Goal: Information Seeking & Learning: Learn about a topic

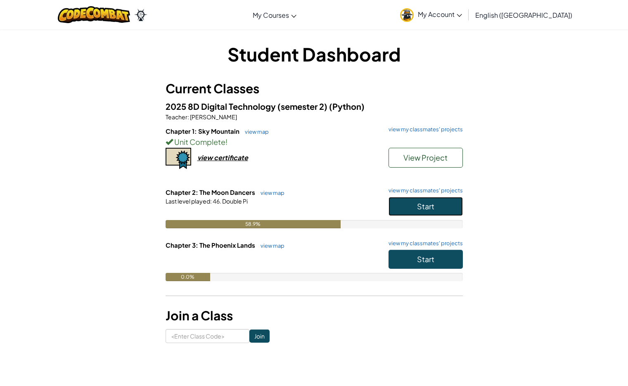
click at [418, 200] on button "Start" at bounding box center [426, 206] width 74 height 19
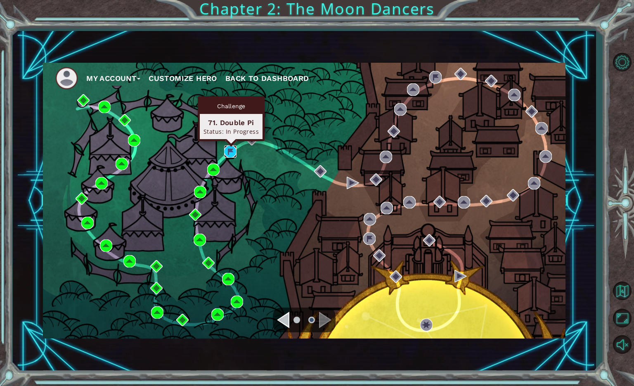
click at [230, 153] on img at bounding box center [230, 151] width 12 height 12
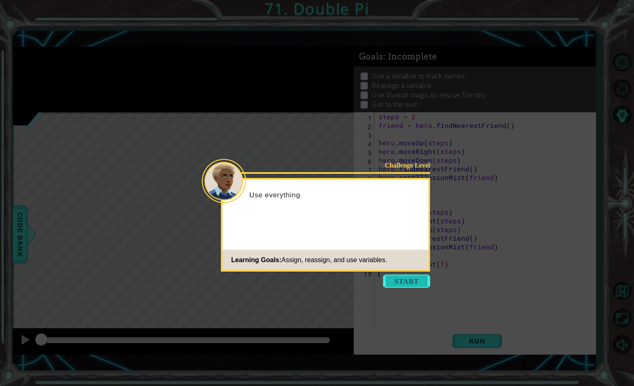
click at [400, 284] on button "Start" at bounding box center [406, 281] width 47 height 13
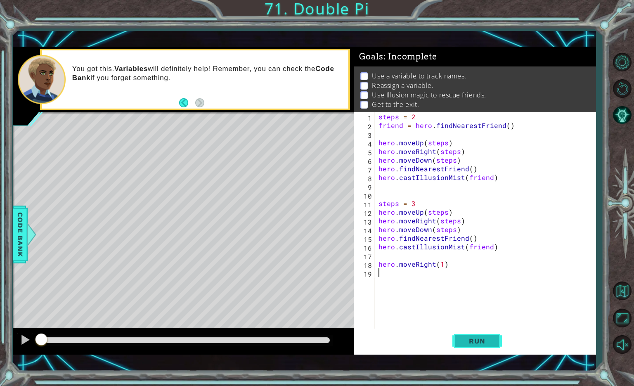
click at [470, 342] on span "Run" at bounding box center [477, 341] width 33 height 8
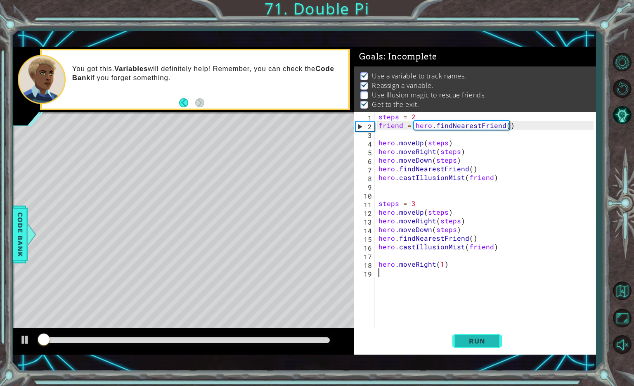
scroll to position [6, 0]
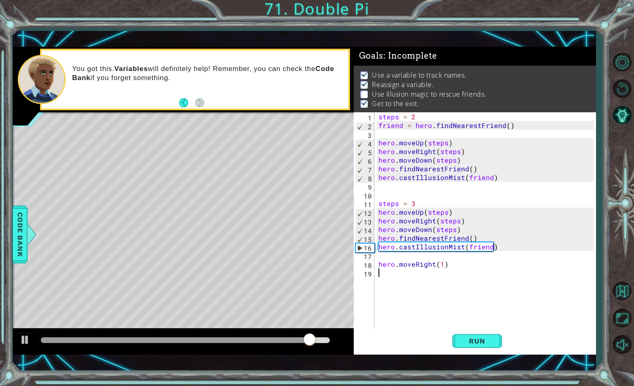
click at [491, 249] on div "steps = 2 friend = hero . findNearestFriend ( ) hero . moveUp ( steps ) hero . …" at bounding box center [487, 229] width 221 height 234
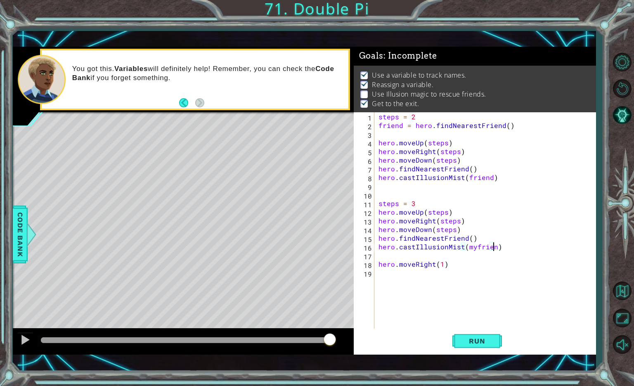
scroll to position [0, 7]
type textarea "hero.castIllusionMist(myfriend)"
click at [467, 338] on span "Run" at bounding box center [477, 341] width 33 height 8
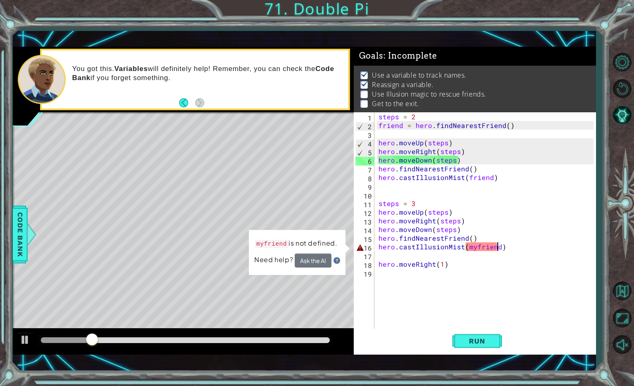
click at [387, 193] on div "steps = 2 friend = hero . findNearestFriend ( ) hero . moveUp ( steps ) hero . …" at bounding box center [487, 229] width 221 height 234
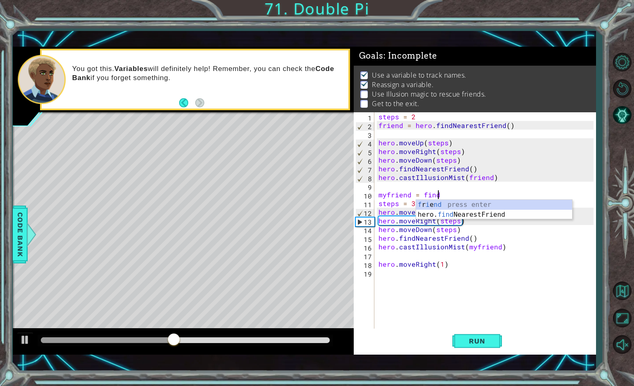
scroll to position [0, 3]
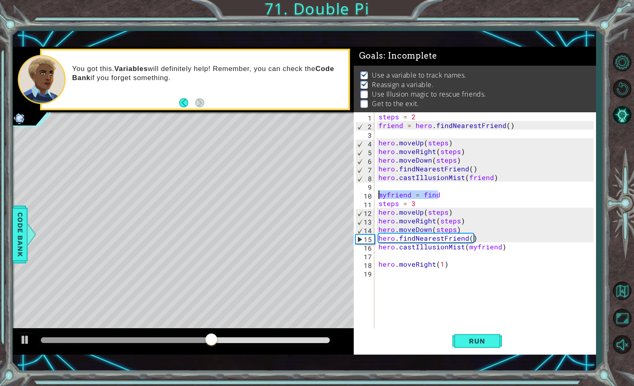
drag, startPoint x: 441, startPoint y: 195, endPoint x: 374, endPoint y: 193, distance: 66.9
click at [374, 193] on div "myfriend = find 1 2 3 4 5 6 7 8 9 10 11 12 13 14 15 16 17 18 19 steps = 2 frien…" at bounding box center [474, 220] width 240 height 217
click at [462, 231] on div "steps = 2 friend = hero . findNearestFriend ( ) hero . moveUp ( steps ) hero . …" at bounding box center [487, 229] width 221 height 234
type textarea "hero.moveDown(steps)"
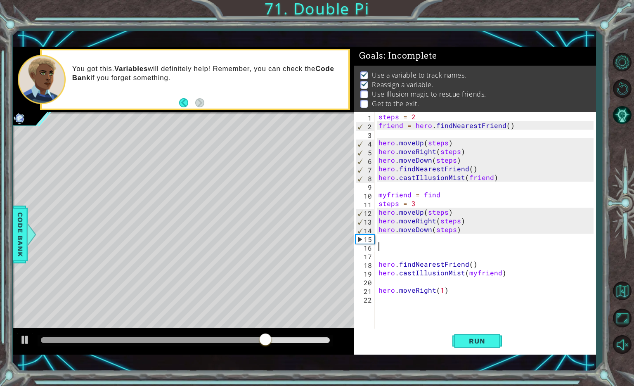
paste textarea "myfriend = find"
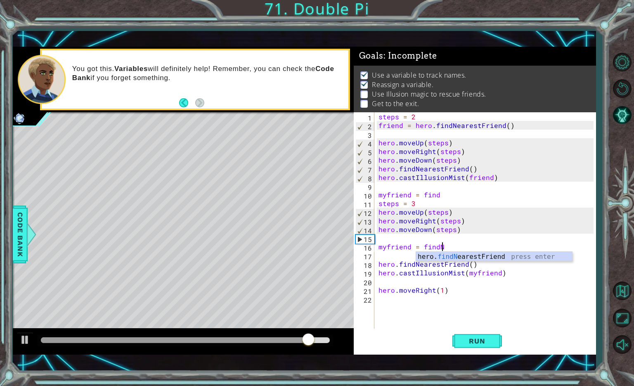
type textarea "myfriend = findNe"
click at [468, 257] on div "hero. findNe arestFriend press enter" at bounding box center [494, 267] width 156 height 30
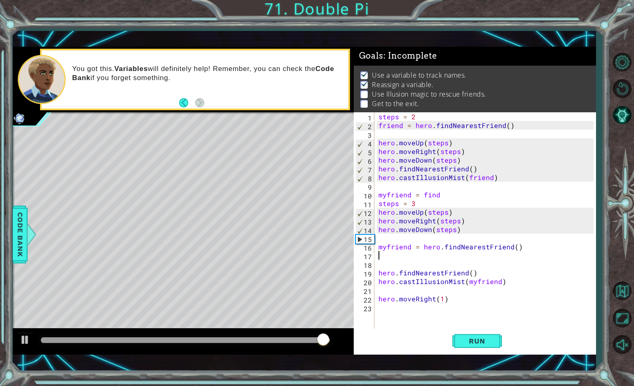
scroll to position [0, 0]
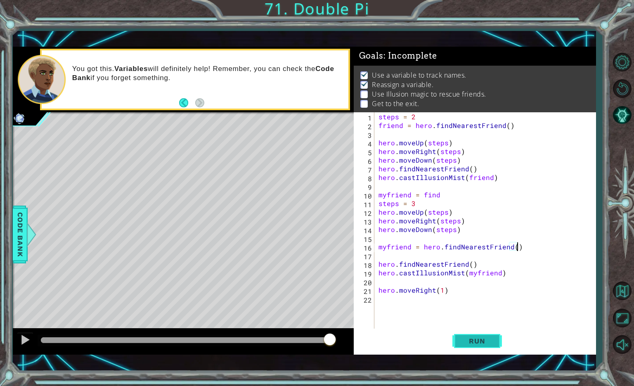
click at [466, 344] on span "Run" at bounding box center [477, 341] width 33 height 8
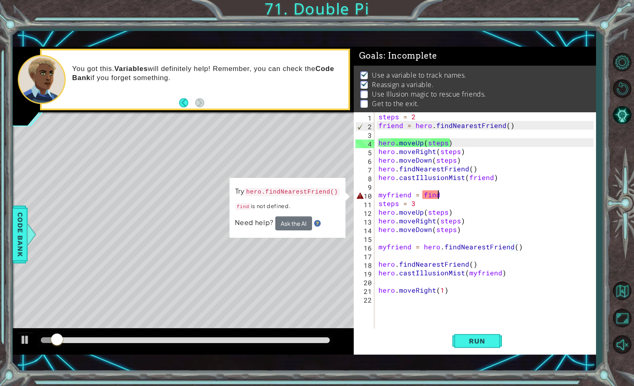
click at [445, 197] on div "steps = 2 friend = hero . findNearestFriend ( ) hero . moveUp ( steps ) hero . …" at bounding box center [487, 229] width 221 height 234
type textarea "myfriend = find"
drag, startPoint x: 445, startPoint y: 197, endPoint x: 371, endPoint y: 194, distance: 74.4
click at [371, 194] on div "myfriend = find 1 2 3 4 5 6 7 8 9 10 11 12 13 14 15 16 17 18 19 20 21 22 steps …" at bounding box center [474, 220] width 240 height 217
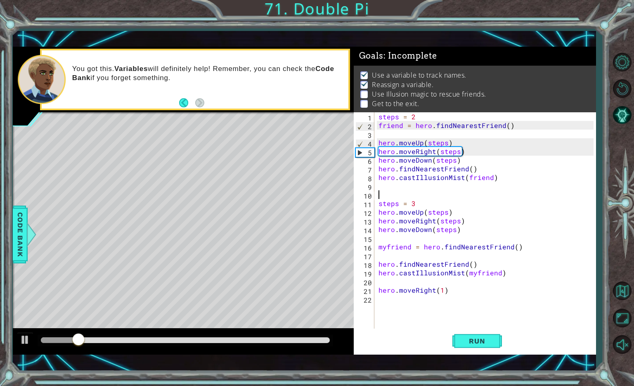
click at [404, 185] on div "steps = 2 friend = hero . findNearestFriend ( ) hero . moveUp ( steps ) hero . …" at bounding box center [487, 229] width 221 height 234
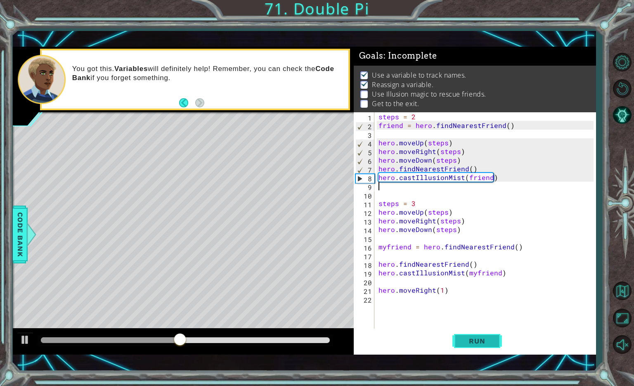
click at [470, 341] on span "Run" at bounding box center [477, 341] width 33 height 8
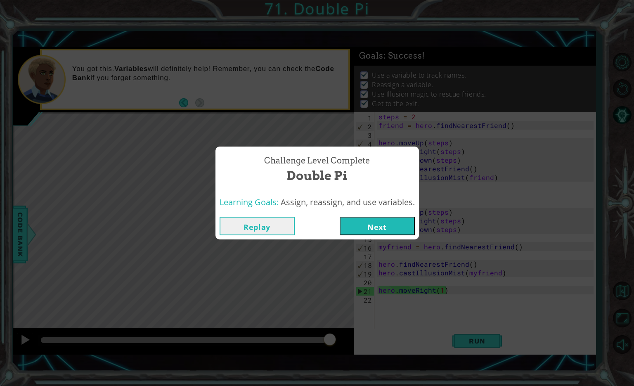
click at [389, 228] on button "Next" at bounding box center [377, 226] width 75 height 19
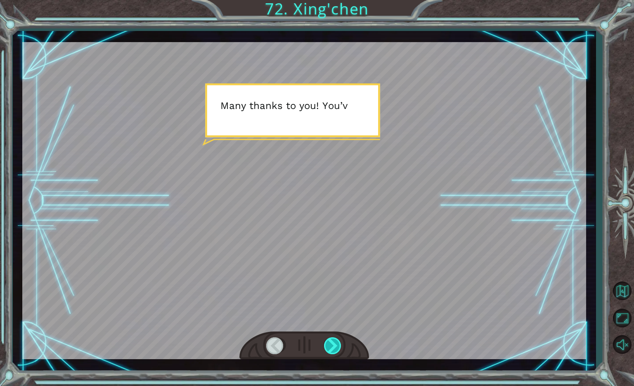
click at [335, 345] on div at bounding box center [333, 345] width 19 height 17
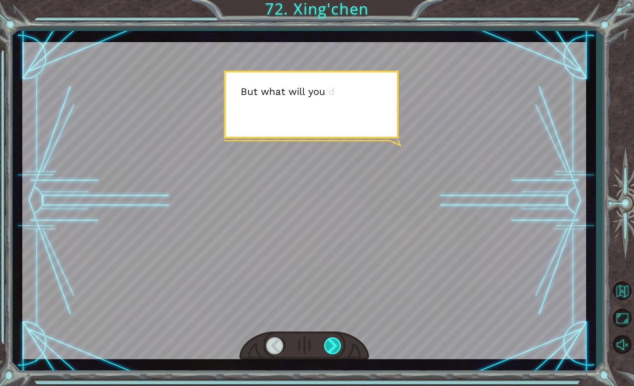
click at [335, 345] on div at bounding box center [333, 345] width 19 height 17
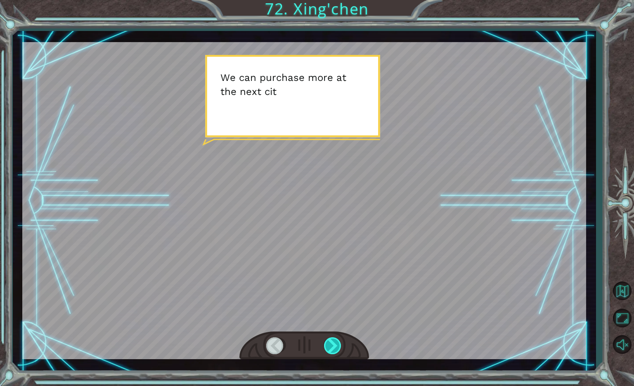
click at [335, 345] on div at bounding box center [333, 345] width 19 height 17
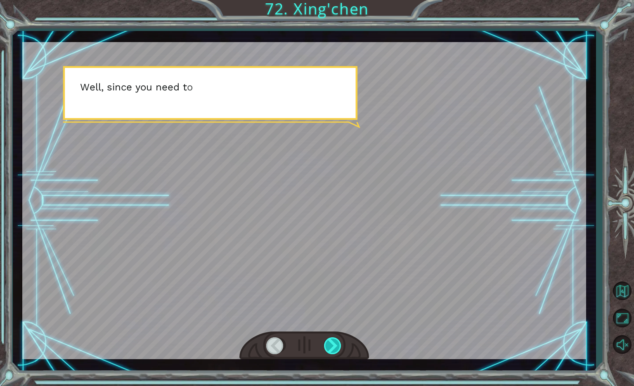
click at [335, 345] on div at bounding box center [333, 345] width 19 height 17
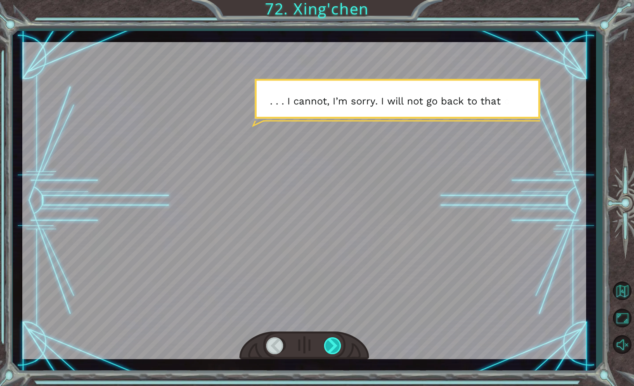
click at [335, 345] on div at bounding box center [333, 345] width 19 height 17
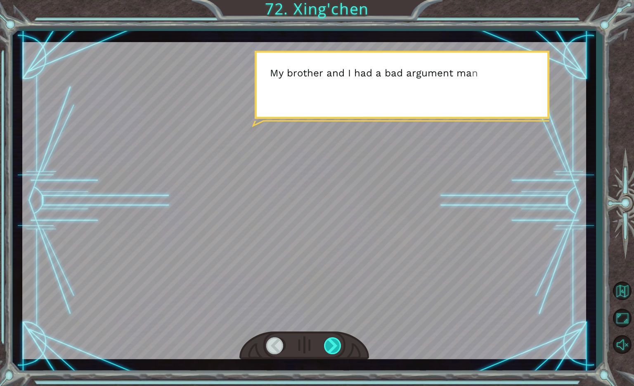
click at [335, 345] on div at bounding box center [333, 345] width 19 height 17
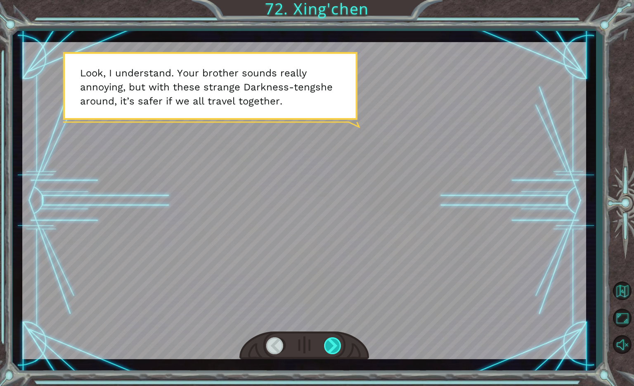
click at [335, 345] on div at bounding box center [333, 345] width 19 height 17
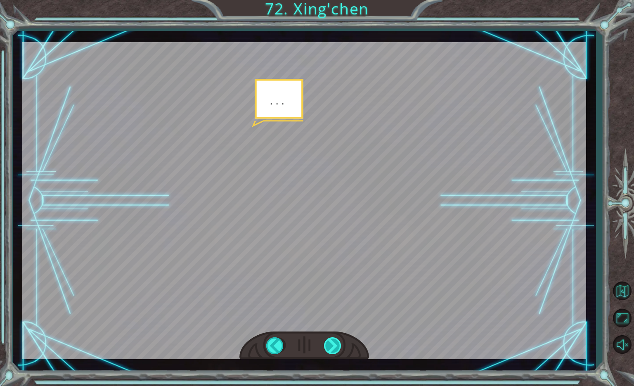
click at [335, 345] on div at bounding box center [333, 345] width 19 height 17
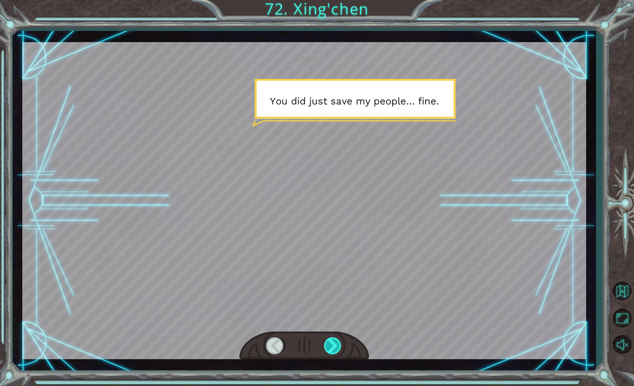
click at [335, 345] on div at bounding box center [333, 345] width 19 height 17
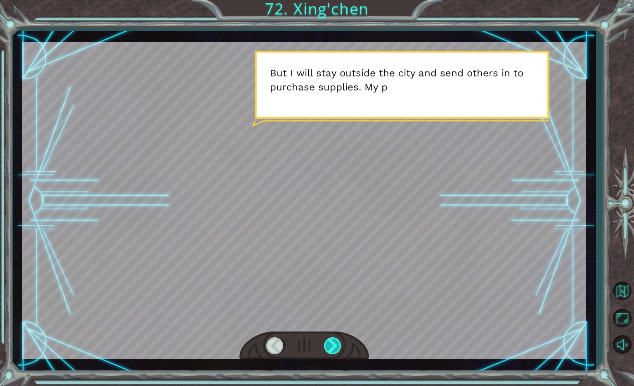
click at [335, 345] on div at bounding box center [333, 345] width 19 height 17
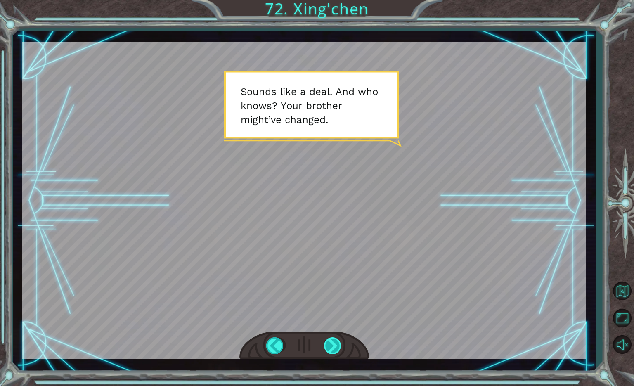
click at [335, 345] on div at bounding box center [333, 345] width 19 height 17
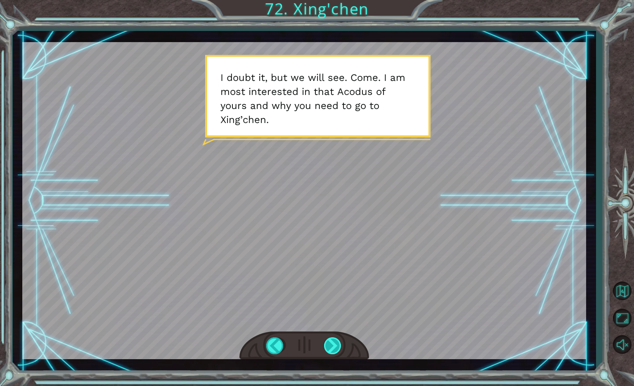
click at [335, 345] on div at bounding box center [333, 345] width 19 height 17
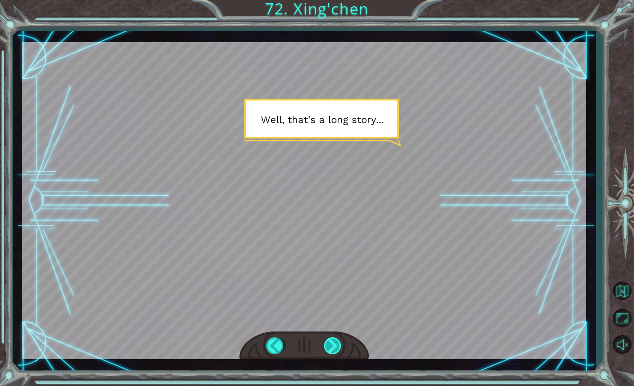
click at [335, 345] on div at bounding box center [333, 345] width 19 height 17
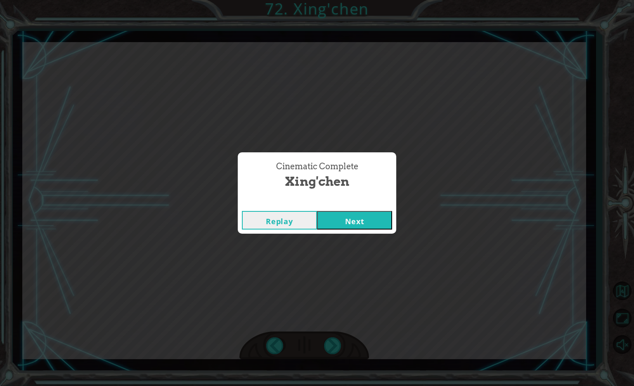
click at [350, 225] on button "Next" at bounding box center [354, 220] width 75 height 19
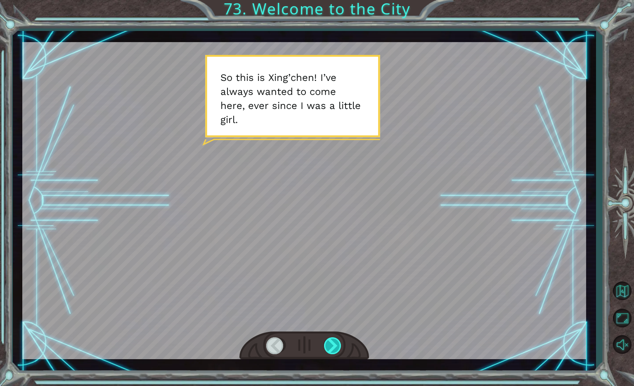
click at [334, 345] on div at bounding box center [333, 345] width 19 height 17
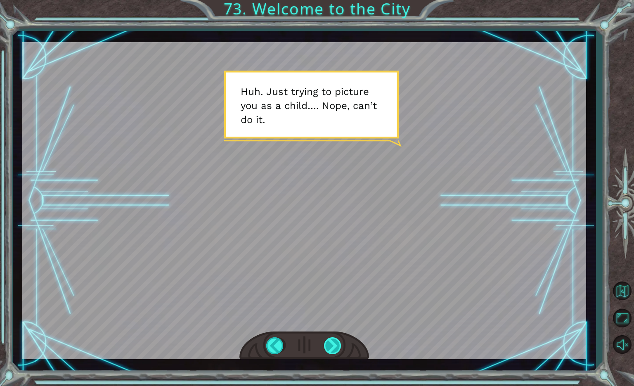
click at [334, 345] on div at bounding box center [333, 345] width 19 height 17
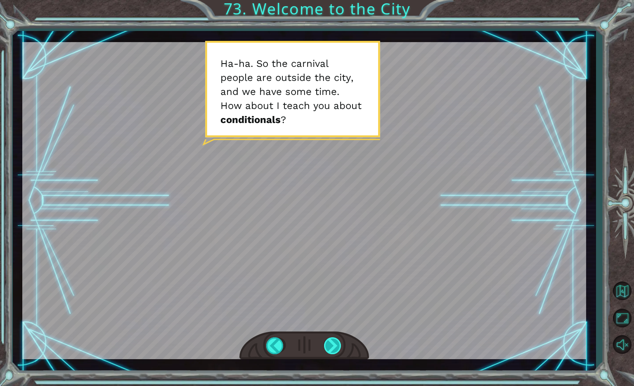
click at [334, 345] on div at bounding box center [333, 345] width 19 height 17
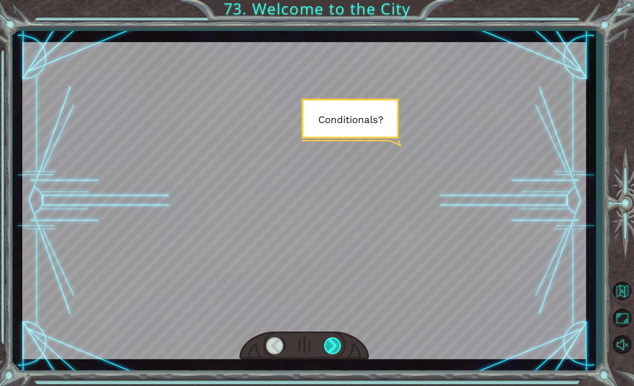
click at [334, 345] on div at bounding box center [333, 345] width 19 height 17
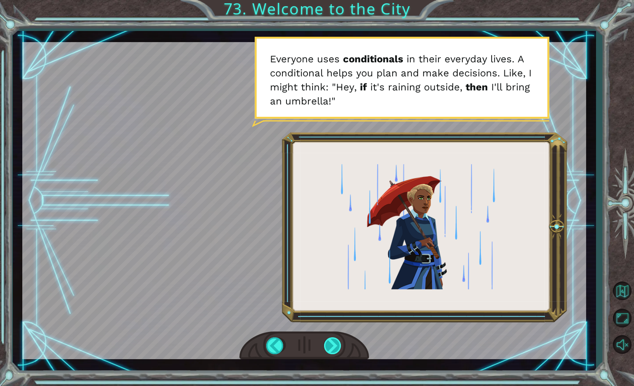
click at [334, 345] on div at bounding box center [333, 345] width 19 height 17
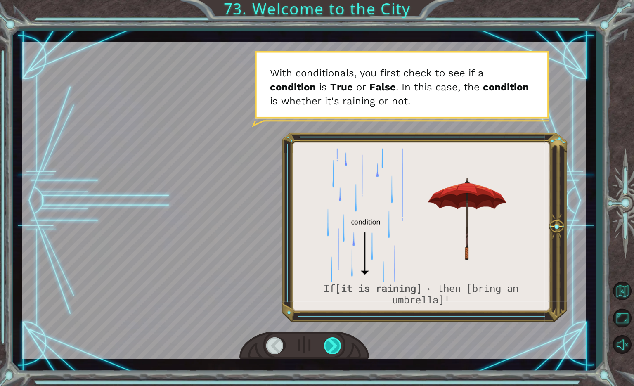
click at [334, 345] on div at bounding box center [333, 345] width 19 height 17
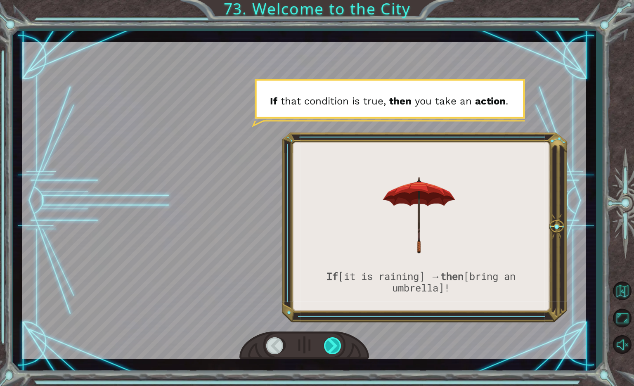
click at [334, 345] on div at bounding box center [333, 345] width 19 height 17
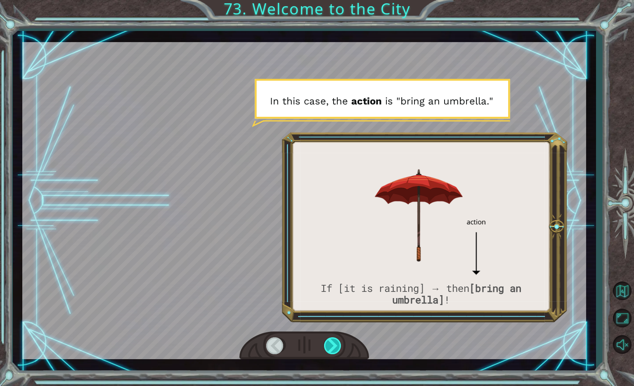
click at [334, 345] on div at bounding box center [333, 345] width 19 height 17
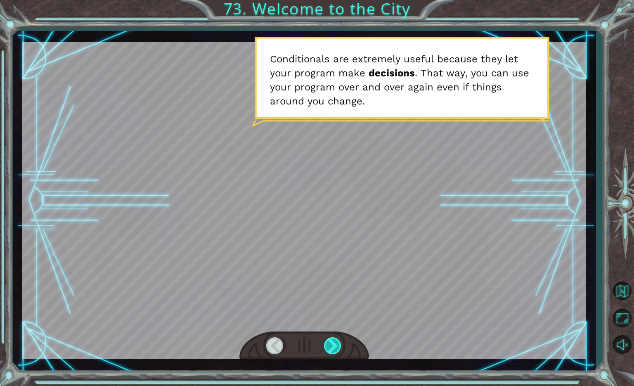
click at [334, 345] on div at bounding box center [333, 345] width 19 height 17
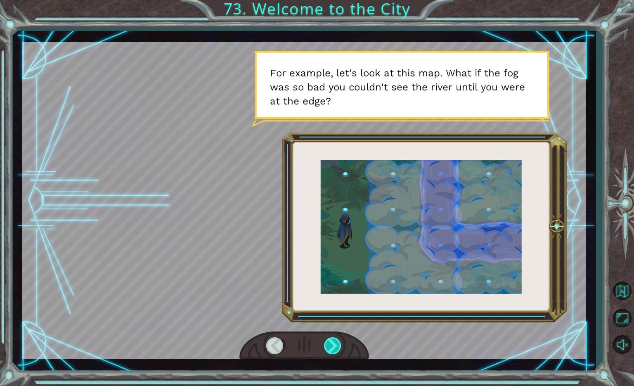
click at [334, 345] on div at bounding box center [333, 345] width 19 height 17
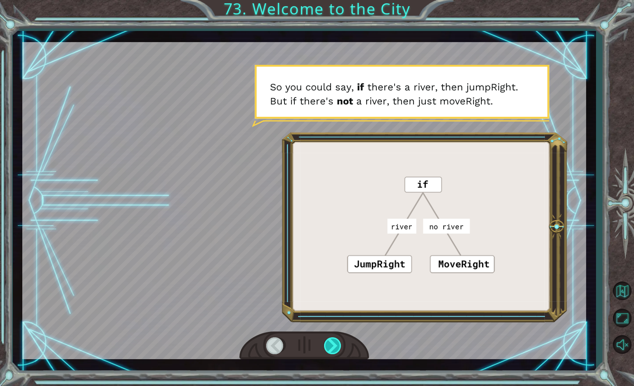
click at [334, 345] on div at bounding box center [333, 345] width 19 height 17
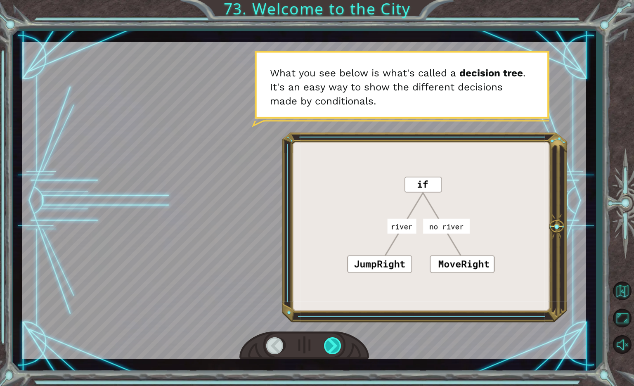
click at [332, 344] on div at bounding box center [333, 345] width 19 height 17
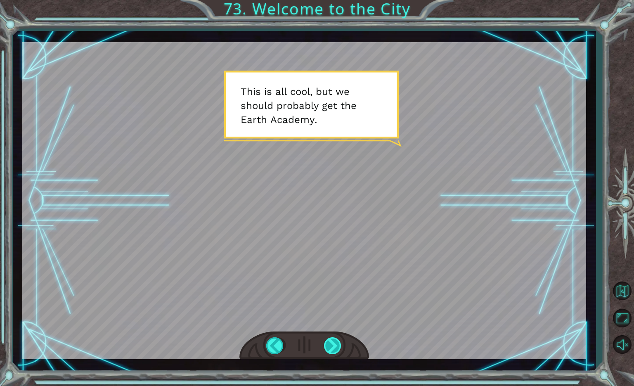
click at [337, 342] on div at bounding box center [333, 345] width 19 height 17
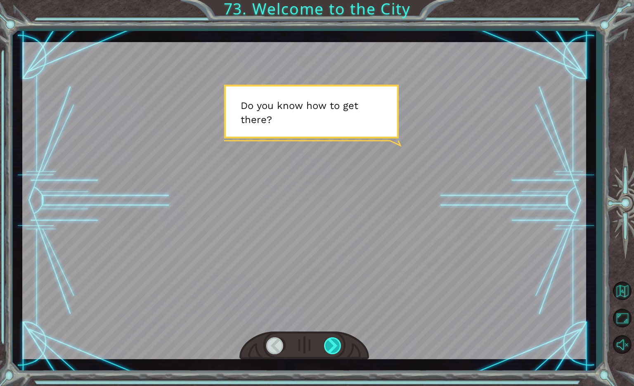
click at [337, 342] on div at bounding box center [333, 345] width 19 height 17
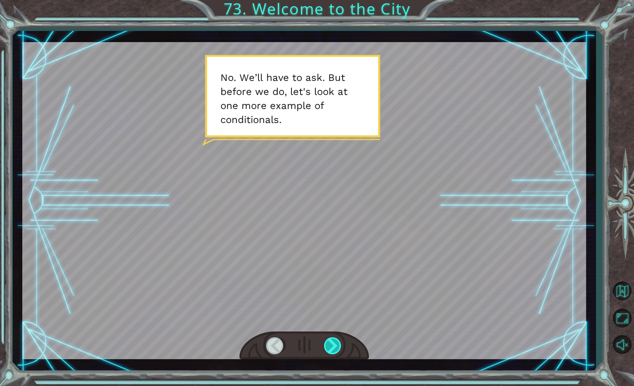
click at [337, 342] on div at bounding box center [333, 345] width 19 height 17
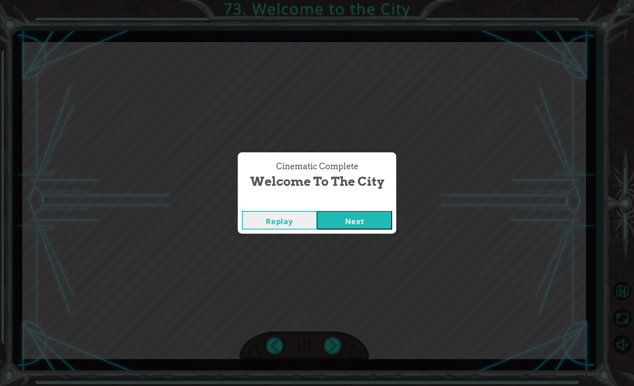
click at [337, 228] on button "Next" at bounding box center [354, 220] width 75 height 19
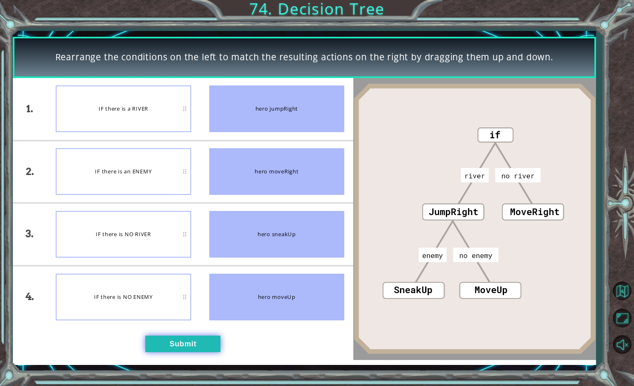
click at [207, 342] on button "Submit" at bounding box center [182, 344] width 75 height 17
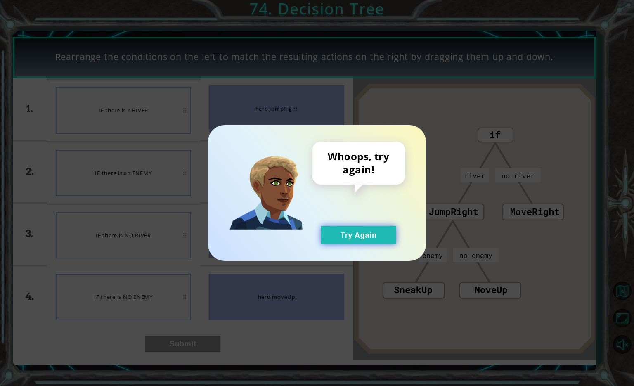
click at [370, 231] on button "Try Again" at bounding box center [358, 235] width 75 height 19
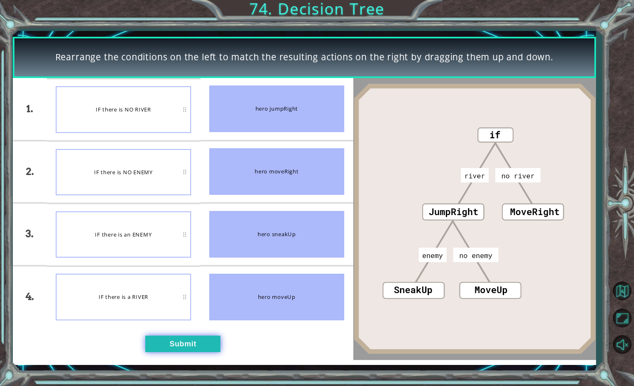
click at [190, 343] on button "Submit" at bounding box center [182, 344] width 75 height 17
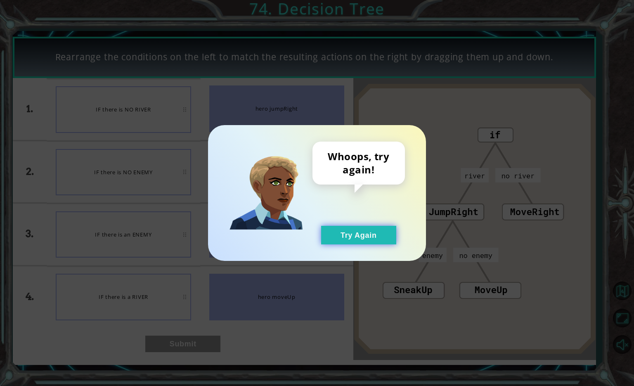
click at [353, 233] on button "Try Again" at bounding box center [358, 235] width 75 height 19
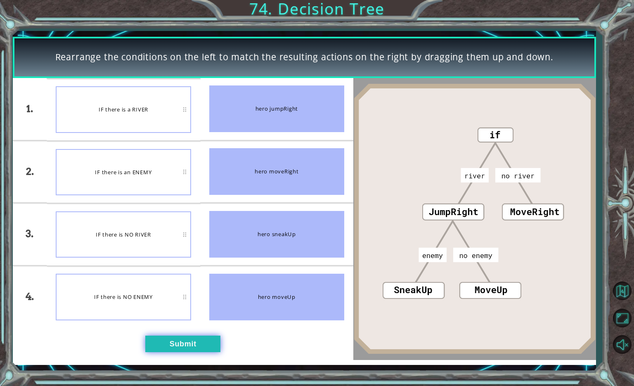
click at [165, 338] on button "Submit" at bounding box center [182, 344] width 75 height 17
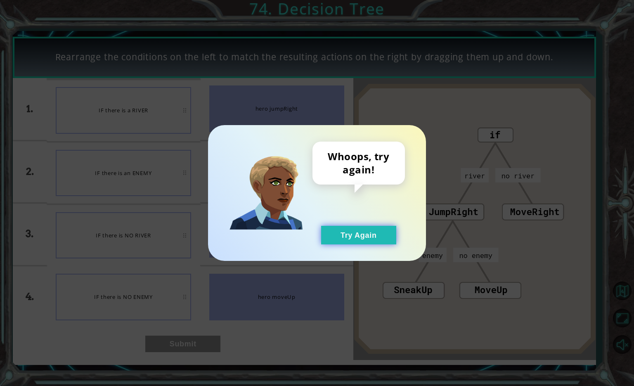
click at [352, 238] on button "Try Again" at bounding box center [358, 235] width 75 height 19
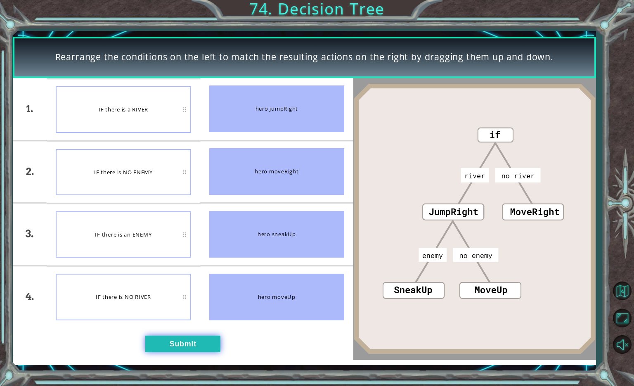
click at [190, 341] on button "Submit" at bounding box center [182, 344] width 75 height 17
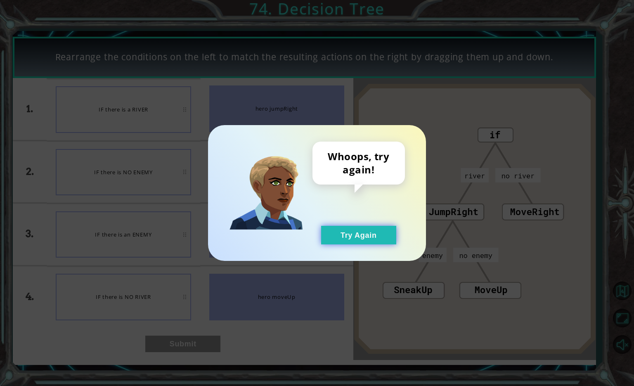
click at [372, 237] on button "Try Again" at bounding box center [358, 235] width 75 height 19
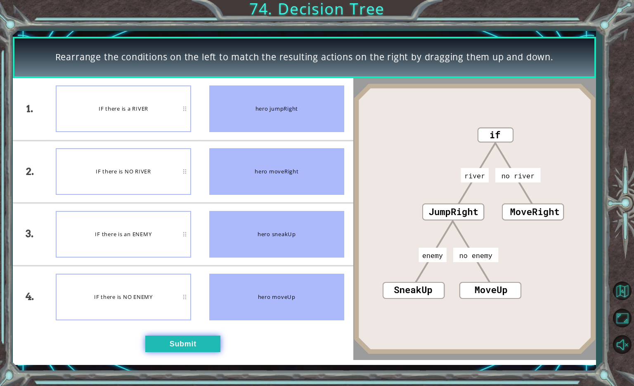
click at [166, 347] on button "Submit" at bounding box center [182, 344] width 75 height 17
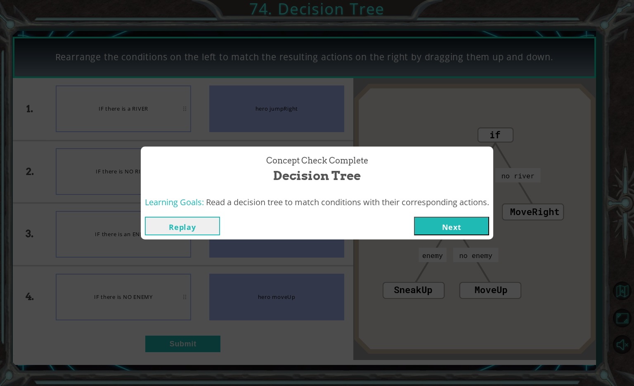
click at [477, 222] on button "Next" at bounding box center [451, 226] width 75 height 19
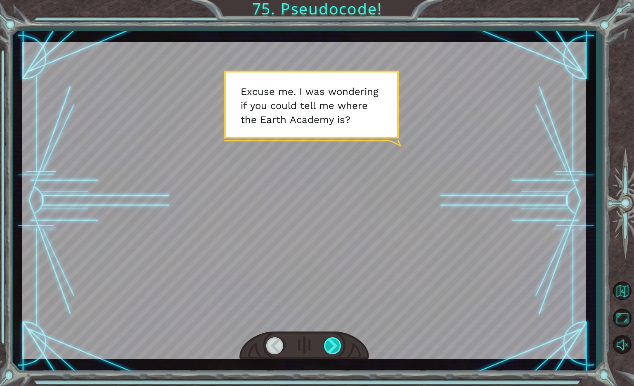
click at [328, 349] on div at bounding box center [333, 345] width 19 height 17
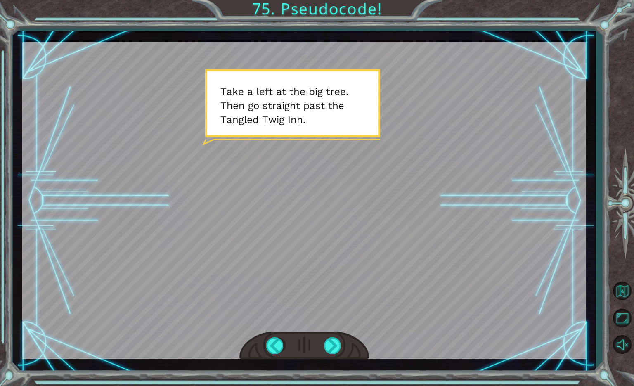
drag, startPoint x: 328, startPoint y: 349, endPoint x: 315, endPoint y: 344, distance: 14.2
click at [315, 344] on div at bounding box center [305, 346] width 130 height 28
click at [327, 349] on div at bounding box center [333, 345] width 19 height 17
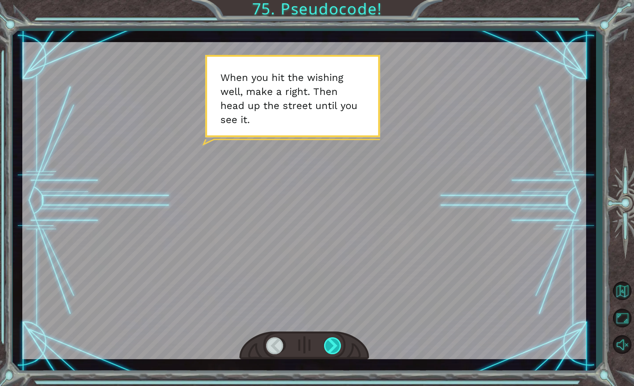
click at [327, 349] on div at bounding box center [333, 345] width 19 height 17
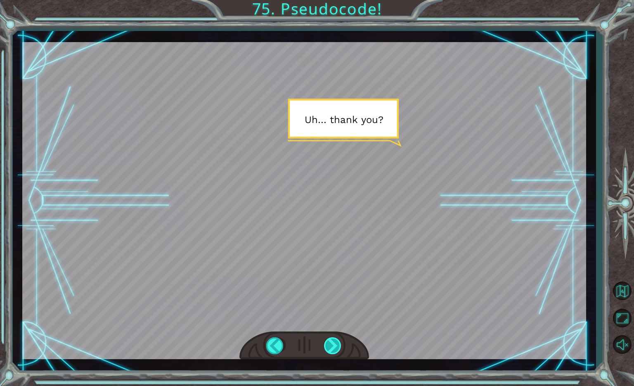
click at [327, 349] on div at bounding box center [333, 345] width 19 height 17
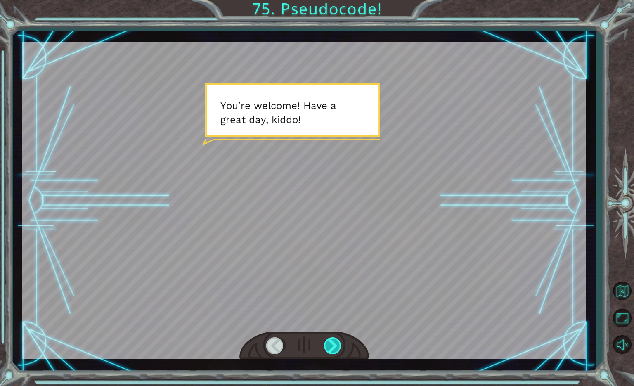
click at [327, 349] on div at bounding box center [333, 345] width 19 height 17
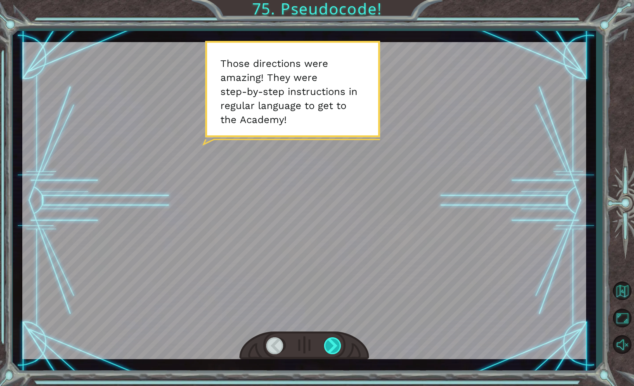
click at [330, 345] on div at bounding box center [333, 345] width 19 height 17
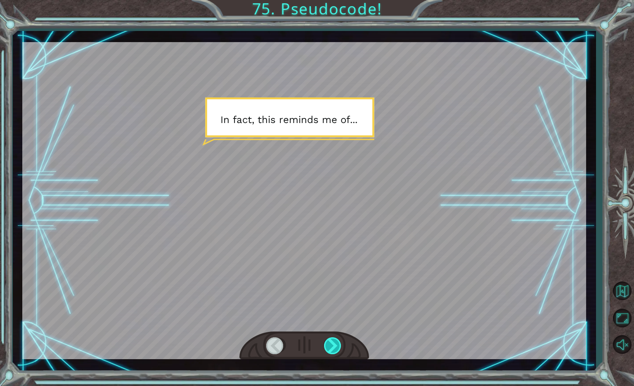
click at [330, 345] on div at bounding box center [333, 345] width 19 height 17
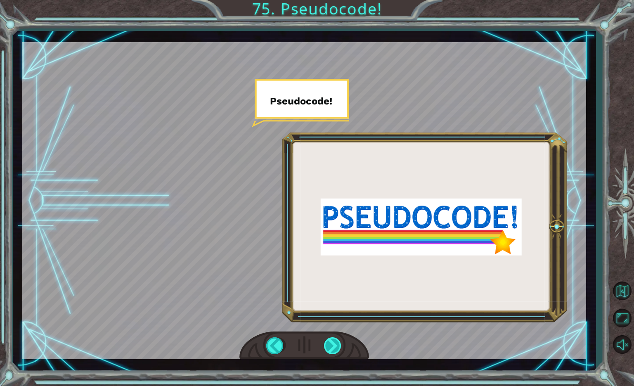
click at [330, 345] on div at bounding box center [333, 345] width 19 height 17
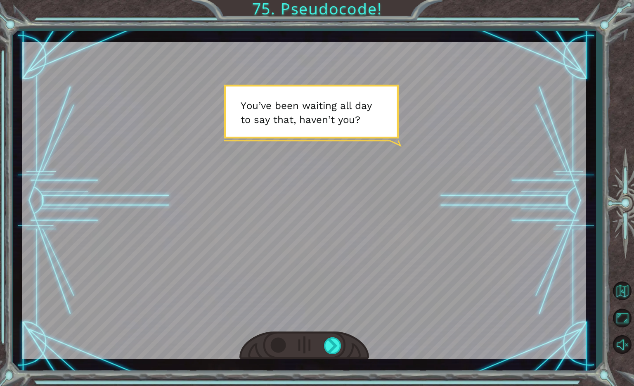
click at [273, 346] on div at bounding box center [275, 345] width 19 height 17
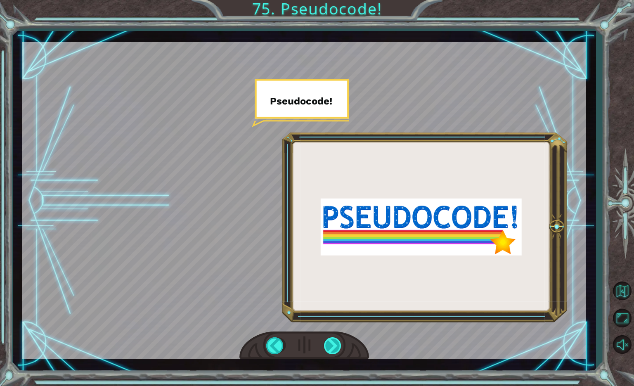
click at [329, 346] on div at bounding box center [333, 345] width 19 height 17
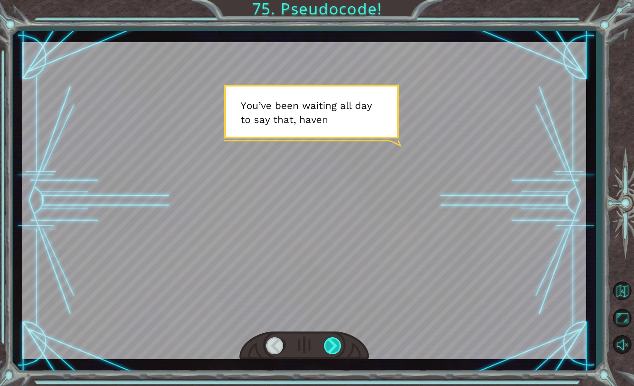
click at [329, 346] on div at bounding box center [333, 345] width 19 height 17
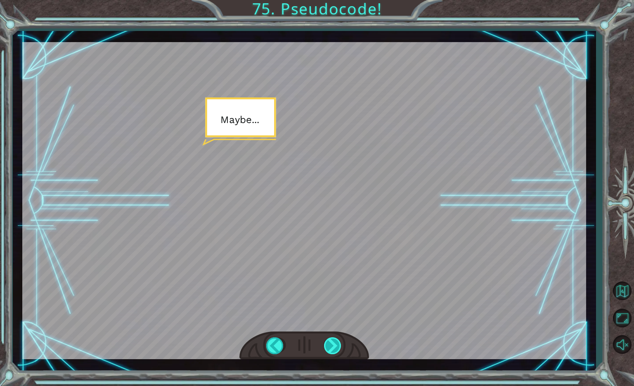
click at [329, 346] on div at bounding box center [333, 345] width 19 height 17
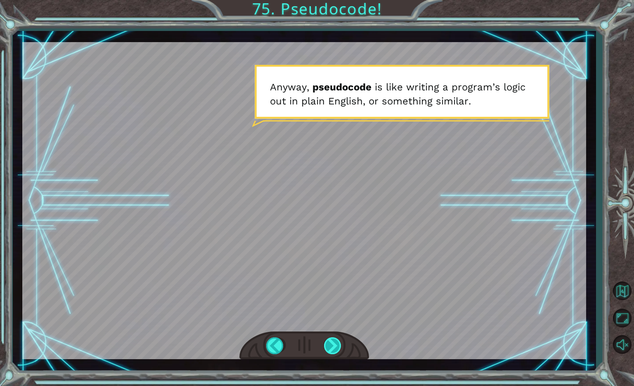
click at [329, 344] on div at bounding box center [333, 345] width 19 height 17
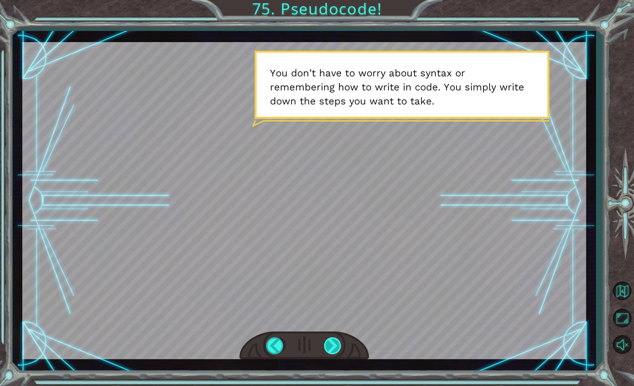
click at [329, 344] on div at bounding box center [333, 345] width 19 height 17
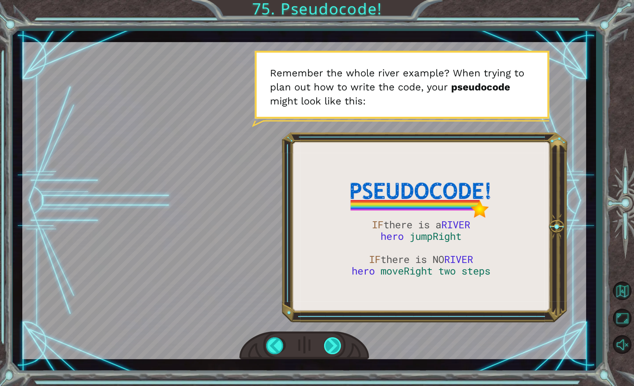
click at [329, 345] on div at bounding box center [333, 345] width 19 height 17
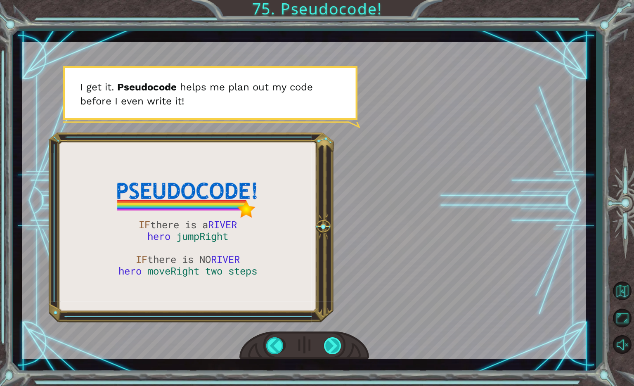
click at [332, 345] on div at bounding box center [333, 345] width 19 height 17
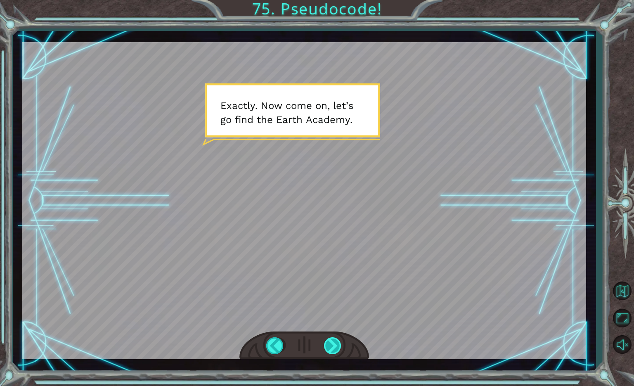
click at [332, 345] on div at bounding box center [333, 345] width 19 height 17
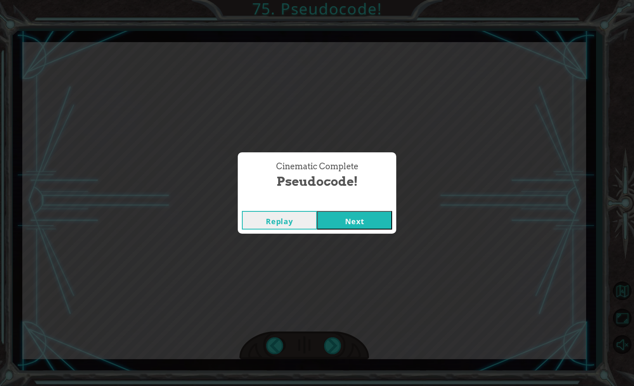
click at [357, 218] on button "Next" at bounding box center [354, 220] width 75 height 19
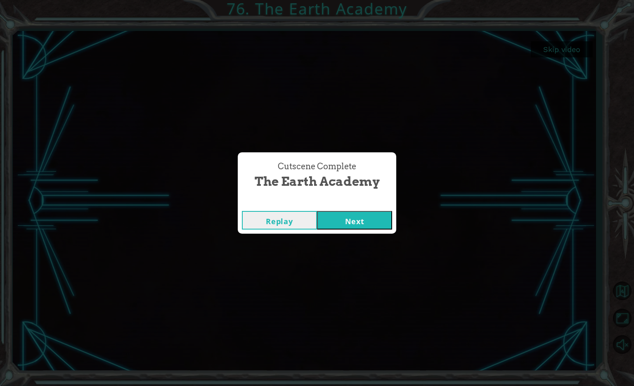
click at [360, 217] on button "Next" at bounding box center [354, 220] width 75 height 19
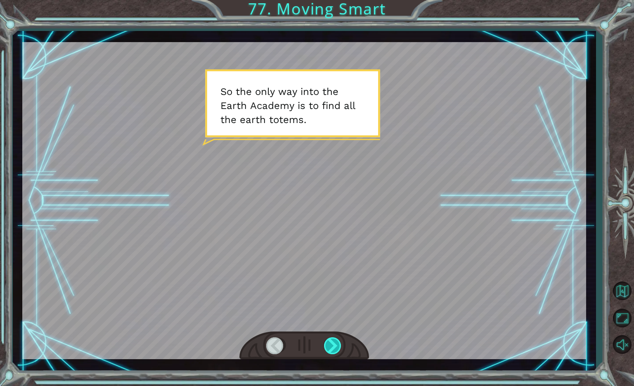
click at [331, 347] on div at bounding box center [333, 345] width 19 height 17
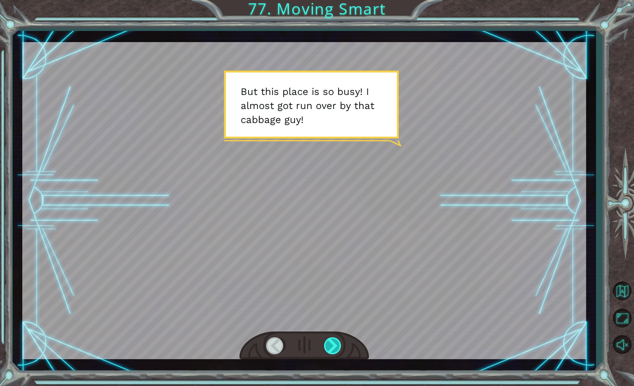
click at [333, 347] on div at bounding box center [333, 345] width 19 height 17
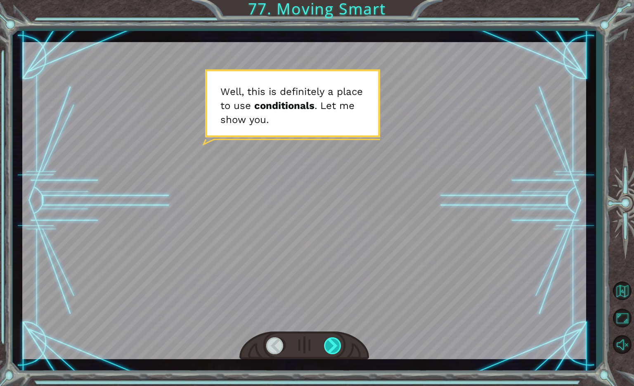
click at [333, 347] on div at bounding box center [333, 345] width 19 height 17
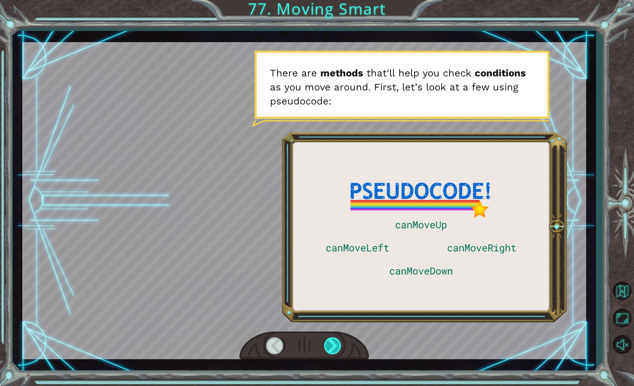
click at [333, 347] on div at bounding box center [333, 345] width 19 height 17
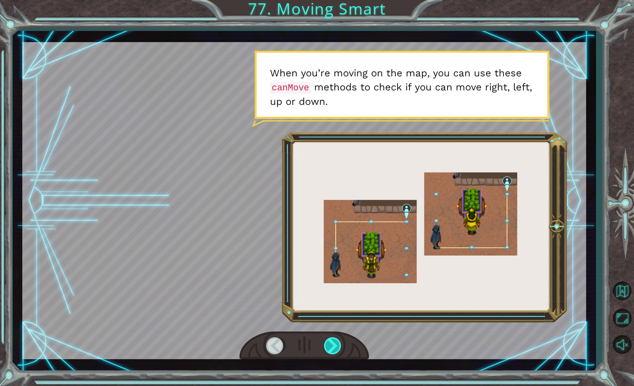
click at [333, 347] on div at bounding box center [333, 345] width 19 height 17
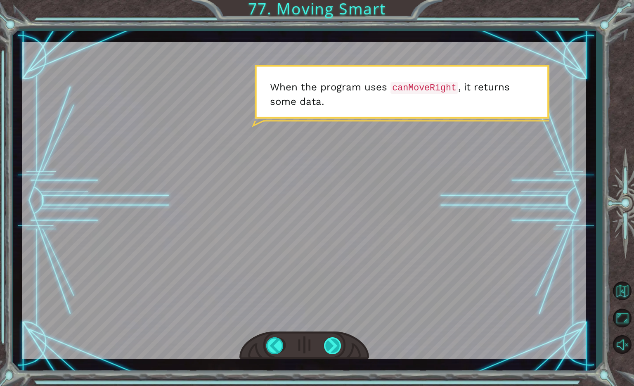
click at [333, 347] on div at bounding box center [333, 345] width 19 height 17
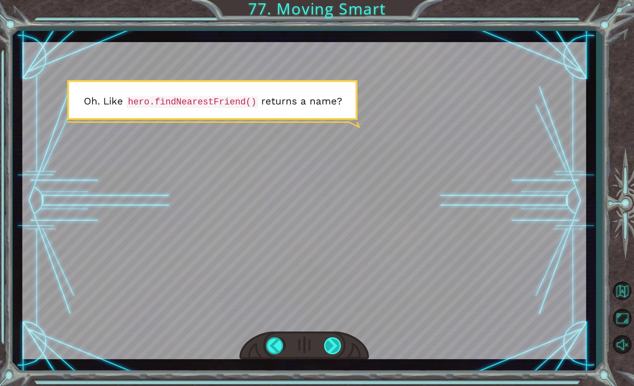
click at [333, 347] on div at bounding box center [333, 345] width 19 height 17
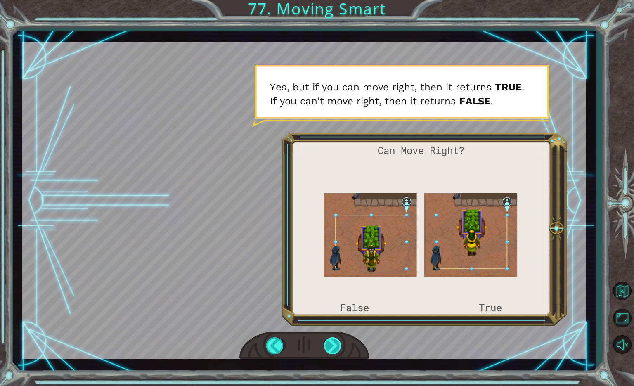
click at [339, 352] on div at bounding box center [333, 345] width 19 height 17
click at [340, 354] on div at bounding box center [333, 345] width 19 height 17
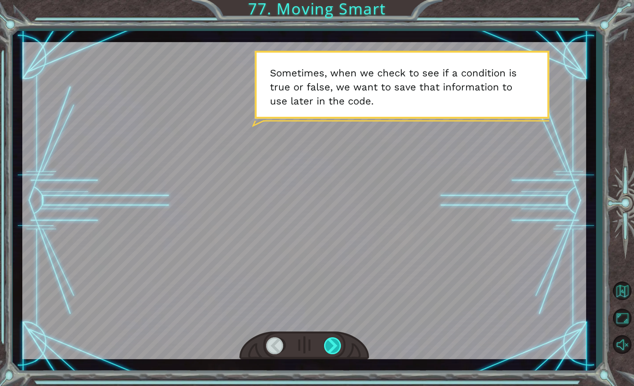
click at [340, 354] on div at bounding box center [333, 345] width 19 height 17
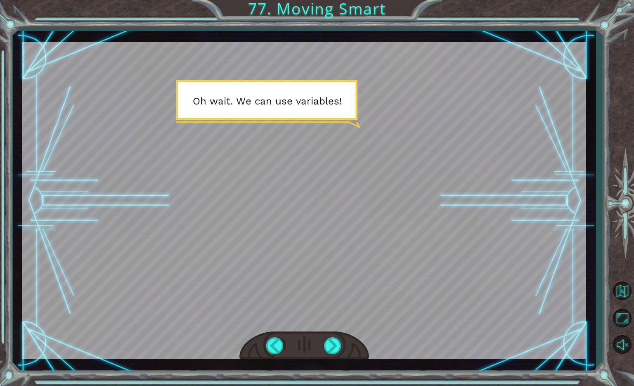
click at [342, 357] on div at bounding box center [305, 346] width 130 height 28
click at [335, 350] on div at bounding box center [333, 345] width 19 height 17
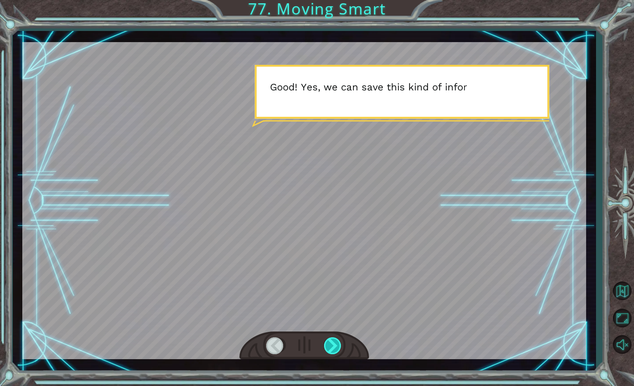
click at [335, 350] on div at bounding box center [333, 345] width 19 height 17
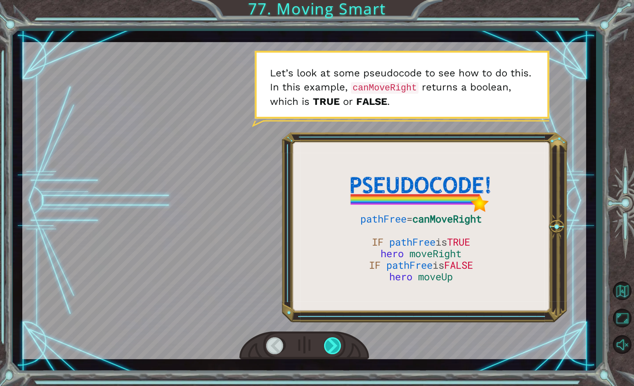
click at [336, 351] on div at bounding box center [333, 345] width 19 height 17
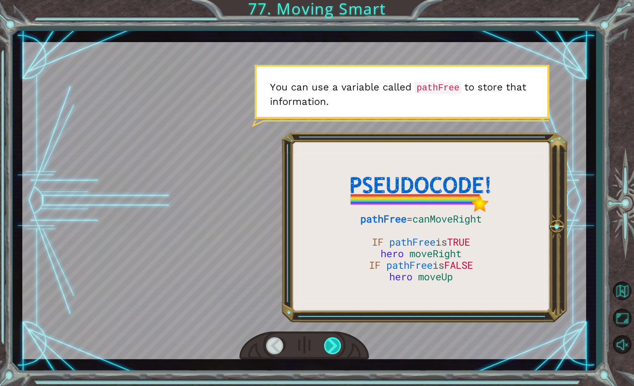
click at [336, 351] on div at bounding box center [333, 345] width 19 height 17
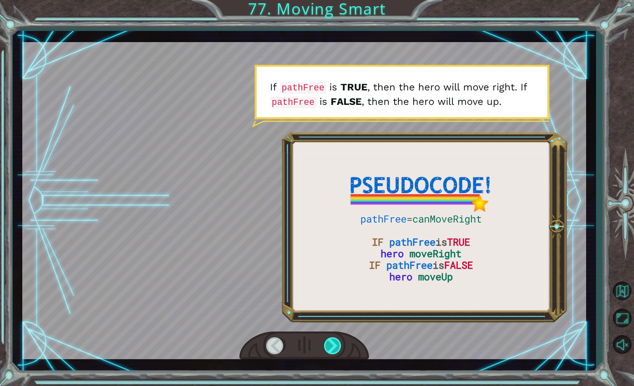
click at [336, 351] on div at bounding box center [333, 345] width 19 height 17
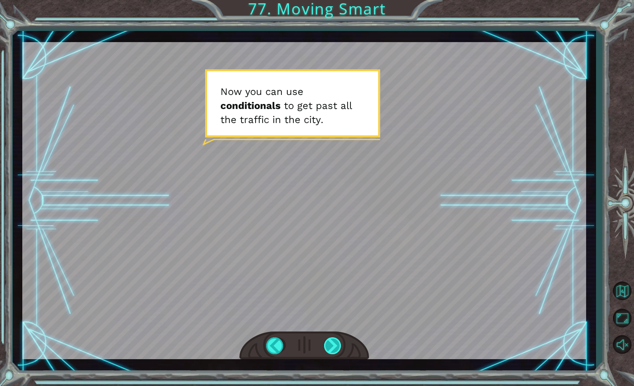
click at [336, 351] on div at bounding box center [333, 345] width 19 height 17
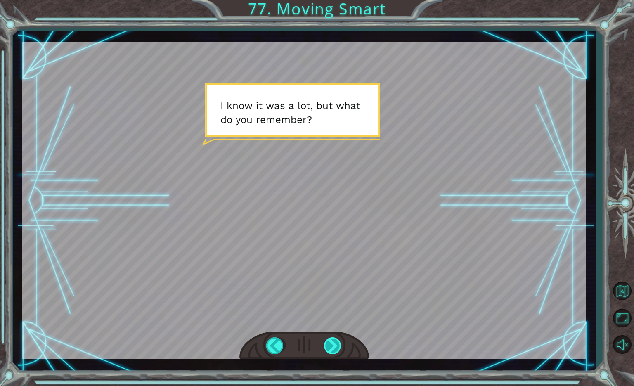
click at [336, 351] on div at bounding box center [333, 345] width 19 height 17
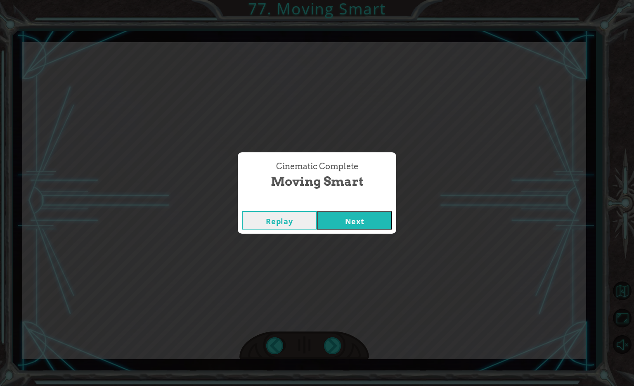
click at [339, 221] on button "Next" at bounding box center [354, 220] width 75 height 19
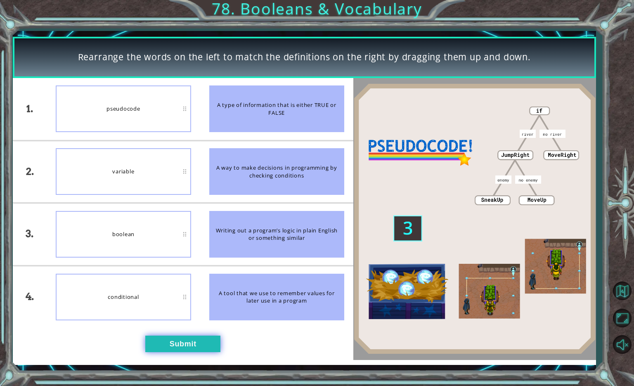
click at [165, 349] on button "Submit" at bounding box center [182, 344] width 75 height 17
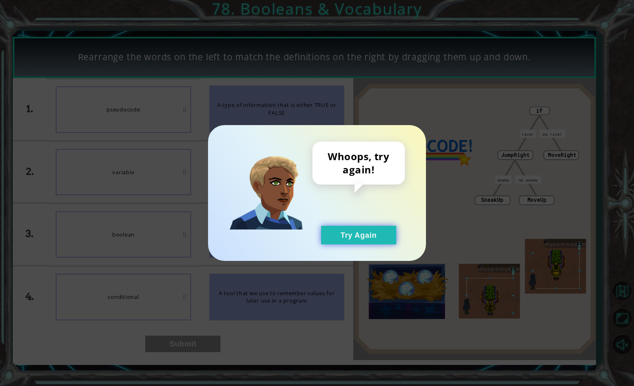
click at [337, 234] on button "Try Again" at bounding box center [358, 235] width 75 height 19
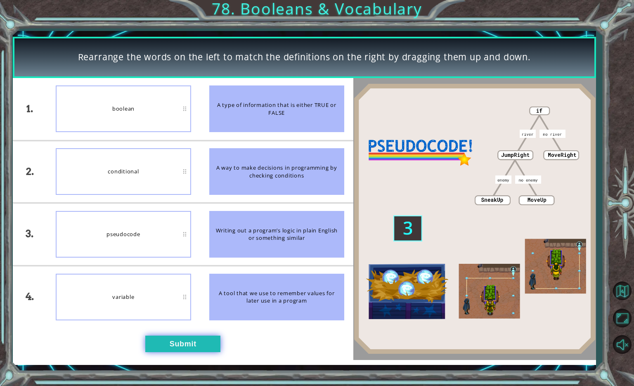
click at [164, 349] on button "Submit" at bounding box center [182, 344] width 75 height 17
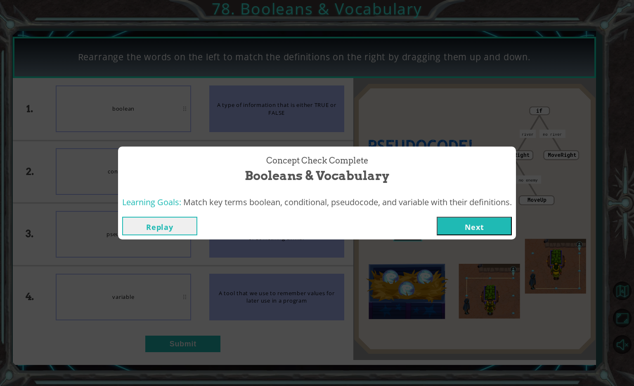
click at [487, 224] on button "Next" at bounding box center [474, 226] width 75 height 19
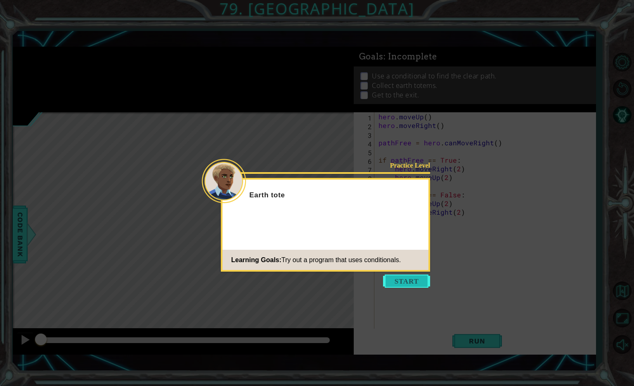
click at [404, 281] on button "Start" at bounding box center [406, 281] width 47 height 13
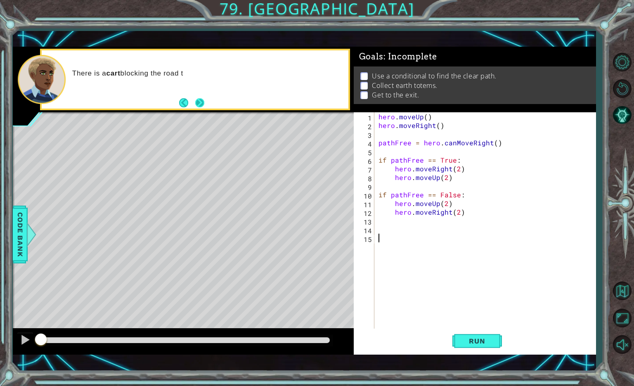
click at [203, 101] on button "Next" at bounding box center [199, 102] width 9 height 9
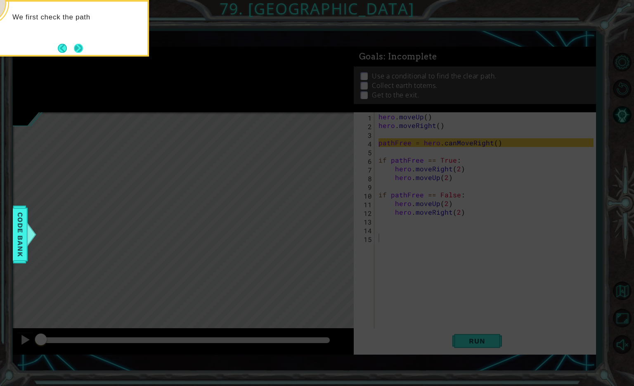
click at [78, 45] on button "Next" at bounding box center [78, 48] width 9 height 9
click at [80, 47] on button "Next" at bounding box center [78, 48] width 9 height 9
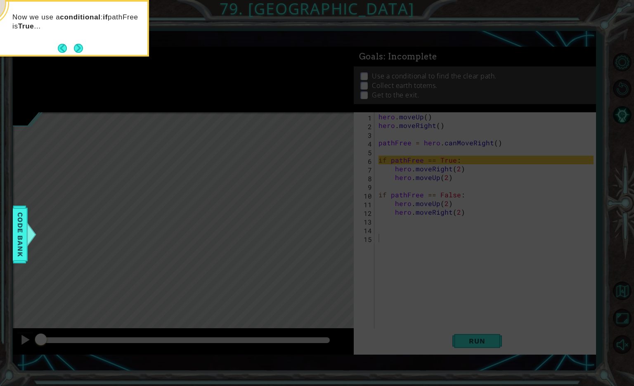
click at [80, 47] on button "Next" at bounding box center [78, 48] width 9 height 9
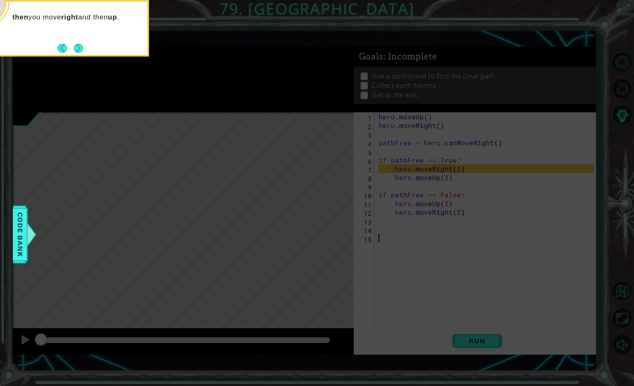
click at [80, 47] on button "Next" at bounding box center [78, 48] width 9 height 9
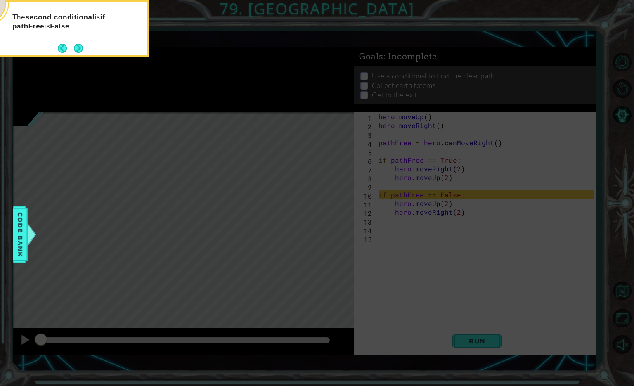
click at [80, 47] on button "Next" at bounding box center [78, 48] width 9 height 9
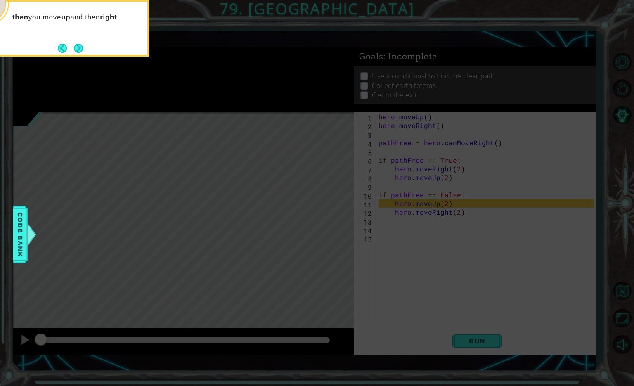
click at [80, 47] on button "Next" at bounding box center [78, 48] width 9 height 9
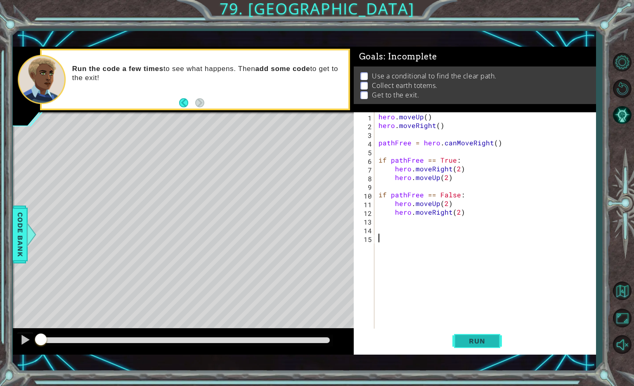
click at [481, 342] on span "Run" at bounding box center [477, 341] width 33 height 8
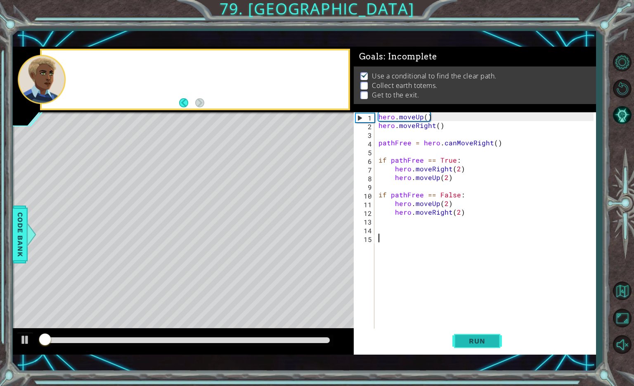
scroll to position [1, 0]
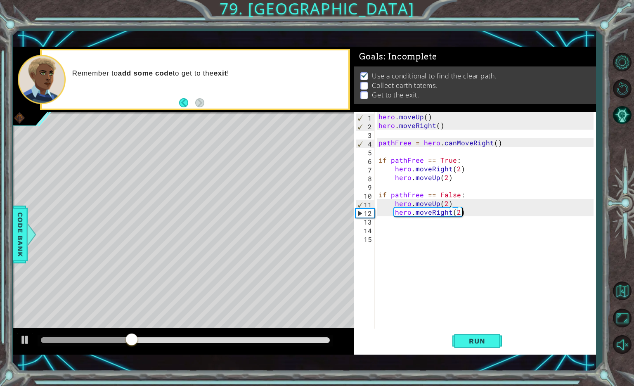
click at [468, 216] on div "hero . moveUp ( ) hero . moveRight ( ) pathFree = hero . canMoveRight ( ) if pa…" at bounding box center [487, 229] width 221 height 234
type textarea "hero.moveRight(2)"
click at [388, 223] on div "hero . moveUp ( ) hero . moveRight ( ) pathFree = hero . canMoveRight ( ) if pa…" at bounding box center [487, 229] width 221 height 234
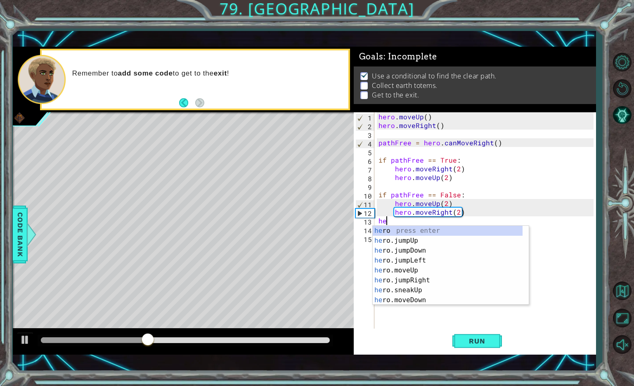
type textarea "her"
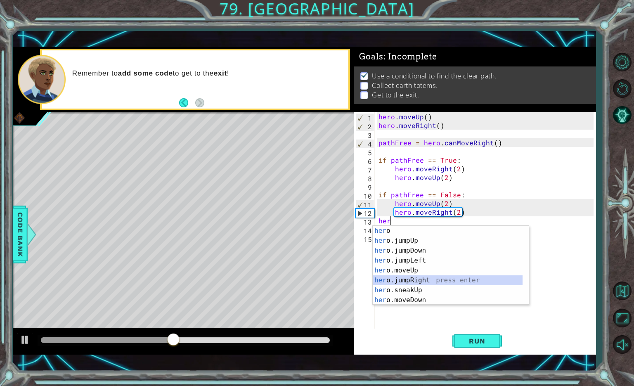
click at [427, 282] on div "her o press enter her o.jumpUp press enter her o.jumpDown press enter her o.jum…" at bounding box center [448, 275] width 150 height 99
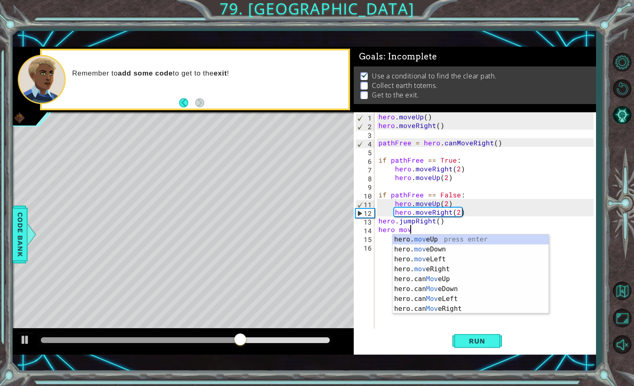
scroll to position [0, 2]
click at [449, 270] on div "hero. move Up press enter hero. move Down press enter hero. move Left press ent…" at bounding box center [471, 284] width 156 height 99
type textarea "hero.moveRight(1)"
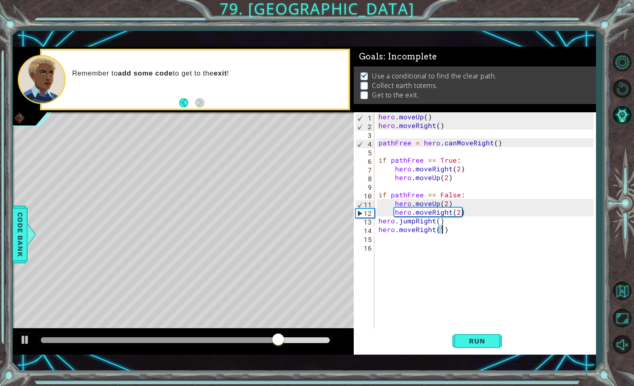
click at [385, 235] on div "hero . moveUp ( ) hero . moveRight ( ) pathFree = hero . canMoveRight ( ) if pa…" at bounding box center [487, 229] width 221 height 234
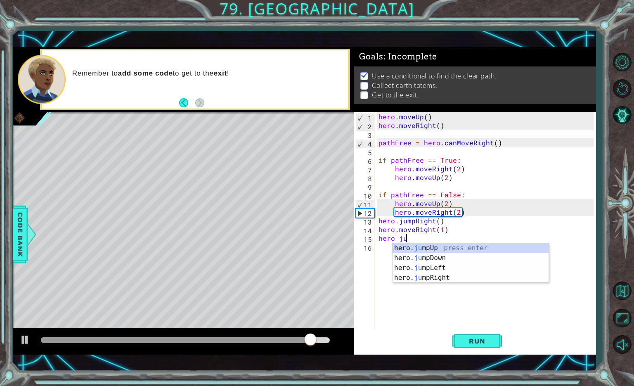
scroll to position [0, 1]
type textarea "hero jum"
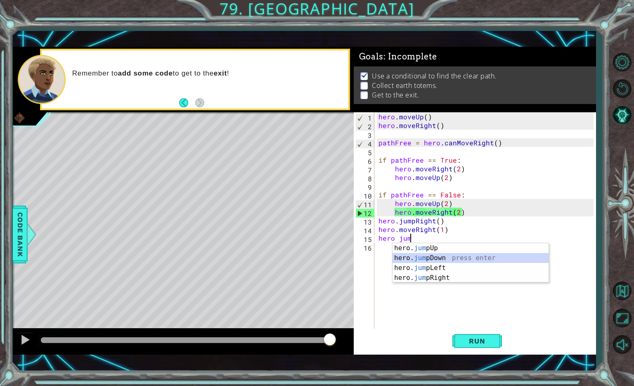
click at [408, 258] on div "hero. jum pUp press enter hero. jum pDown press enter hero. jum pLeft press ent…" at bounding box center [471, 272] width 156 height 59
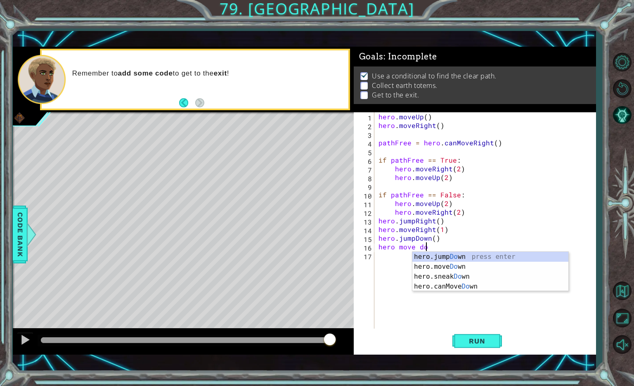
scroll to position [0, 2]
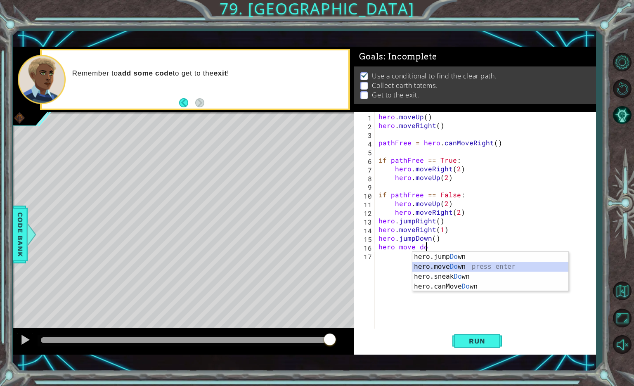
click at [461, 268] on div "hero.jump Do wn press enter hero.move Do wn press enter hero.sneak Do wn press …" at bounding box center [491, 281] width 156 height 59
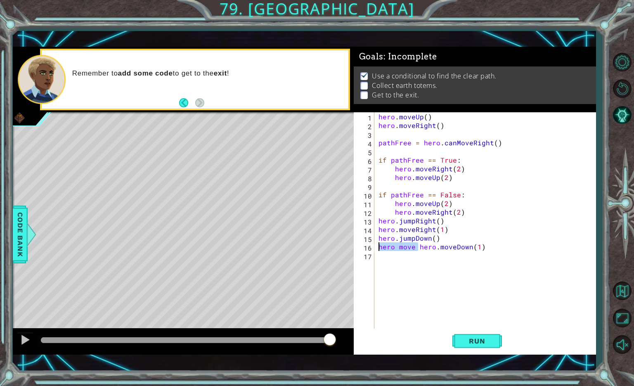
drag, startPoint x: 418, startPoint y: 249, endPoint x: 376, endPoint y: 251, distance: 41.7
click at [376, 251] on div "hero move hero.moveDown(1) 1 2 3 4 5 6 7 8 9 10 11 12 13 14 15 16 17 hero . mov…" at bounding box center [474, 220] width 240 height 217
type textarea "hero.moveDown(1)"
click at [489, 336] on button "Run" at bounding box center [478, 341] width 50 height 24
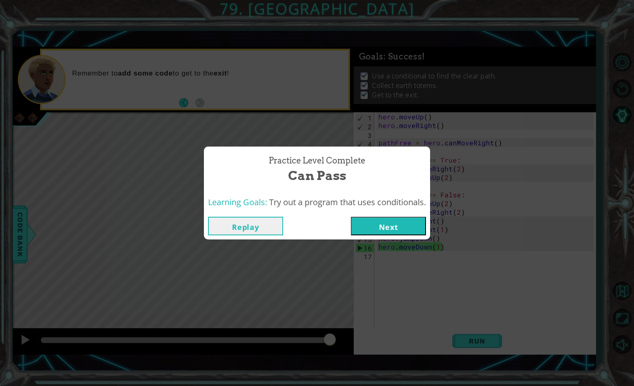
click at [382, 232] on button "Next" at bounding box center [388, 226] width 75 height 19
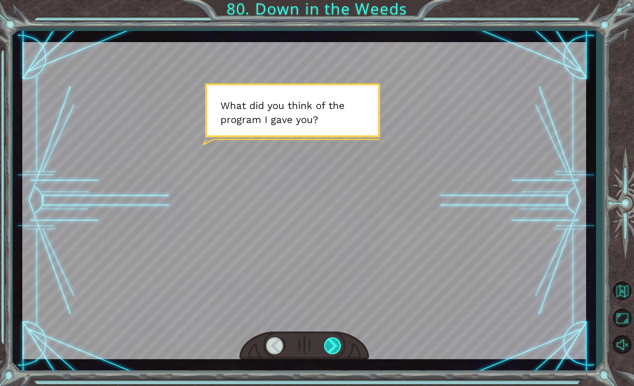
click at [335, 346] on div at bounding box center [333, 345] width 19 height 17
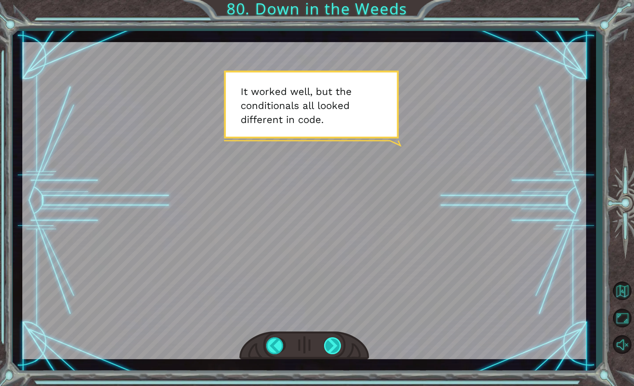
drag, startPoint x: 335, startPoint y: 346, endPoint x: 328, endPoint y: 347, distance: 7.5
click at [328, 347] on div at bounding box center [333, 345] width 19 height 17
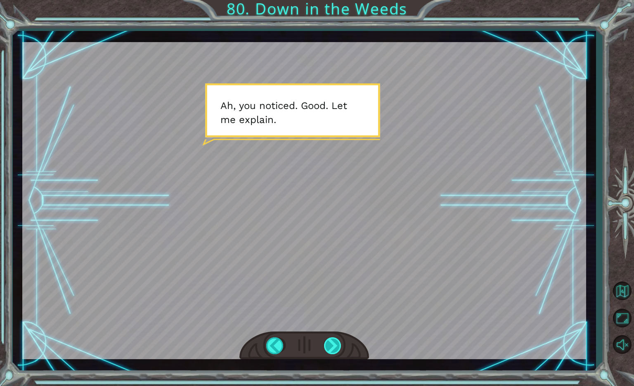
click at [328, 347] on div at bounding box center [333, 345] width 19 height 17
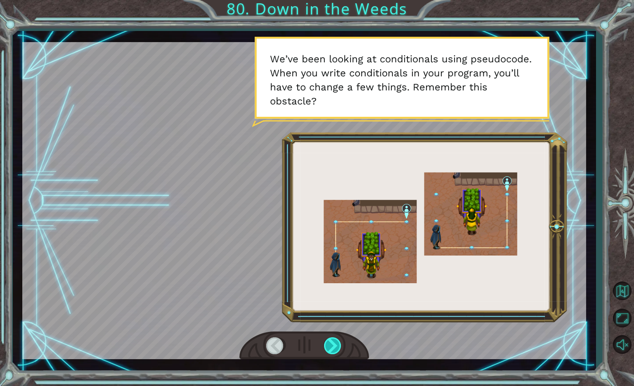
click at [328, 347] on div at bounding box center [333, 345] width 19 height 17
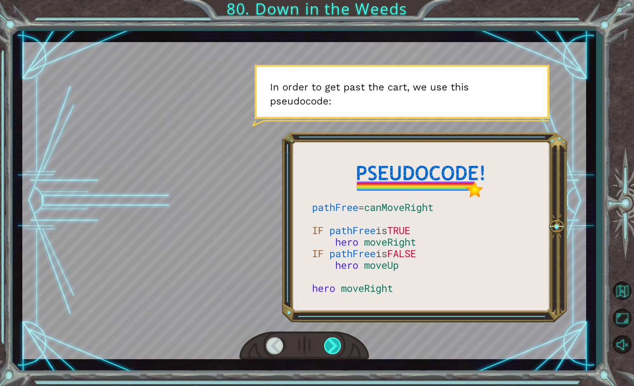
click at [328, 347] on div at bounding box center [333, 345] width 19 height 17
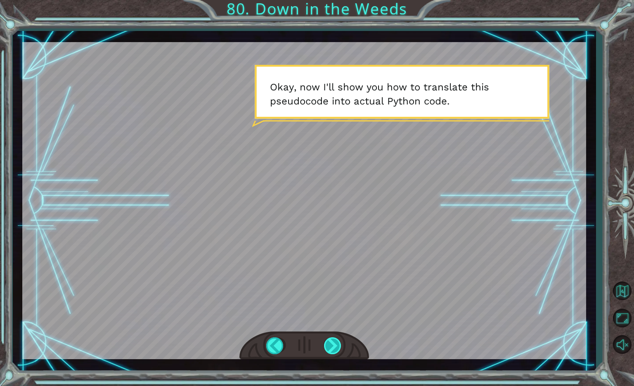
click at [328, 347] on div at bounding box center [333, 345] width 19 height 17
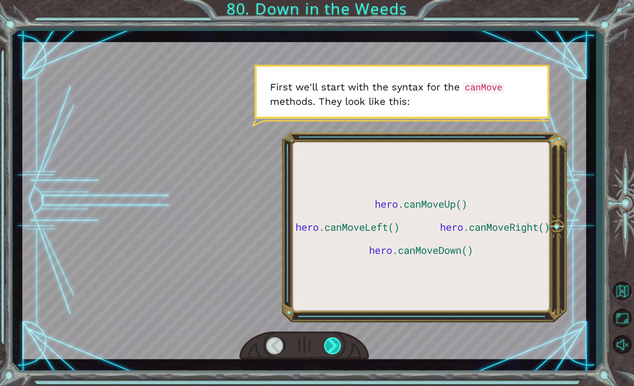
click at [328, 347] on div at bounding box center [333, 345] width 19 height 17
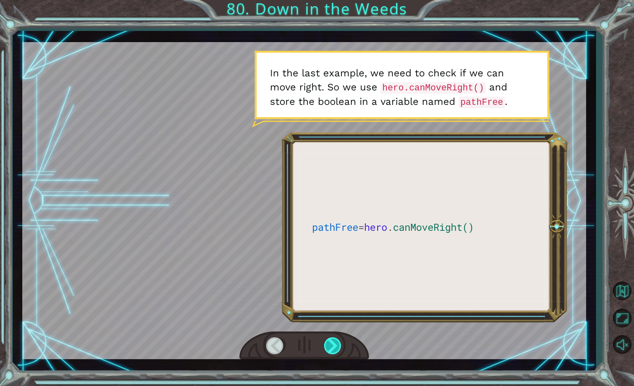
click at [328, 347] on div at bounding box center [333, 345] width 19 height 17
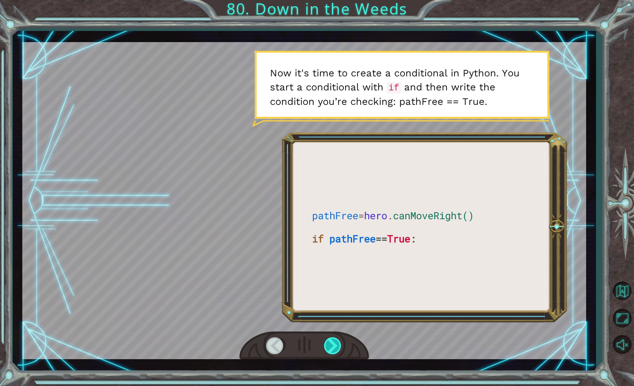
click at [328, 347] on div at bounding box center [333, 345] width 19 height 17
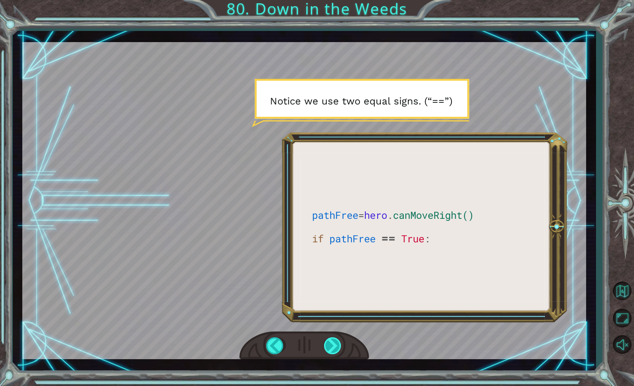
click at [328, 347] on div at bounding box center [333, 345] width 19 height 17
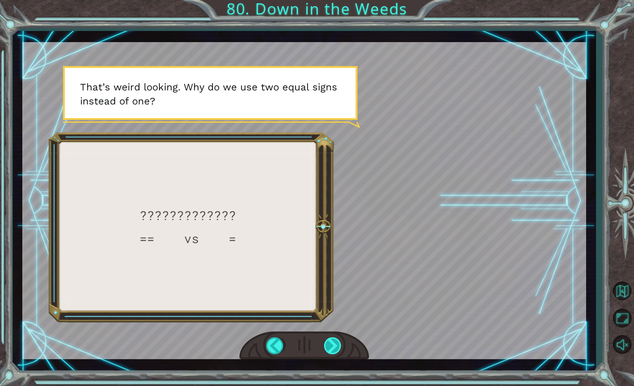
click at [328, 347] on div at bounding box center [333, 345] width 19 height 17
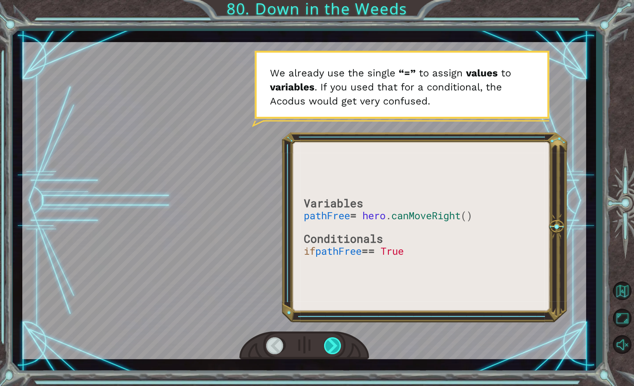
click at [328, 347] on div at bounding box center [333, 345] width 19 height 17
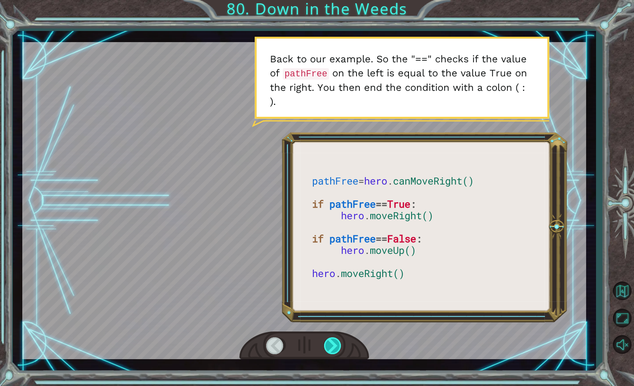
click at [328, 347] on div at bounding box center [333, 345] width 19 height 17
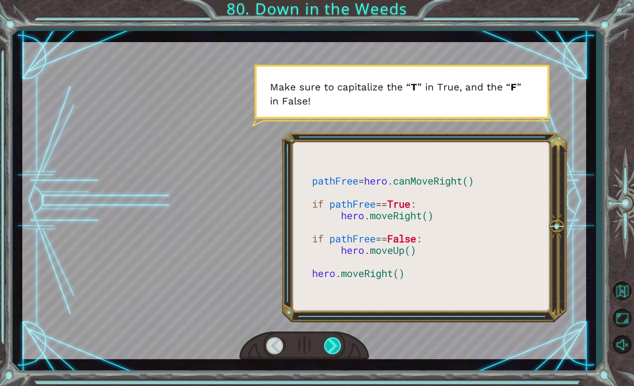
click at [328, 347] on div at bounding box center [333, 345] width 19 height 17
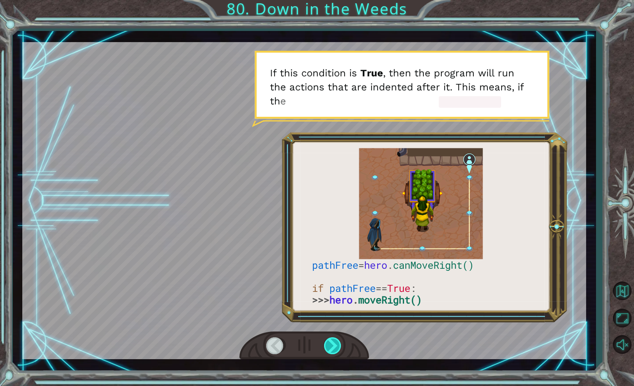
click at [328, 347] on div at bounding box center [333, 345] width 19 height 17
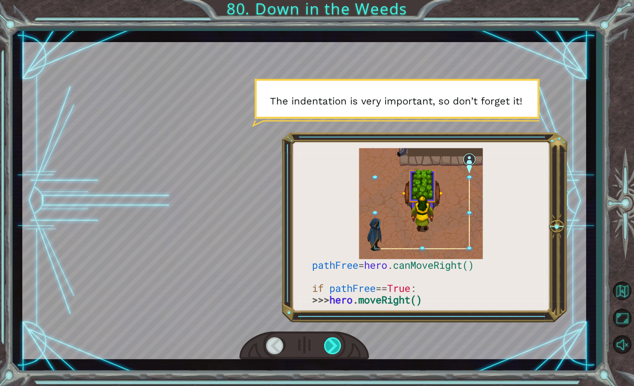
click at [328, 347] on div at bounding box center [333, 345] width 19 height 17
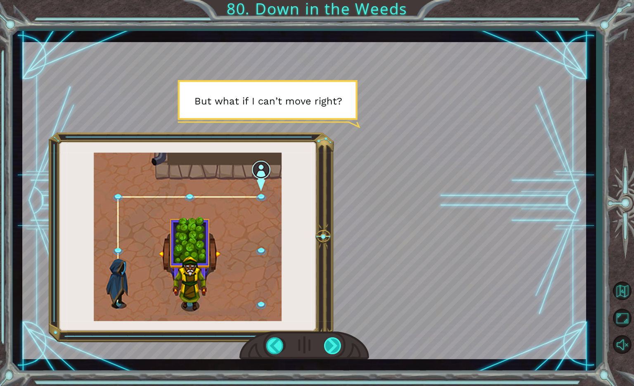
click at [328, 347] on div at bounding box center [333, 345] width 19 height 17
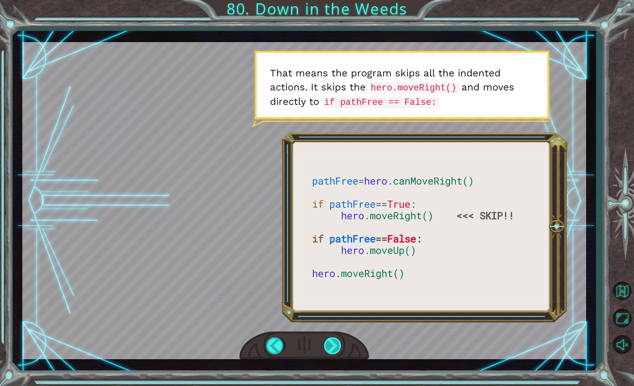
click at [328, 347] on div at bounding box center [333, 345] width 19 height 17
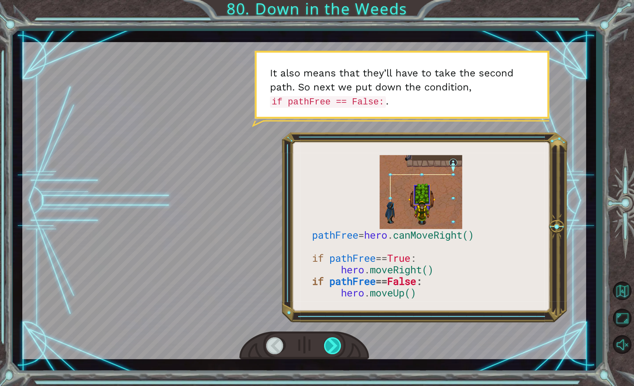
click at [328, 347] on div at bounding box center [333, 345] width 19 height 17
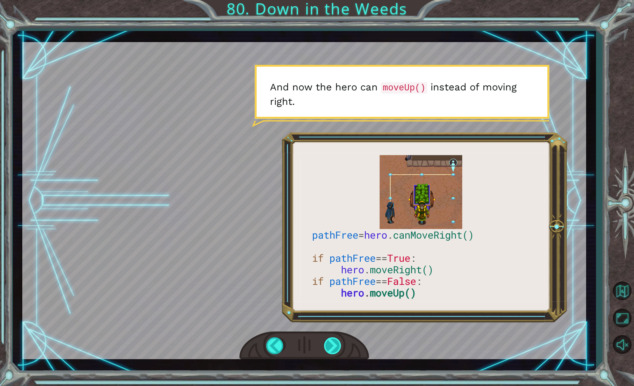
click at [328, 347] on div at bounding box center [333, 345] width 19 height 17
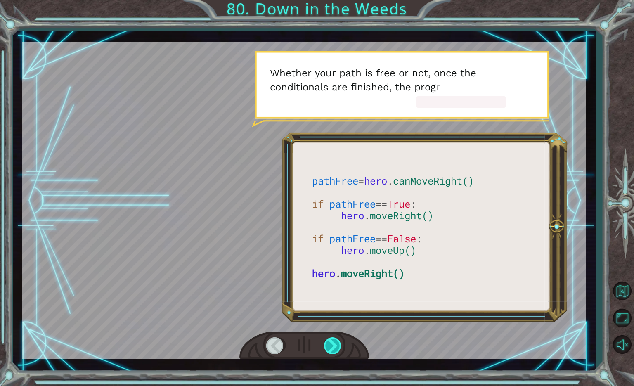
click at [328, 347] on div at bounding box center [333, 345] width 19 height 17
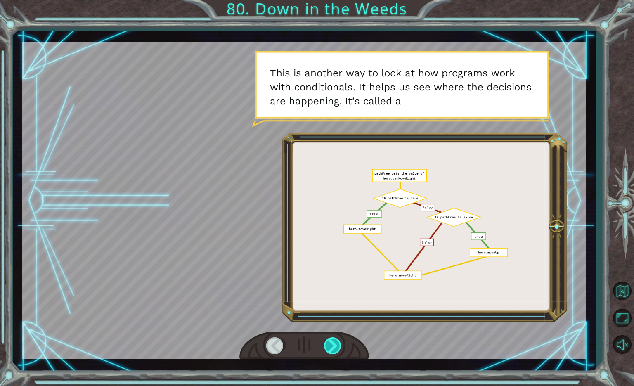
click at [328, 347] on div at bounding box center [333, 345] width 19 height 17
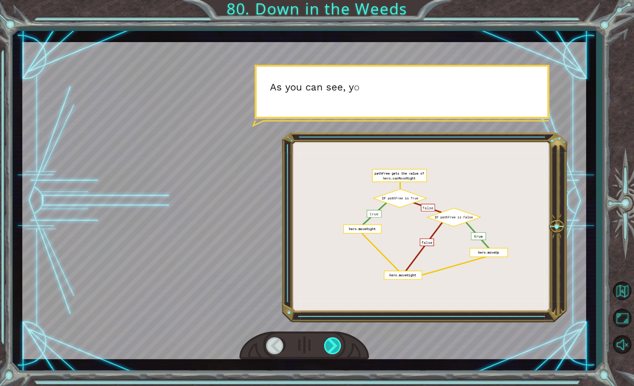
click at [328, 347] on div at bounding box center [333, 345] width 19 height 17
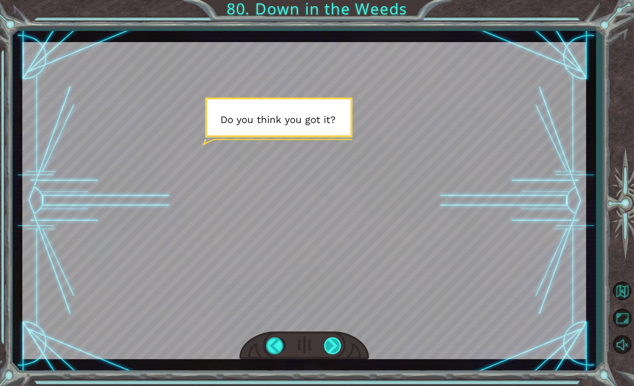
click at [328, 347] on div at bounding box center [333, 345] width 19 height 17
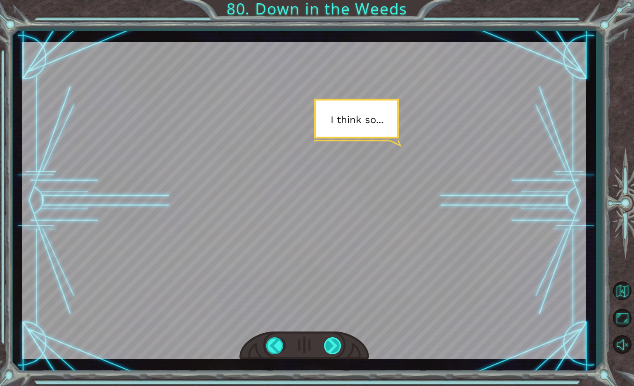
click at [328, 347] on div at bounding box center [333, 345] width 19 height 17
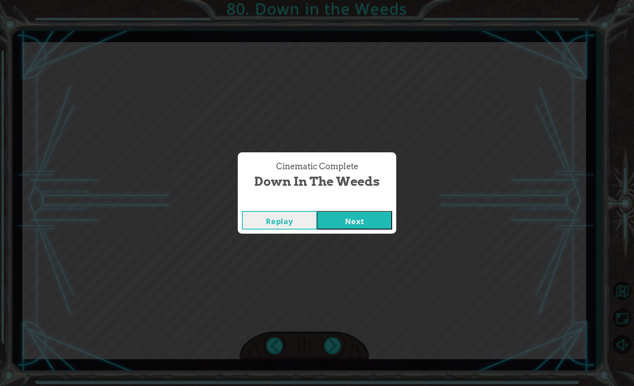
click at [342, 218] on button "Next" at bounding box center [354, 220] width 75 height 19
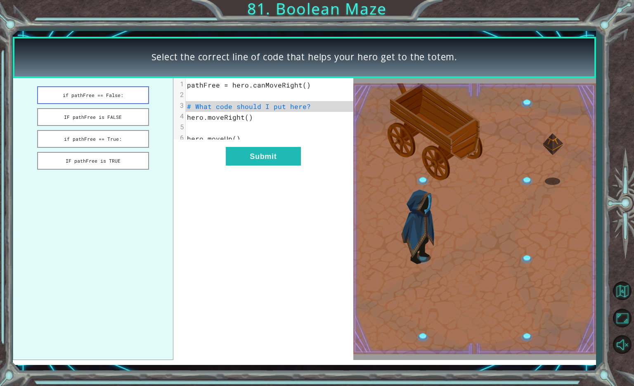
click at [118, 93] on button "if pathFree == False:" at bounding box center [93, 95] width 112 height 18
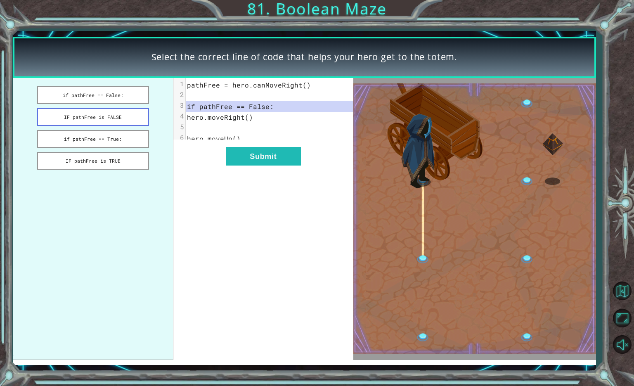
click at [125, 115] on button "IF pathFree is FALSE" at bounding box center [93, 117] width 112 height 18
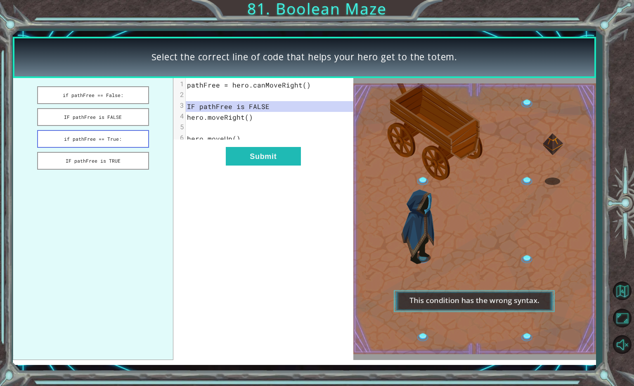
click at [131, 140] on button "if pathFree == True:" at bounding box center [93, 139] width 112 height 18
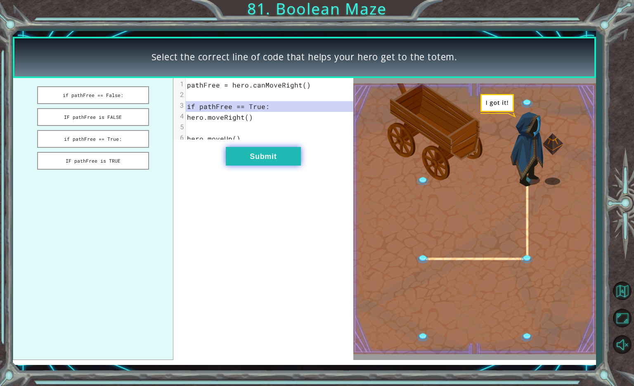
click at [245, 164] on button "Submit" at bounding box center [263, 156] width 75 height 19
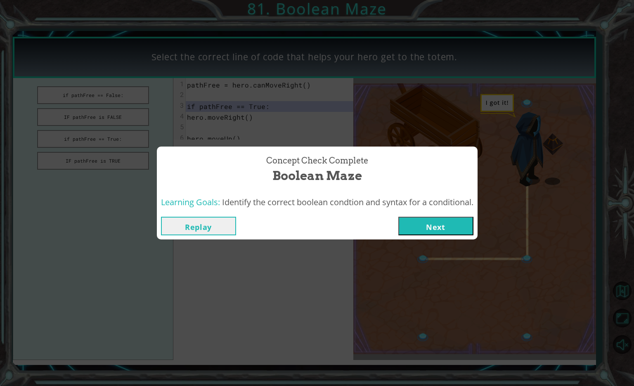
click at [420, 228] on button "Next" at bounding box center [436, 226] width 75 height 19
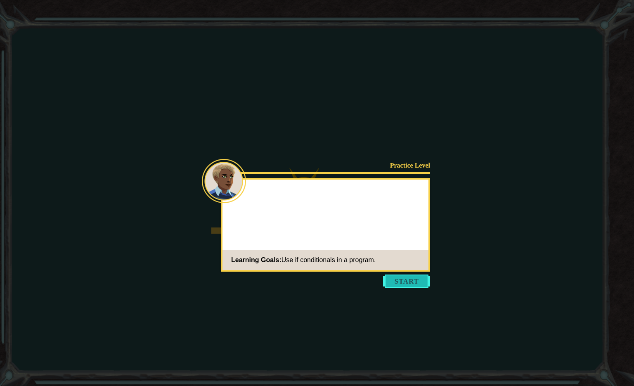
click at [409, 279] on button "Start" at bounding box center [406, 281] width 47 height 13
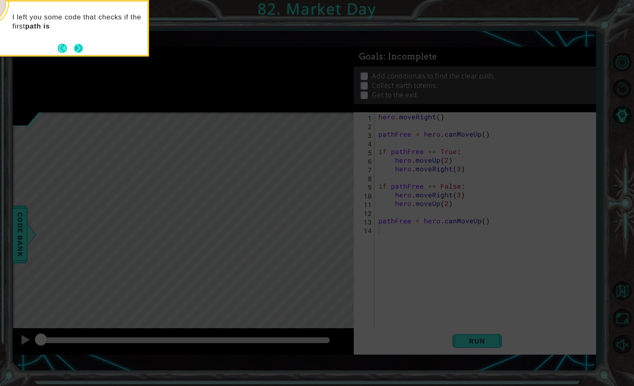
click at [80, 44] on button "Next" at bounding box center [78, 48] width 9 height 9
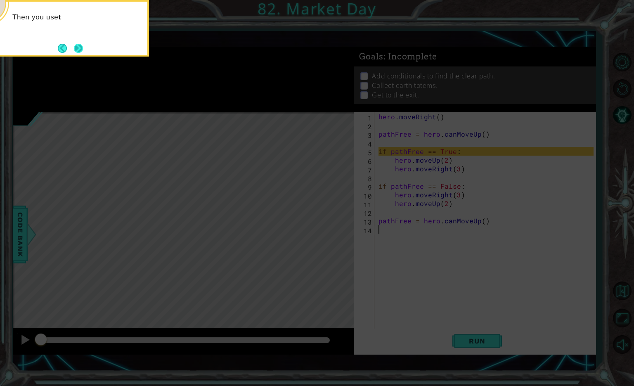
click at [79, 46] on button "Next" at bounding box center [78, 48] width 9 height 9
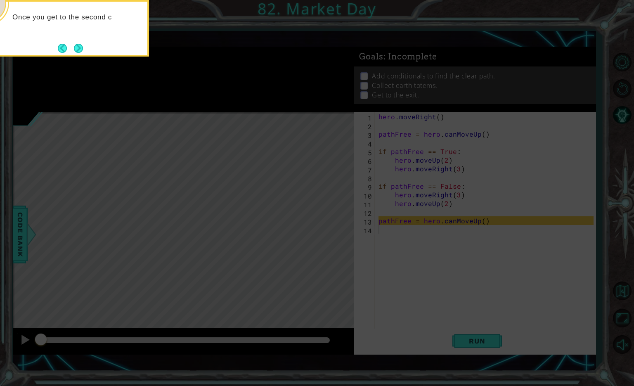
click at [79, 46] on button "Next" at bounding box center [78, 48] width 9 height 9
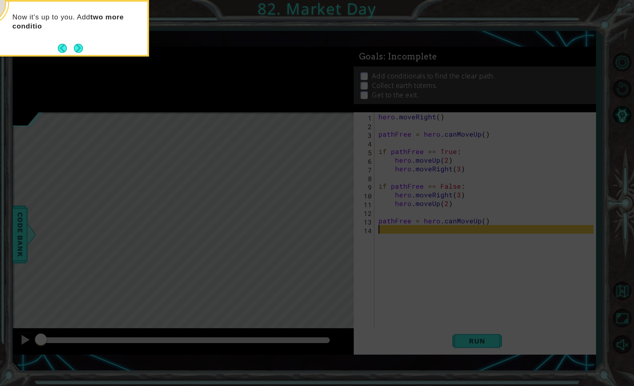
click at [79, 46] on button "Next" at bounding box center [78, 48] width 9 height 9
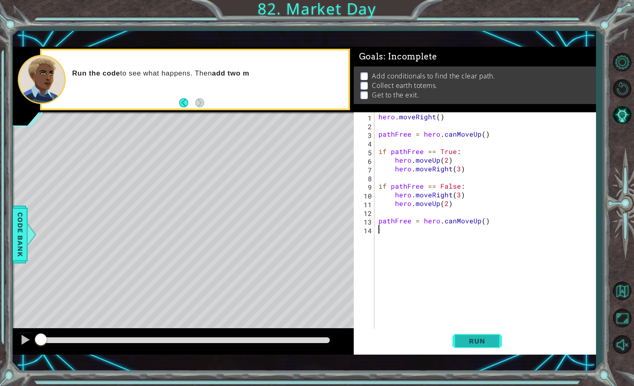
click at [480, 338] on span "Run" at bounding box center [477, 341] width 33 height 8
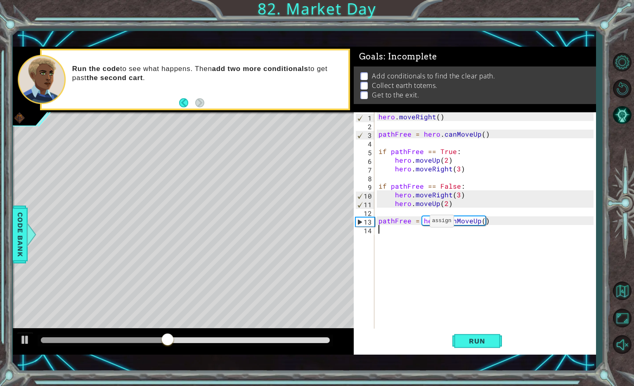
click at [420, 223] on div "hero . moveRight ( ) pathFree = hero . canMoveUp ( ) if pathFree == True : hero…" at bounding box center [487, 229] width 221 height 234
click at [429, 223] on div "hero . moveRight ( ) pathFree = hero . canMoveUp ( ) if pathFree == True : hero…" at bounding box center [487, 229] width 221 height 234
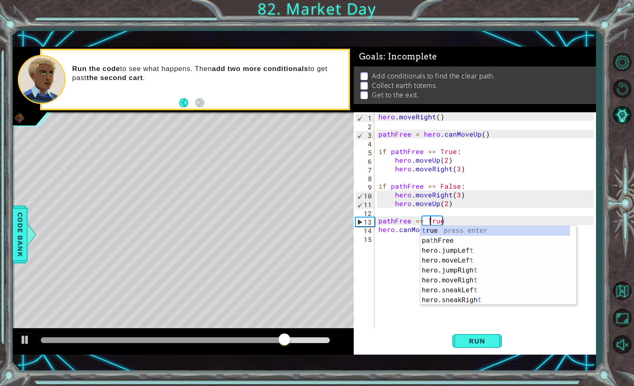
scroll to position [0, 3]
click at [435, 231] on div "t rue press enter pa t hFree press enter hero.jumpLef t press enter hero.moveLe…" at bounding box center [495, 275] width 150 height 99
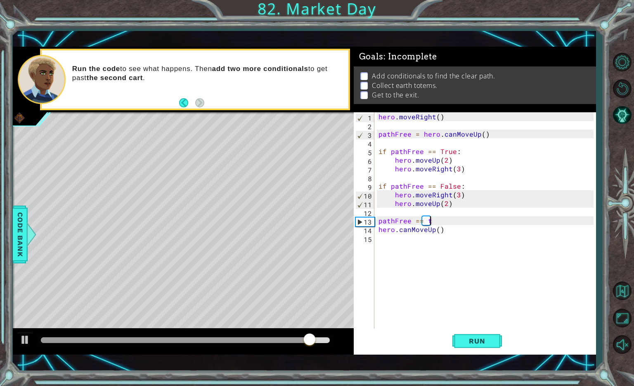
click at [433, 223] on div "hero . moveRight ( ) pathFree = hero . canMoveUp ( ) if pathFree == True : hero…" at bounding box center [487, 229] width 221 height 234
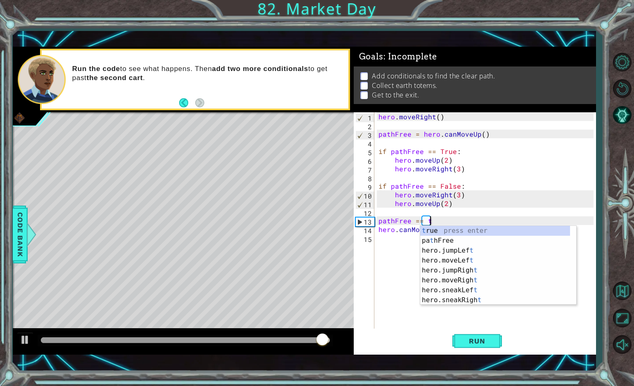
scroll to position [0, 2]
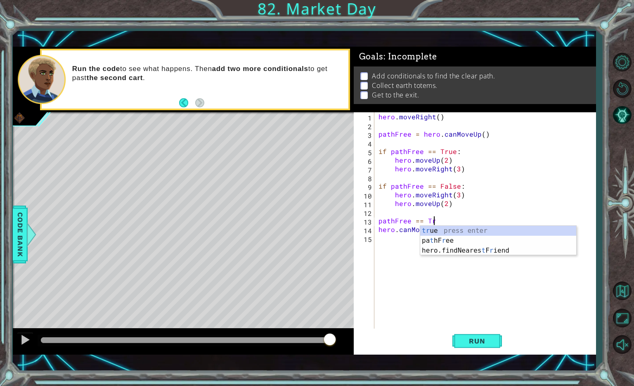
type textarea "pathFree == True"
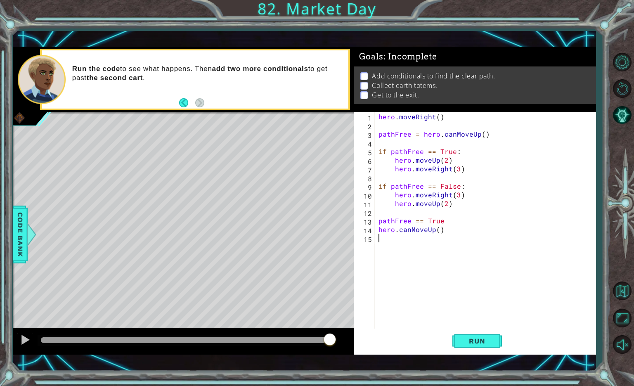
click at [377, 240] on div "hero . moveRight ( ) pathFree = hero . canMoveUp ( ) if pathFree == True : hero…" at bounding box center [487, 229] width 221 height 234
click at [476, 342] on span "Run" at bounding box center [477, 341] width 33 height 8
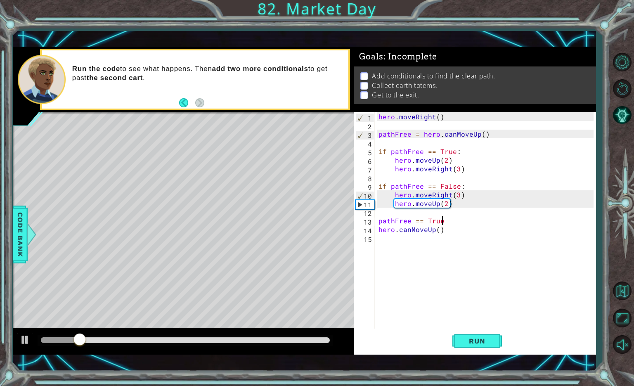
click at [444, 222] on div "hero . moveRight ( ) pathFree = hero . canMoveUp ( ) if pathFree == True : hero…" at bounding box center [487, 229] width 221 height 234
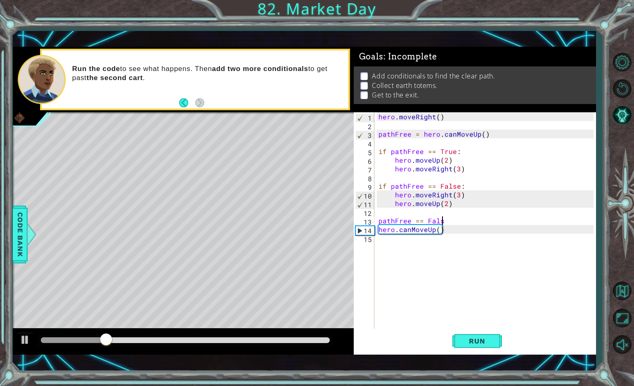
scroll to position [0, 4]
click at [438, 231] on div "hero . moveRight ( ) pathFree = hero . canMoveUp ( ) if pathFree == True : hero…" at bounding box center [487, 229] width 221 height 234
click at [461, 344] on span "Run" at bounding box center [477, 341] width 33 height 8
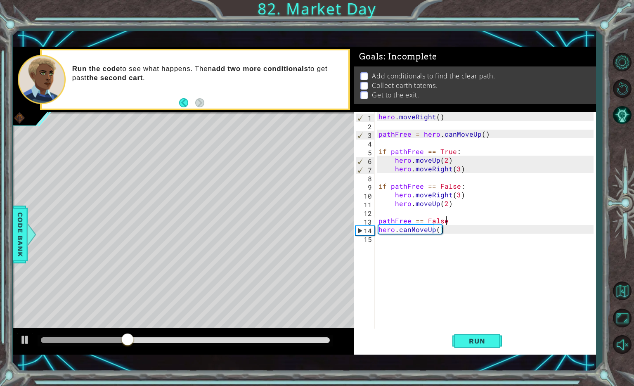
click at [448, 221] on div "hero . moveRight ( ) pathFree = hero . canMoveUp ( ) if pathFree == True : hero…" at bounding box center [487, 229] width 221 height 234
type textarea "pathFree == True"
click at [476, 344] on span "Run" at bounding box center [477, 341] width 33 height 8
click at [384, 242] on div "hero . moveRight ( ) pathFree = hero . canMoveUp ( ) if pathFree == True : hero…" at bounding box center [487, 229] width 221 height 234
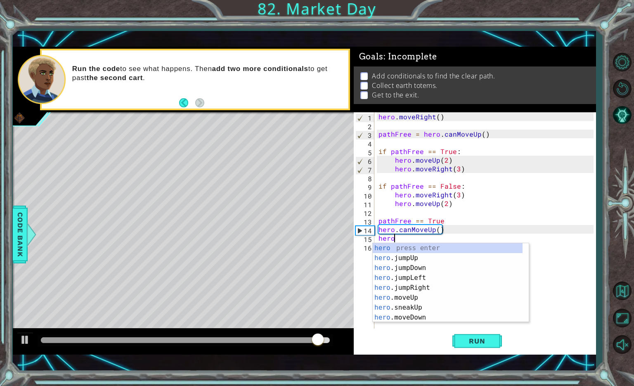
scroll to position [0, 1]
type textarea "hero.c"
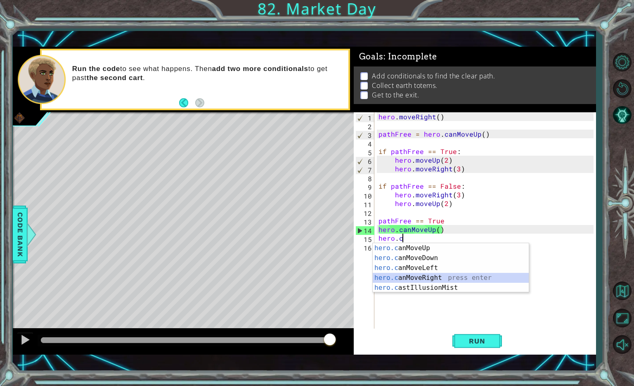
click at [437, 278] on div "hero.c anMoveUp press enter hero.c anMoveDown press enter hero.c anMoveLeft pre…" at bounding box center [451, 277] width 156 height 69
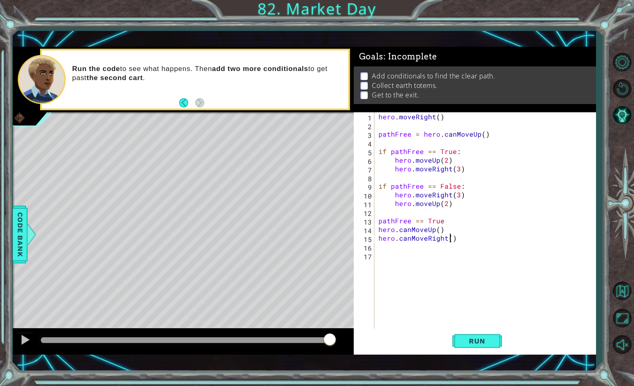
click at [450, 241] on div "hero . moveRight ( ) pathFree = hero . canMoveUp ( ) if pathFree == True : hero…" at bounding box center [487, 229] width 221 height 234
click at [437, 232] on div "hero . moveRight ( ) pathFree = hero . canMoveUp ( ) if pathFree == True : hero…" at bounding box center [487, 229] width 221 height 234
click at [471, 341] on span "Run" at bounding box center [477, 341] width 33 height 8
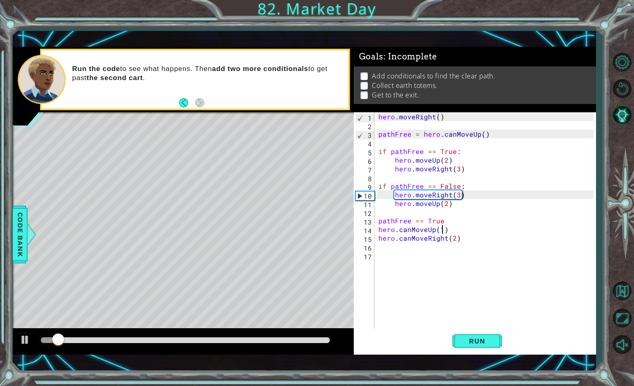
click at [443, 221] on div "hero . moveRight ( ) pathFree = hero . canMoveUp ( ) if pathFree == True : hero…" at bounding box center [487, 229] width 221 height 234
type textarea "pathFree == True:"
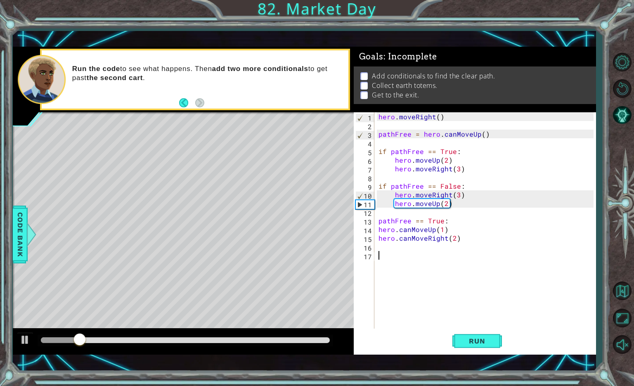
click at [468, 292] on div "hero . moveRight ( ) pathFree = hero . canMoveUp ( ) if pathFree == True : hero…" at bounding box center [487, 229] width 221 height 234
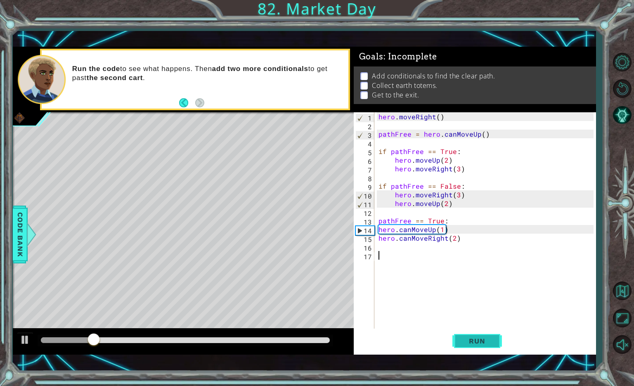
click at [487, 341] on span "Run" at bounding box center [477, 341] width 33 height 8
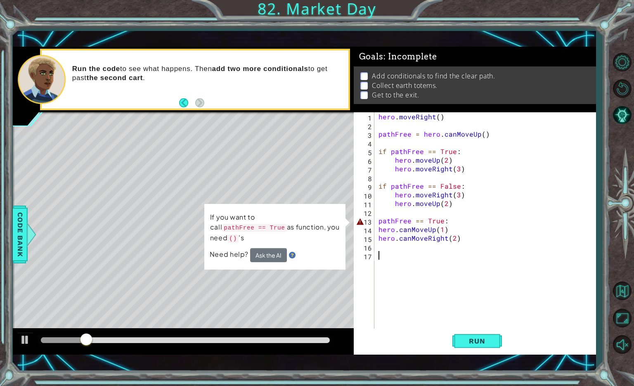
click at [380, 222] on div "hero . moveRight ( ) pathFree = hero . canMoveUp ( ) if pathFree == True : hero…" at bounding box center [487, 229] width 221 height 234
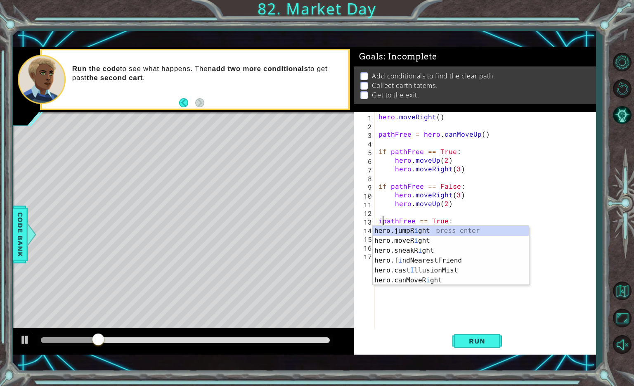
scroll to position [0, 0]
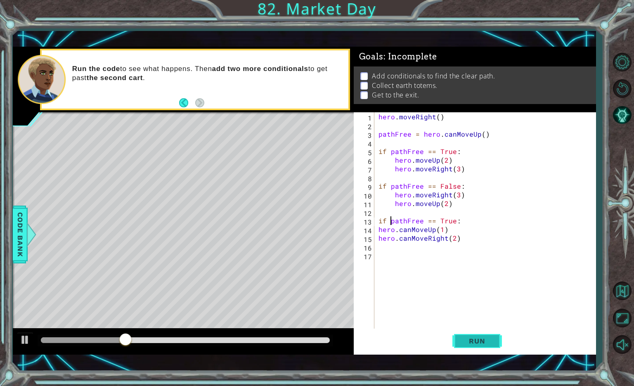
click at [473, 337] on span "Run" at bounding box center [477, 341] width 33 height 8
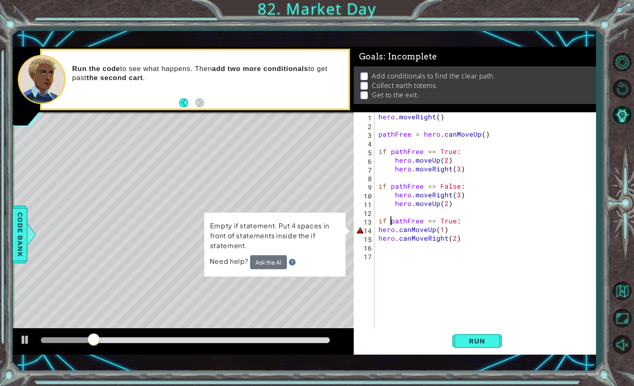
click at [375, 229] on div "if pathFree == True: 1 2 3 4 5 6 7 8 9 10 11 12 13 14 15 16 17 hero . moveRight…" at bounding box center [474, 220] width 240 height 217
click at [379, 230] on div "hero . moveRight ( ) pathFree = hero . canMoveUp ( ) if pathFree == True : hero…" at bounding box center [487, 229] width 221 height 234
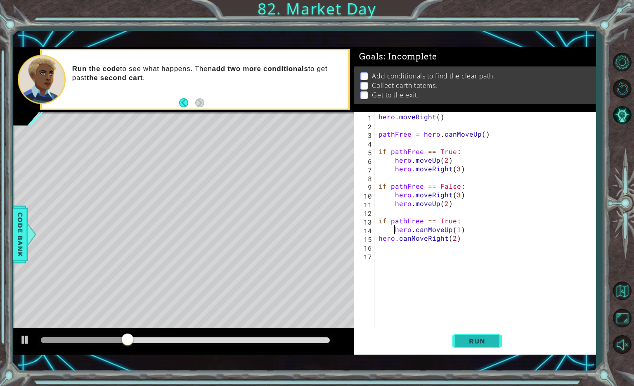
click at [473, 337] on span "Run" at bounding box center [477, 341] width 33 height 8
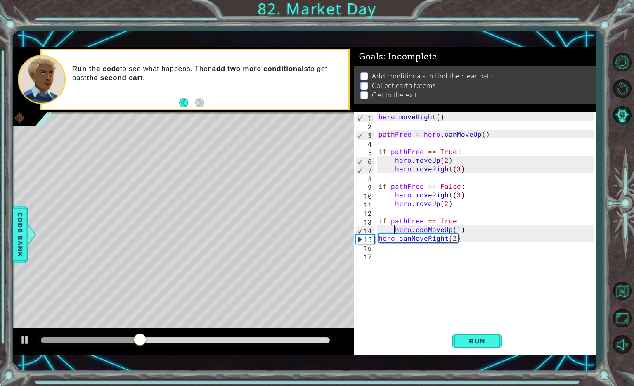
click at [456, 229] on div "hero . moveRight ( ) pathFree = hero . canMoveUp ( ) if pathFree == True : hero…" at bounding box center [487, 229] width 221 height 234
click at [482, 341] on span "Run" at bounding box center [477, 341] width 33 height 8
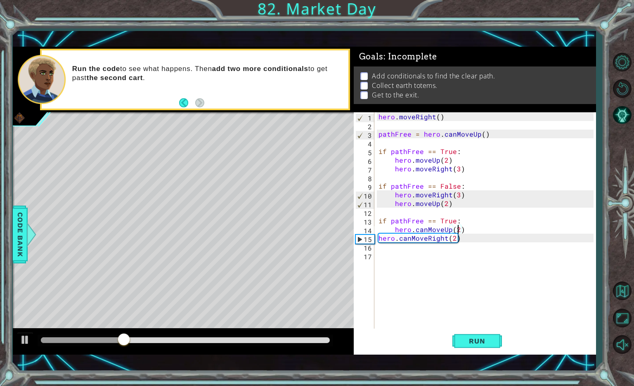
click at [379, 239] on div "hero . moveRight ( ) pathFree = hero . canMoveUp ( ) if pathFree == True : hero…" at bounding box center [487, 229] width 221 height 234
click at [472, 337] on span "Run" at bounding box center [477, 341] width 33 height 8
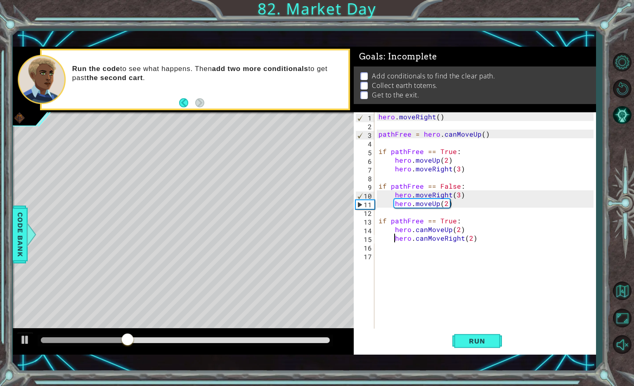
click at [430, 230] on div "hero . moveRight ( ) pathFree = hero . canMoveUp ( ) if pathFree == True : hero…" at bounding box center [487, 229] width 221 height 234
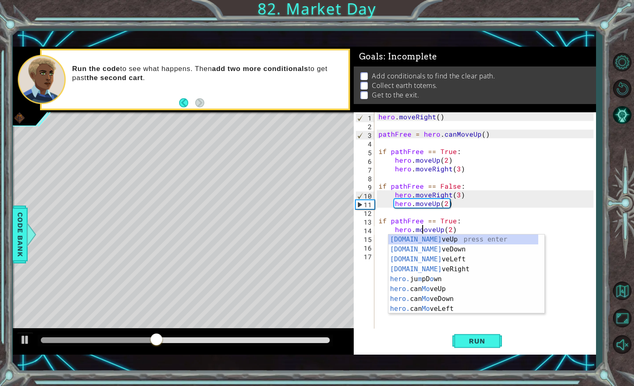
scroll to position [0, 3]
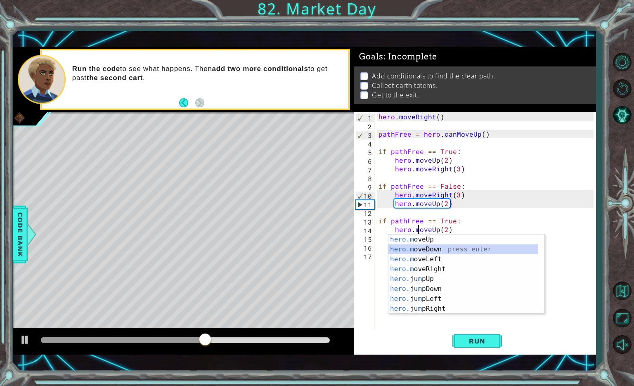
click at [437, 226] on div "hero . moveRight ( ) pathFree = hero . canMoveUp ( ) if pathFree == True : hero…" at bounding box center [487, 229] width 221 height 234
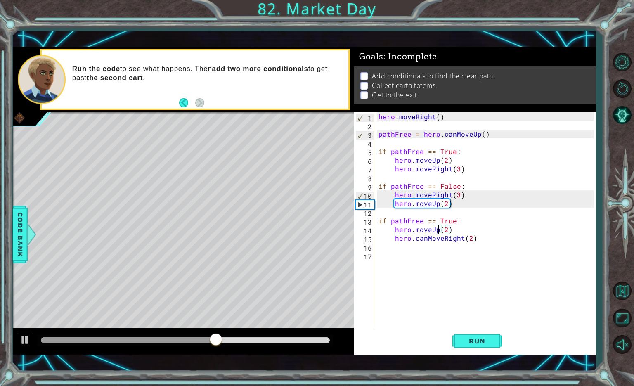
click at [430, 241] on div "hero . moveRight ( ) pathFree = hero . canMoveUp ( ) if pathFree == True : hero…" at bounding box center [487, 229] width 221 height 234
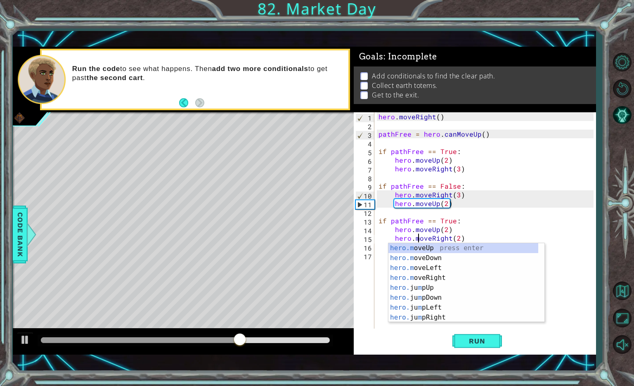
scroll to position [0, 2]
click at [477, 342] on span "Run" at bounding box center [477, 341] width 33 height 8
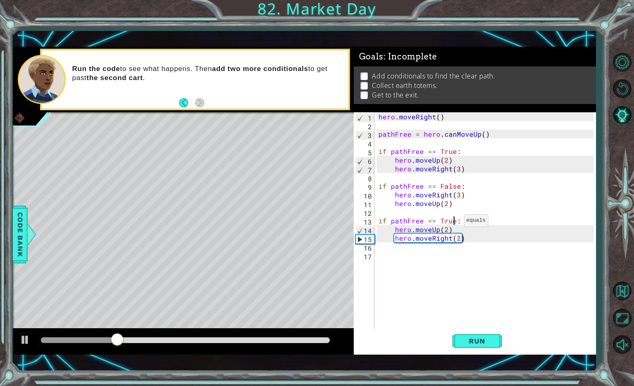
click at [454, 223] on div "hero . moveRight ( ) pathFree = hero . canMoveUp ( ) if pathFree == True : hero…" at bounding box center [487, 229] width 221 height 234
click at [451, 224] on div "hero . moveRight ( ) pathFree = hero . canMoveUp ( ) if pathFree == True : hero…" at bounding box center [487, 229] width 221 height 234
click at [457, 225] on div "hero . moveRight ( ) pathFree = hero . canMoveUp ( ) if pathFree == True : hero…" at bounding box center [487, 229] width 221 height 234
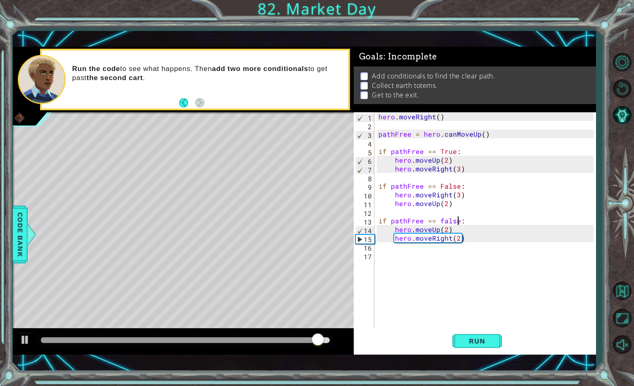
click at [441, 221] on div "hero . moveRight ( ) pathFree = hero . canMoveUp ( ) if pathFree == True : hero…" at bounding box center [487, 229] width 221 height 234
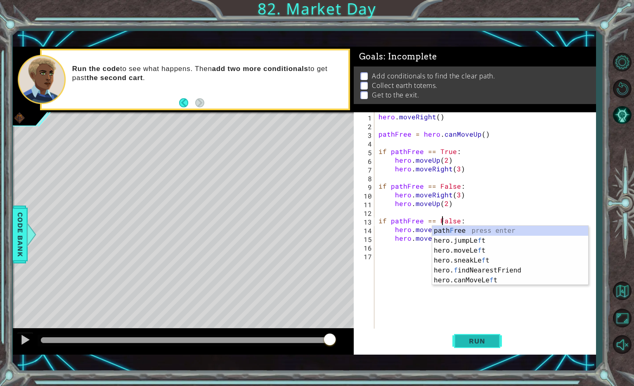
click at [480, 341] on span "Run" at bounding box center [477, 341] width 33 height 8
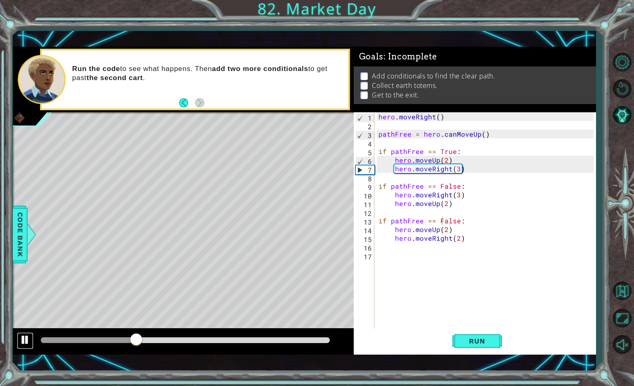
click at [25, 344] on div at bounding box center [25, 340] width 11 height 11
click at [446, 222] on div "hero . moveRight ( ) pathFree = hero . canMoveUp ( ) if pathFree == True : hero…" at bounding box center [487, 229] width 221 height 234
click at [454, 223] on div "hero . moveRight ( ) pathFree = hero . canMoveUp ( ) if pathFree == True : hero…" at bounding box center [487, 229] width 221 height 234
click at [441, 223] on div "hero . moveRight ( ) pathFree = hero . canMoveUp ( ) if pathFree == True : hero…" at bounding box center [485, 220] width 217 height 217
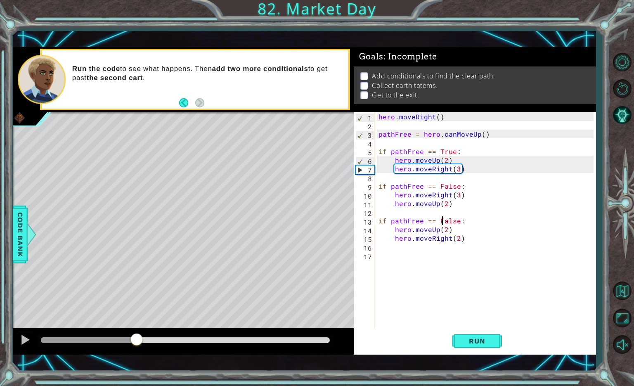
click at [443, 228] on div "hero . moveRight ( ) pathFree = hero . canMoveUp ( ) if pathFree == True : hero…" at bounding box center [487, 229] width 221 height 234
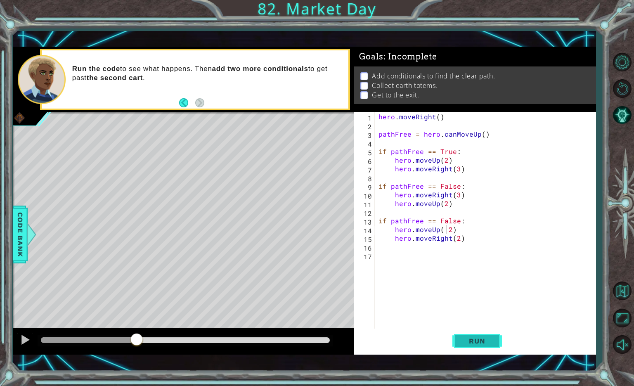
click at [478, 338] on span "Run" at bounding box center [477, 341] width 33 height 8
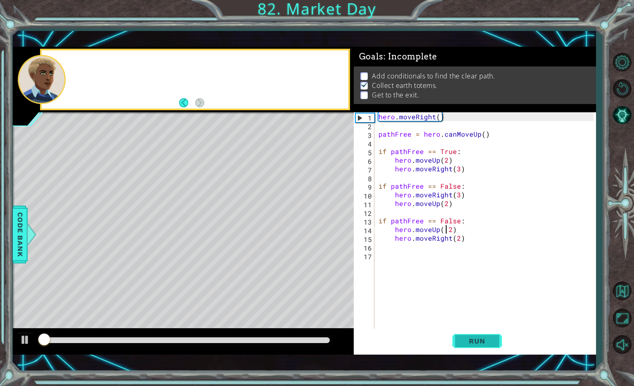
scroll to position [1, 0]
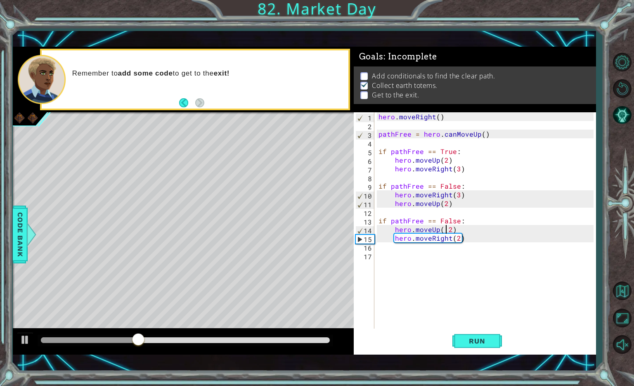
click at [458, 242] on div "hero . moveRight ( ) pathFree = hero . canMoveUp ( ) if pathFree == True : hero…" at bounding box center [487, 229] width 221 height 234
type textarea "hero.moveRight(3)"
click at [469, 241] on div "hero . moveRight ( ) pathFree = hero . canMoveUp ( ) if pathFree == True : hero…" at bounding box center [487, 229] width 221 height 234
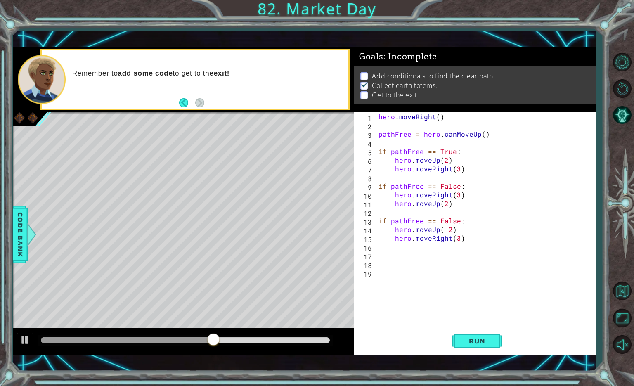
scroll to position [0, 0]
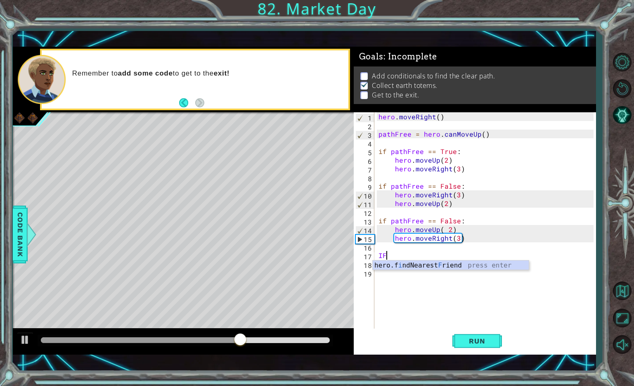
type textarea "I"
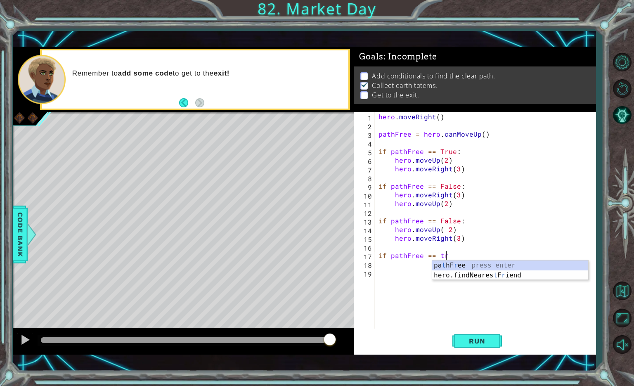
scroll to position [0, 4]
type textarea "if pathFree == True"
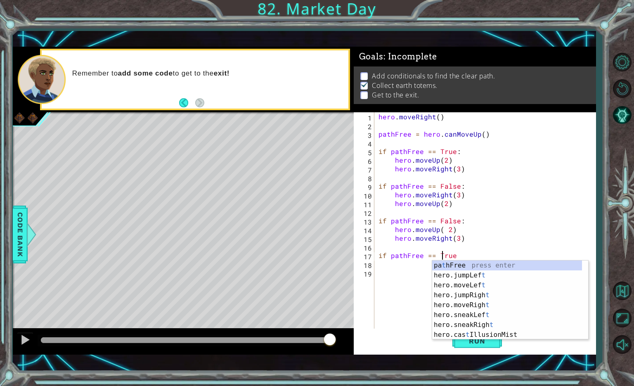
scroll to position [0, 4]
click at [461, 253] on div "hero . moveRight ( ) pathFree = hero . canMoveUp ( ) if pathFree == True : hero…" at bounding box center [487, 229] width 221 height 234
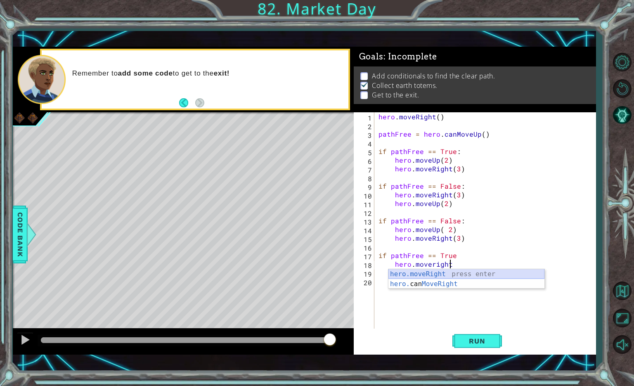
click at [420, 274] on div "hero.moveRight press enter hero. can MoveRight press enter" at bounding box center [467, 289] width 156 height 40
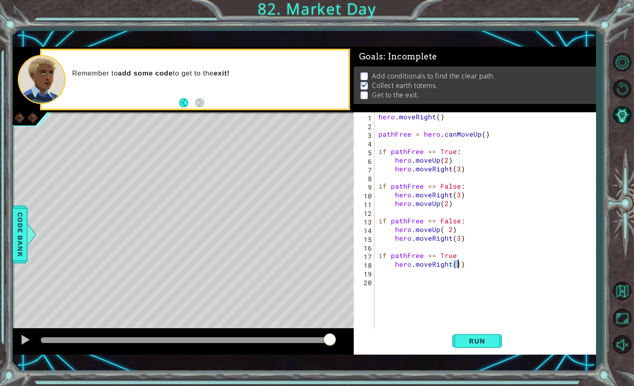
type textarea "hero.moveRight(2)"
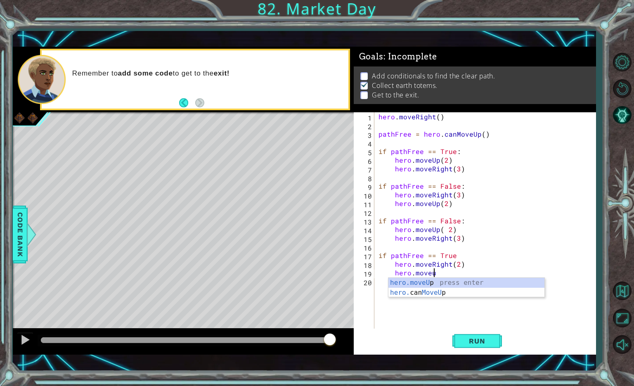
scroll to position [0, 3]
click at [435, 282] on div "hero.moveU p press enter hero. can MoveU p press enter" at bounding box center [467, 298] width 156 height 40
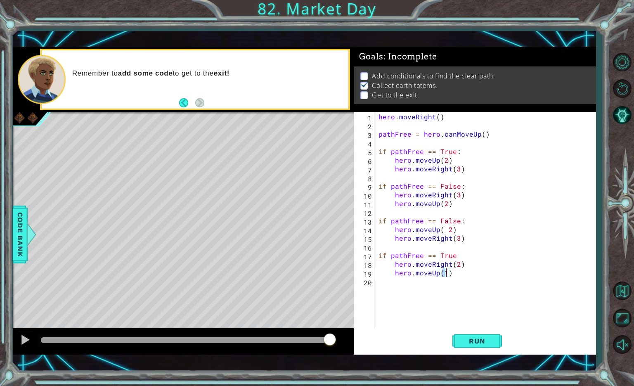
type textarea "hero.moveUp(2)"
click at [398, 288] on div "hero . moveRight ( ) pathFree = hero . canMoveUp ( ) if pathFree == True : hero…" at bounding box center [487, 229] width 221 height 234
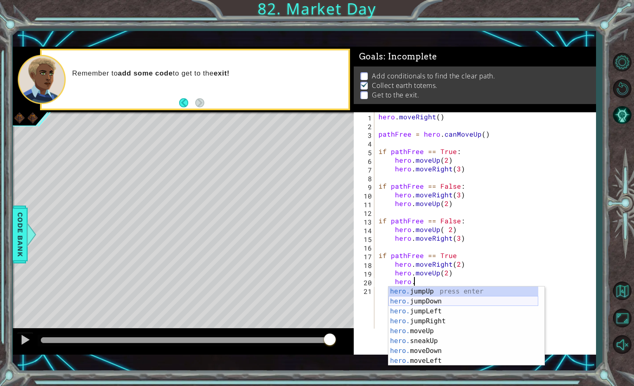
scroll to position [0, 2]
type textarea "[DOMAIN_NAME]"
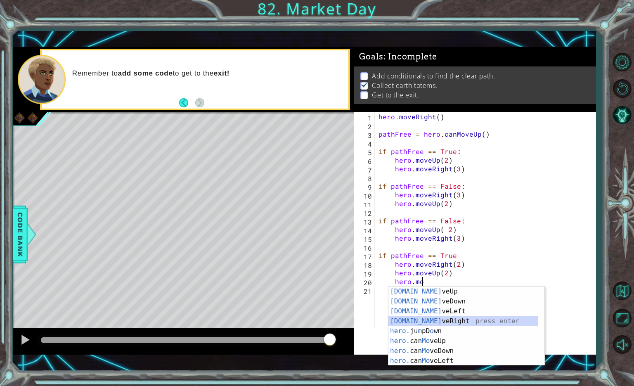
drag, startPoint x: 447, startPoint y: 323, endPoint x: 432, endPoint y: 323, distance: 15.3
click at [432, 323] on div "hero.mo veUp press enter hero.mo veDown press enter hero.mo veLeft press enter …" at bounding box center [464, 336] width 150 height 99
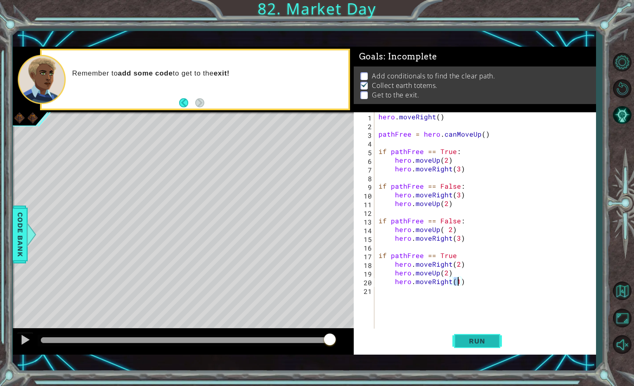
click at [467, 343] on span "Run" at bounding box center [477, 341] width 33 height 8
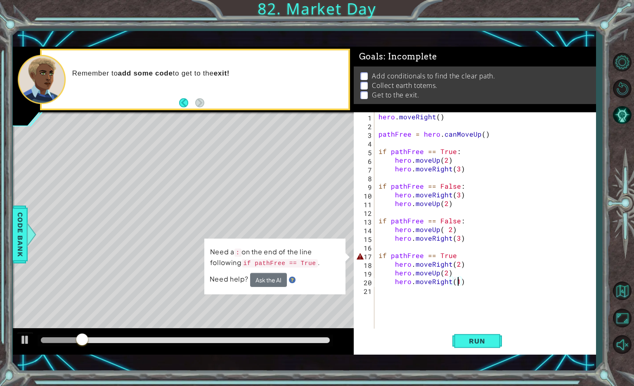
click at [456, 254] on div "hero . moveRight ( ) pathFree = hero . canMoveUp ( ) if pathFree == True : hero…" at bounding box center [487, 229] width 221 height 234
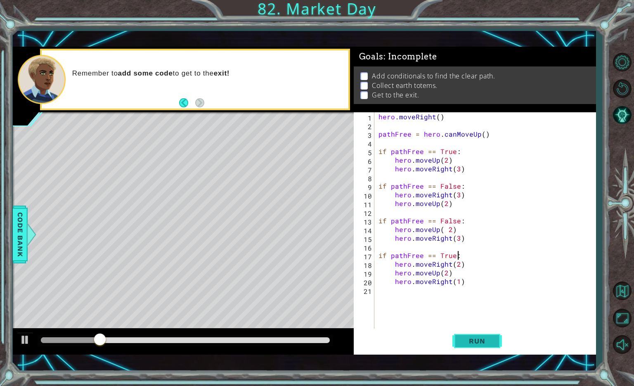
type textarea "if pathFree == True:"
click at [470, 342] on span "Run" at bounding box center [477, 341] width 33 height 8
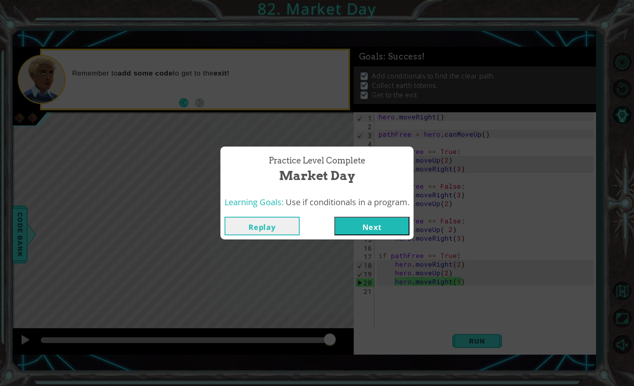
click at [387, 221] on button "Next" at bounding box center [372, 226] width 75 height 19
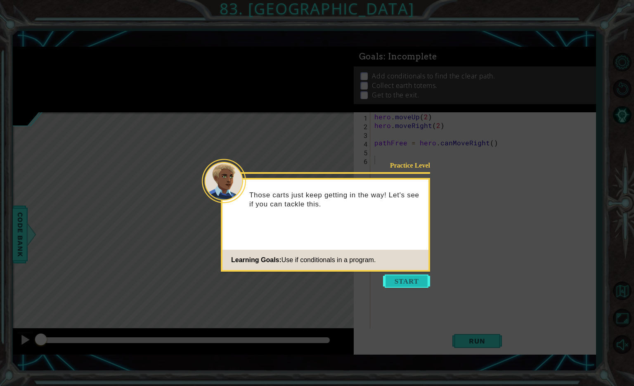
click at [402, 278] on button "Start" at bounding box center [406, 281] width 47 height 13
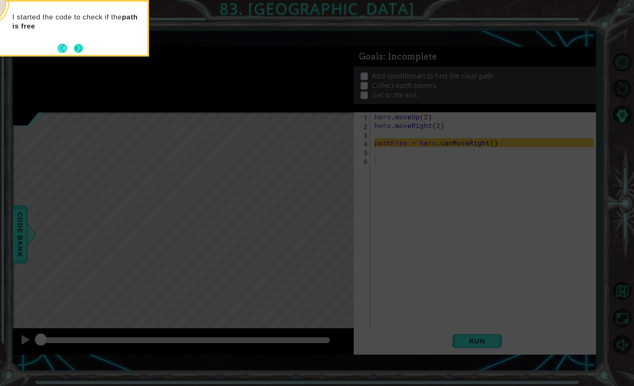
click at [80, 44] on button "Next" at bounding box center [78, 48] width 9 height 9
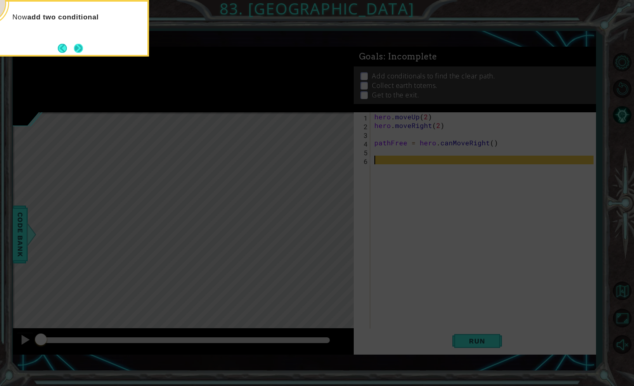
click at [80, 46] on button "Next" at bounding box center [78, 48] width 9 height 9
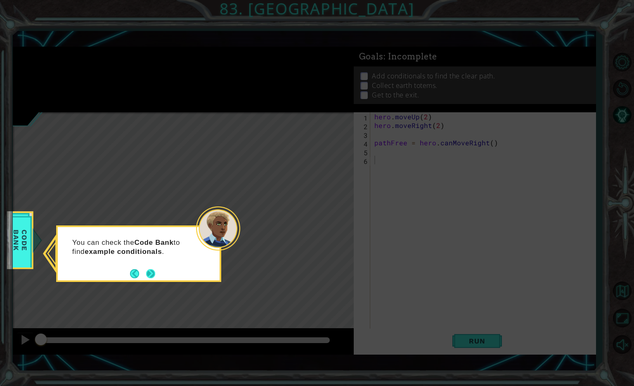
click at [152, 272] on button "Next" at bounding box center [150, 273] width 9 height 9
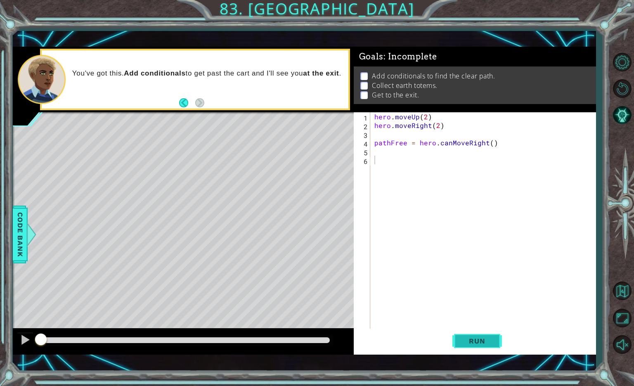
click at [478, 340] on span "Run" at bounding box center [477, 341] width 33 height 8
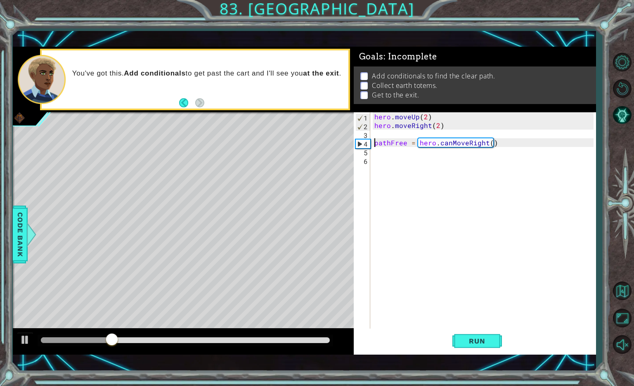
click at [375, 147] on div "hero . moveUp ( 2 ) hero . moveRight ( 2 ) pathFree = hero . canMoveRight ( )" at bounding box center [485, 229] width 225 height 234
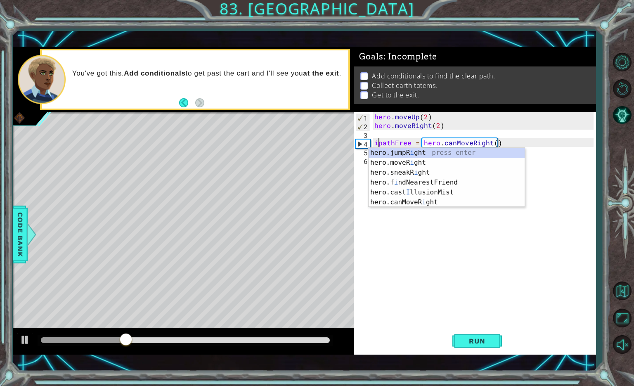
scroll to position [0, 0]
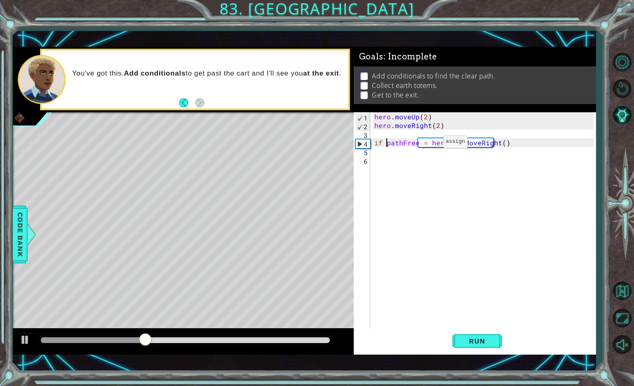
click at [430, 144] on div "hero . moveUp ( 2 ) hero . moveRight ( 2 ) if pathFree = hero . canMoveRight ( )" at bounding box center [485, 229] width 225 height 234
click at [432, 144] on div "hero . moveUp ( 2 ) hero . moveRight ( 2 ) if pathFree = hero . canMoveRight ( )" at bounding box center [485, 229] width 225 height 234
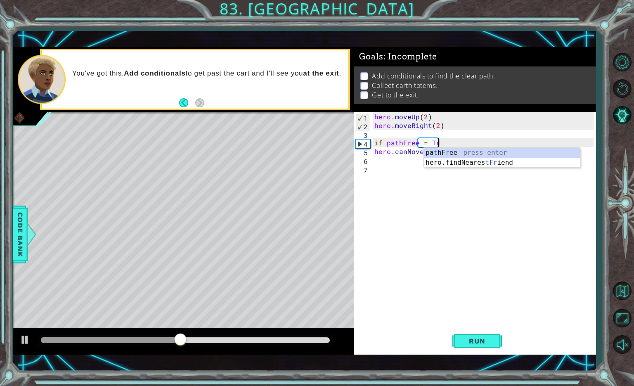
type textarea "if pathFree = True"
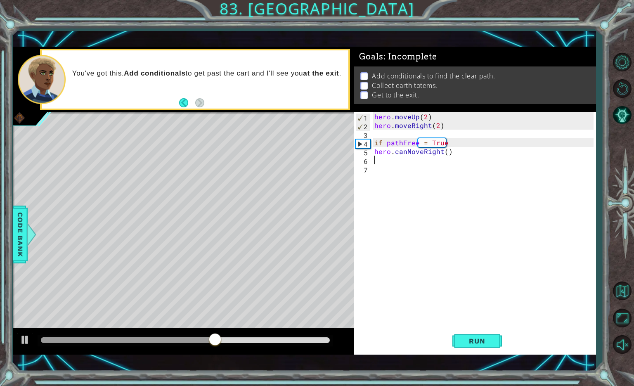
click at [404, 156] on div "hero . moveUp ( 2 ) hero . moveRight ( 2 ) if pathFree = True hero . canMoveRig…" at bounding box center [485, 229] width 225 height 234
click at [405, 153] on div "hero . moveUp ( 2 ) hero . moveRight ( 2 ) if pathFree = True hero . canMoveRig…" at bounding box center [485, 229] width 225 height 234
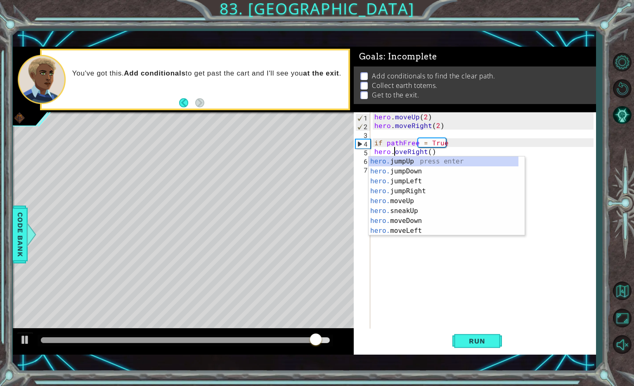
type textarea "hero.moveRight()"
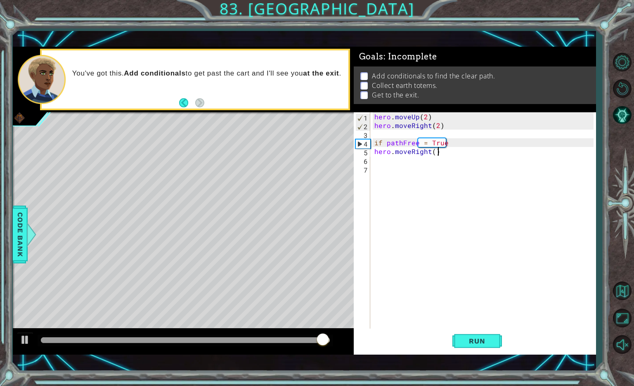
click at [443, 152] on div "hero . moveUp ( 2 ) hero . moveRight ( 2 ) if pathFree = True hero . moveRight …" at bounding box center [485, 229] width 225 height 234
click at [472, 340] on span "Run" at bounding box center [477, 341] width 33 height 8
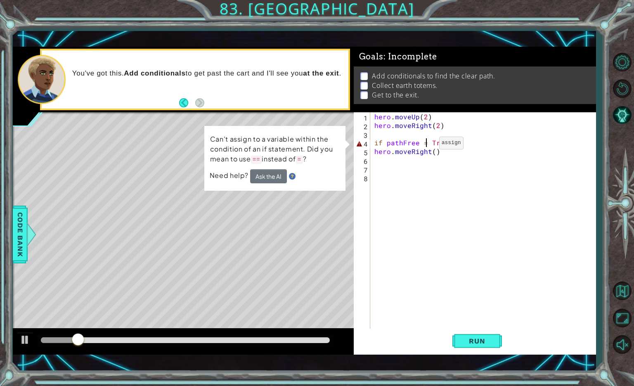
click at [425, 145] on div "hero . moveUp ( 2 ) hero . moveRight ( 2 ) if pathFree = True hero . moveRight …" at bounding box center [485, 229] width 225 height 234
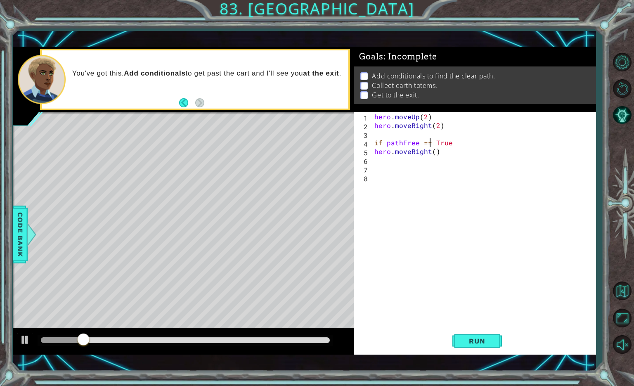
scroll to position [0, 3]
click at [452, 144] on div "hero . moveUp ( 2 ) hero . moveRight ( 2 ) if pathFree == True hero . moveRight…" at bounding box center [485, 229] width 225 height 234
click at [373, 154] on div "hero . moveUp ( 2 ) hero . moveRight ( 2 ) if pathFree == True : hero . moveRig…" at bounding box center [483, 220] width 221 height 217
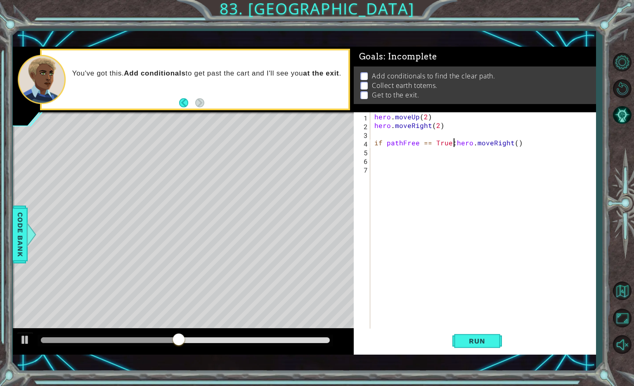
type textarea "hero.moveRight()"
click at [461, 154] on div "hero . moveUp ( 2 ) hero . moveRight ( 2 ) if pathFree == True : hero . moveRig…" at bounding box center [485, 229] width 225 height 234
click at [394, 187] on div "hero . moveUp ( 2 ) hero . moveRight ( 2 ) if pathFree == True : hero . moveRig…" at bounding box center [485, 229] width 225 height 234
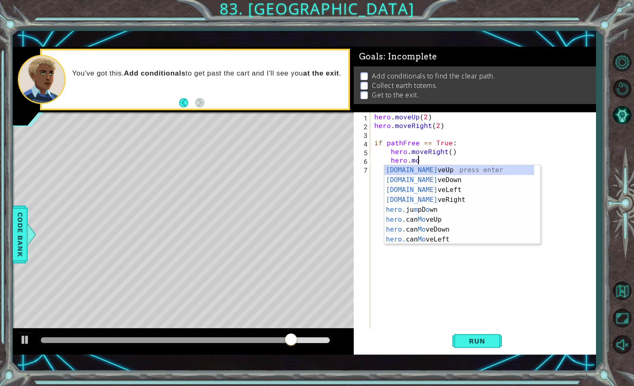
scroll to position [0, 2]
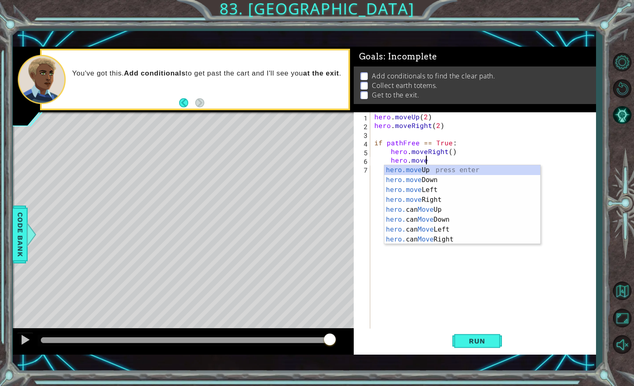
click at [447, 154] on div "hero . moveUp ( 2 ) hero . moveRight ( 2 ) if pathFree == True : hero . moveRig…" at bounding box center [485, 229] width 225 height 234
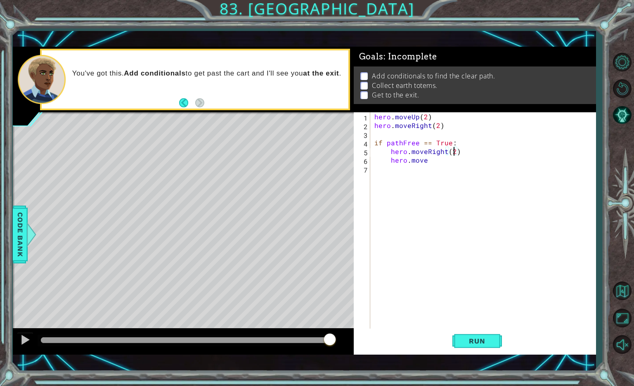
scroll to position [0, 3]
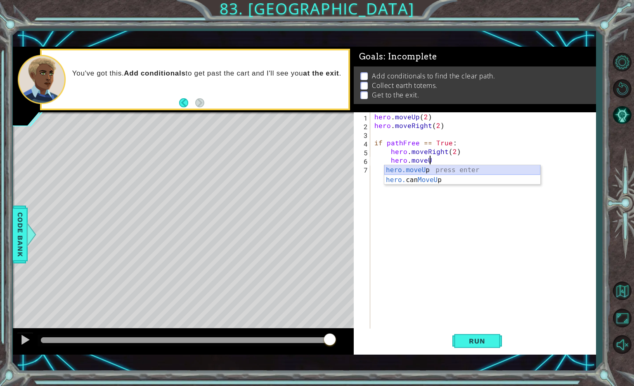
click at [424, 169] on div "hero.moveU p press enter hero. can MoveU p press enter" at bounding box center [463, 185] width 156 height 40
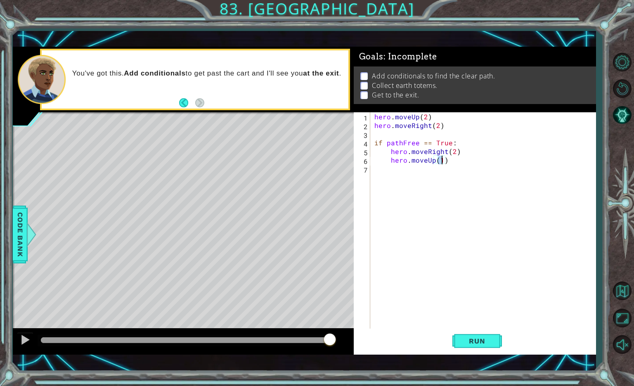
type textarea "hero.moveUp(3)"
click at [456, 158] on div "hero . moveUp ( 2 ) hero . moveRight ( 2 ) if pathFree == True : hero . moveRig…" at bounding box center [485, 229] width 225 height 234
click at [429, 188] on div "path Free press enter" at bounding box center [459, 198] width 156 height 30
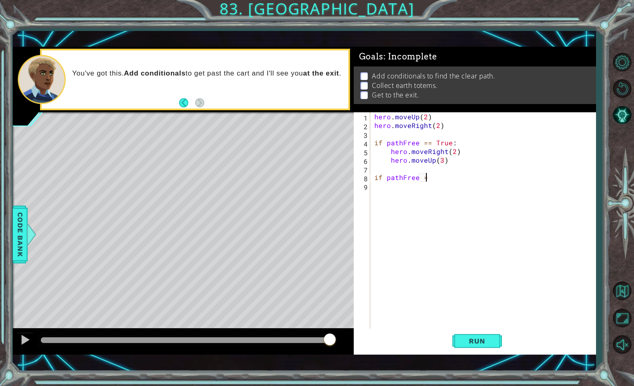
scroll to position [0, 3]
type textarea "if pathFree == False"
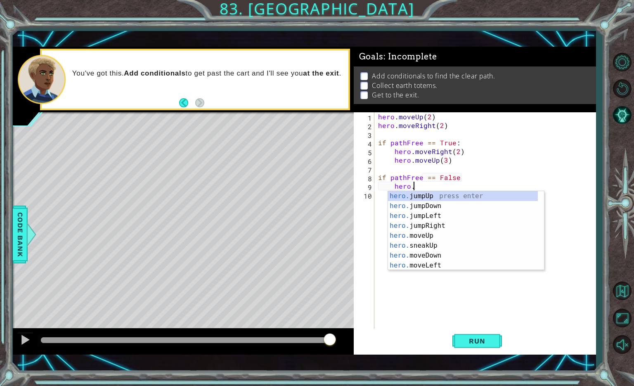
scroll to position [0, 2]
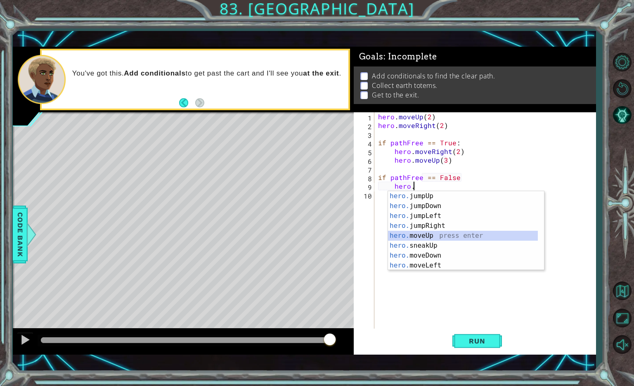
click at [436, 236] on div "hero. jumpUp press enter hero. jumpDown press enter hero. jumpLeft press enter …" at bounding box center [463, 240] width 150 height 99
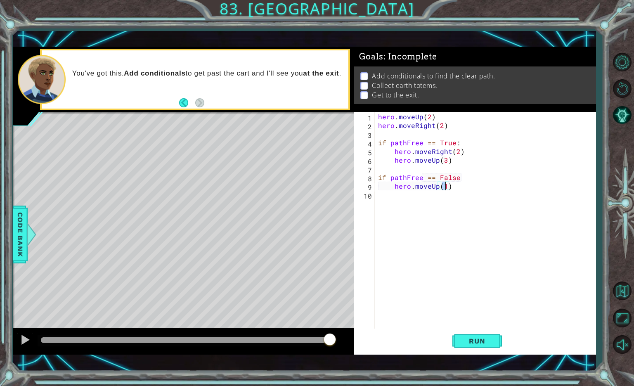
type textarea "hero.moveUp(2)"
click at [393, 197] on div "hero . moveUp ( 2 ) hero . moveRight ( 2 ) if pathFree == True : hero . moveRig…" at bounding box center [487, 229] width 221 height 234
click at [460, 186] on div "hero . moveUp ( 2 ) hero . moveRight ( 2 ) if pathFree == True : hero . moveRig…" at bounding box center [487, 229] width 221 height 234
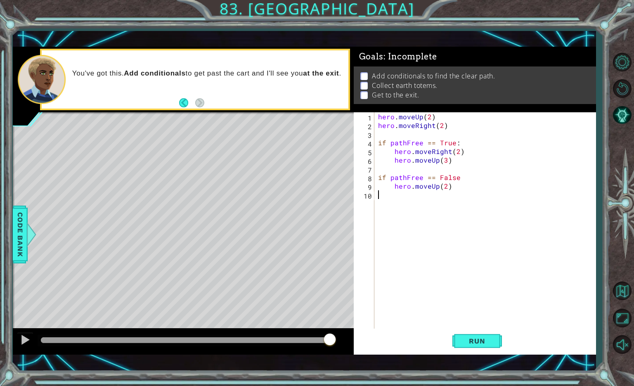
type textarea "hero.moveUp(2)"
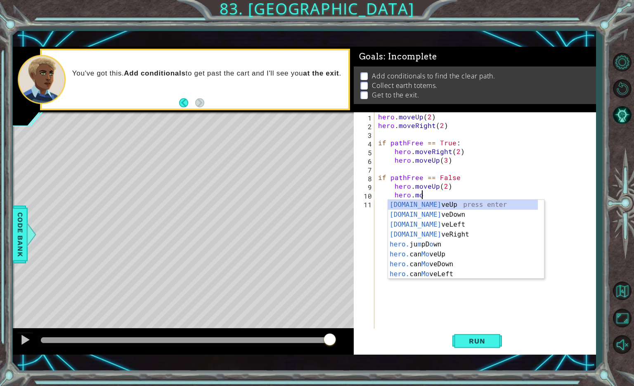
scroll to position [0, 2]
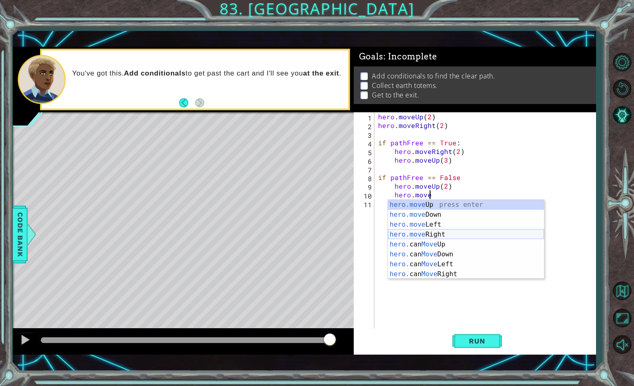
click at [442, 233] on div "hero.move Up press enter hero.move Down press enter hero.move Left press enter …" at bounding box center [466, 249] width 156 height 99
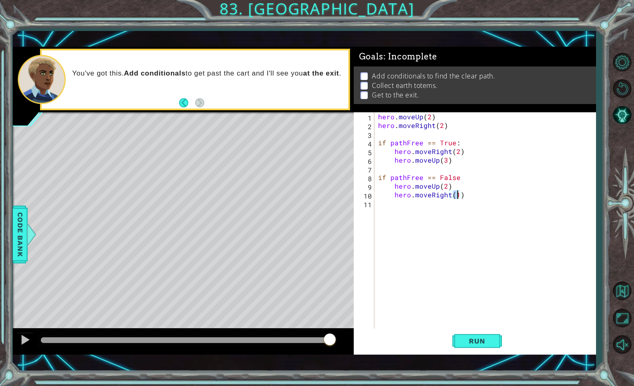
type textarea "hero.moveRight(2)"
click at [464, 200] on div "hero . moveUp ( 2 ) hero . moveRight ( 2 ) if pathFree == True : hero . moveRig…" at bounding box center [487, 229] width 221 height 234
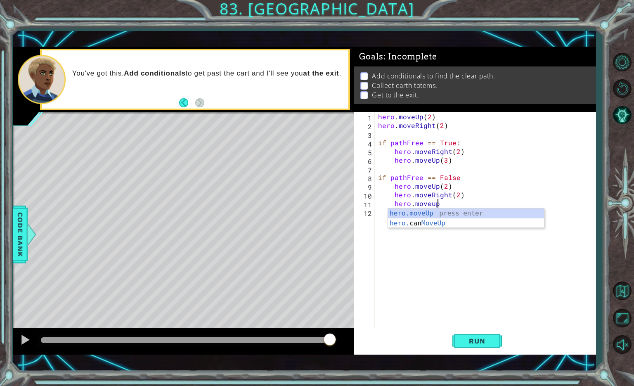
scroll to position [0, 3]
type textarea "hero.moveUp(1)"
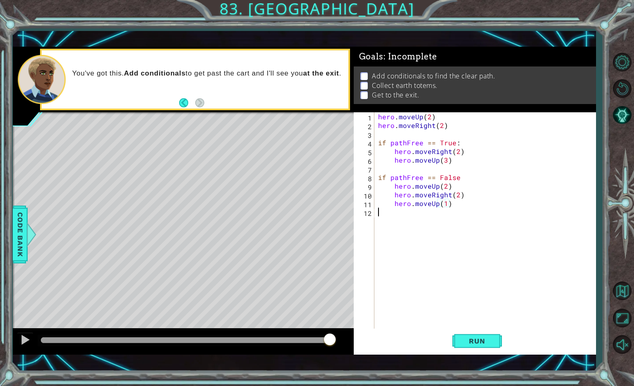
click at [407, 240] on div "hero . moveUp ( 2 ) hero . moveRight ( 2 ) if pathFree == True : hero . moveRig…" at bounding box center [487, 229] width 221 height 234
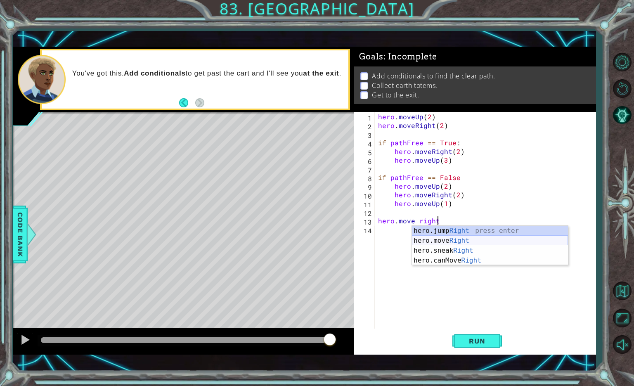
click at [461, 241] on div "hero.jump Right press enter hero.move Right press enter hero.sneak Right press …" at bounding box center [490, 255] width 156 height 59
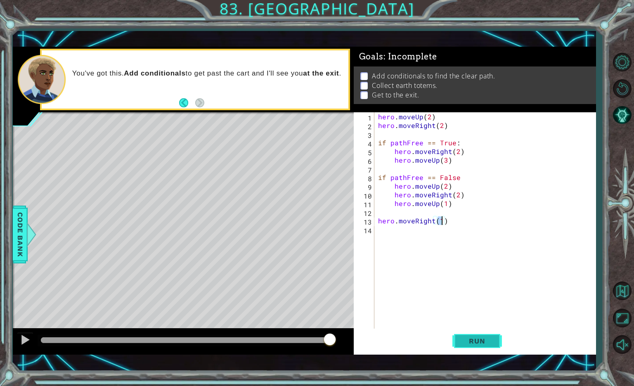
click at [467, 341] on span "Run" at bounding box center [477, 341] width 33 height 8
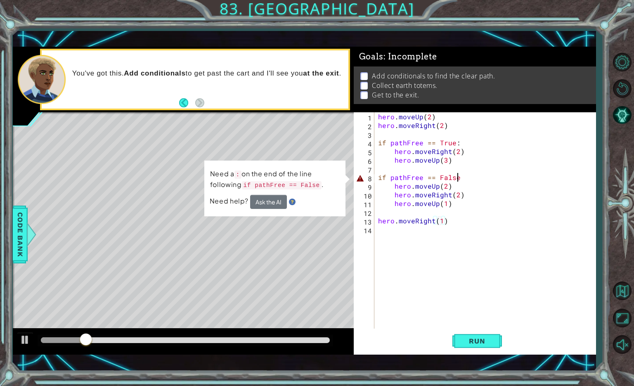
click at [462, 179] on div "hero . moveUp ( 2 ) hero . moveRight ( 2 ) if pathFree == True : hero . moveRig…" at bounding box center [487, 229] width 221 height 234
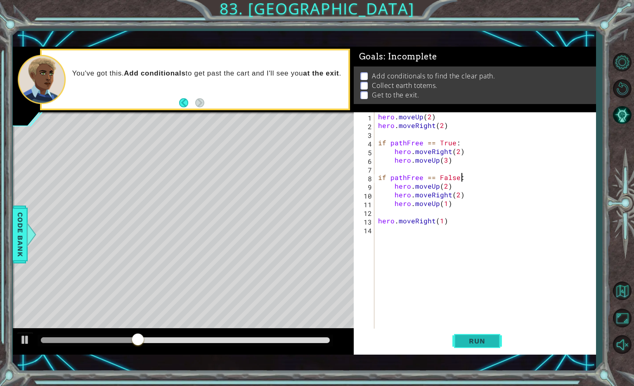
type textarea "if pathFree == False:"
click at [474, 339] on span "Run" at bounding box center [477, 341] width 33 height 8
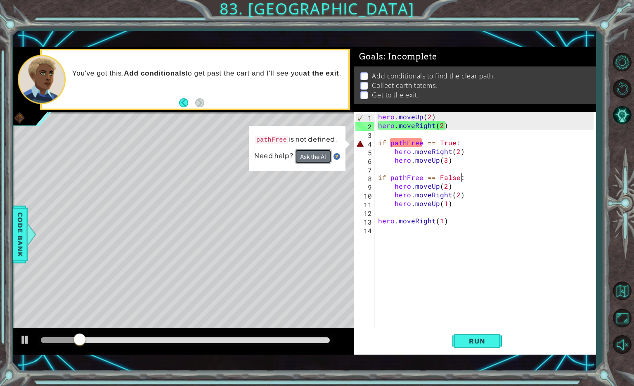
click at [320, 158] on button "Ask the AI" at bounding box center [312, 157] width 37 height 14
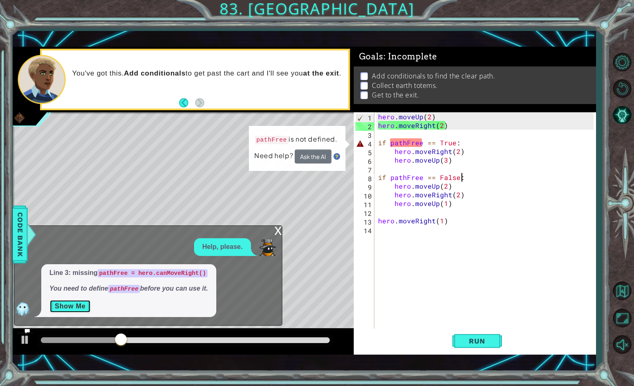
click at [64, 305] on button "Show Me" at bounding box center [71, 306] width 42 height 13
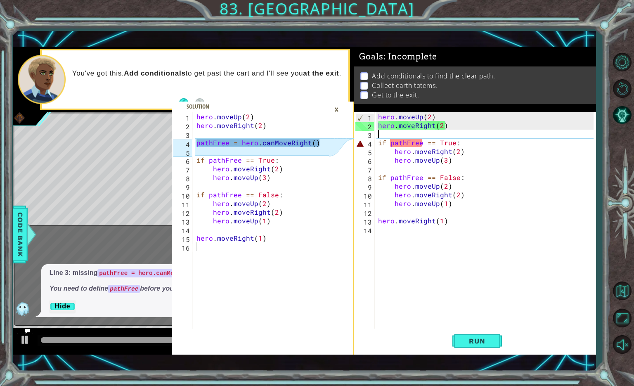
click at [388, 137] on div "hero . moveUp ( 2 ) hero . moveRight ( 2 ) if pathFree == True : hero . moveRig…" at bounding box center [487, 229] width 221 height 234
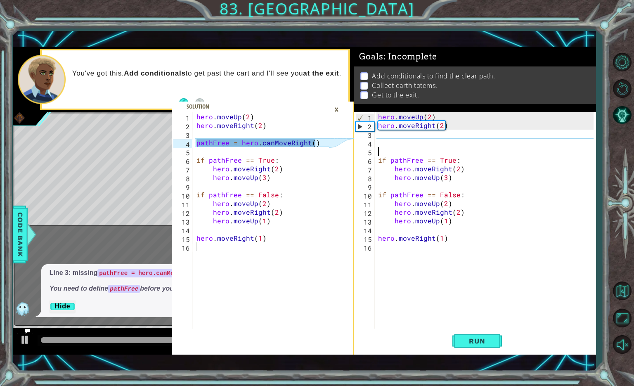
click at [382, 144] on div "hero . moveUp ( 2 ) hero . moveRight ( 2 ) if pathFree == True : hero . moveRig…" at bounding box center [487, 229] width 221 height 234
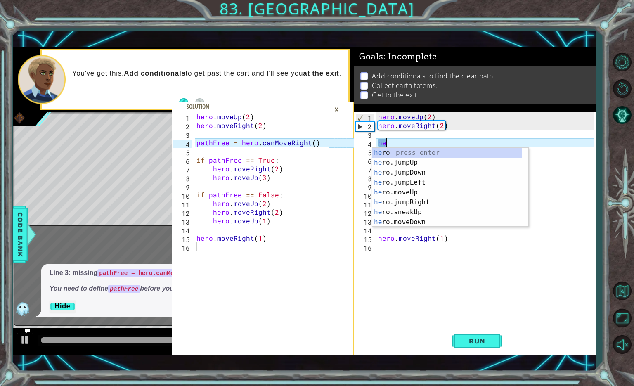
type textarea "h"
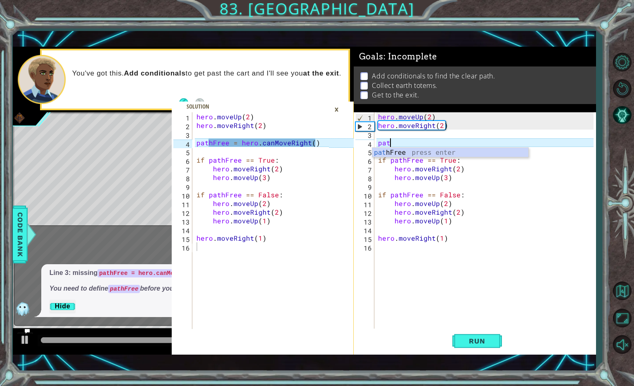
scroll to position [0, 0]
click at [386, 154] on div "path Free press enter" at bounding box center [451, 163] width 156 height 30
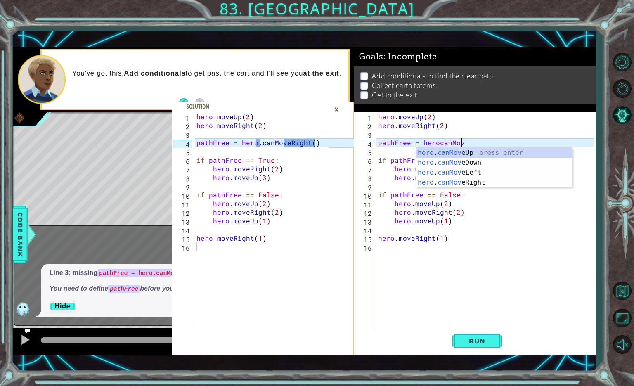
scroll to position [0, 5]
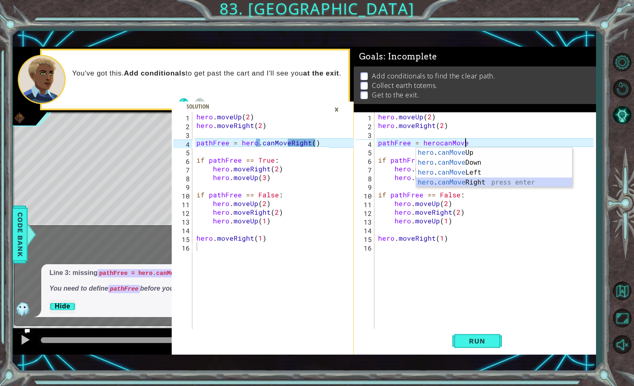
click at [442, 183] on div "hero . canMove Up press enter hero . canMove Down press enter hero . canMove Le…" at bounding box center [494, 177] width 156 height 59
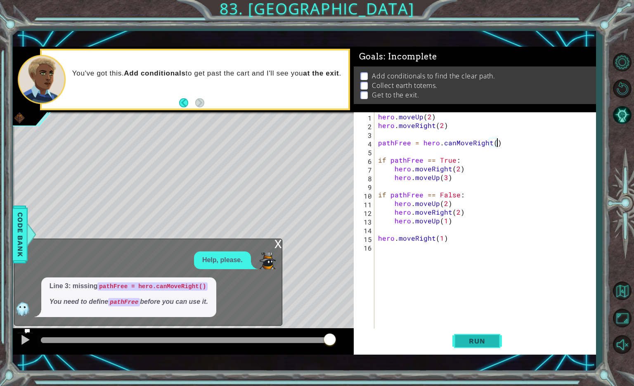
type textarea "pathFree = hero.canMoveRight()"
click at [471, 342] on span "Run" at bounding box center [477, 341] width 33 height 8
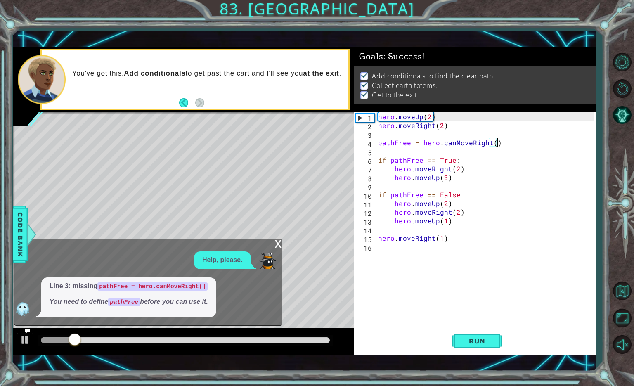
click at [277, 243] on div "x" at bounding box center [278, 243] width 7 height 8
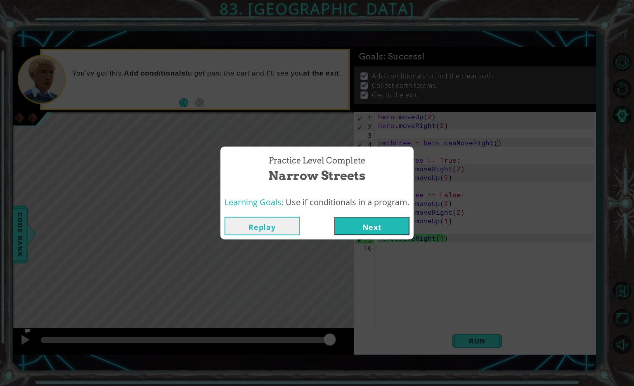
click at [373, 233] on button "Next" at bounding box center [372, 226] width 75 height 19
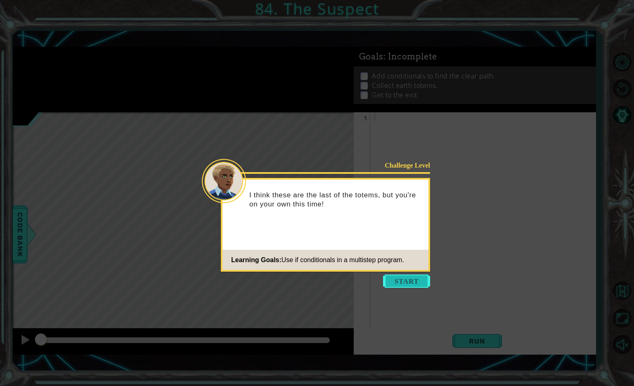
drag, startPoint x: 402, startPoint y: 280, endPoint x: 394, endPoint y: 284, distance: 9.2
click at [394, 284] on button "Start" at bounding box center [406, 281] width 47 height 13
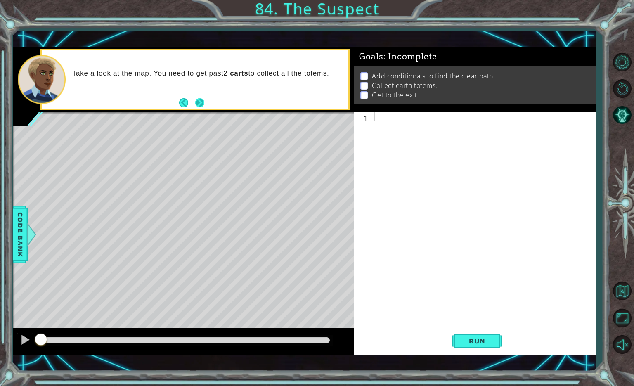
click at [200, 104] on button "Next" at bounding box center [199, 102] width 9 height 9
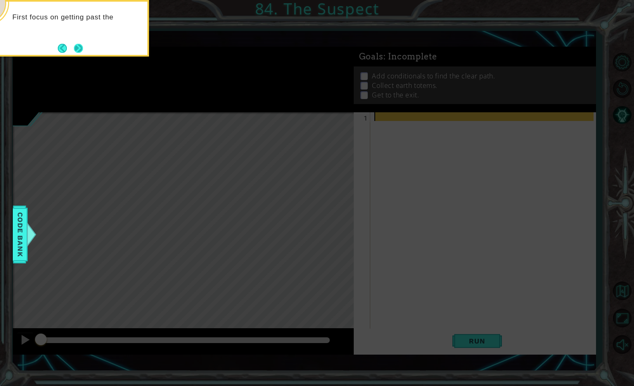
click at [78, 48] on button "Next" at bounding box center [78, 48] width 9 height 9
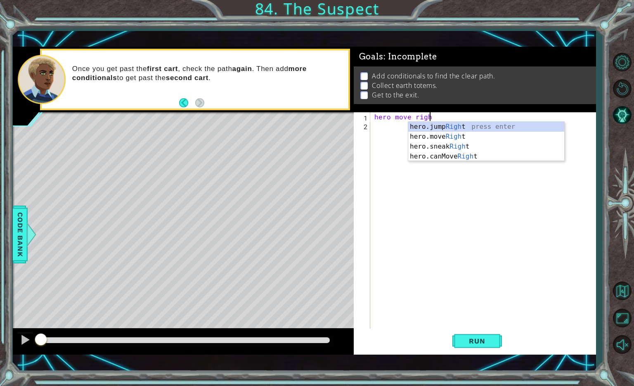
scroll to position [0, 3]
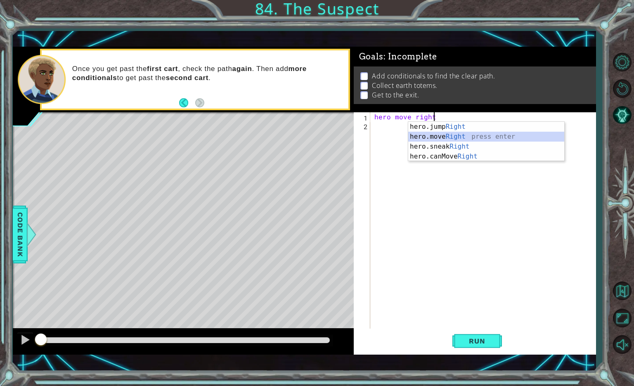
click at [444, 137] on div "hero.jump Right press enter hero.move Right press enter hero.sneak Right press …" at bounding box center [486, 151] width 156 height 59
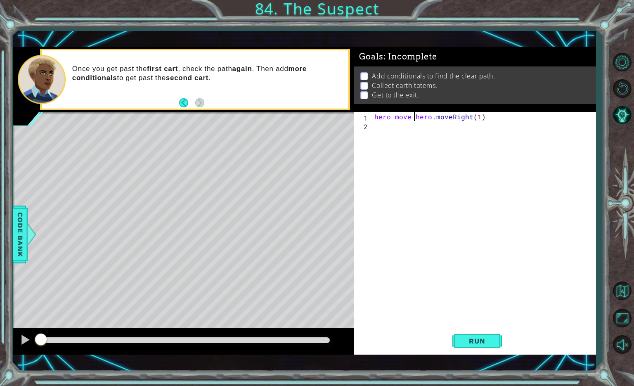
drag, startPoint x: 414, startPoint y: 117, endPoint x: 261, endPoint y: 118, distance: 153.2
click at [261, 118] on div "1 ההההההההההההההההההההההההההההההההההההההההההההההההההההההההההההההההההההההההההההה…" at bounding box center [305, 201] width 584 height 308
type textarea "hero.moveRight(1)"
click at [438, 120] on div "hero . moveRight ( 1 )" at bounding box center [485, 229] width 225 height 234
click at [374, 126] on div "hero . moveRight ( 1 )" at bounding box center [485, 229] width 225 height 234
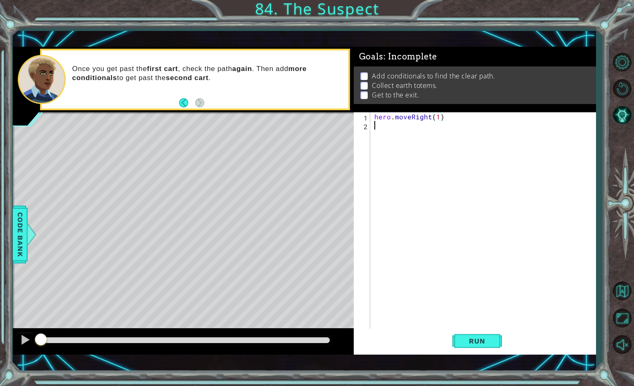
scroll to position [0, 0]
click at [17, 240] on span "Code Bank" at bounding box center [20, 234] width 13 height 50
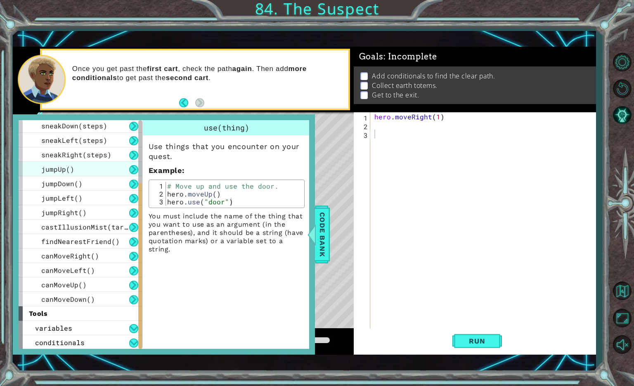
scroll to position [118, 0]
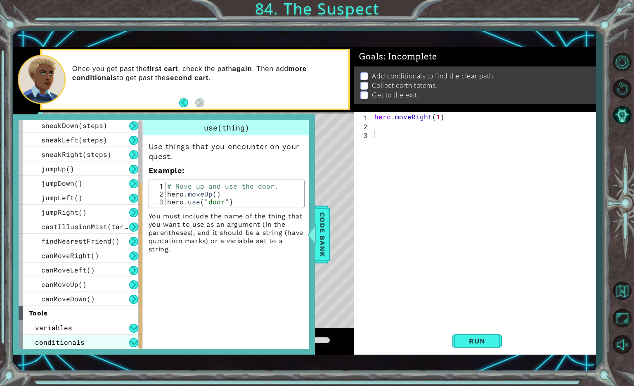
click at [85, 345] on div "conditionals" at bounding box center [81, 342] width 124 height 14
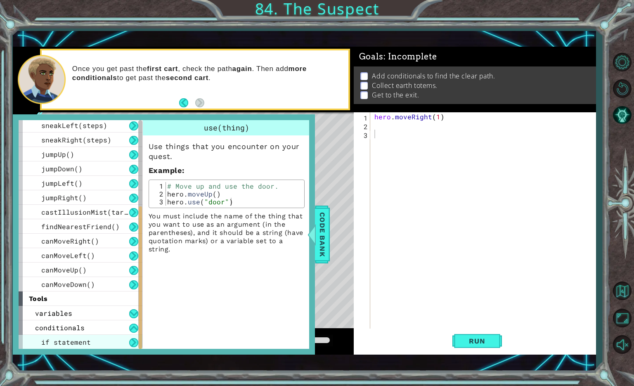
click at [94, 344] on div "if statement" at bounding box center [81, 342] width 124 height 14
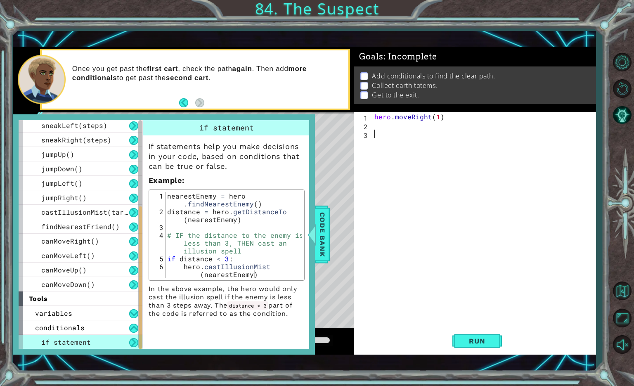
click at [382, 135] on div "hero . moveRight ( 1 )" at bounding box center [485, 229] width 225 height 234
click at [319, 235] on span "Code Bank" at bounding box center [322, 234] width 13 height 50
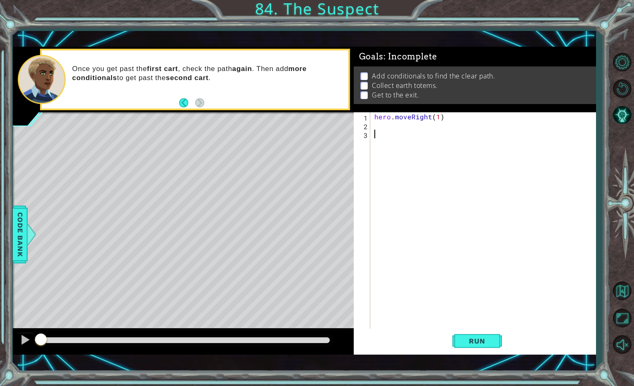
click at [384, 133] on div "hero . moveRight ( 1 )" at bounding box center [485, 229] width 225 height 234
click at [407, 136] on div "hero . moveRight ( 1 ) if pathfree" at bounding box center [485, 229] width 225 height 234
click at [387, 135] on div "hero . moveRight ( 1 ) if pathfFree" at bounding box center [485, 229] width 225 height 234
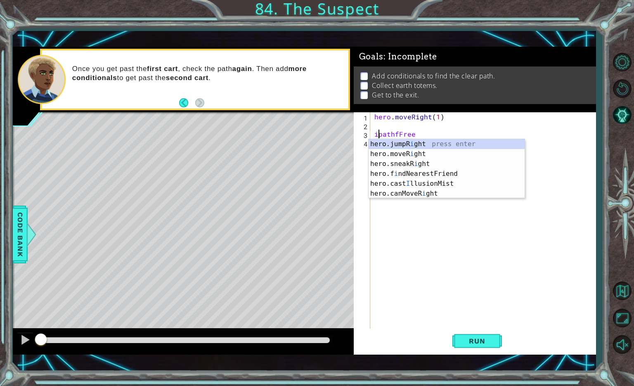
scroll to position [0, 2]
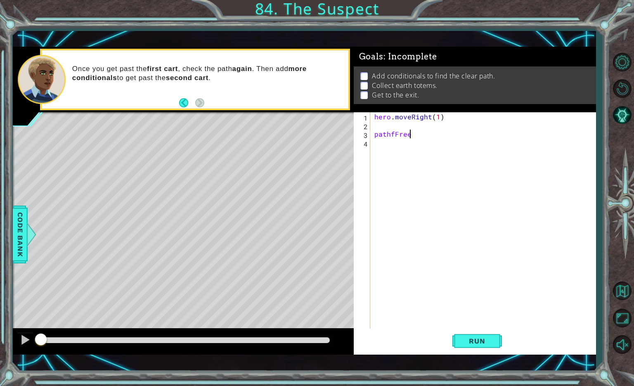
click at [418, 135] on div "hero . moveRight ( 1 ) pathfFree" at bounding box center [485, 229] width 225 height 234
click at [394, 133] on div "hero . moveRight ( 1 ) pathfFree = if pat" at bounding box center [485, 229] width 225 height 234
click at [448, 135] on div "hero . moveRight ( 1 ) pathFree = if pat" at bounding box center [485, 229] width 225 height 234
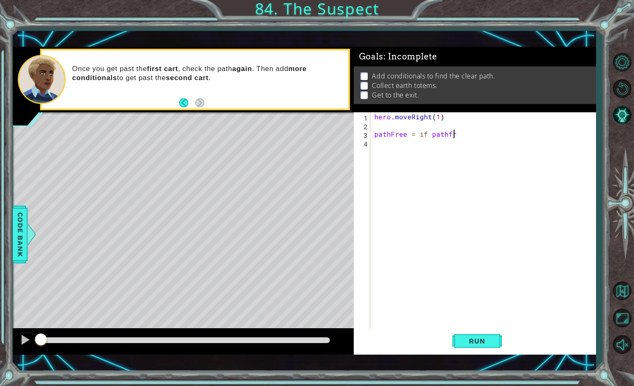
type textarea "pathFree = if pathfree"
click at [432, 137] on div "hero . moveRight ( 1 ) pathFree = if pathfree" at bounding box center [485, 229] width 225 height 234
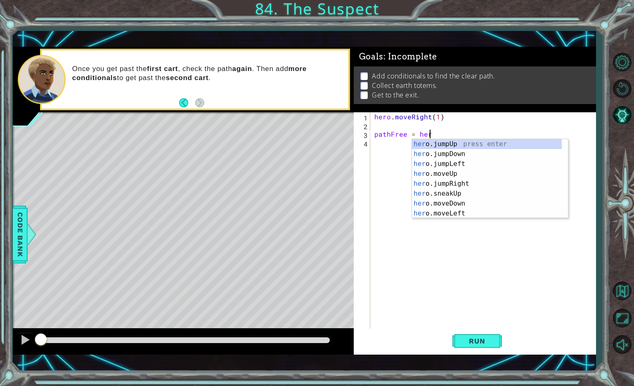
scroll to position [0, 3]
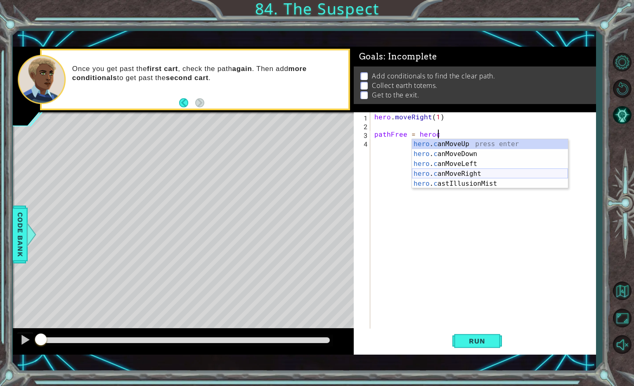
click at [451, 173] on div "hero . c anMoveUp press enter hero . c anMoveDown press enter hero . c anMoveLe…" at bounding box center [490, 173] width 156 height 69
type textarea "pathFree = hero.canMoveRight()"
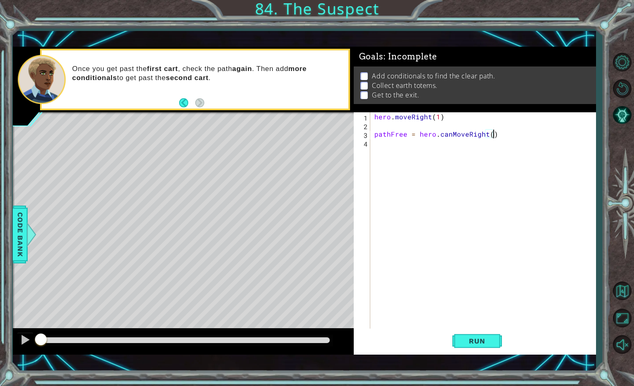
click at [380, 144] on div "hero . moveRight ( 1 ) pathFree = hero . canMoveRight ( )" at bounding box center [485, 229] width 225 height 234
type textarea "if pathF"
click at [396, 167] on div "hero . moveRight ( 1 ) pathFree = hero . canMoveRight ( ) if pathF" at bounding box center [485, 229] width 225 height 234
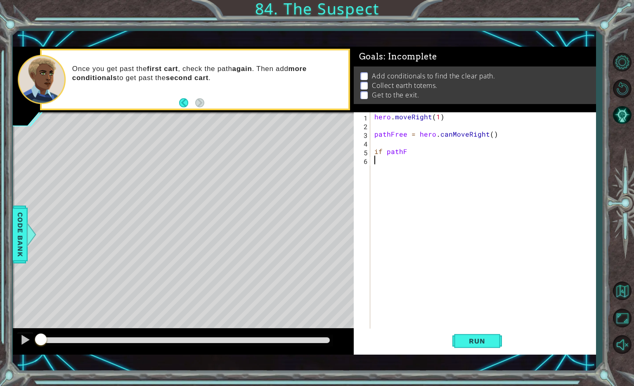
click at [406, 152] on div "hero . moveRight ( 1 ) pathFree = hero . canMoveRight ( ) if pathF" at bounding box center [485, 229] width 225 height 234
click at [436, 152] on div "hero . moveRight ( 1 ) pathFree = hero . canMoveRight ( ) if pathFree == true" at bounding box center [485, 229] width 225 height 234
type textarea "if pathFree == True"
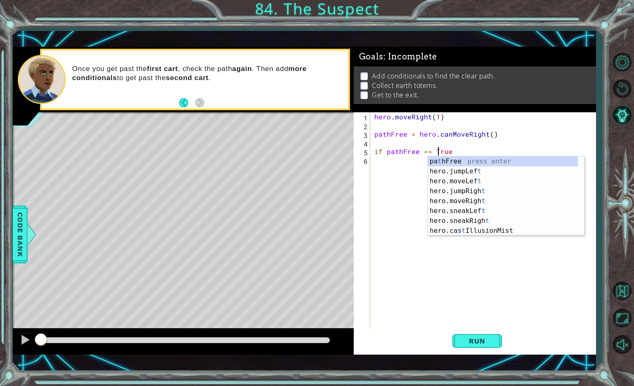
scroll to position [0, 4]
click at [399, 172] on div "hero . moveRight ( 1 ) pathFree = hero . canMoveRight ( ) if pathFree == True" at bounding box center [485, 229] width 225 height 234
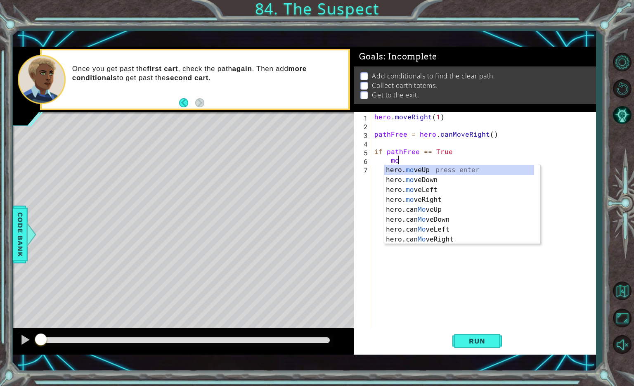
scroll to position [0, 1]
type textarea "m"
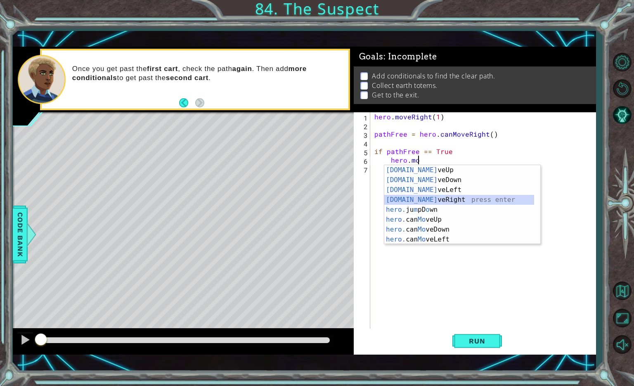
click at [416, 201] on div "hero.mo veUp press enter hero.mo veDown press enter hero.mo veLeft press enter …" at bounding box center [460, 214] width 150 height 99
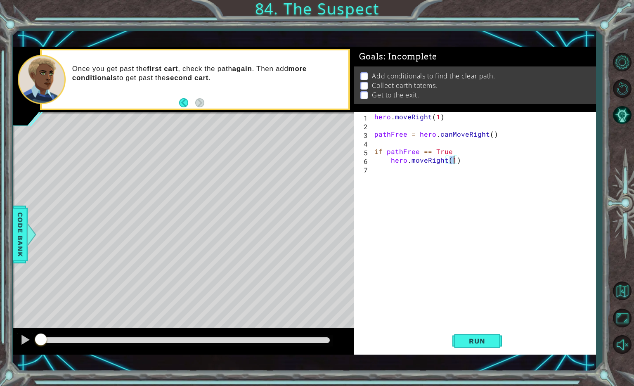
type textarea "hero.moveRight(3)"
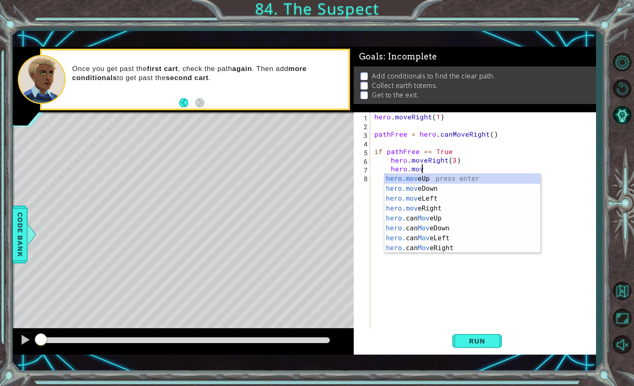
scroll to position [0, 2]
click at [431, 177] on div "hero.move Up press enter hero.move Down press enter hero.move Left press enter …" at bounding box center [463, 223] width 156 height 99
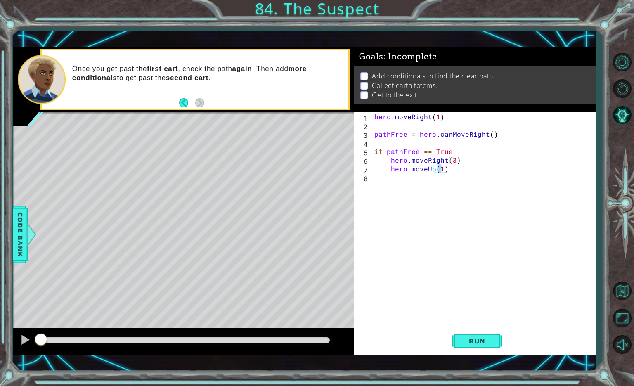
type textarea "hero.moveUp(2)"
click at [456, 172] on div "hero . moveRight ( 1 ) pathFree = hero . canMoveRight ( ) if pathFree == True h…" at bounding box center [485, 229] width 225 height 234
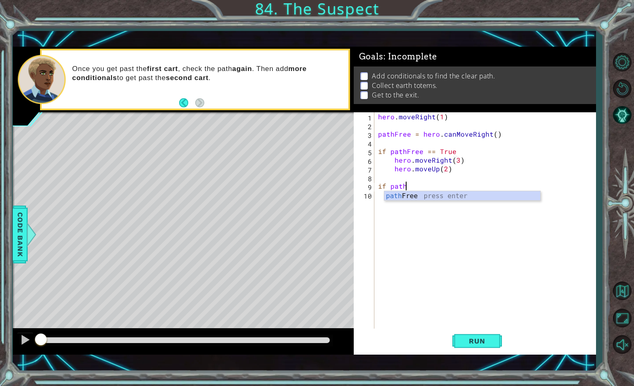
scroll to position [0, 1]
click at [423, 198] on div "pathF ree press enter" at bounding box center [463, 206] width 156 height 30
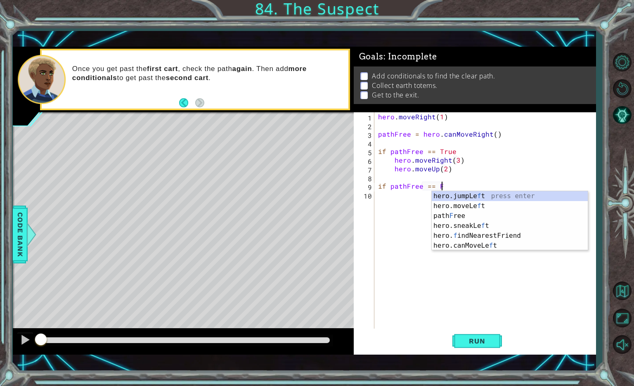
scroll to position [0, 4]
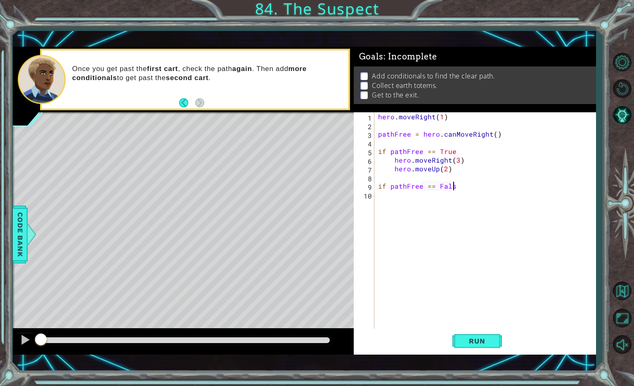
type textarea "if pathFree == False"
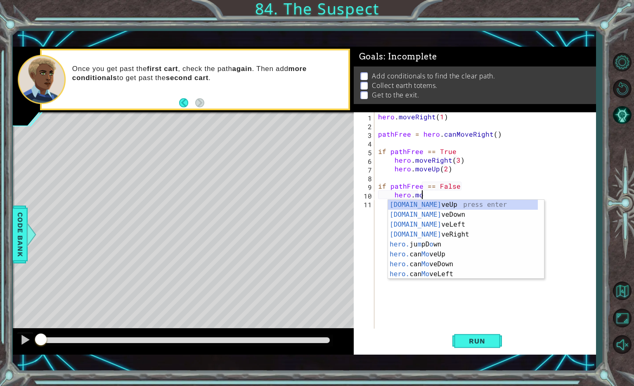
scroll to position [0, 2]
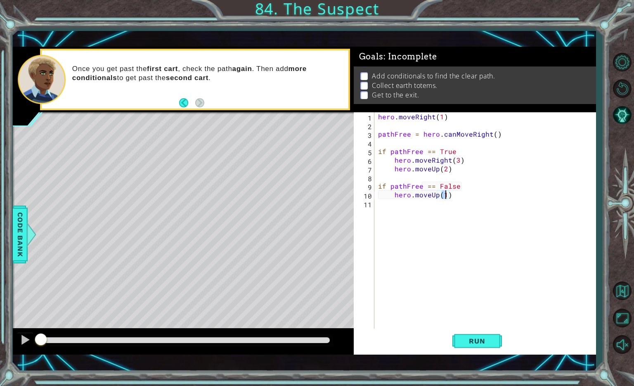
type textarea "hero.moveUp(2)"
click at [456, 198] on div "hero . moveRight ( 1 ) pathFree = hero . canMoveRight ( ) if pathFree == True h…" at bounding box center [487, 229] width 221 height 234
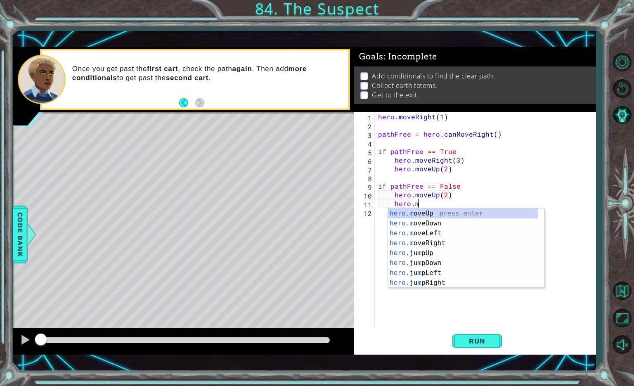
scroll to position [0, 2]
click at [429, 243] on div "hero.m oveUp press enter hero.m oveDown press enter hero.m oveLeft press enter …" at bounding box center [463, 258] width 150 height 99
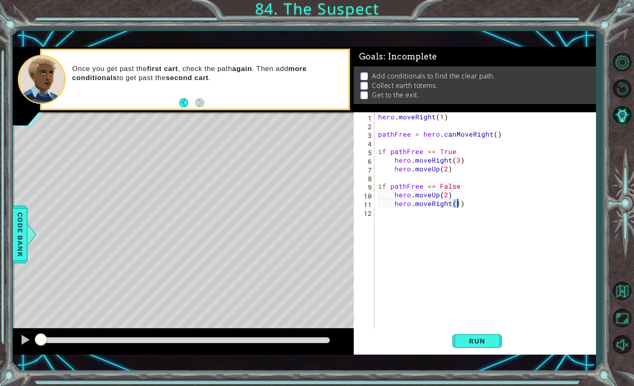
scroll to position [0, 5]
click at [463, 339] on span "Run" at bounding box center [477, 341] width 33 height 8
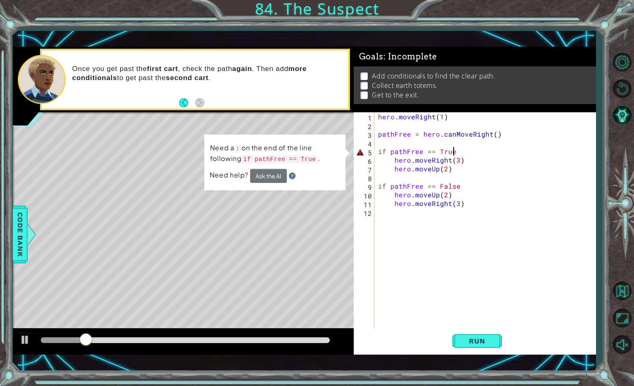
click at [456, 153] on div "hero . moveRight ( 1 ) pathFree = hero . canMoveRight ( ) if pathFree == True h…" at bounding box center [487, 229] width 221 height 234
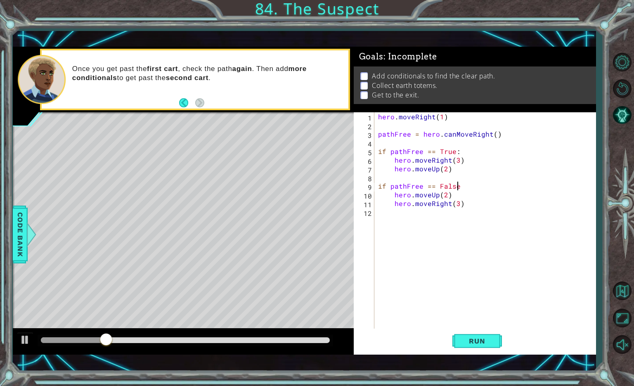
click at [458, 188] on div "hero . moveRight ( 1 ) pathFree = hero . canMoveRight ( ) if pathFree == True :…" at bounding box center [487, 229] width 221 height 234
click at [482, 340] on span "Run" at bounding box center [477, 341] width 33 height 8
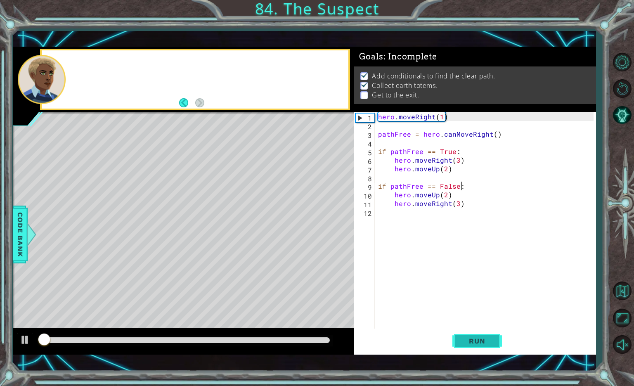
scroll to position [1, 0]
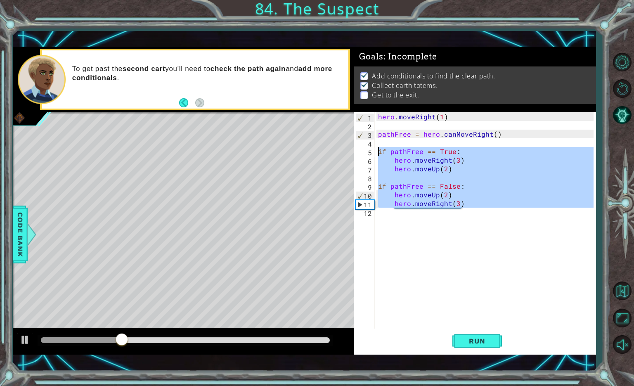
drag, startPoint x: 471, startPoint y: 210, endPoint x: 377, endPoint y: 150, distance: 111.4
click at [377, 150] on div "hero . moveRight ( 1 ) pathFree = hero . canMoveRight ( ) if pathFree == True :…" at bounding box center [487, 229] width 221 height 234
paste textarea "myfriend = find"
type textarea "myfriend = find"
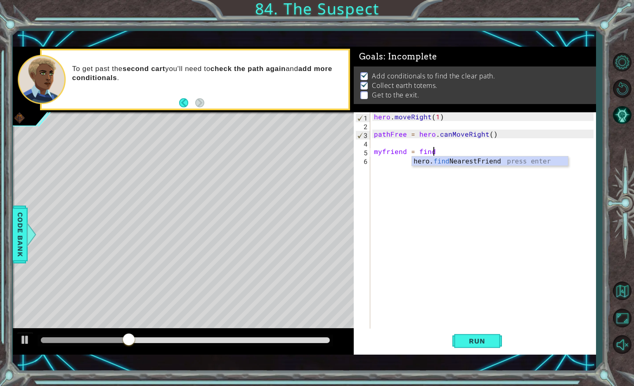
scroll to position [0, 3]
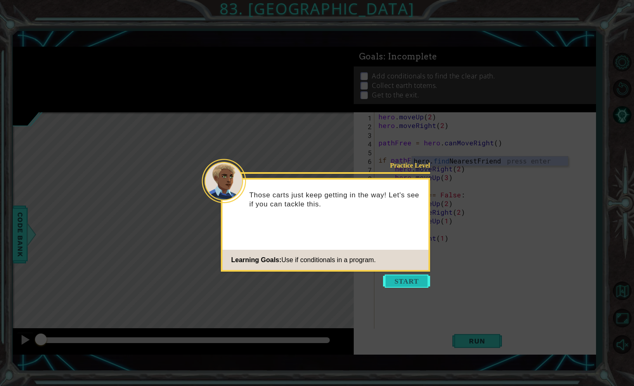
click at [386, 284] on button "Start" at bounding box center [406, 281] width 47 height 13
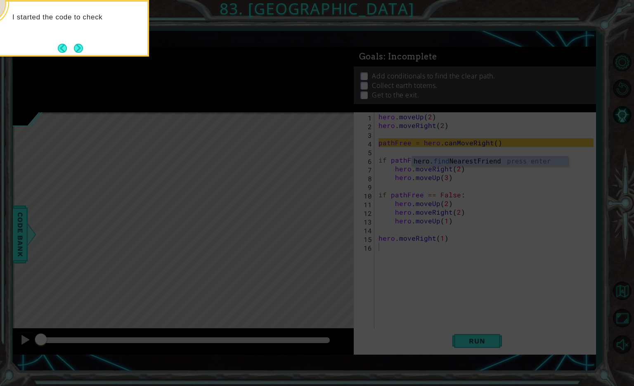
click at [451, 318] on icon at bounding box center [317, 80] width 634 height 613
click at [79, 48] on button "Next" at bounding box center [78, 48] width 9 height 9
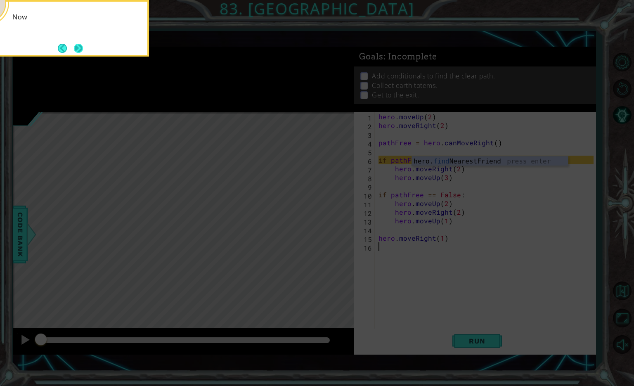
click at [81, 47] on button "Next" at bounding box center [78, 48] width 9 height 9
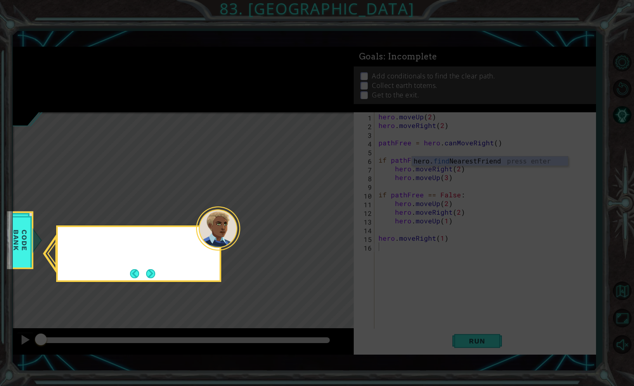
click at [81, 47] on icon at bounding box center [317, 193] width 634 height 386
click at [155, 274] on button "Next" at bounding box center [150, 273] width 9 height 9
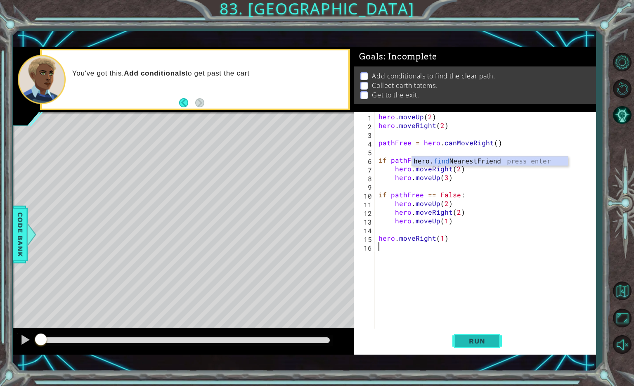
click at [474, 340] on span "Run" at bounding box center [477, 341] width 33 height 8
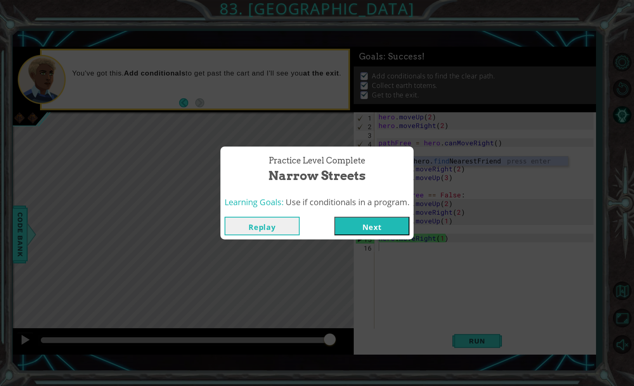
click at [382, 230] on button "Next" at bounding box center [372, 226] width 75 height 19
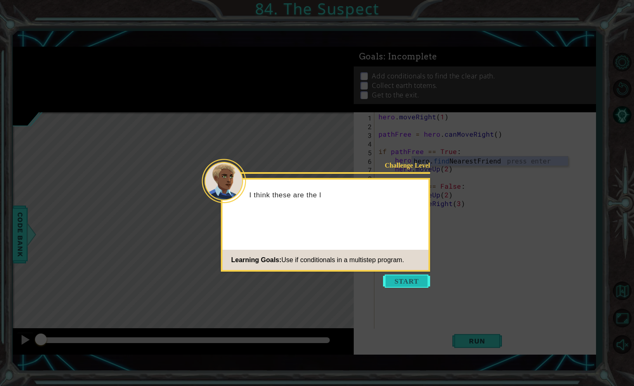
click at [398, 282] on button "Start" at bounding box center [406, 281] width 47 height 13
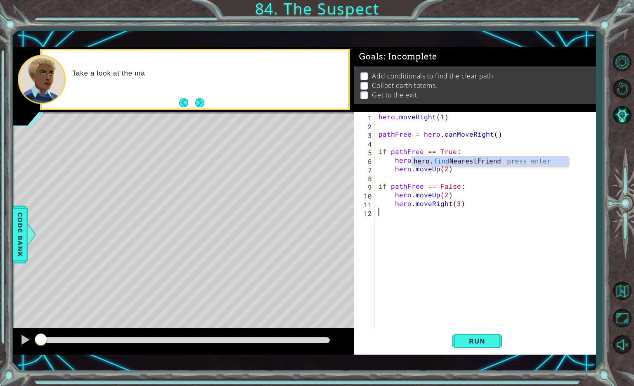
click at [398, 282] on div "hero . moveRight ( 1 ) pathFree = hero . canMoveRight ( ) if pathFree == True :…" at bounding box center [487, 229] width 221 height 234
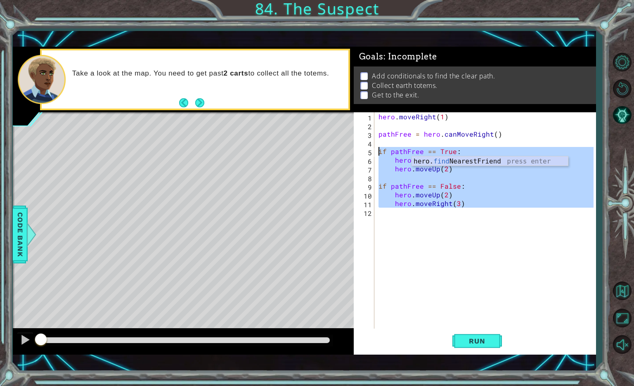
drag, startPoint x: 470, startPoint y: 211, endPoint x: 376, endPoint y: 150, distance: 111.6
click at [376, 150] on div "1 2 3 4 5 6 7 8 9 10 11 12 hero . moveRight ( 1 ) pathFree = hero . canMoveRigh…" at bounding box center [474, 220] width 240 height 217
type textarea "if pathFree == True: hero.moveRight(3)"
click at [384, 218] on div "hero . moveRight ( 1 ) pathFree = hero . canMoveRight ( ) if pathFree == True :…" at bounding box center [485, 220] width 217 height 217
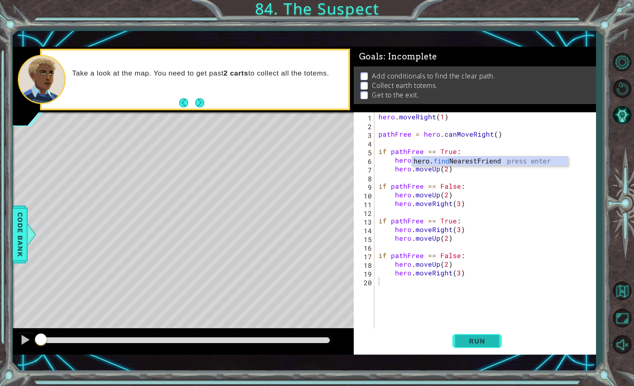
click at [468, 340] on span "Run" at bounding box center [477, 341] width 33 height 8
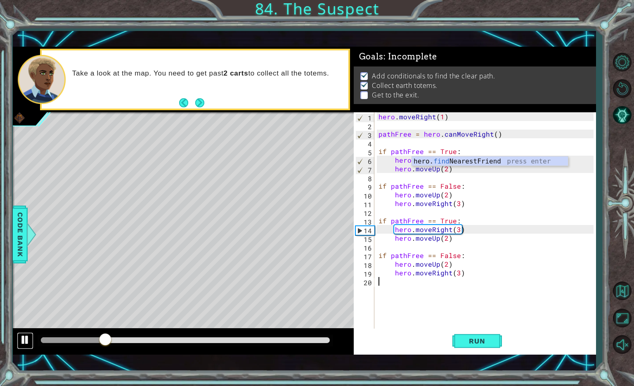
click at [25, 339] on div at bounding box center [25, 340] width 11 height 11
click at [25, 344] on div at bounding box center [25, 340] width 11 height 11
click at [111, 342] on div at bounding box center [111, 340] width 15 height 15
click at [27, 339] on div at bounding box center [25, 340] width 11 height 11
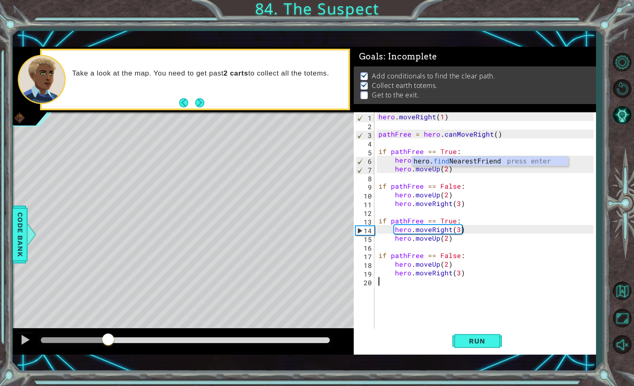
drag, startPoint x: 145, startPoint y: 340, endPoint x: 108, endPoint y: 342, distance: 36.4
click at [108, 342] on div at bounding box center [108, 340] width 15 height 15
drag, startPoint x: 130, startPoint y: 337, endPoint x: 99, endPoint y: 337, distance: 31.4
click at [99, 337] on div at bounding box center [98, 340] width 15 height 15
drag, startPoint x: 126, startPoint y: 343, endPoint x: 100, endPoint y: 345, distance: 26.1
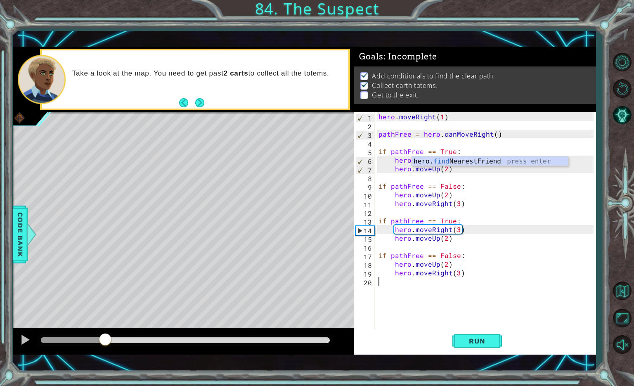
click at [100, 345] on div at bounding box center [105, 340] width 15 height 15
drag, startPoint x: 120, startPoint y: 340, endPoint x: 109, endPoint y: 341, distance: 11.2
click at [109, 341] on div at bounding box center [109, 340] width 15 height 15
drag, startPoint x: 109, startPoint y: 341, endPoint x: 102, endPoint y: 341, distance: 7.0
click at [102, 341] on div at bounding box center [100, 340] width 15 height 15
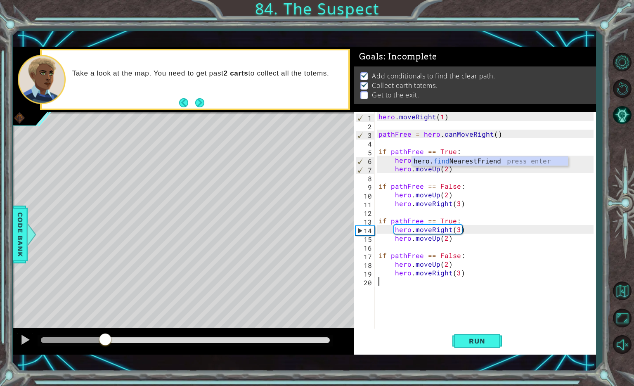
click at [105, 340] on div at bounding box center [73, 340] width 64 height 6
click at [28, 337] on div at bounding box center [25, 340] width 11 height 11
drag, startPoint x: 108, startPoint y: 338, endPoint x: 110, endPoint y: 333, distance: 5.2
click at [110, 333] on div at bounding box center [111, 340] width 15 height 15
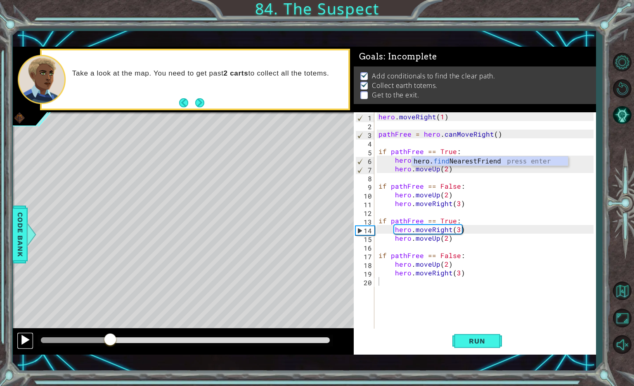
click at [24, 339] on div at bounding box center [25, 340] width 11 height 11
click at [25, 338] on div at bounding box center [25, 340] width 11 height 11
click at [481, 339] on span "Run" at bounding box center [477, 341] width 33 height 8
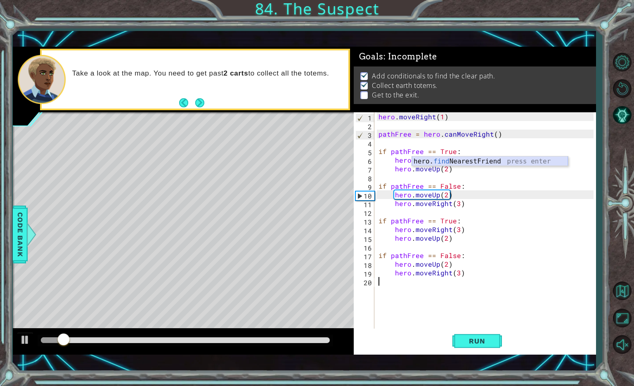
click at [479, 160] on div "hero. find NearestFriend press enter" at bounding box center [490, 172] width 156 height 30
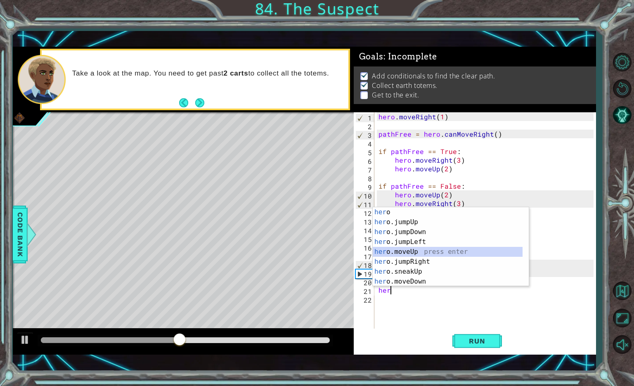
click at [412, 253] on div "her o press enter her o.jumpUp press enter her o.jumpDown press enter her o.jum…" at bounding box center [448, 256] width 150 height 99
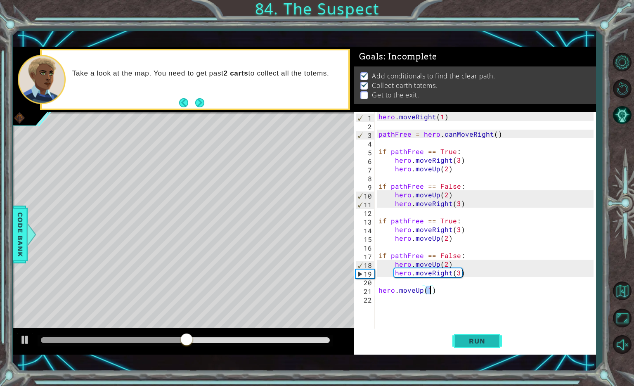
click at [468, 338] on span "Run" at bounding box center [477, 341] width 33 height 8
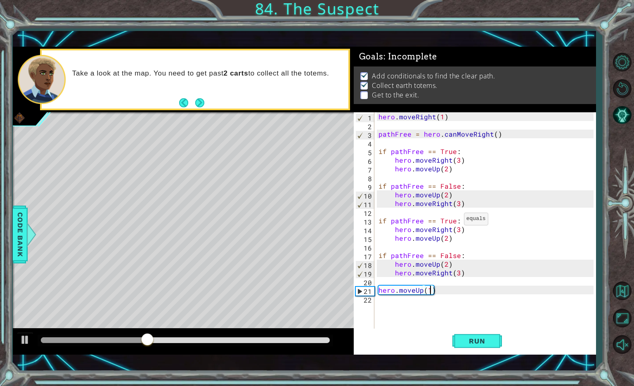
click at [454, 221] on div "hero . moveRight ( 1 ) pathFree = hero . canMoveRight ( ) if pathFree == True :…" at bounding box center [487, 229] width 221 height 234
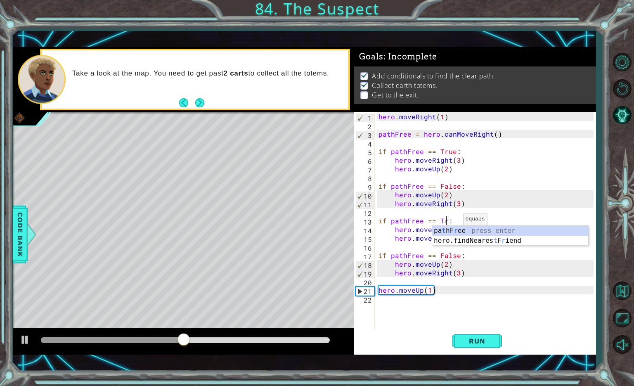
scroll to position [0, 5]
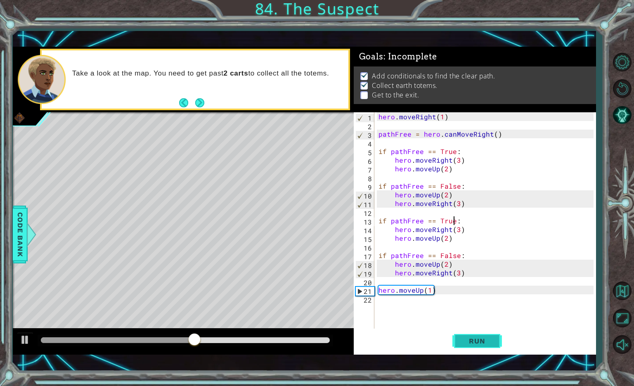
click at [481, 344] on span "Run" at bounding box center [477, 341] width 33 height 8
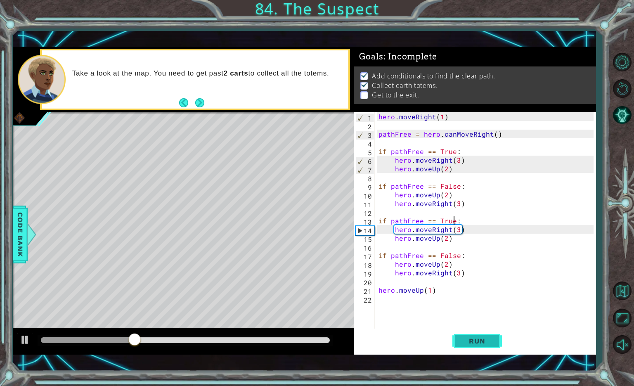
click at [480, 335] on button "Run" at bounding box center [478, 341] width 50 height 24
click at [459, 259] on div "hero . moveRight ( 1 ) pathFree = hero . canMoveRight ( ) if pathFree == True :…" at bounding box center [487, 229] width 221 height 234
click at [470, 338] on span "Run" at bounding box center [477, 341] width 33 height 8
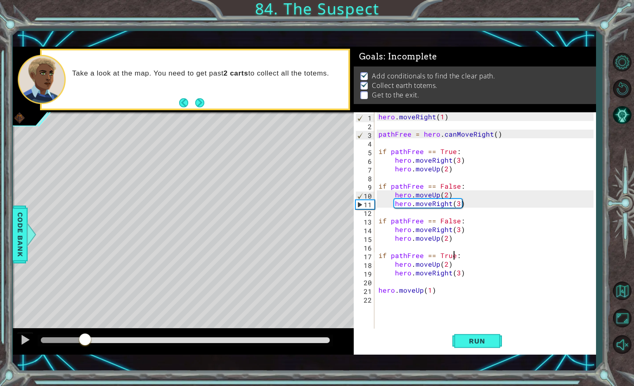
drag, startPoint x: 470, startPoint y: 338, endPoint x: 66, endPoint y: 346, distance: 404.0
click at [78, 346] on div at bounding box center [85, 340] width 15 height 15
click at [24, 340] on div at bounding box center [25, 340] width 11 height 11
click at [458, 225] on div "hero . moveRight ( 1 ) pathFree = hero . canMoveRight ( ) if pathFree == True :…" at bounding box center [487, 229] width 221 height 234
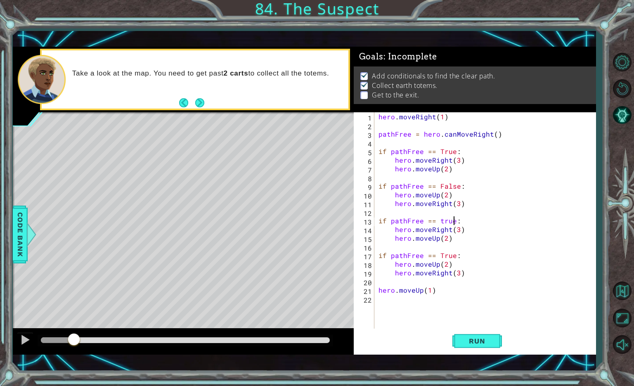
click at [441, 226] on div "hero . moveRight ( 1 ) pathFree = hero . canMoveRight ( ) if pathFree == True :…" at bounding box center [487, 229] width 221 height 234
click at [442, 221] on div "hero . moveRight ( 1 ) pathFree = hero . canMoveRight ( ) if pathFree == True :…" at bounding box center [487, 229] width 221 height 234
click at [471, 338] on span "Run" at bounding box center [477, 341] width 33 height 8
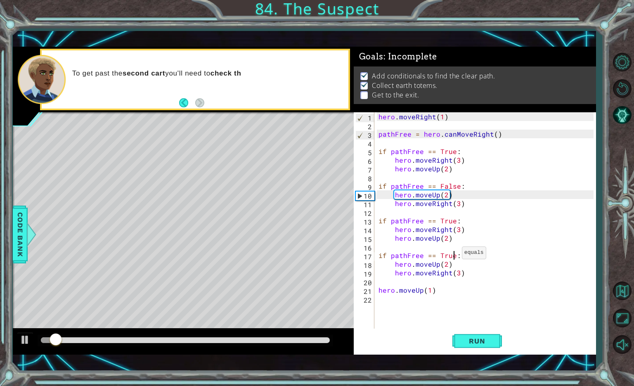
click at [452, 255] on div "hero . moveRight ( 1 ) pathFree = hero . canMoveRight ( ) if pathFree == True :…" at bounding box center [487, 229] width 221 height 234
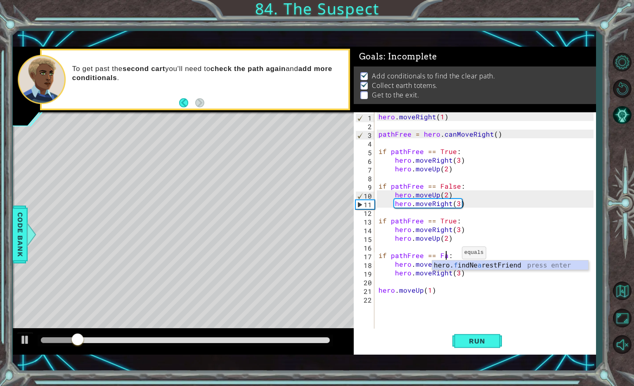
scroll to position [0, 5]
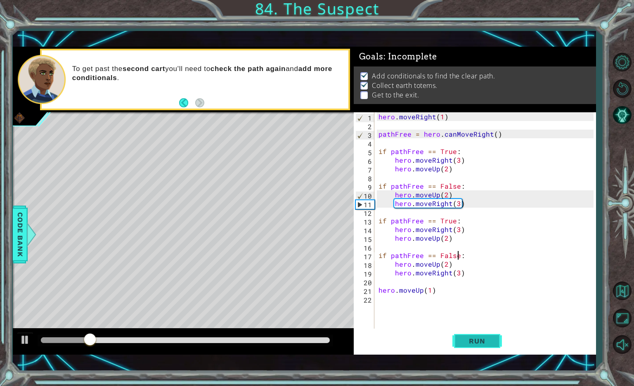
type textarea "if pathFree == False:"
click at [474, 341] on span "Run" at bounding box center [477, 341] width 33 height 8
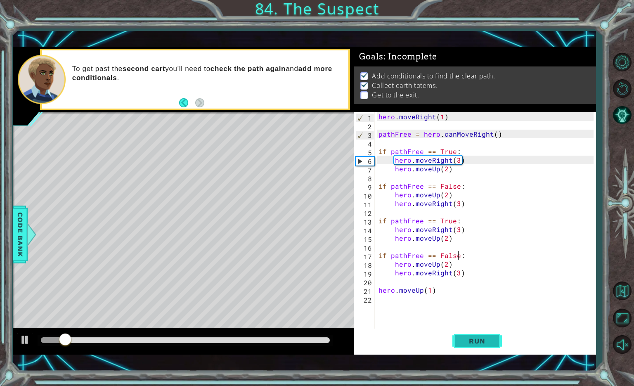
click at [474, 341] on span "Run" at bounding box center [477, 341] width 33 height 8
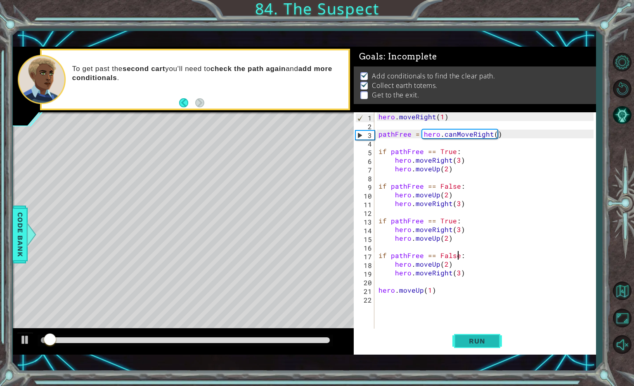
click at [474, 341] on span "Run" at bounding box center [477, 341] width 33 height 8
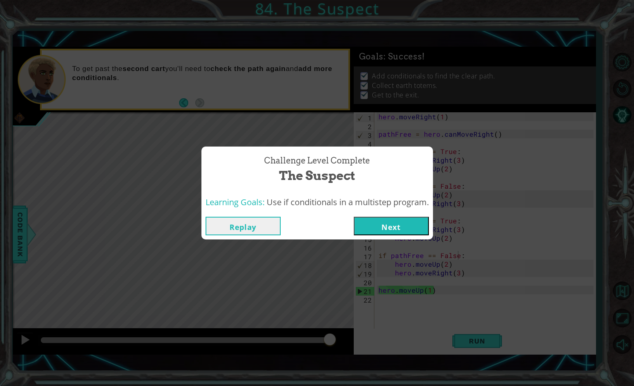
click at [381, 228] on button "Next" at bounding box center [391, 226] width 75 height 19
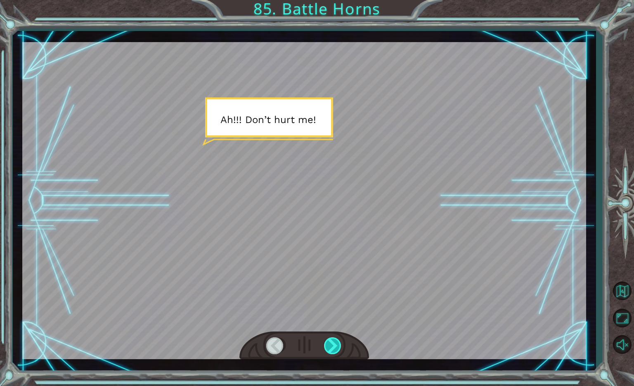
click at [330, 346] on div at bounding box center [333, 345] width 19 height 17
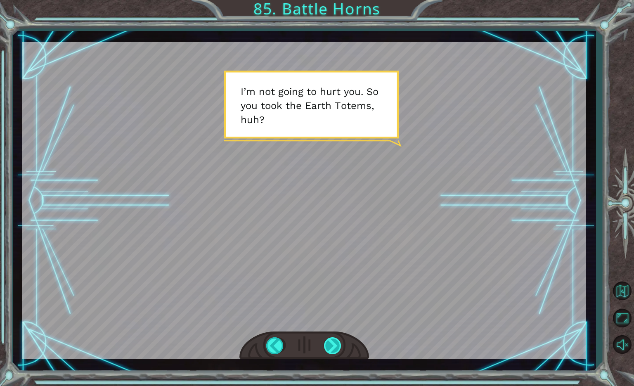
click at [330, 346] on div at bounding box center [333, 345] width 19 height 17
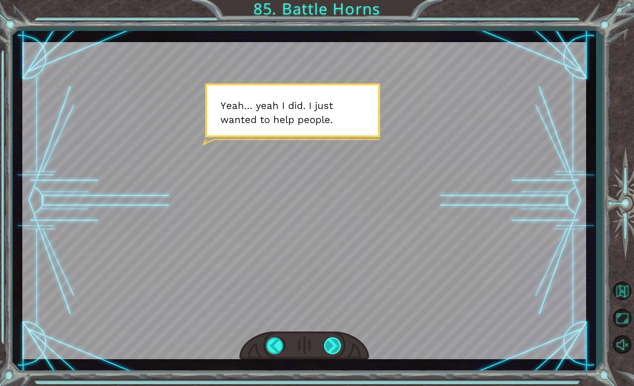
click at [330, 346] on div at bounding box center [333, 345] width 19 height 17
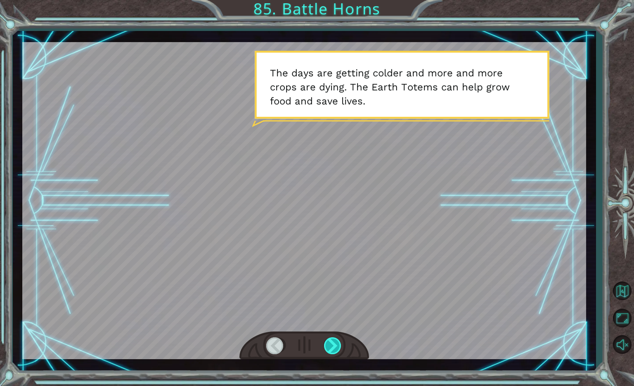
click at [330, 346] on div at bounding box center [333, 345] width 19 height 17
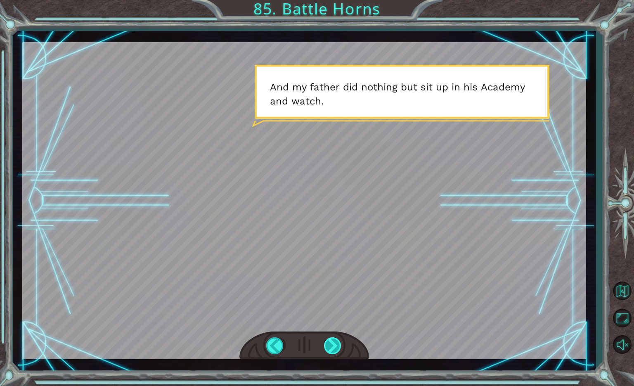
click at [330, 346] on div at bounding box center [333, 345] width 19 height 17
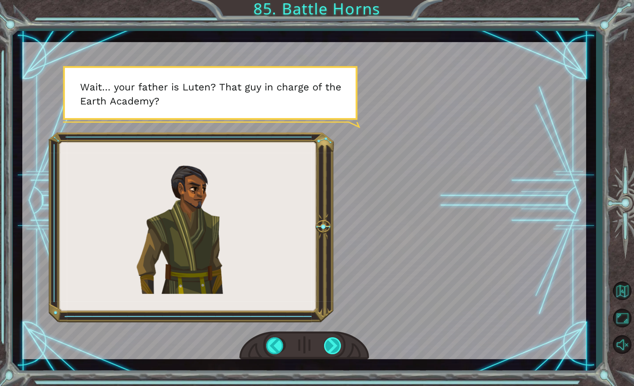
click at [330, 346] on div at bounding box center [333, 345] width 19 height 17
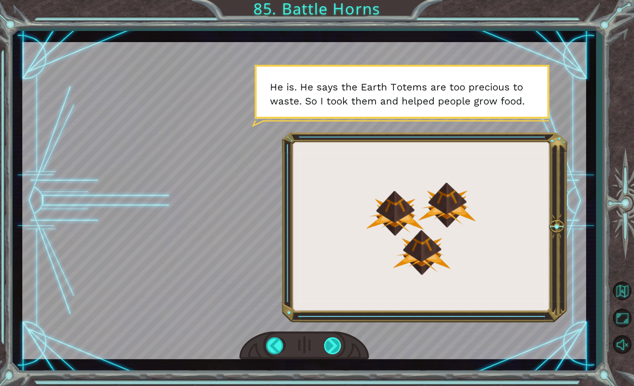
click at [330, 346] on div at bounding box center [333, 345] width 19 height 17
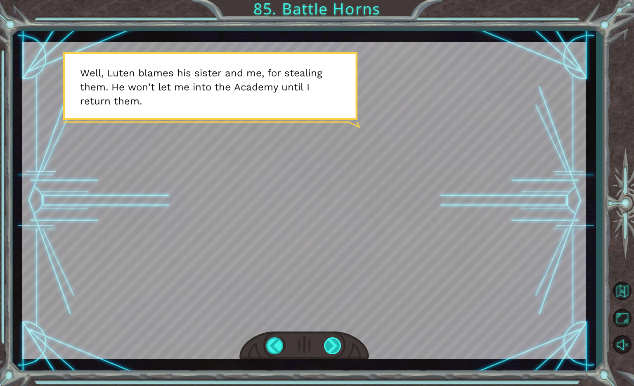
click at [330, 346] on div at bounding box center [333, 345] width 19 height 17
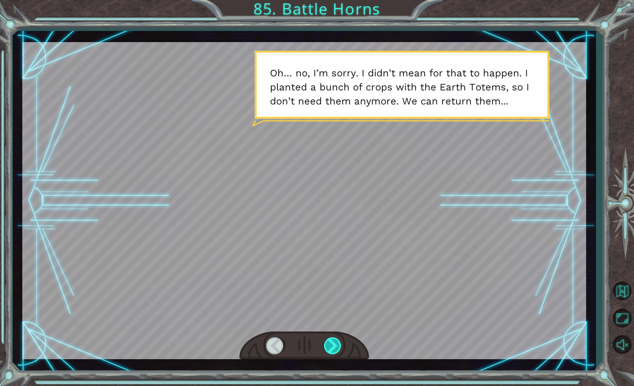
click at [330, 346] on div at bounding box center [333, 345] width 19 height 17
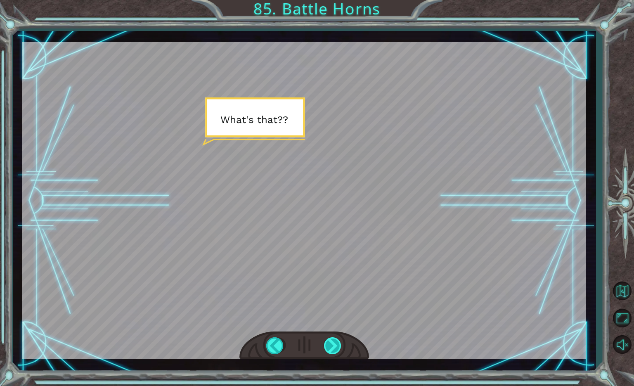
click at [330, 346] on div at bounding box center [333, 345] width 19 height 17
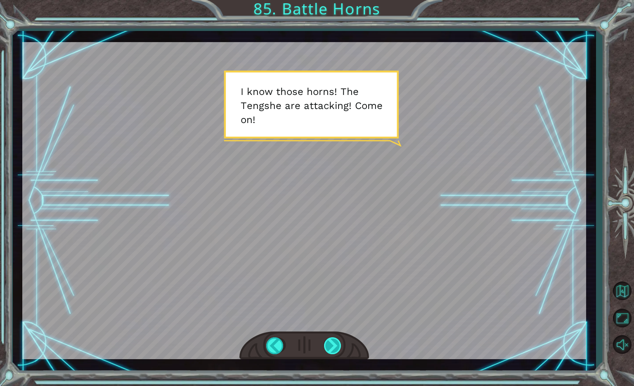
click at [330, 346] on div at bounding box center [333, 345] width 19 height 17
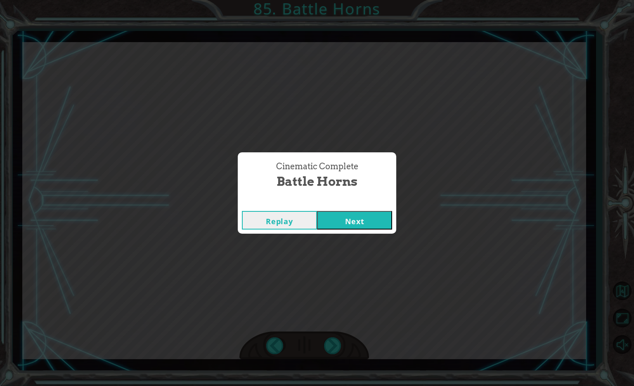
click at [347, 222] on button "Next" at bounding box center [354, 220] width 75 height 19
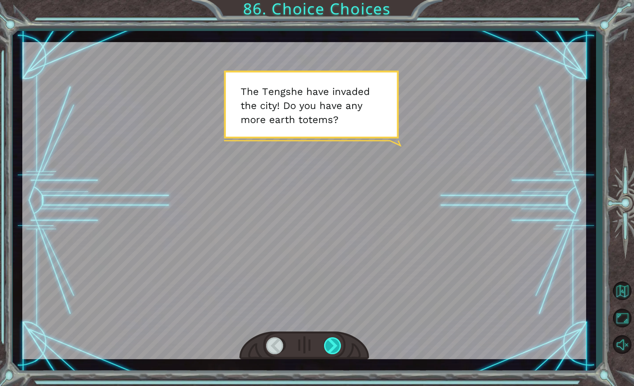
click at [336, 346] on div at bounding box center [333, 345] width 19 height 17
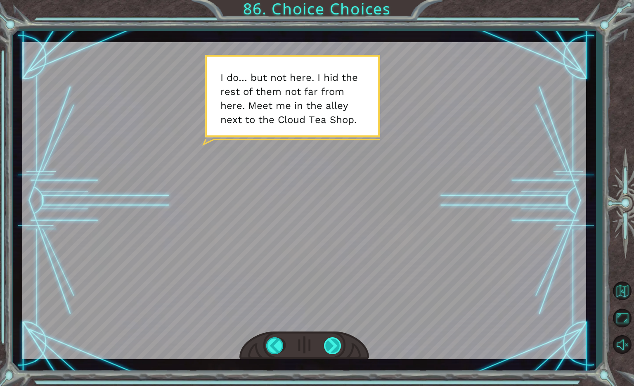
click at [336, 346] on div at bounding box center [333, 345] width 19 height 17
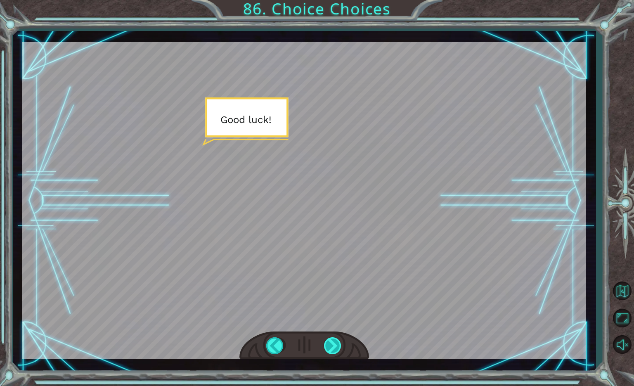
click at [336, 346] on div at bounding box center [333, 345] width 19 height 17
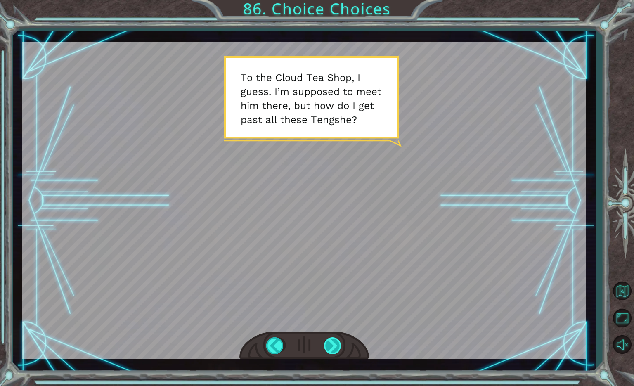
click at [336, 346] on div at bounding box center [333, 345] width 19 height 17
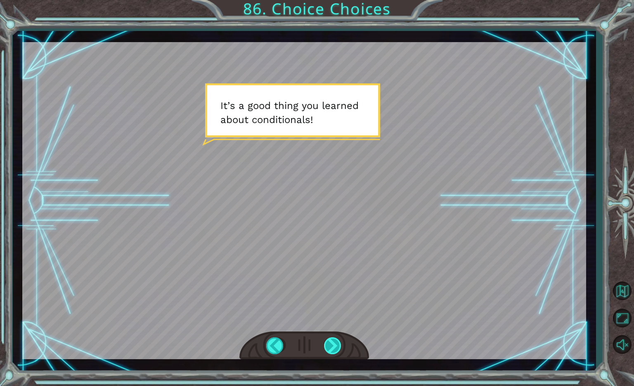
click at [336, 346] on div at bounding box center [333, 345] width 19 height 17
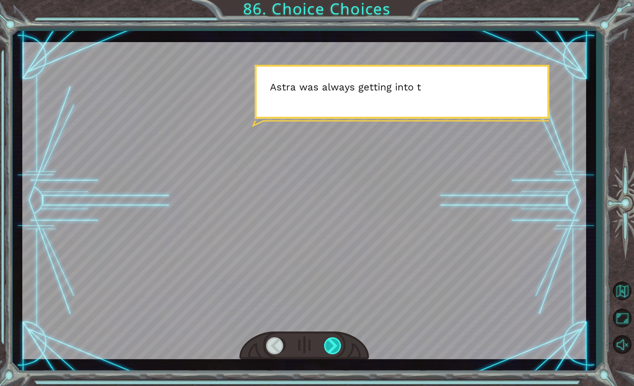
click at [336, 346] on div at bounding box center [333, 345] width 19 height 17
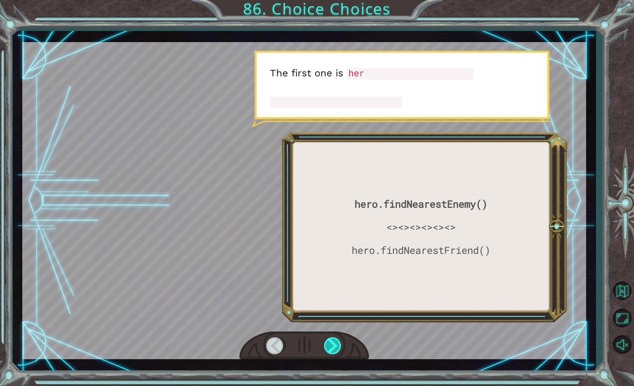
click at [336, 346] on div at bounding box center [333, 345] width 19 height 17
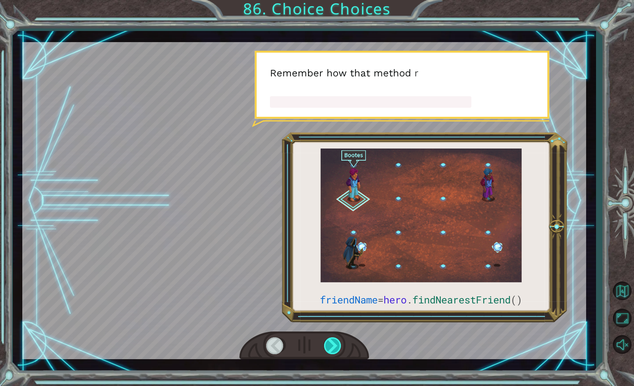
click at [336, 346] on div at bounding box center [333, 345] width 19 height 17
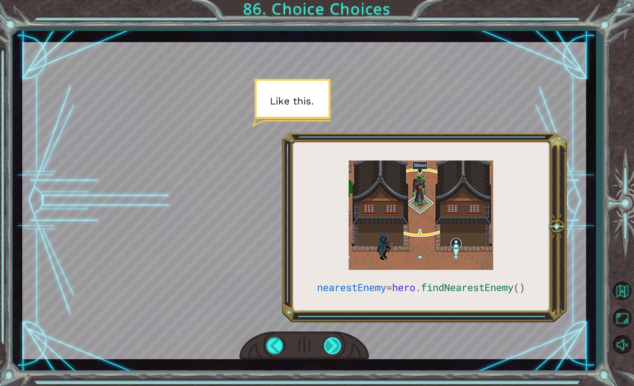
click at [336, 346] on div at bounding box center [333, 345] width 19 height 17
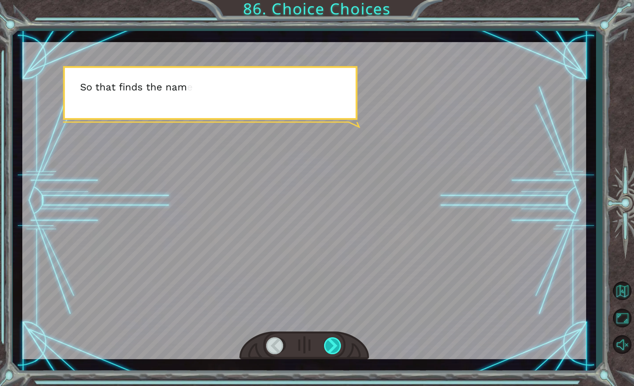
click at [336, 346] on div at bounding box center [333, 345] width 19 height 17
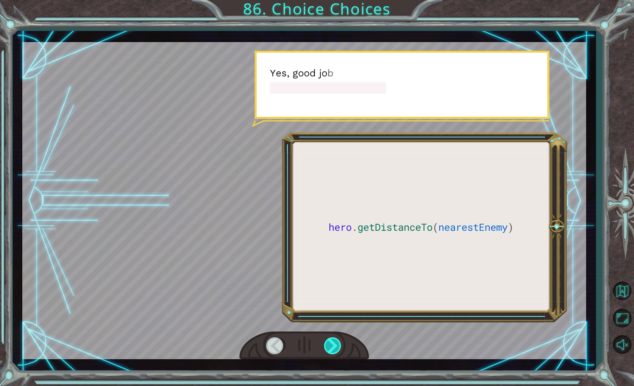
click at [336, 346] on div at bounding box center [333, 345] width 19 height 17
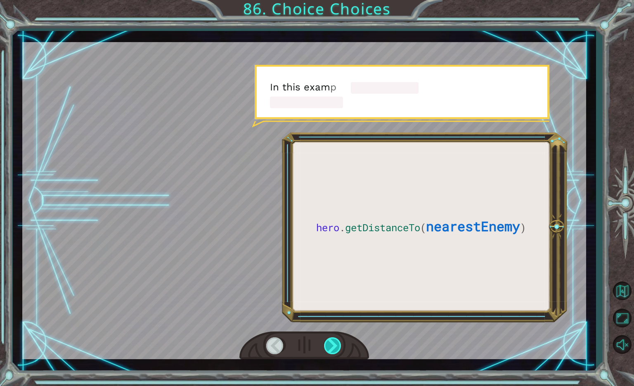
click at [336, 346] on div at bounding box center [333, 345] width 19 height 17
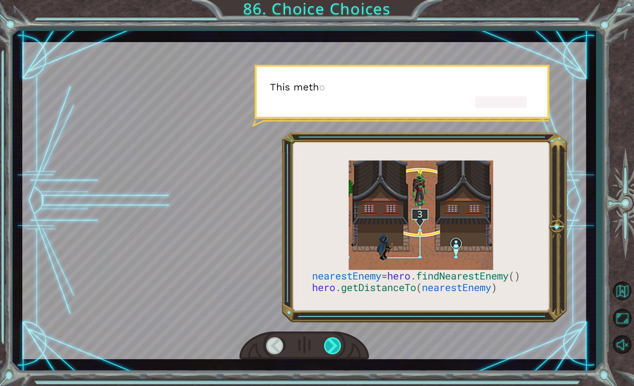
click at [336, 346] on div at bounding box center [333, 345] width 19 height 17
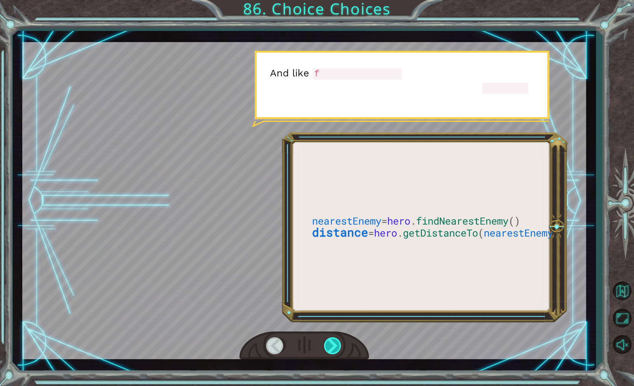
click at [336, 346] on div at bounding box center [333, 345] width 19 height 17
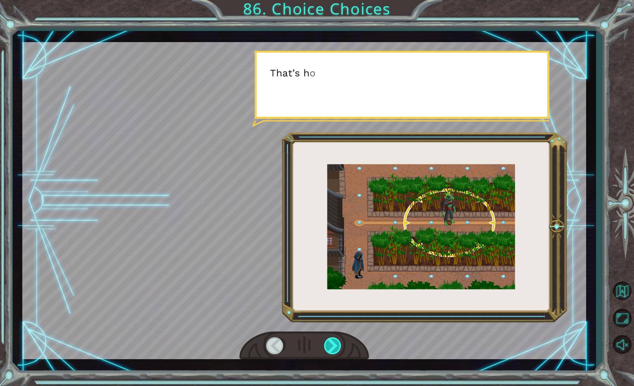
click at [336, 346] on div at bounding box center [333, 345] width 19 height 17
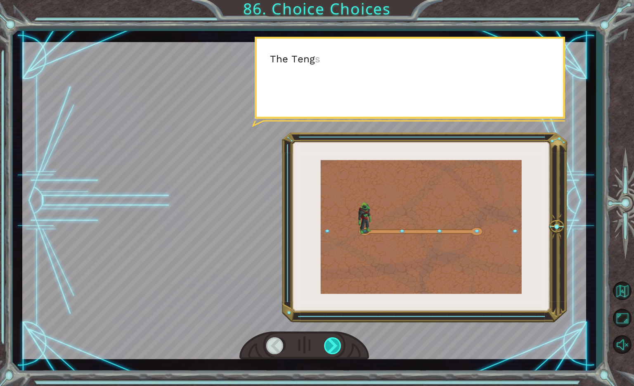
click at [336, 346] on div at bounding box center [333, 345] width 19 height 17
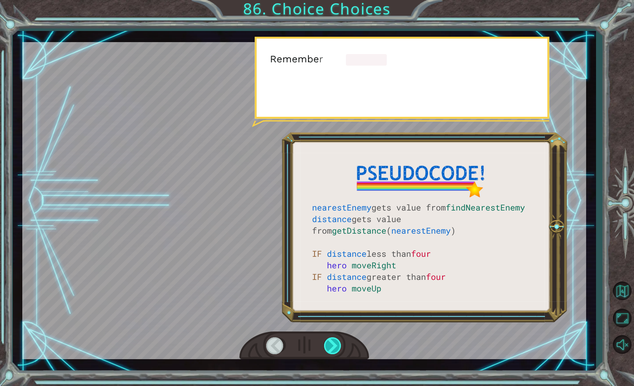
click at [336, 346] on div at bounding box center [333, 345] width 19 height 17
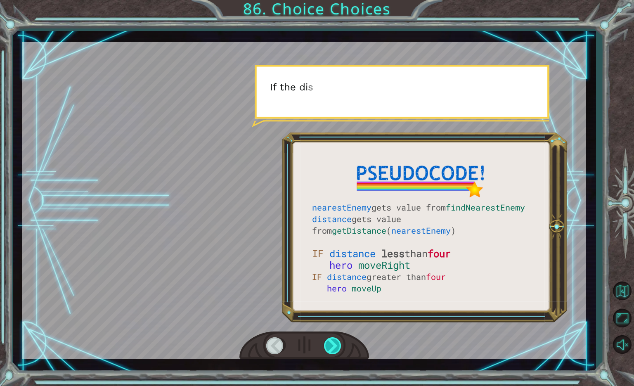
click at [336, 346] on div at bounding box center [333, 345] width 19 height 17
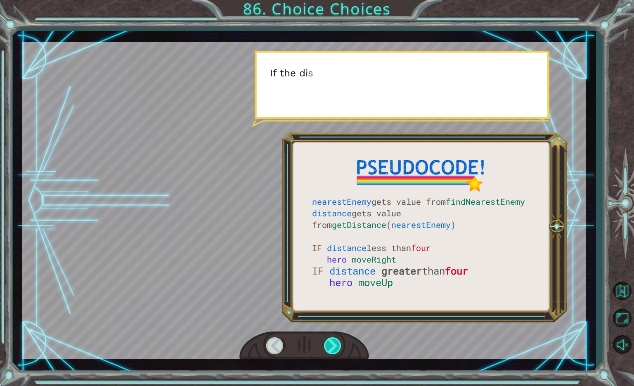
click at [336, 346] on div at bounding box center [333, 345] width 19 height 17
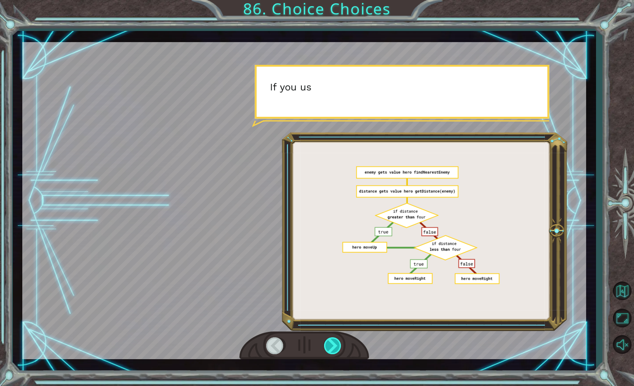
click at [336, 346] on div at bounding box center [333, 345] width 19 height 17
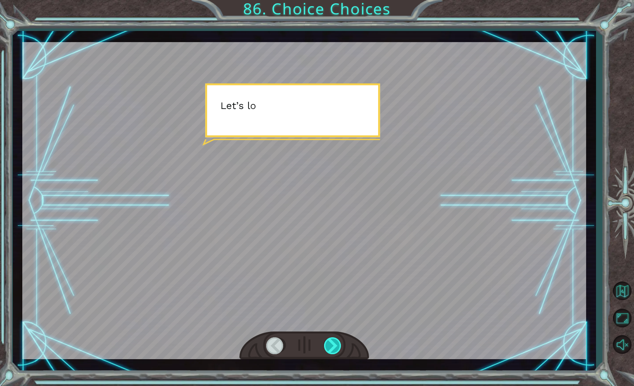
click at [336, 346] on div at bounding box center [333, 345] width 19 height 17
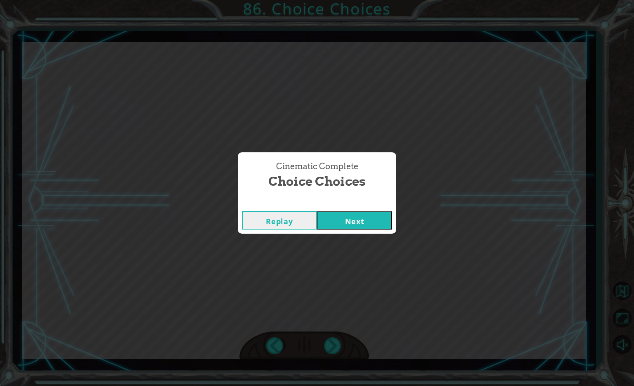
click at [357, 224] on button "Next" at bounding box center [354, 220] width 75 height 19
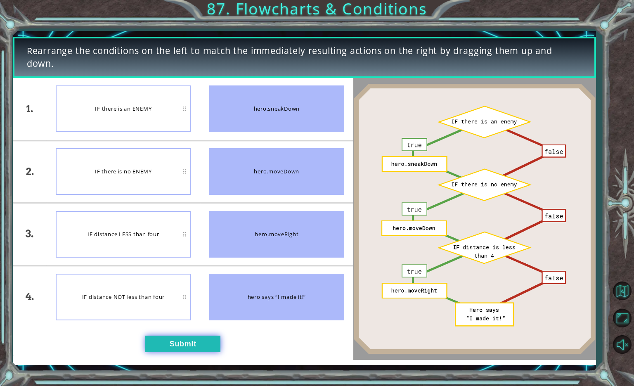
click at [179, 339] on button "Submit" at bounding box center [182, 344] width 75 height 17
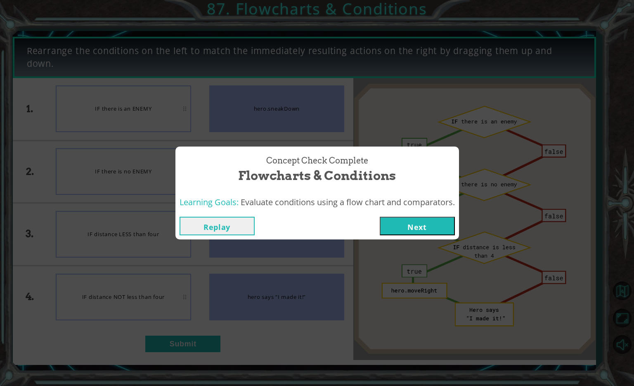
click at [397, 225] on button "Next" at bounding box center [417, 226] width 75 height 19
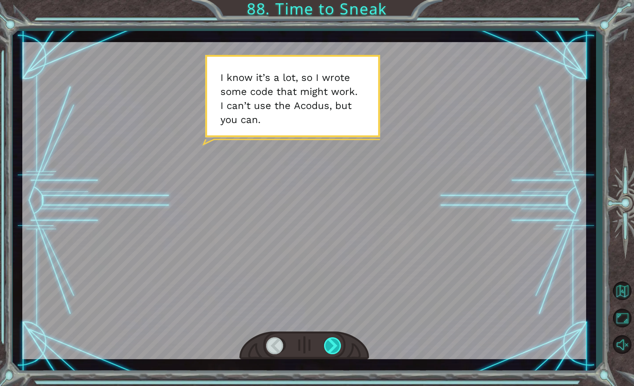
click at [332, 343] on div at bounding box center [333, 345] width 19 height 17
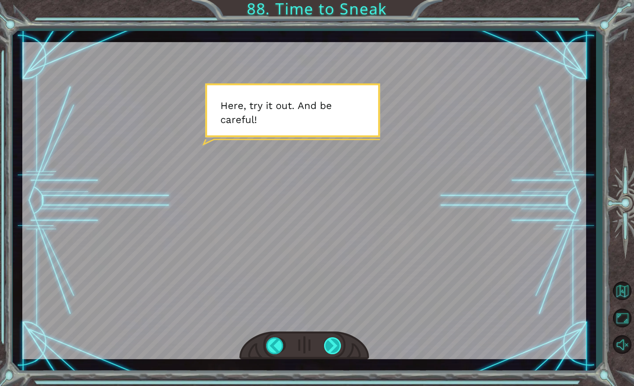
click at [332, 343] on div at bounding box center [333, 345] width 19 height 17
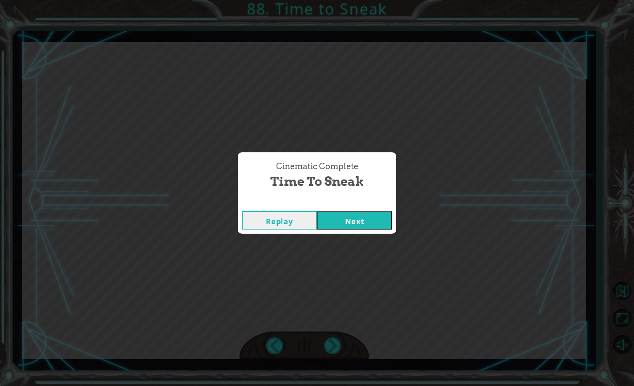
click at [354, 221] on button "Next" at bounding box center [354, 220] width 75 height 19
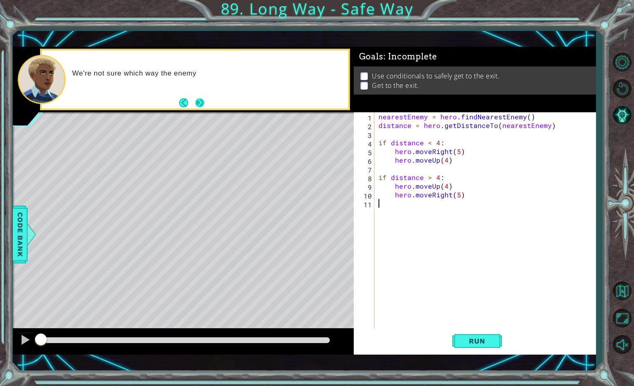
click at [199, 104] on button "Next" at bounding box center [199, 102] width 9 height 9
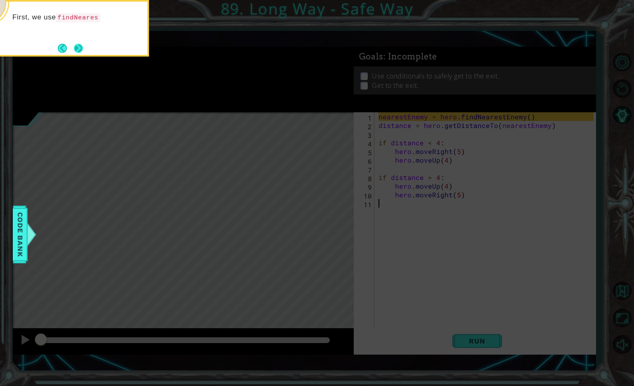
click at [79, 45] on button "Next" at bounding box center [78, 47] width 9 height 9
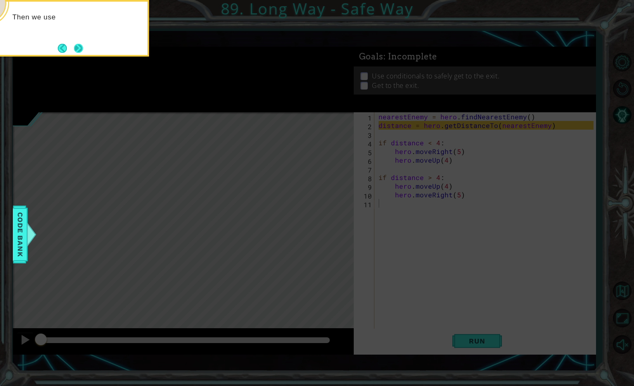
click at [82, 47] on button "Next" at bounding box center [78, 48] width 9 height 9
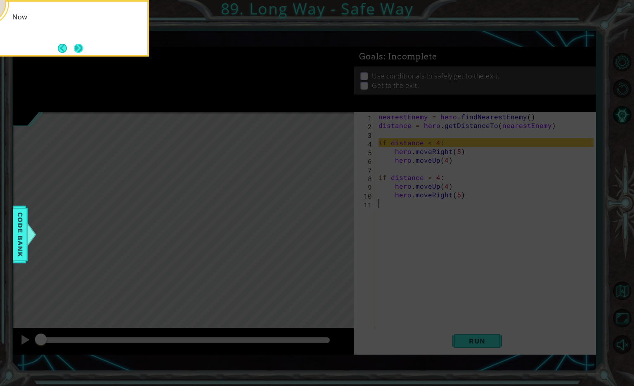
click at [81, 48] on button "Next" at bounding box center [78, 48] width 9 height 9
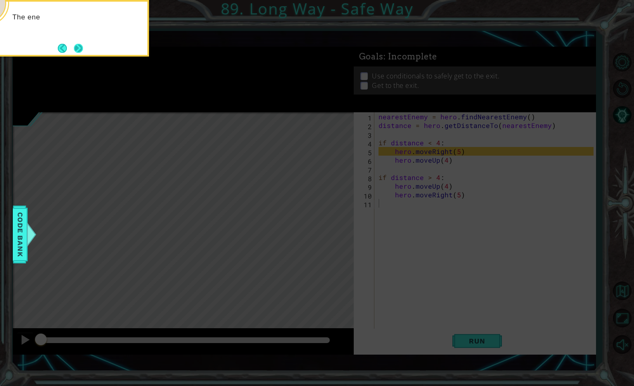
click at [79, 45] on button "Next" at bounding box center [78, 48] width 9 height 9
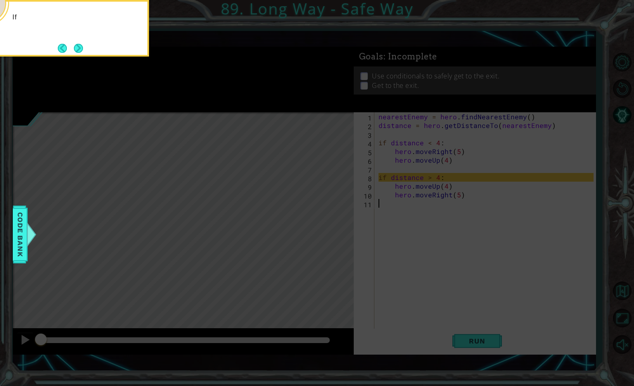
click at [79, 45] on button "Next" at bounding box center [78, 48] width 9 height 9
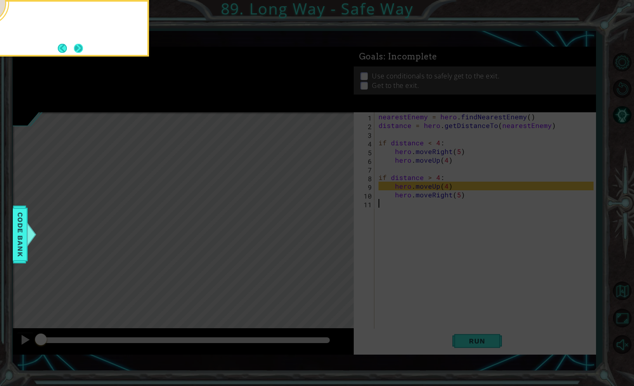
click at [83, 48] on button "Next" at bounding box center [78, 48] width 9 height 9
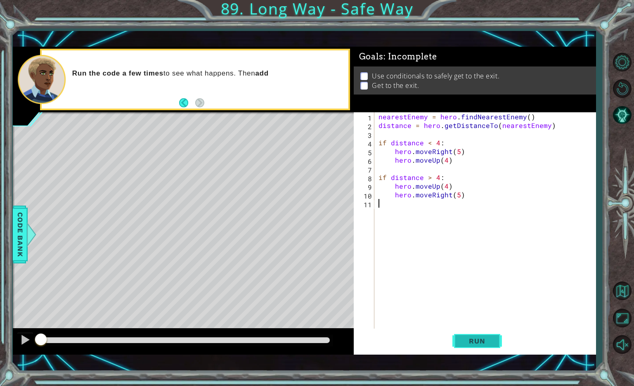
click at [484, 345] on span "Run" at bounding box center [477, 341] width 33 height 8
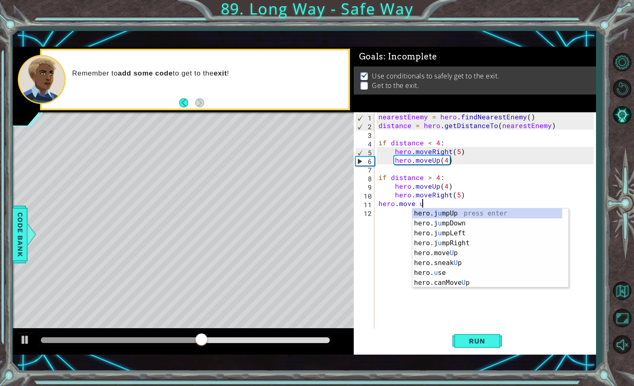
scroll to position [0, 2]
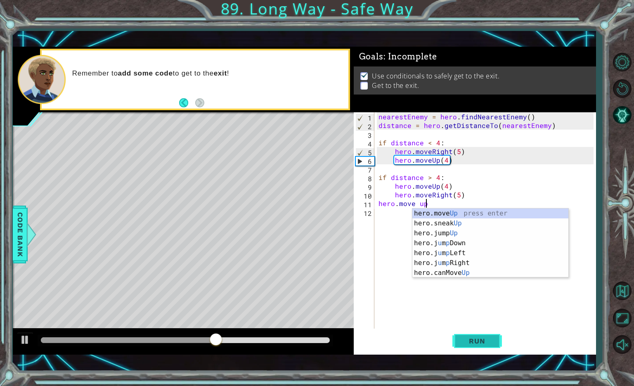
click at [477, 341] on span "Run" at bounding box center [477, 341] width 33 height 8
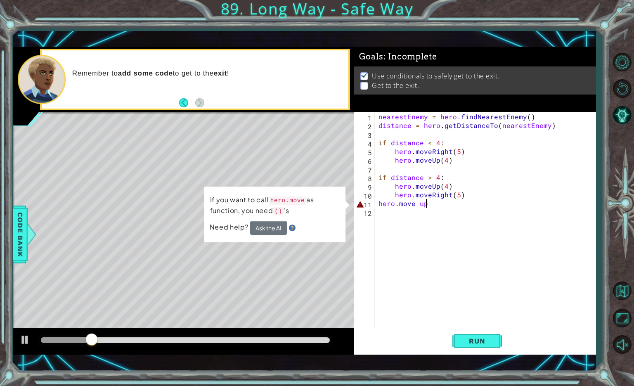
click at [418, 207] on div "nearestEnemy = hero . findNearestEnemy ( ) distance = hero . getDistanceTo ( ne…" at bounding box center [487, 229] width 221 height 234
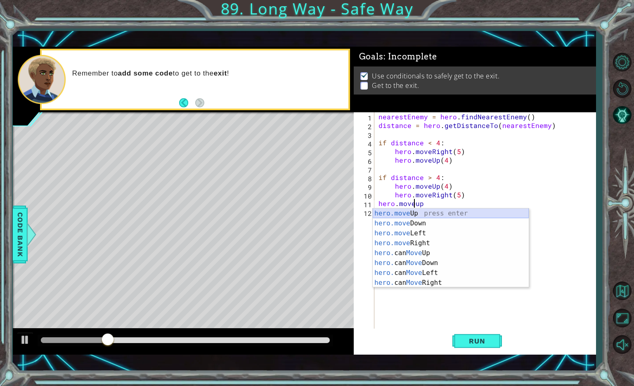
click at [418, 217] on div "hero.move Up press enter hero.move Down press enter hero.move Left press enter …" at bounding box center [451, 258] width 156 height 99
type textarea "hero.moveUp(1)"
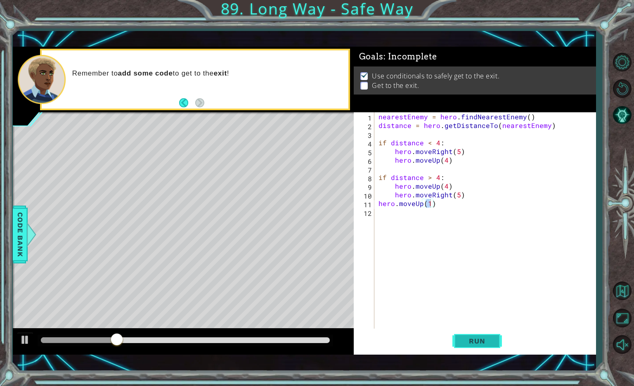
click at [467, 343] on span "Run" at bounding box center [477, 341] width 33 height 8
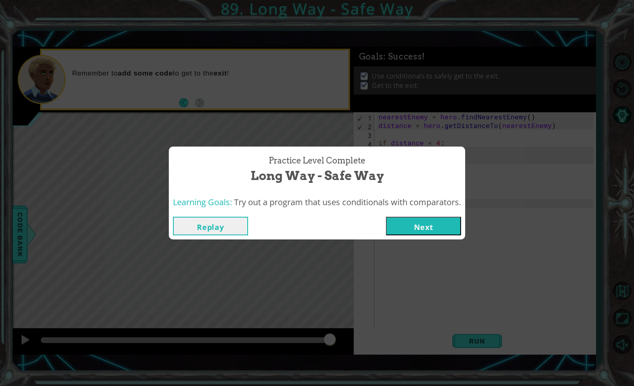
click at [413, 224] on button "Next" at bounding box center [423, 226] width 75 height 19
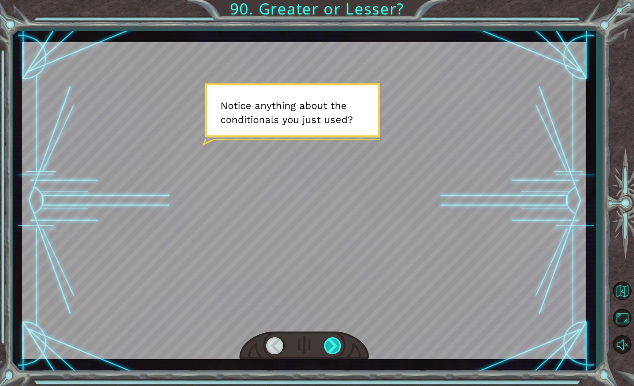
click at [333, 347] on div at bounding box center [333, 345] width 19 height 17
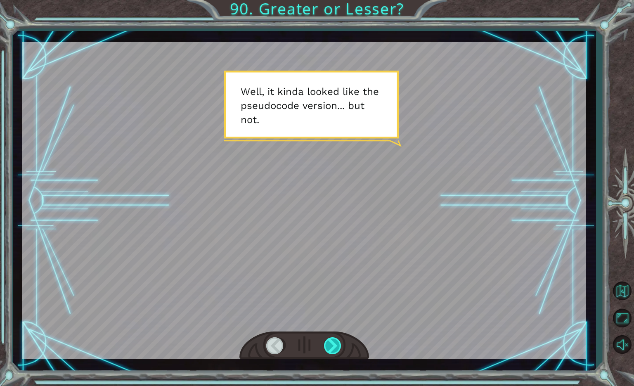
click at [333, 347] on div at bounding box center [333, 345] width 19 height 17
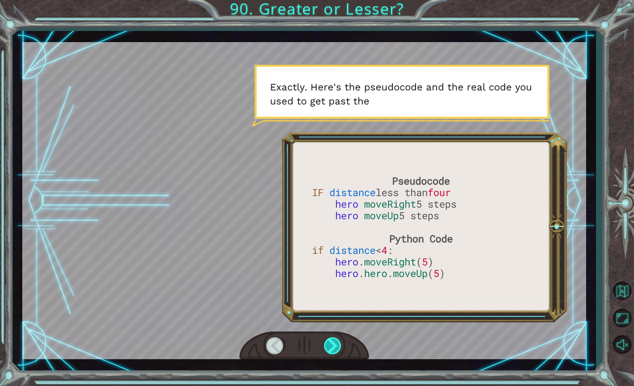
click at [333, 347] on div at bounding box center [333, 345] width 19 height 17
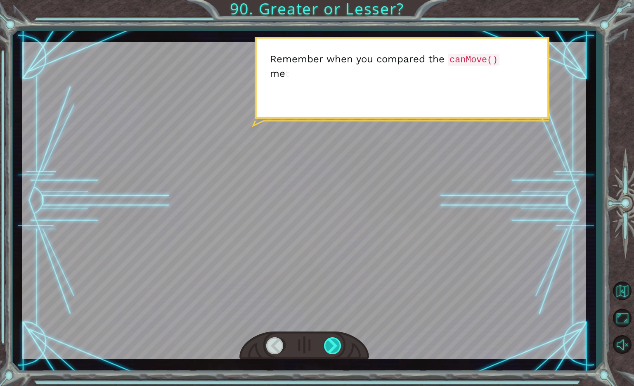
click at [333, 347] on div at bounding box center [333, 345] width 19 height 17
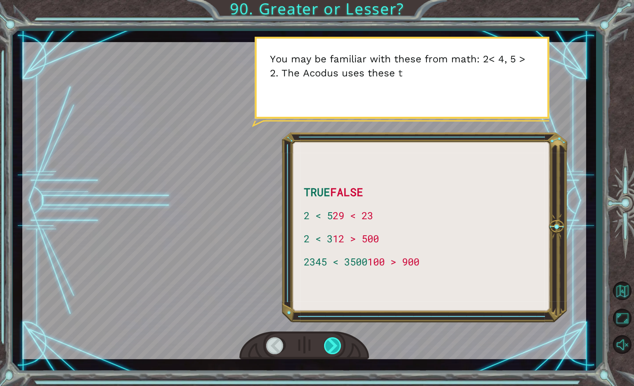
click at [333, 347] on div at bounding box center [333, 345] width 19 height 17
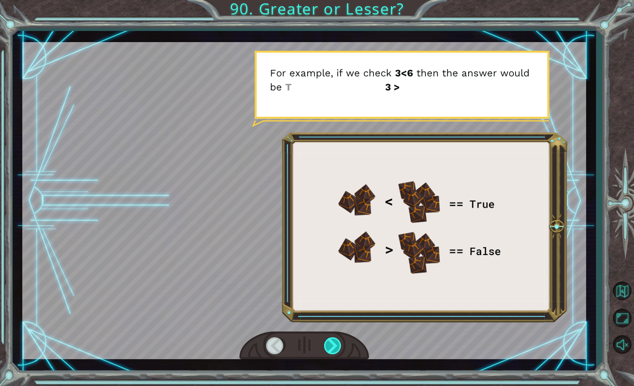
click at [333, 347] on div at bounding box center [333, 345] width 19 height 17
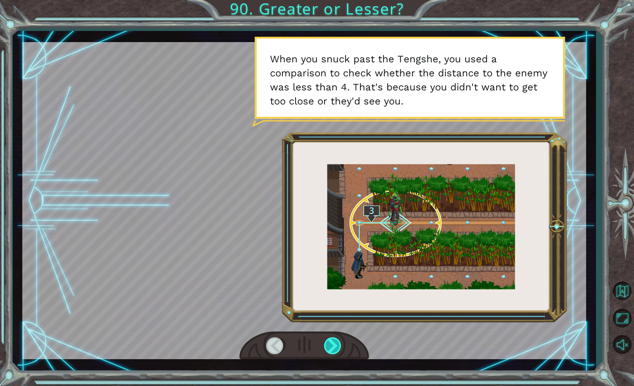
click at [333, 348] on div at bounding box center [333, 345] width 19 height 17
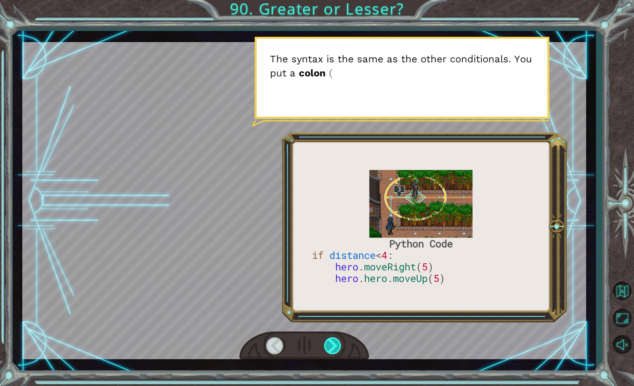
click at [333, 348] on div at bounding box center [333, 345] width 19 height 17
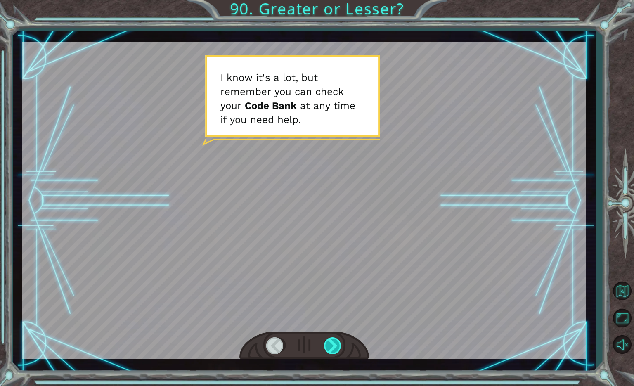
click at [333, 348] on div at bounding box center [333, 345] width 19 height 17
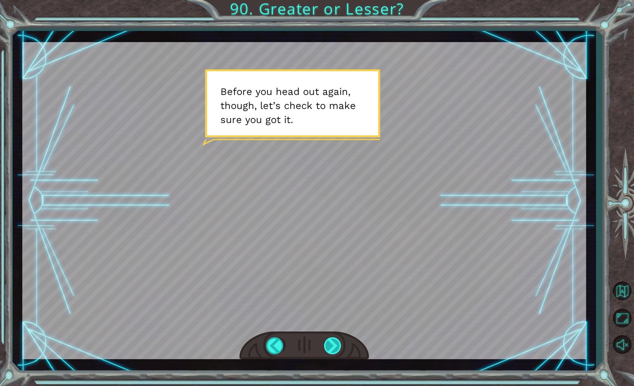
click at [336, 348] on div at bounding box center [333, 345] width 19 height 17
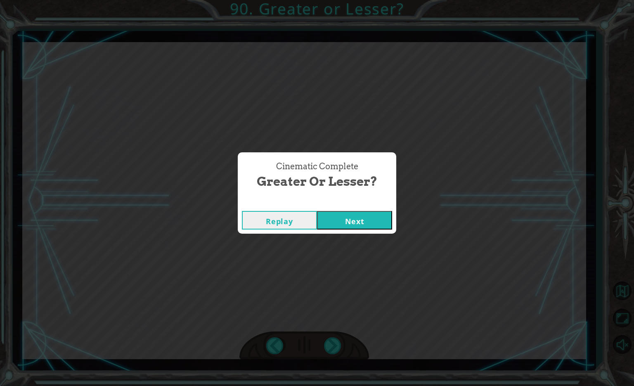
click at [326, 222] on button "Next" at bounding box center [354, 220] width 75 height 19
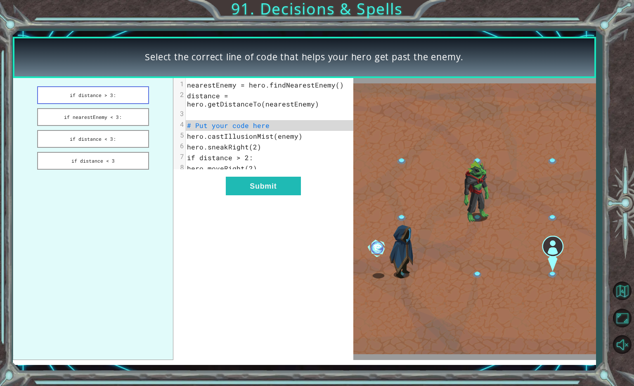
click at [123, 96] on button "if distance > 3:" at bounding box center [93, 95] width 112 height 18
click at [128, 118] on button "if nearestEnemy < 3:" at bounding box center [93, 117] width 112 height 18
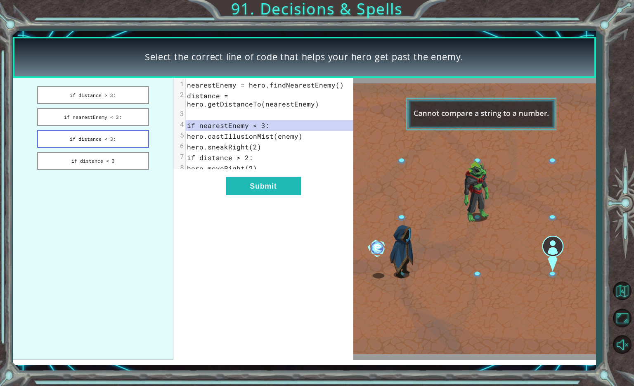
click at [131, 140] on button "if distance < 3:" at bounding box center [93, 139] width 112 height 18
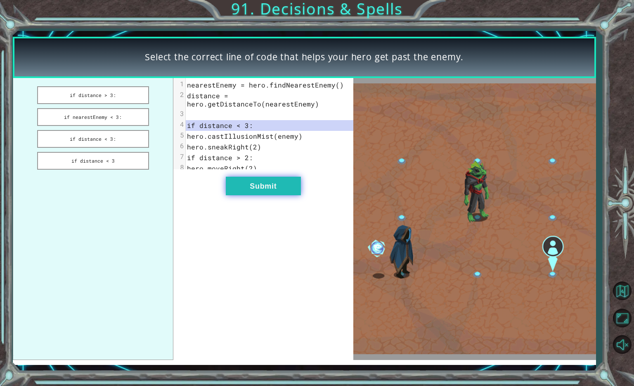
click at [245, 195] on button "Submit" at bounding box center [263, 186] width 75 height 19
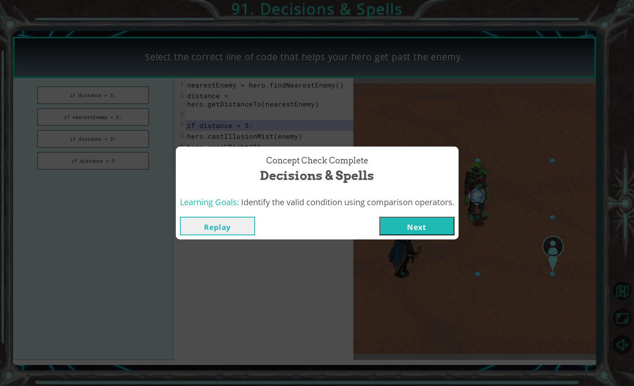
click at [405, 226] on button "Next" at bounding box center [417, 226] width 75 height 19
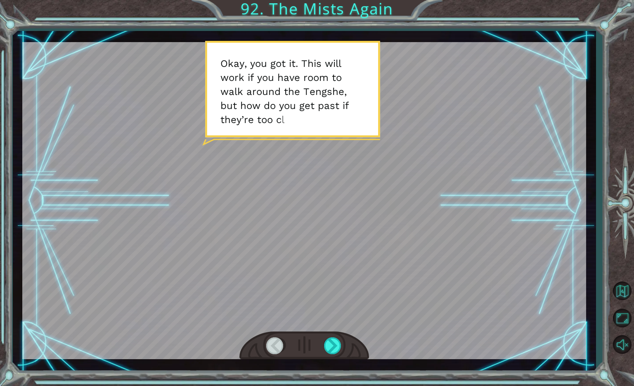
click at [323, 346] on div at bounding box center [305, 346] width 130 height 28
click at [331, 349] on div at bounding box center [333, 345] width 19 height 17
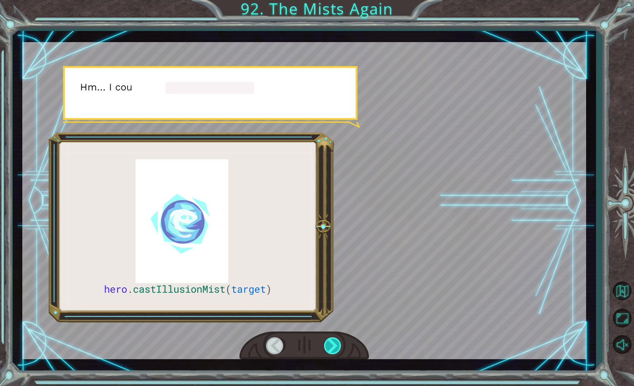
click at [331, 349] on div at bounding box center [333, 345] width 19 height 17
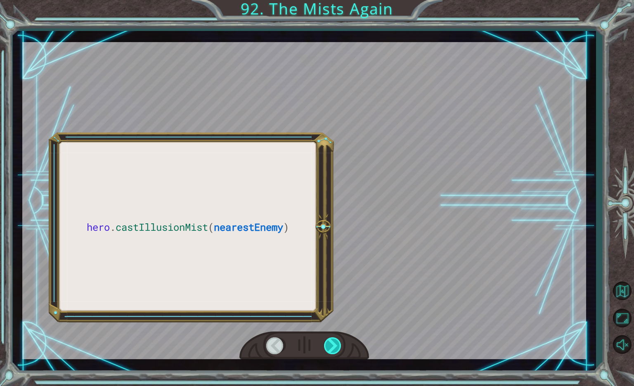
click at [331, 349] on div at bounding box center [333, 345] width 19 height 17
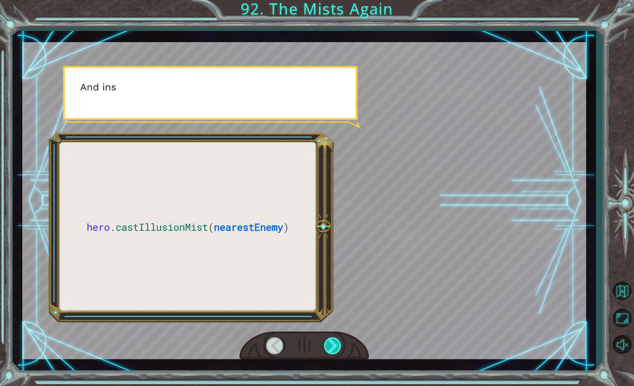
click at [331, 349] on div at bounding box center [333, 345] width 19 height 17
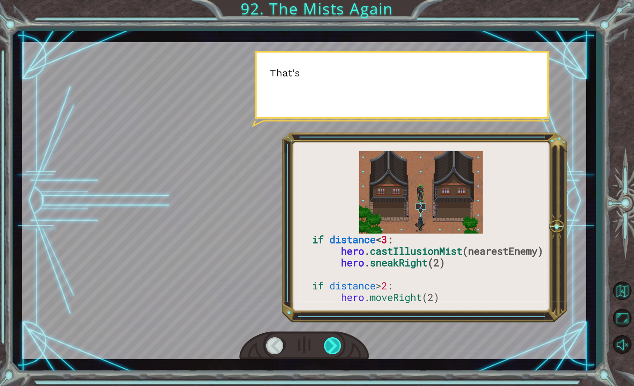
click at [331, 349] on div at bounding box center [333, 345] width 19 height 17
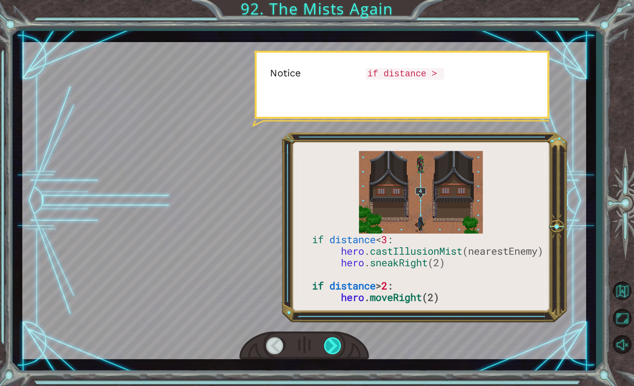
click at [331, 349] on div at bounding box center [333, 345] width 19 height 17
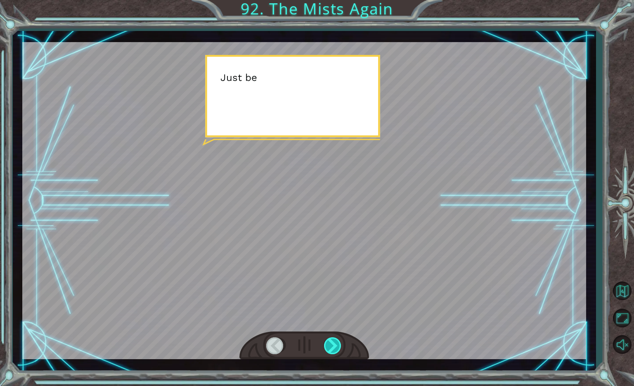
click at [331, 349] on div at bounding box center [333, 345] width 19 height 17
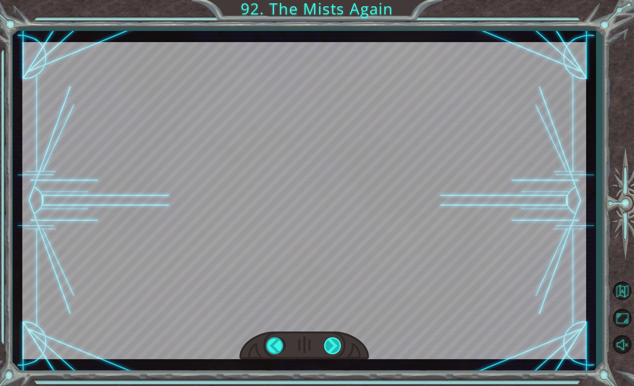
click at [331, 349] on div at bounding box center [333, 345] width 19 height 17
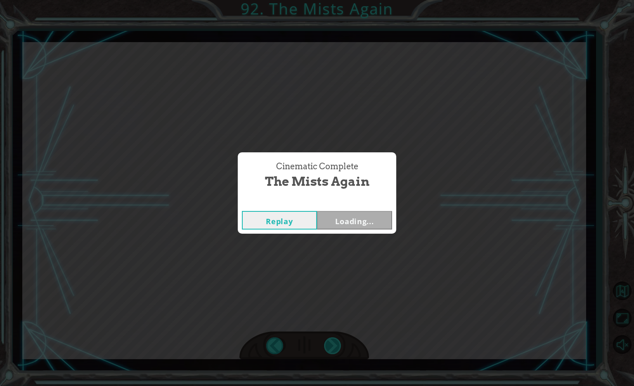
click at [331, 349] on div "Cinematic Complete The Mists Again Replay Loading..." at bounding box center [317, 193] width 634 height 386
click at [352, 222] on button "Next" at bounding box center [354, 220] width 75 height 19
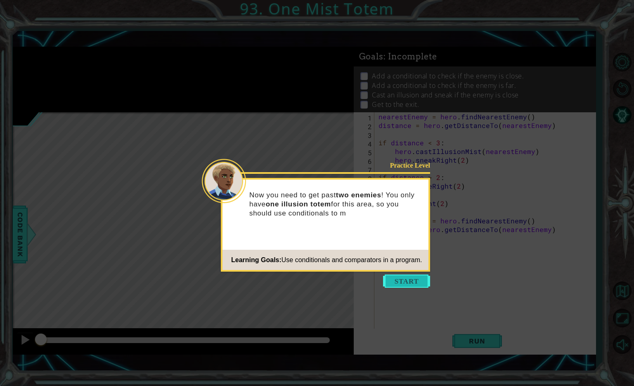
click at [398, 286] on button "Start" at bounding box center [406, 281] width 47 height 13
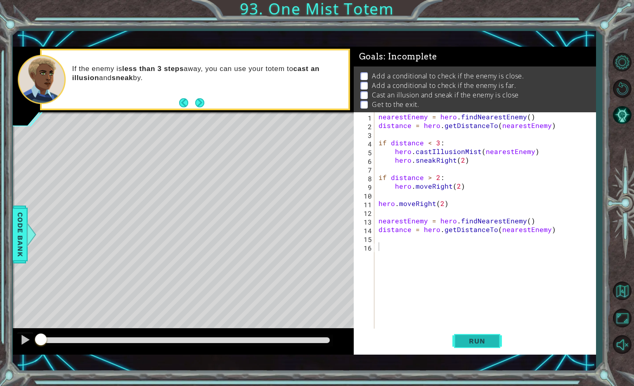
click at [478, 339] on span "Run" at bounding box center [477, 341] width 33 height 8
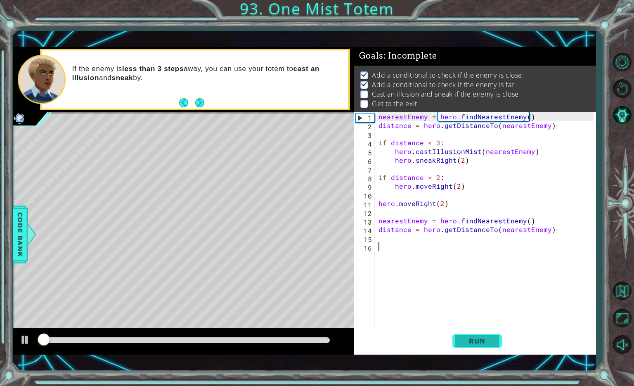
scroll to position [6, 0]
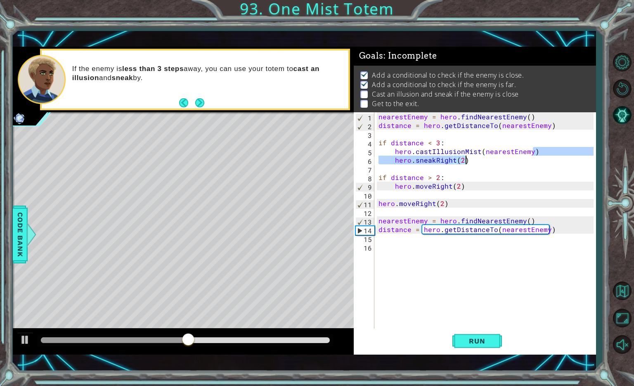
drag, startPoint x: 540, startPoint y: 150, endPoint x: 468, endPoint y: 163, distance: 72.5
click at [468, 163] on div "nearestEnemy = hero . findNearestEnemy ( ) distance = hero . getDistanceTo ( ne…" at bounding box center [487, 229] width 221 height 234
click at [474, 162] on div "nearestEnemy = hero . findNearestEnemy ( ) distance = hero . getDistanceTo ( ne…" at bounding box center [485, 220] width 217 height 217
drag, startPoint x: 468, startPoint y: 161, endPoint x: 395, endPoint y: 153, distance: 73.1
click at [395, 153] on div "nearestEnemy = hero . findNearestEnemy ( ) distance = hero . getDistanceTo ( ne…" at bounding box center [487, 229] width 221 height 234
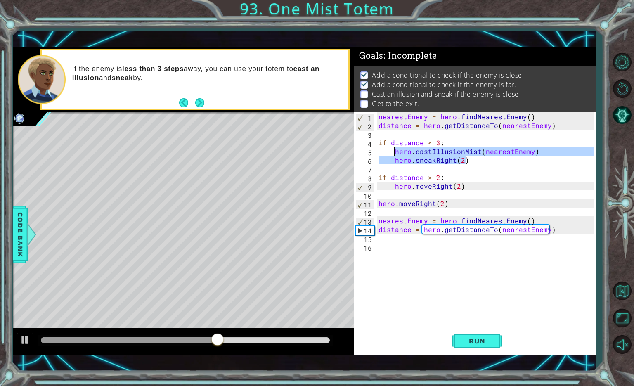
type textarea "hero.castIllusionMist(nearestEnemy) hero.sneakRight(2)"
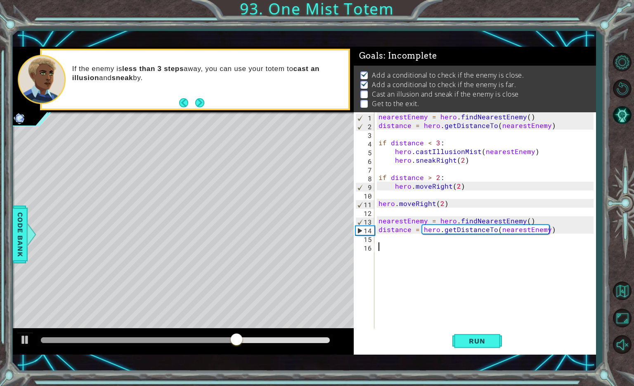
click at [384, 247] on div "nearestEnemy = hero . findNearestEnemy ( ) distance = hero . getDistanceTo ( ne…" at bounding box center [487, 229] width 221 height 234
paste textarea "hero.sneakRight(2)"
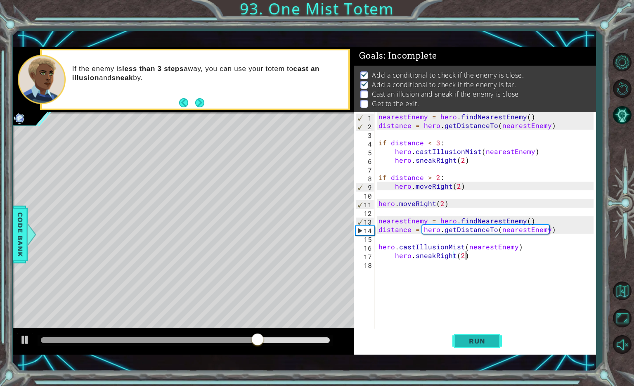
click at [475, 339] on span "Run" at bounding box center [477, 341] width 33 height 8
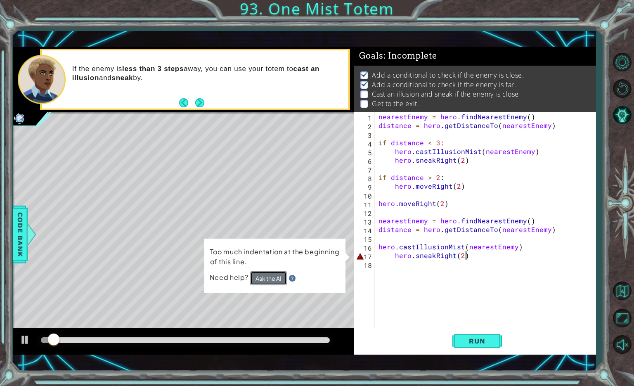
click at [264, 278] on button "Ask the AI" at bounding box center [268, 278] width 37 height 14
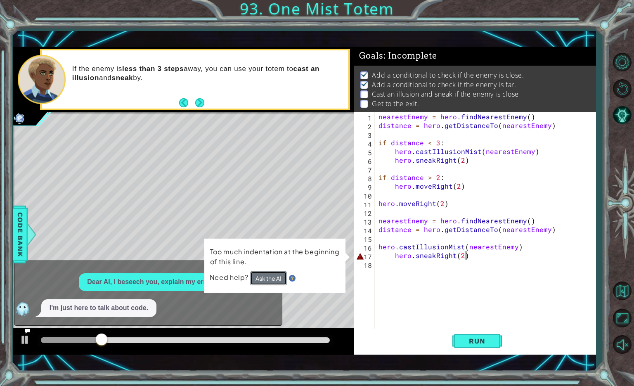
click at [262, 279] on button "Ask the AI" at bounding box center [268, 278] width 37 height 14
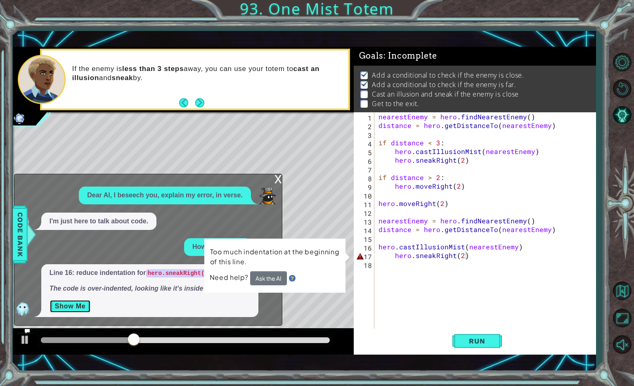
click at [69, 307] on button "Show Me" at bounding box center [71, 306] width 42 height 13
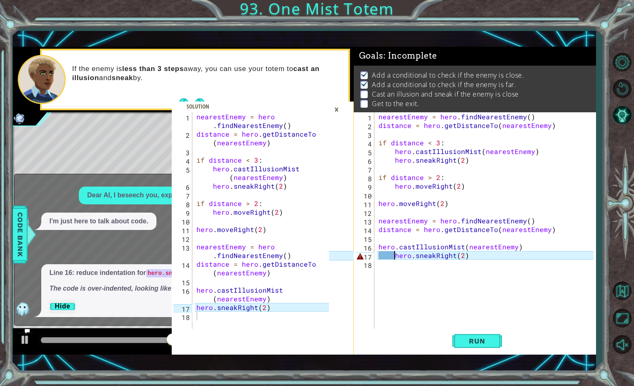
click at [394, 256] on div "nearestEnemy = hero . findNearestEnemy ( ) distance = hero . getDistanceTo ( ne…" at bounding box center [487, 229] width 221 height 234
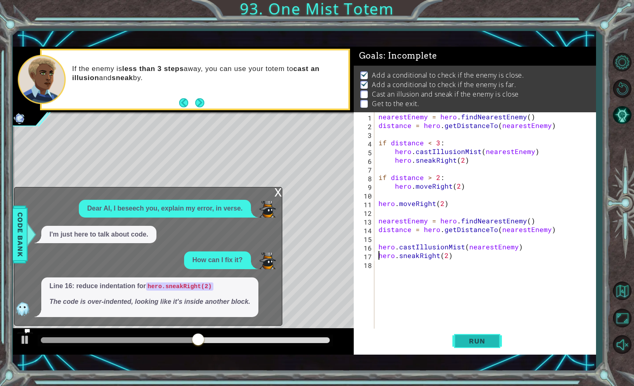
type textarea "hero.sneakRight(2)"
click at [473, 343] on span "Run" at bounding box center [477, 341] width 33 height 8
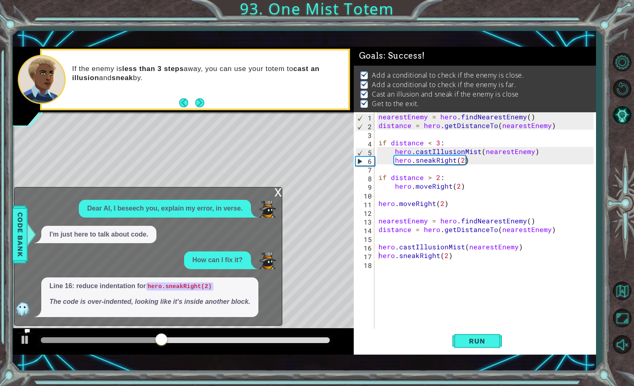
click at [277, 194] on div "x" at bounding box center [278, 192] width 7 height 8
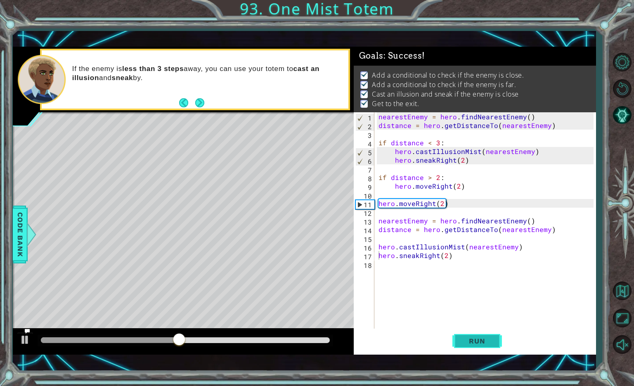
click at [476, 338] on span "Run" at bounding box center [477, 341] width 33 height 8
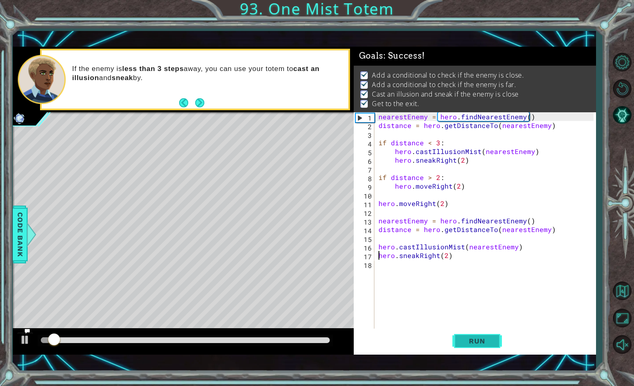
click at [476, 340] on span "Run" at bounding box center [477, 341] width 33 height 8
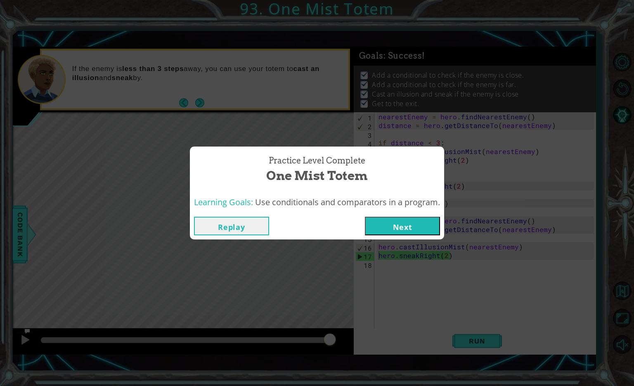
click at [404, 228] on button "Next" at bounding box center [402, 226] width 75 height 19
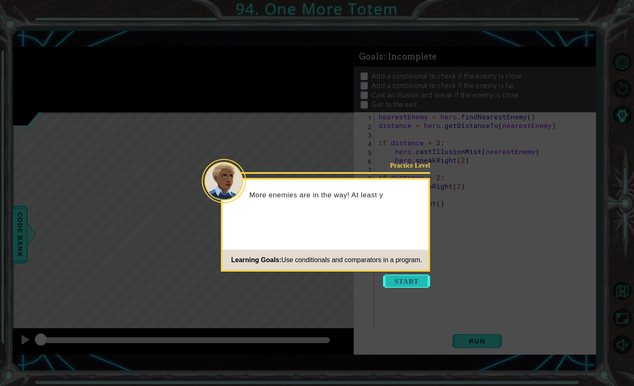
click at [409, 285] on button "Start" at bounding box center [406, 281] width 47 height 13
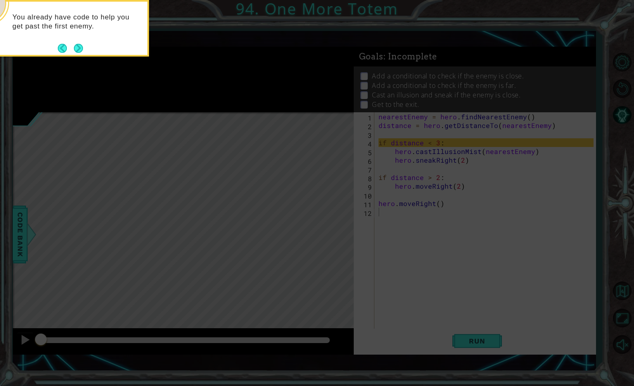
click at [416, 279] on icon at bounding box center [317, 80] width 634 height 613
click at [79, 44] on button "Next" at bounding box center [78, 48] width 9 height 9
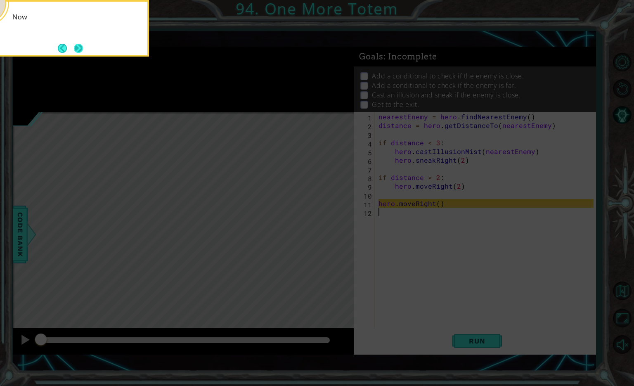
click at [81, 45] on button "Next" at bounding box center [78, 48] width 9 height 9
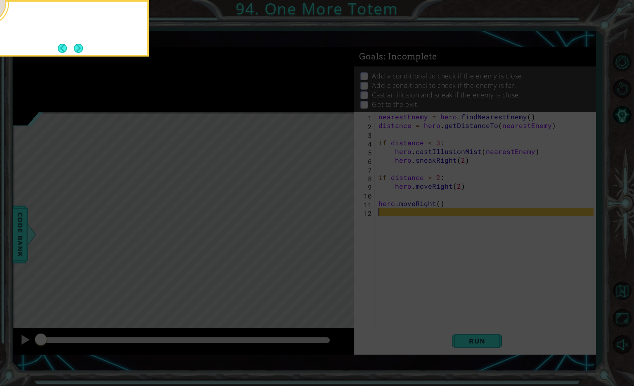
click at [81, 45] on button "Next" at bounding box center [78, 47] width 9 height 9
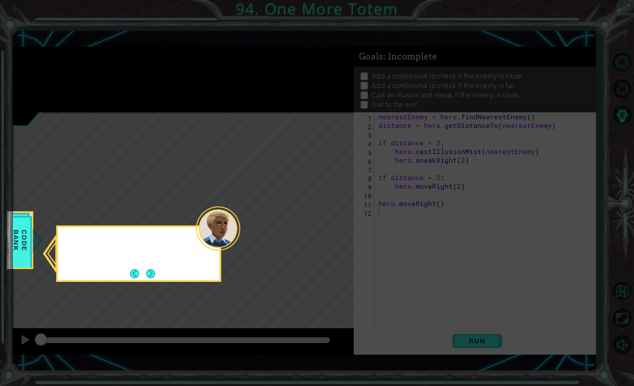
click at [81, 45] on icon at bounding box center [317, 193] width 634 height 386
click at [150, 275] on button "Next" at bounding box center [150, 273] width 9 height 9
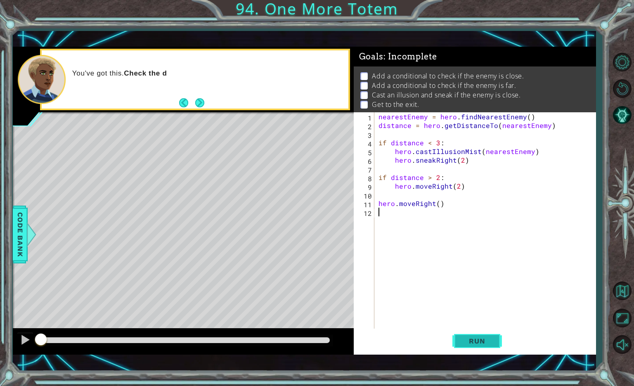
click at [474, 342] on span "Run" at bounding box center [477, 341] width 33 height 8
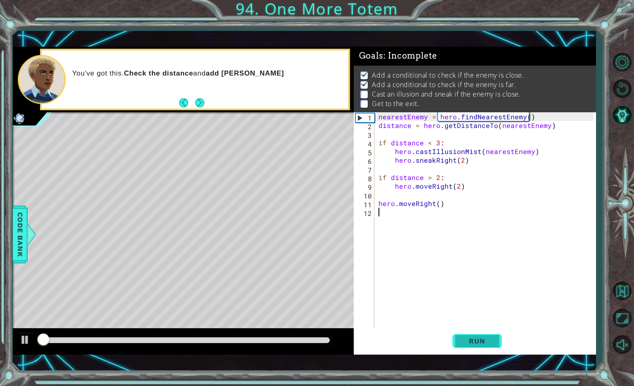
scroll to position [6, 0]
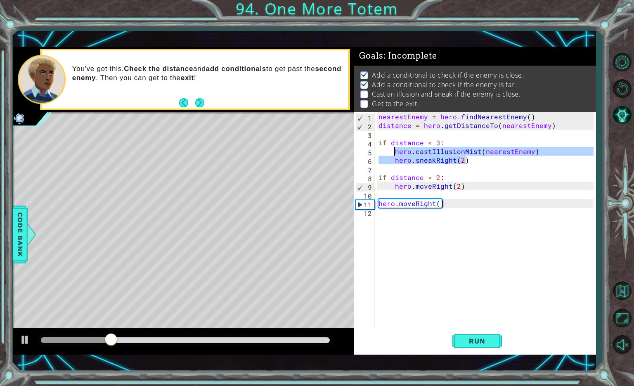
drag, startPoint x: 468, startPoint y: 163, endPoint x: 394, endPoint y: 154, distance: 73.6
click at [394, 154] on div "nearestEnemy = hero . findNearestEnemy ( ) distance = hero . getDistanceTo ( ne…" at bounding box center [487, 229] width 221 height 234
type textarea "hero.castIllusionMist(nearestEnemy) hero.sneakRight(2)"
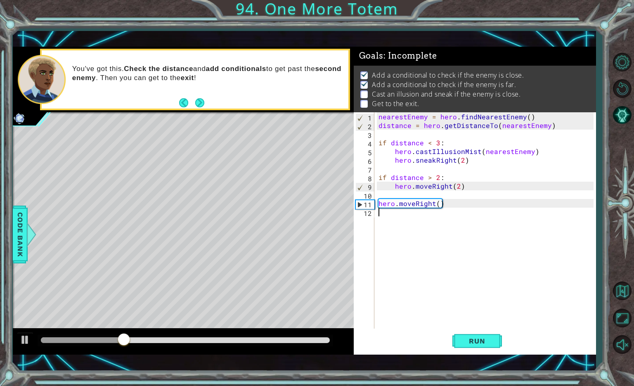
click at [380, 217] on div "nearestEnemy = hero . findNearestEnemy ( ) distance = hero . getDistanceTo ( ne…" at bounding box center [487, 229] width 221 height 234
paste textarea "hero.sneakRight(2)"
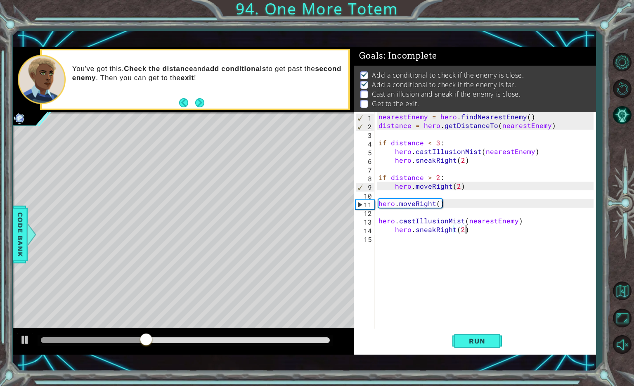
click at [394, 231] on div "nearestEnemy = hero . findNearestEnemy ( ) distance = hero . getDistanceTo ( ne…" at bounding box center [487, 229] width 221 height 234
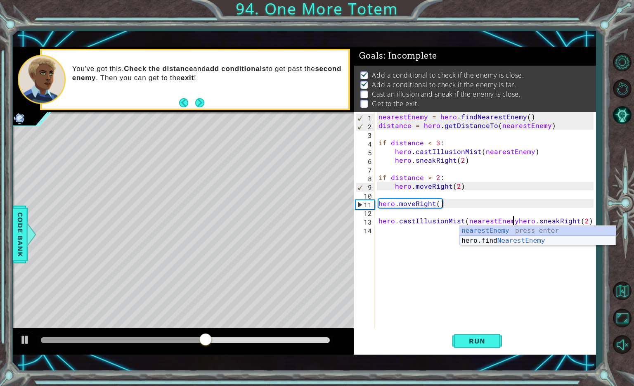
click at [489, 241] on div "nearestEnemy press enter hero.find NearestEnemy press enter" at bounding box center [538, 246] width 156 height 40
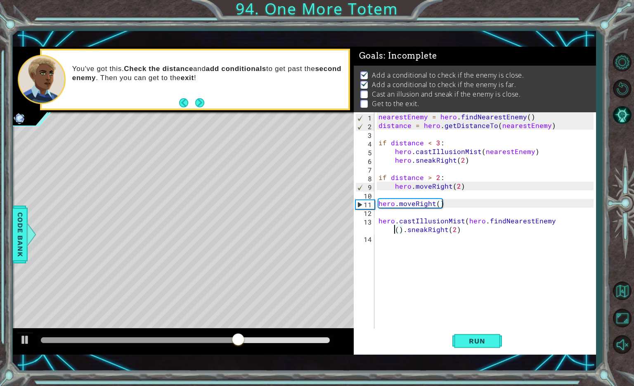
click at [393, 232] on div "nearestEnemy = hero . findNearestEnemy ( ) distance = hero . getDistanceTo ( ne…" at bounding box center [487, 229] width 221 height 234
type textarea "hero.castIllusionMist(hero.findNearestEne().sneakRight(2)"
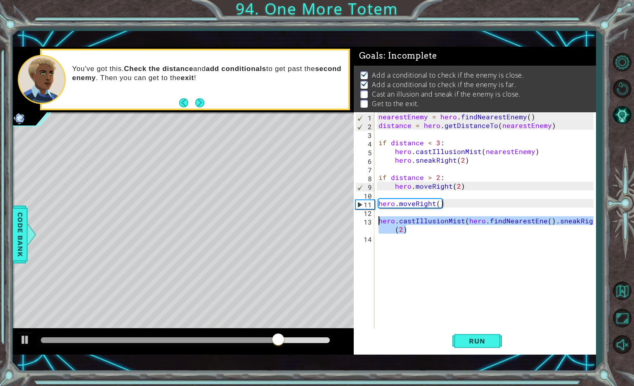
drag, startPoint x: 399, startPoint y: 228, endPoint x: 378, endPoint y: 223, distance: 21.1
click at [378, 223] on div "nearestEnemy = hero . findNearestEnemy ( ) distance = hero . getDistanceTo ( ne…" at bounding box center [487, 229] width 221 height 234
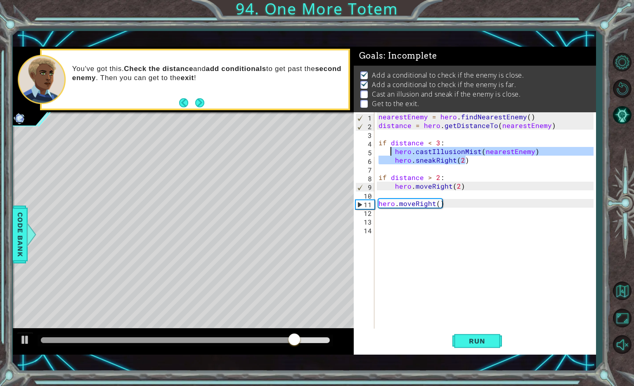
drag, startPoint x: 469, startPoint y: 164, endPoint x: 392, endPoint y: 154, distance: 77.5
click at [392, 154] on div "nearestEnemy = hero . findNearestEnemy ( ) distance = hero . getDistanceTo ( ne…" at bounding box center [487, 229] width 221 height 234
type textarea "hero.castIllusionMist(nearestEnemy) hero.sneakRight(2)"
click at [386, 219] on div "nearestEnemy = hero . findNearestEnemy ( ) distance = hero . getDistanceTo ( ne…" at bounding box center [487, 229] width 221 height 234
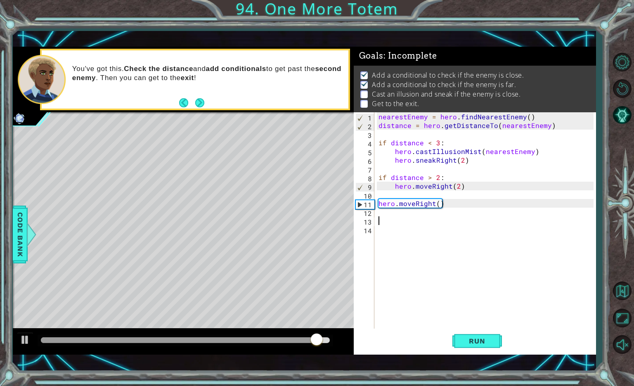
paste textarea "hero.sneakRight(2)"
click at [383, 222] on div "nearestEnemy = hero . findNearestEnemy ( ) distance = hero . getDistanceTo ( ne…" at bounding box center [487, 229] width 221 height 234
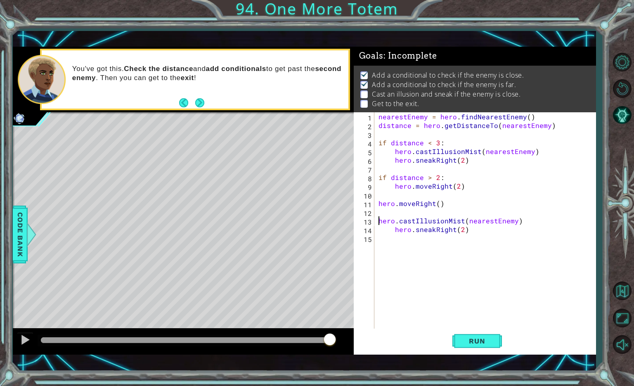
click at [397, 232] on div "nearestEnemy = hero . findNearestEnemy ( ) distance = hero . getDistanceTo ( ne…" at bounding box center [487, 229] width 221 height 234
type textarea "hero.sneakRight(2)"
click at [476, 344] on span "Run" at bounding box center [477, 341] width 33 height 8
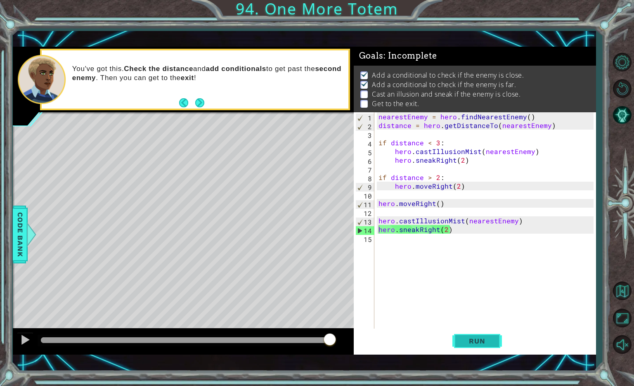
click at [499, 347] on button "Run" at bounding box center [478, 341] width 50 height 24
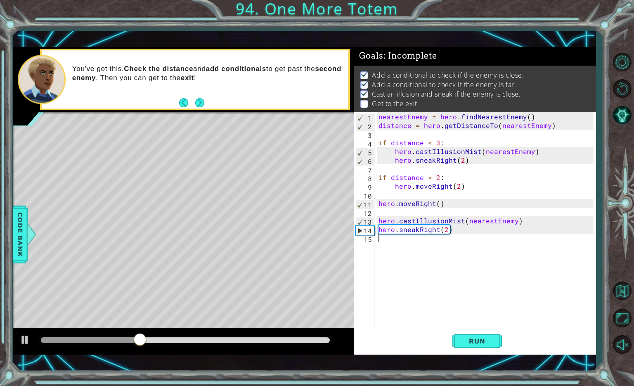
click at [383, 242] on div "nearestEnemy = hero . findNearestEnemy ( ) distance = hero . getDistanceTo ( ne…" at bounding box center [487, 229] width 221 height 234
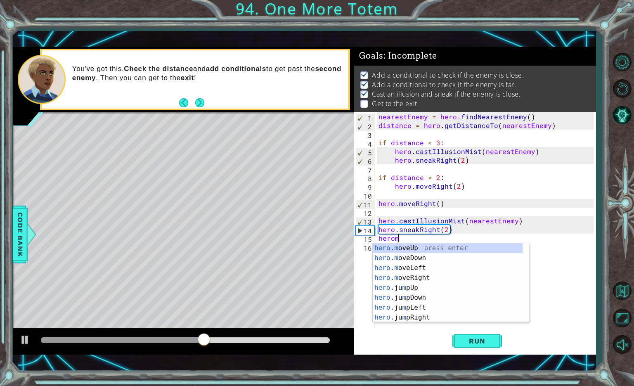
scroll to position [0, 1]
click at [428, 279] on div "hero . mo veUp press enter hero . mo veDown press enter hero . mo veLeft press …" at bounding box center [448, 292] width 150 height 99
type textarea "hero.moveRight(1)"
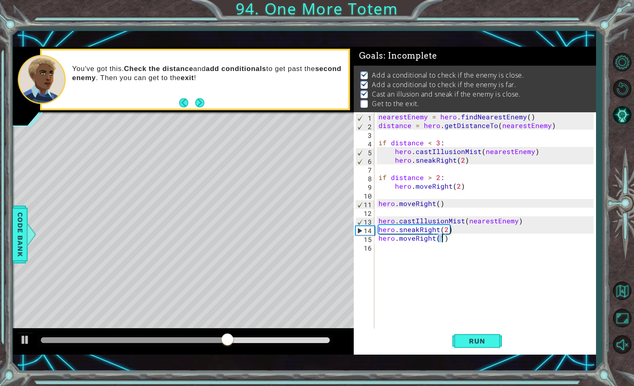
click at [382, 252] on div "nearestEnemy = hero . findNearestEnemy ( ) distance = hero . getDistanceTo ( ne…" at bounding box center [487, 229] width 221 height 234
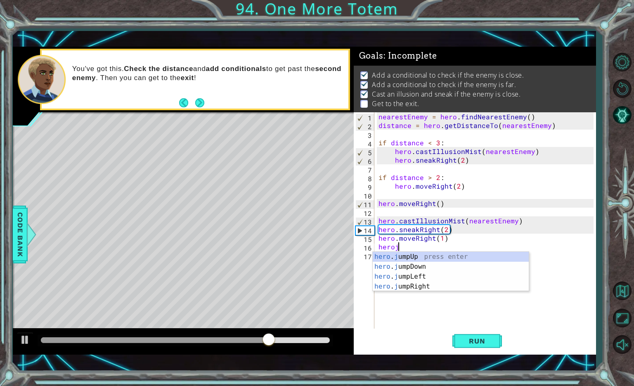
type textarea "heroju"
click at [397, 257] on div "hero . ju mpUp press enter hero . ju mpDown press enter hero . ju mpLeft press …" at bounding box center [451, 281] width 156 height 59
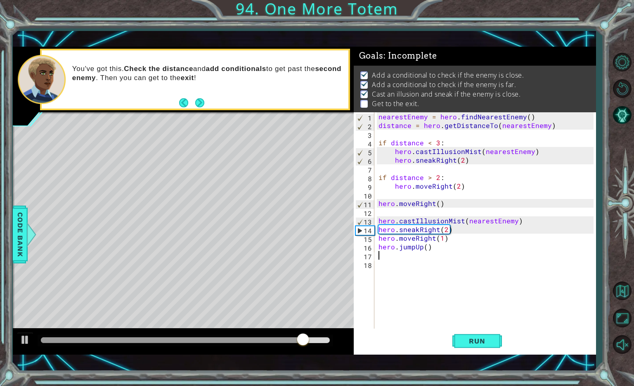
click at [450, 238] on div "nearestEnemy = hero . findNearestEnemy ( ) distance = hero . getDistanceTo ( ne…" at bounding box center [487, 229] width 221 height 234
type textarea "hero.moveRight(1)"
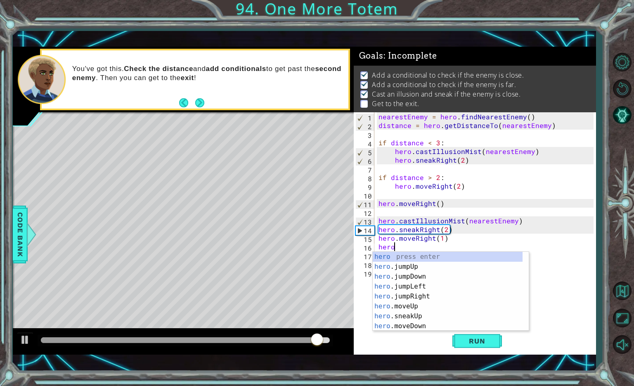
scroll to position [0, 1]
click at [432, 256] on div "hero . m oveUp press enter hero . m oveDown press enter hero . m oveLeft press …" at bounding box center [448, 301] width 150 height 99
type textarea "hero.moveUp(1)"
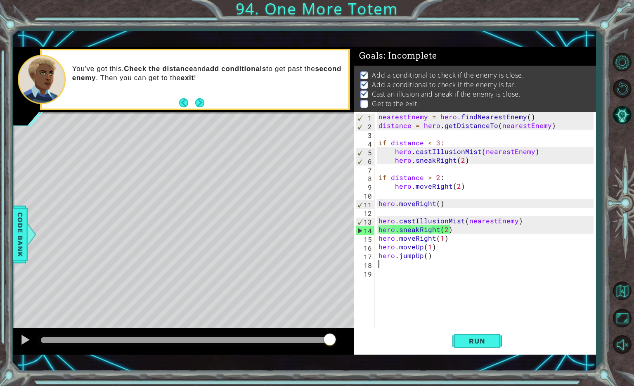
click at [378, 266] on div "nearestEnemy = hero . findNearestEnemy ( ) distance = hero . getDistanceTo ( ne…" at bounding box center [487, 229] width 221 height 234
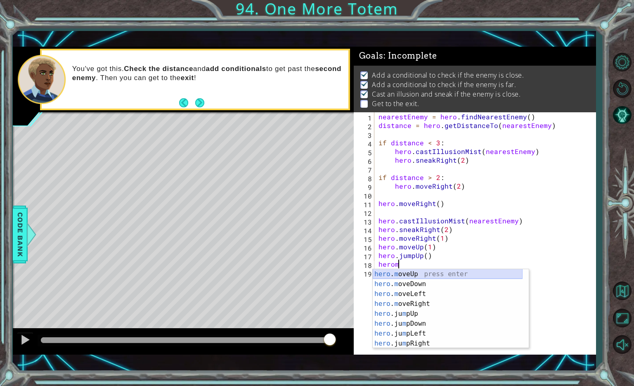
click at [392, 278] on div "hero . m oveUp press enter hero . m oveDown press enter hero . m oveLeft press …" at bounding box center [448, 318] width 150 height 99
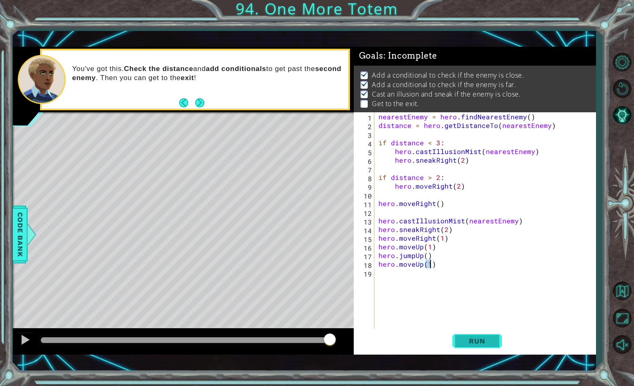
type textarea "hero.moveUp(1)"
click at [490, 342] on span "Run" at bounding box center [477, 341] width 33 height 8
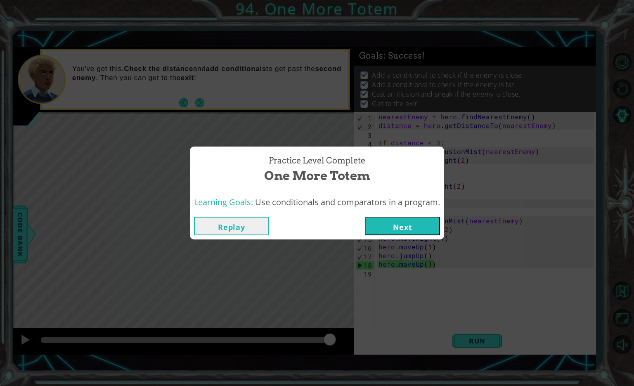
click at [404, 227] on button "Next" at bounding box center [402, 226] width 75 height 19
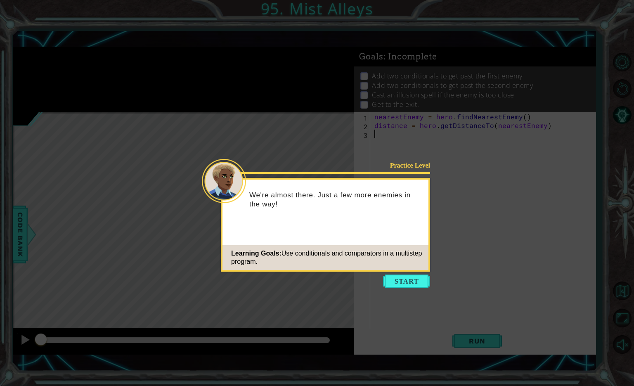
click at [405, 289] on icon at bounding box center [317, 193] width 634 height 386
click at [403, 285] on button "Start" at bounding box center [406, 281] width 47 height 13
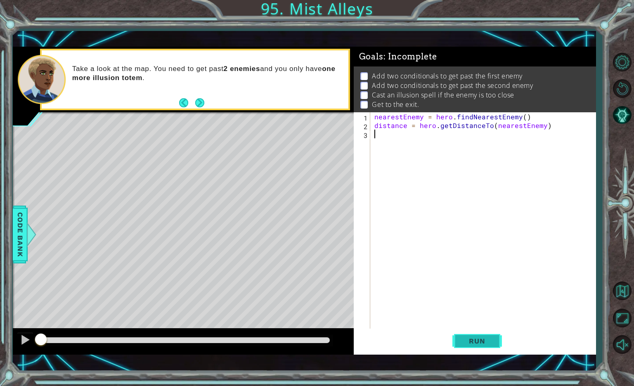
click at [471, 341] on span "Run" at bounding box center [477, 341] width 33 height 8
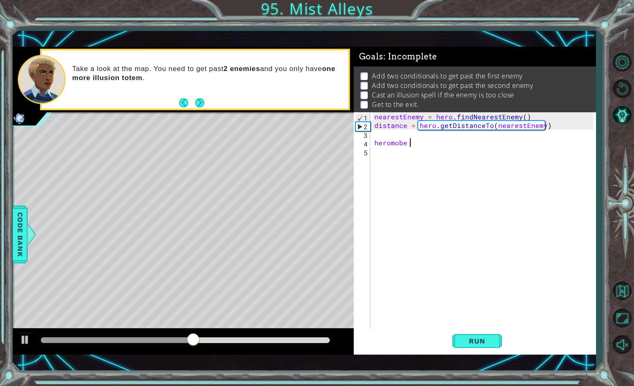
scroll to position [0, 2]
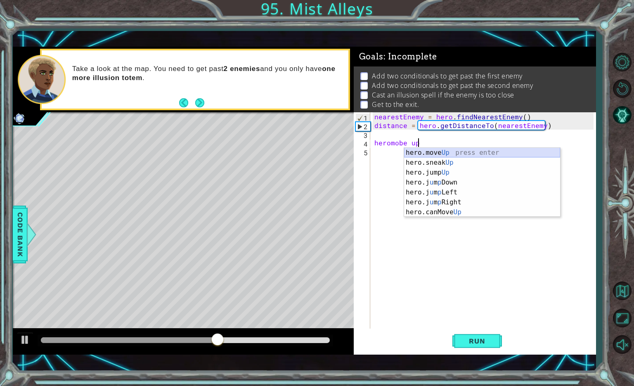
click at [432, 153] on div "hero.move Up press enter hero.sneak Up press enter hero.jump Up press enter her…" at bounding box center [482, 192] width 156 height 89
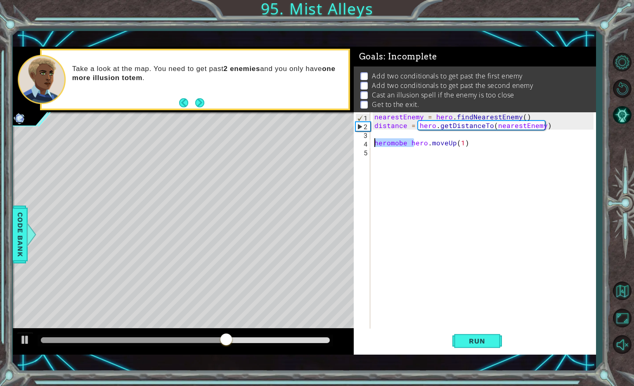
drag, startPoint x: 412, startPoint y: 144, endPoint x: 347, endPoint y: 147, distance: 65.7
click at [347, 147] on div "1 ההההההההההההההההההההההההההההההההההההההההההההההההההההההההההההההההההההההההההההה…" at bounding box center [305, 201] width 584 height 308
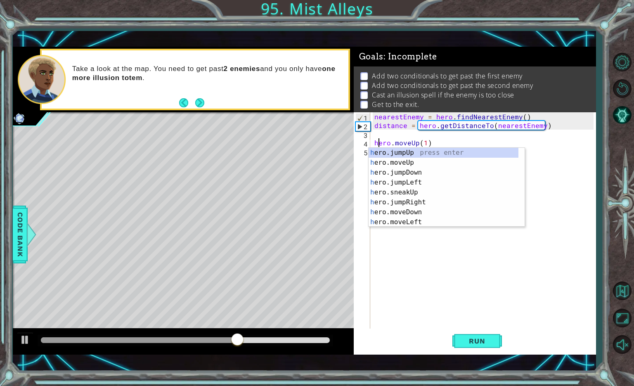
scroll to position [0, 0]
click at [423, 144] on div "nearestEnemy = hero . findNearestEnemy ( ) distance = hero . getDistanceTo ( ne…" at bounding box center [485, 229] width 225 height 234
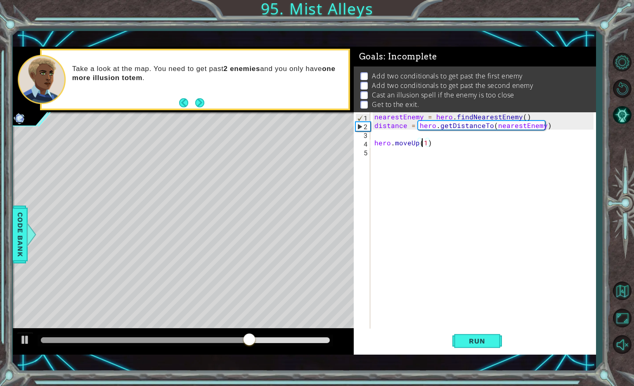
click at [423, 144] on div "nearestEnemy = hero . findNearestEnemy ( ) distance = hero . getDistanceTo ( ne…" at bounding box center [485, 229] width 225 height 234
type textarea "hero.moveUp(2)"
click at [381, 153] on div "nearestEnemy = hero . findNearestEnemy ( ) distance = hero . getDistanceTo ( ne…" at bounding box center [485, 229] width 225 height 234
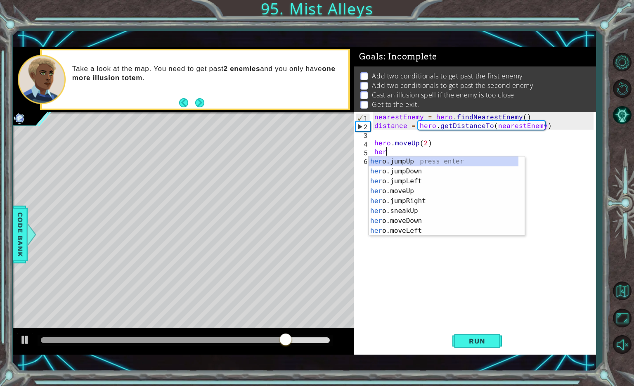
scroll to position [0, 0]
type textarea "heroj"
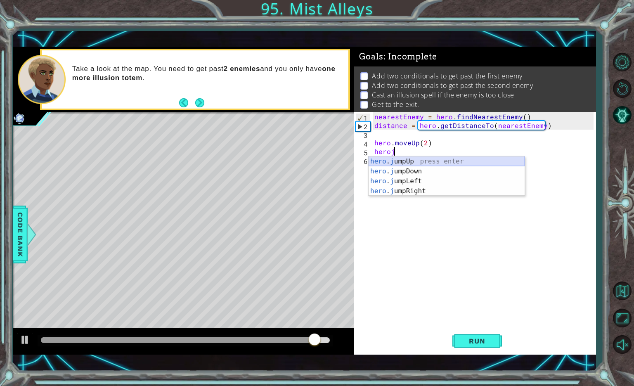
click at [402, 163] on div "hero . j umpUp press enter hero . j umpDown press enter hero . j umpLeft press …" at bounding box center [447, 186] width 156 height 59
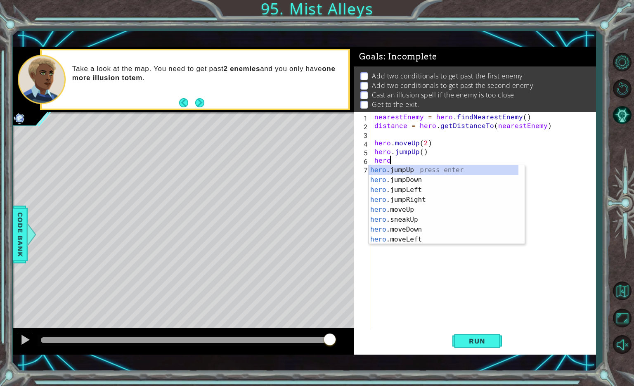
scroll to position [0, 0]
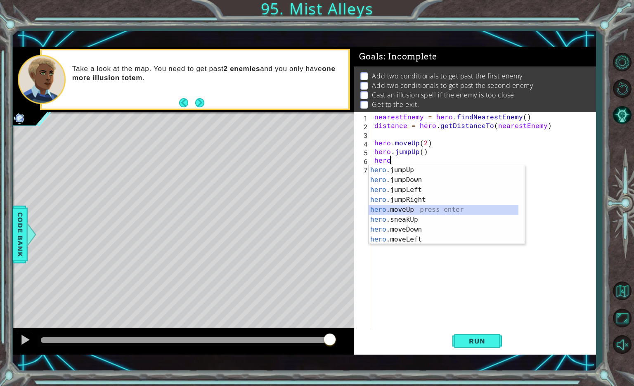
click at [408, 210] on div "hero .jumpUp press enter hero .jumpDown press enter hero .jumpLeft press enter …" at bounding box center [444, 214] width 150 height 99
type textarea "hero.moveUp(1)"
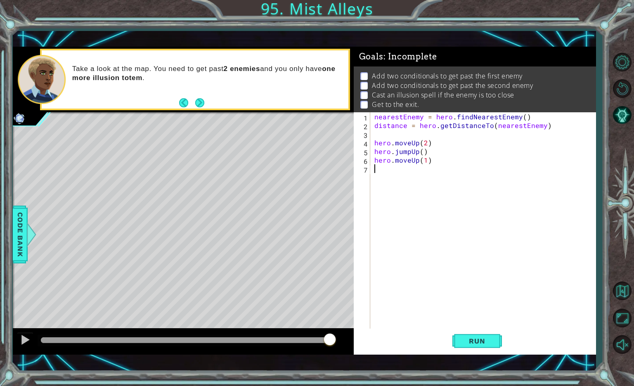
click at [377, 172] on div "nearestEnemy = hero . findNearestEnemy ( ) distance = hero . getDistanceTo ( ne…" at bounding box center [485, 229] width 225 height 234
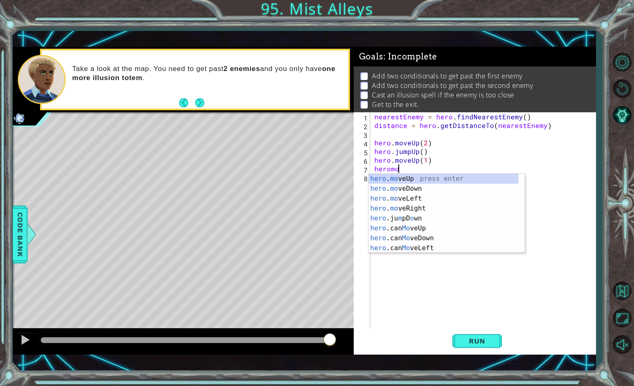
scroll to position [0, 1]
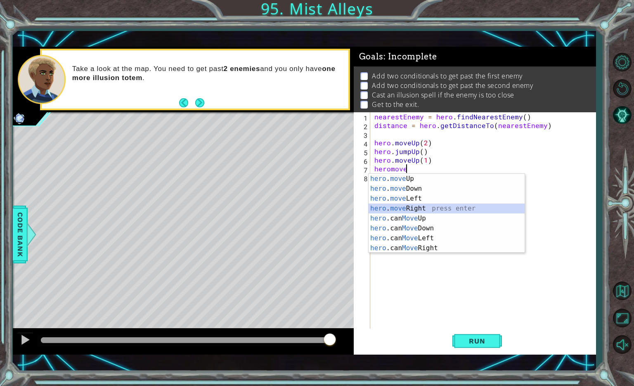
click at [412, 209] on div "hero . move Up press enter hero . move Down press enter hero . move Left press …" at bounding box center [447, 223] width 156 height 99
type textarea "hero.moveRight(1)"
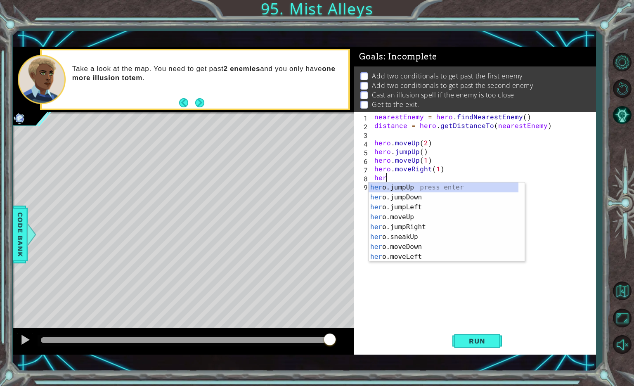
scroll to position [0, 0]
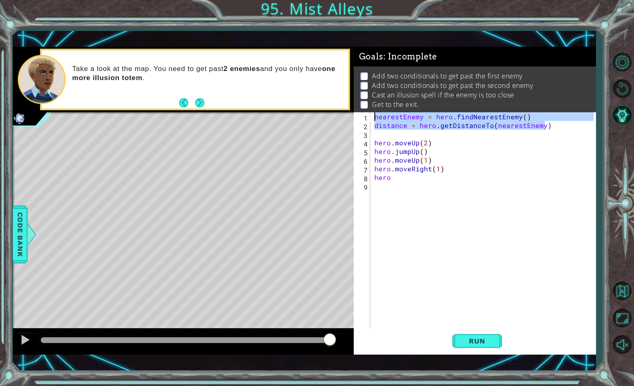
drag, startPoint x: 550, startPoint y: 128, endPoint x: 358, endPoint y: 110, distance: 193.0
click at [358, 110] on div "Goals : Incomplete Add two conditionals to get past the first enemy Add two con…" at bounding box center [475, 201] width 242 height 308
type textarea "nearestEnemy = hero.findNearestEnemy() distance = hero.getDistanceTo(nearestEne…"
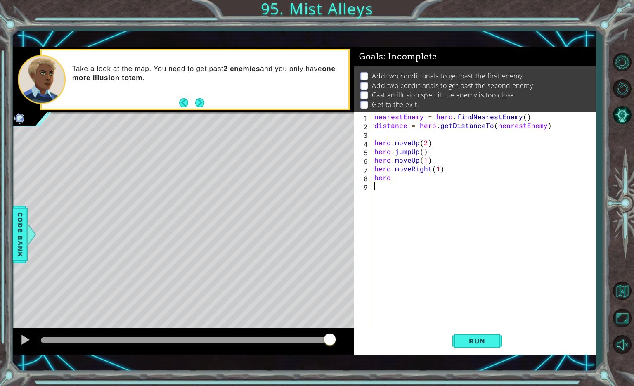
click at [376, 188] on div "nearestEnemy = hero . findNearestEnemy ( ) distance = hero . getDistanceTo ( ne…" at bounding box center [485, 229] width 225 height 234
paste textarea "distance = hero.getDistanceTo(nearestEnemy)"
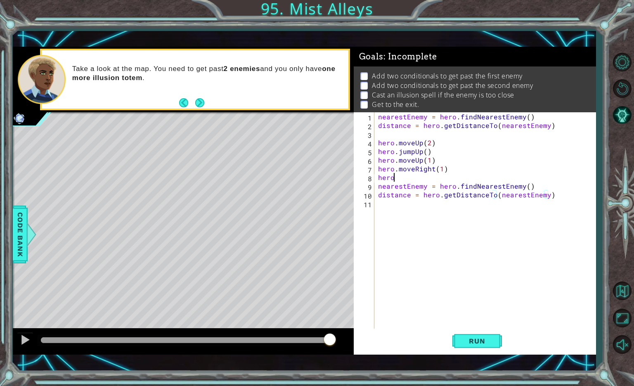
click at [400, 178] on div "nearestEnemy = hero . findNearestEnemy ( ) distance = hero . getDistanceTo ( ne…" at bounding box center [487, 229] width 221 height 234
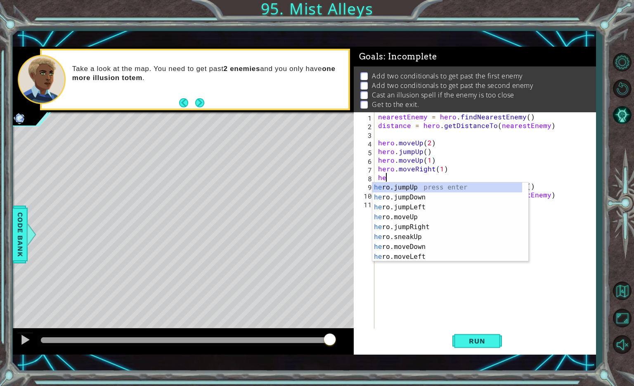
type textarea "h"
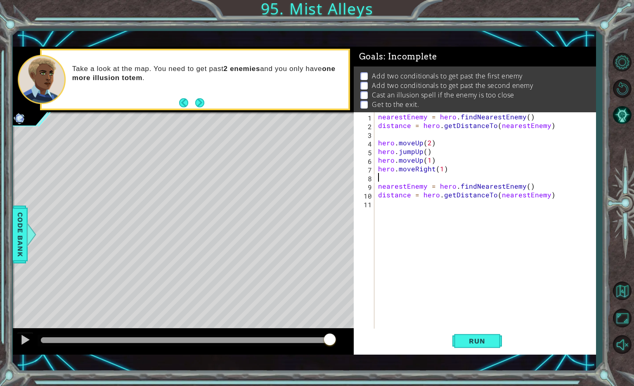
click at [381, 205] on div "nearestEnemy = hero . findNearestEnemy ( ) distance = hero . getDistanceTo ( ne…" at bounding box center [487, 229] width 221 height 234
click at [480, 342] on span "Run" at bounding box center [477, 341] width 33 height 8
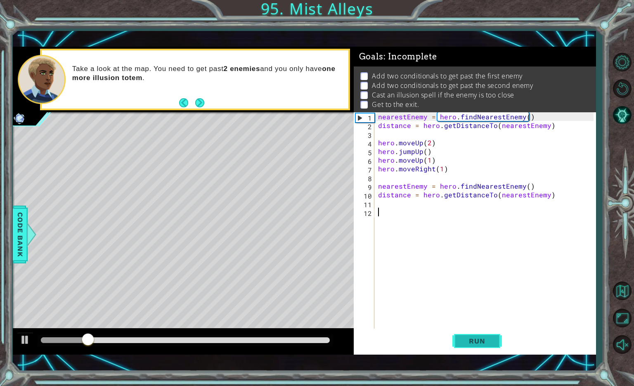
click at [480, 342] on span "Run" at bounding box center [477, 341] width 33 height 8
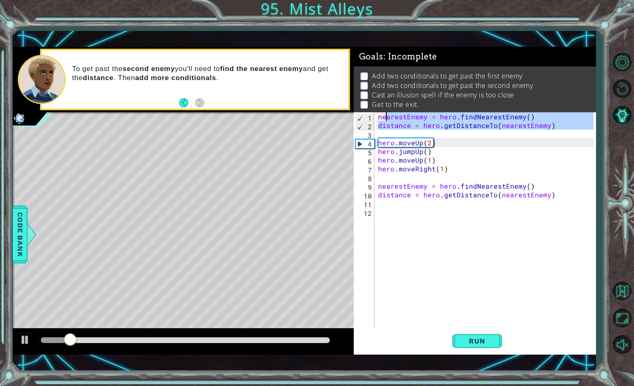
drag, startPoint x: 557, startPoint y: 133, endPoint x: 366, endPoint y: 118, distance: 192.2
click at [366, 118] on div "1 2 3 4 5 6 7 8 9 10 11 12 nearestEnemy = hero . findNearestEnemy ( ) distance …" at bounding box center [474, 220] width 240 height 217
type textarea "nearestEnemy = hero.findNearestEnemy() distance = hero.getDistanceTo(nearestEne…"
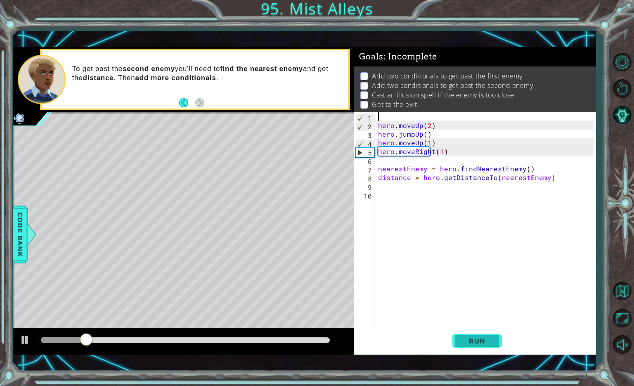
click at [475, 344] on span "Run" at bounding box center [477, 341] width 33 height 8
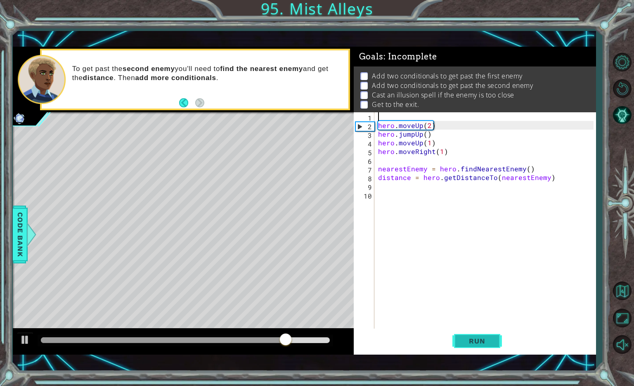
click at [475, 344] on span "Run" at bounding box center [477, 341] width 33 height 8
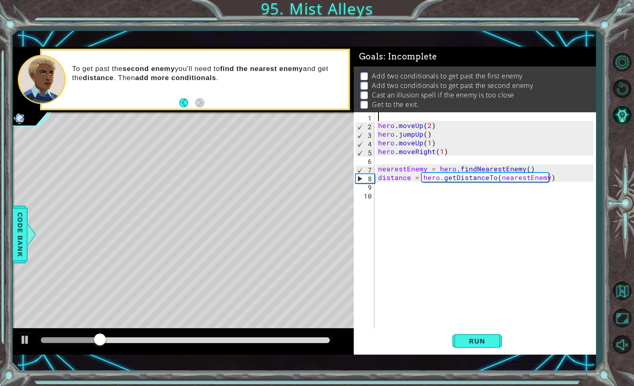
click at [384, 188] on div "hero . moveUp ( 2 ) hero . jumpUp ( ) hero . moveUp ( 1 ) hero . moveRight ( 1 …" at bounding box center [487, 229] width 221 height 234
click at [397, 187] on div "hero . moveUp ( 2 ) hero . jumpUp ( ) hero . moveUp ( 1 ) hero . moveRight ( 1 …" at bounding box center [487, 229] width 221 height 234
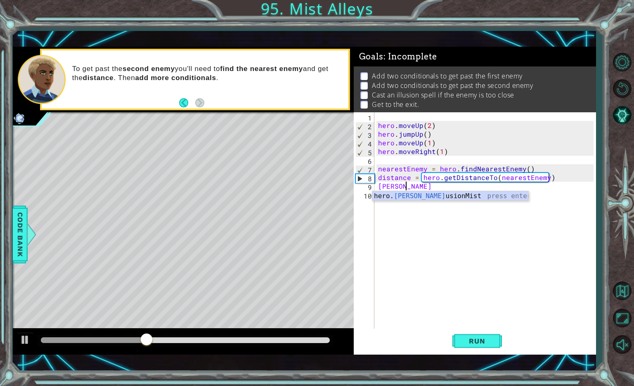
scroll to position [0, 1]
click at [401, 196] on div "hero. castIll usionMist press enter" at bounding box center [451, 206] width 156 height 30
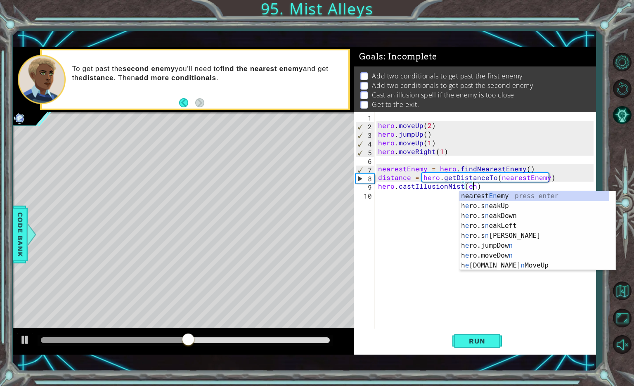
scroll to position [0, 6]
click at [503, 197] on div "nearest Ene my press enter h e ro.s ne akUp press enter h e ro.s ne akDown pres…" at bounding box center [535, 240] width 150 height 99
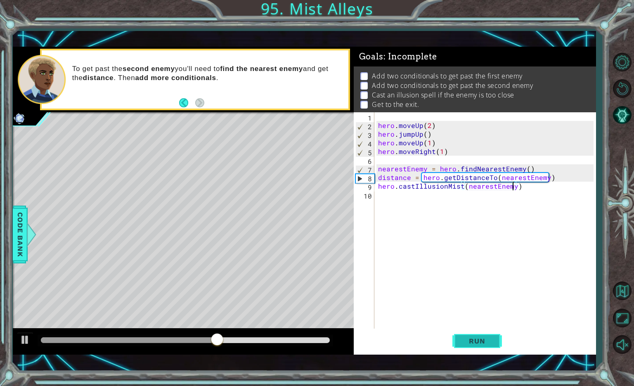
type textarea "hero.castIllusionMist(nearestEnemy)"
click at [475, 342] on span "Run" at bounding box center [477, 341] width 33 height 8
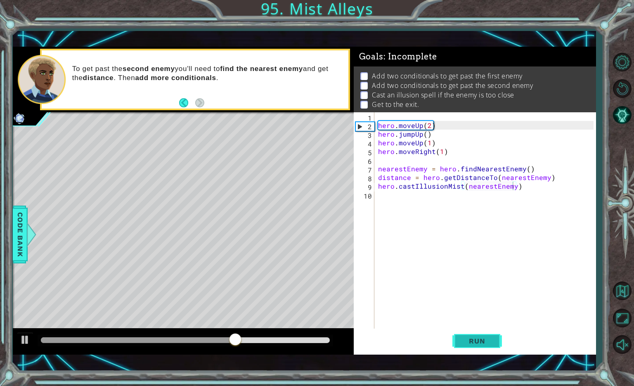
click at [475, 342] on span "Run" at bounding box center [477, 341] width 33 height 8
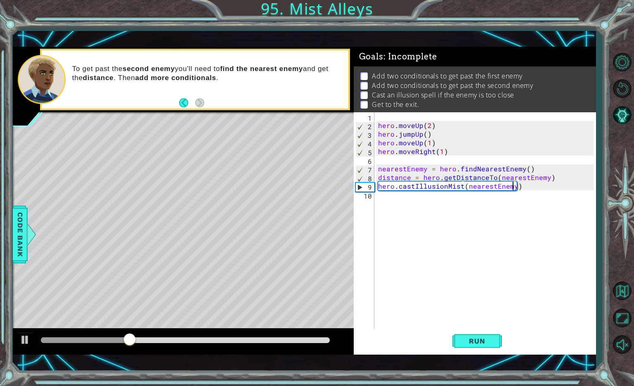
click at [385, 200] on div "hero . moveUp ( 2 ) hero . jumpUp ( ) hero . moveUp ( 1 ) hero . moveRight ( 1 …" at bounding box center [487, 229] width 221 height 234
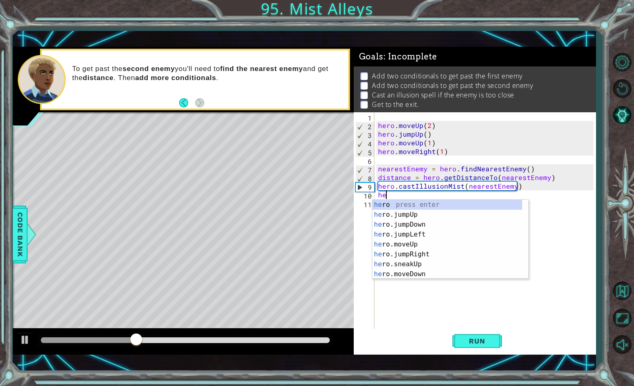
type textarea "hero"
click at [412, 243] on div "hero press enter hero .jumpUp press enter hero .jumpDown press enter hero .jump…" at bounding box center [448, 249] width 150 height 99
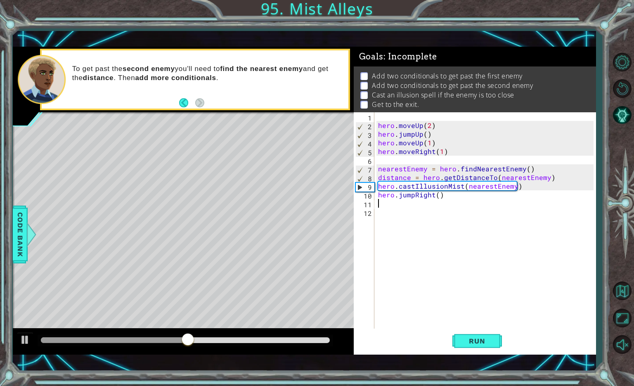
scroll to position [0, 0]
click at [438, 197] on div "hero . moveUp ( 2 ) hero . jumpUp ( ) hero . moveUp ( 1 ) hero . moveRight ( 1 …" at bounding box center [487, 229] width 221 height 234
click at [388, 205] on div "hero . moveUp ( 2 ) hero . jumpUp ( ) hero . moveUp ( 1 ) hero . moveRight ( 1 …" at bounding box center [487, 229] width 221 height 234
type textarea "2"
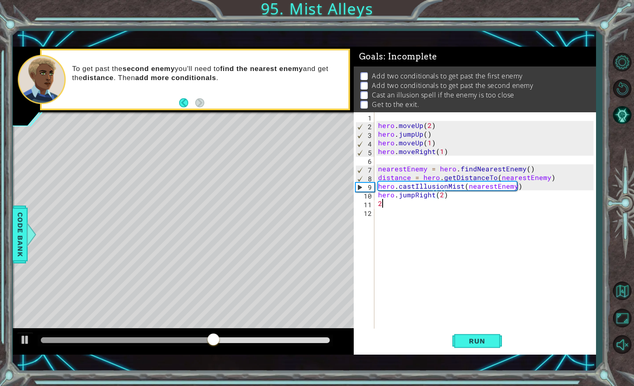
scroll to position [0, 0]
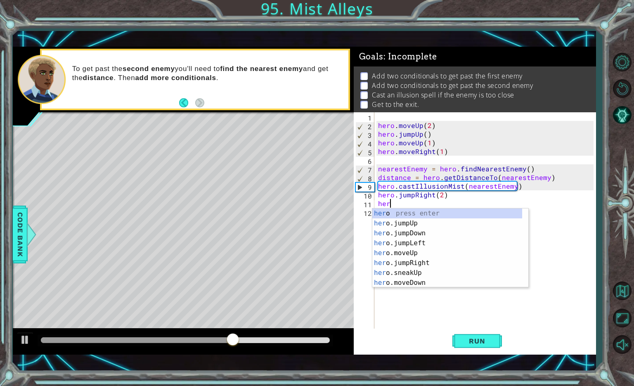
type textarea "hero"
click at [424, 252] on div "hero press enter hero .jumpUp press enter hero .jumpDown press enter hero .jump…" at bounding box center [448, 258] width 150 height 99
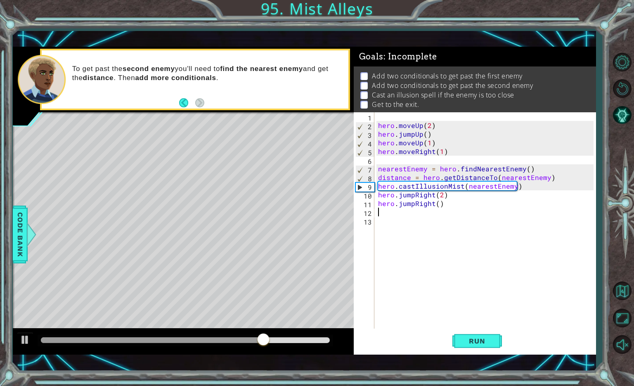
scroll to position [0, 0]
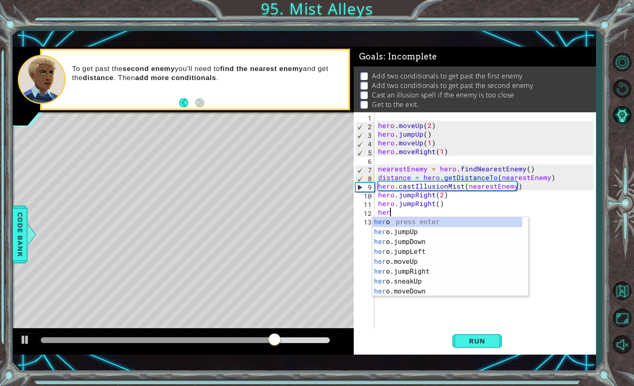
type textarea "hero"
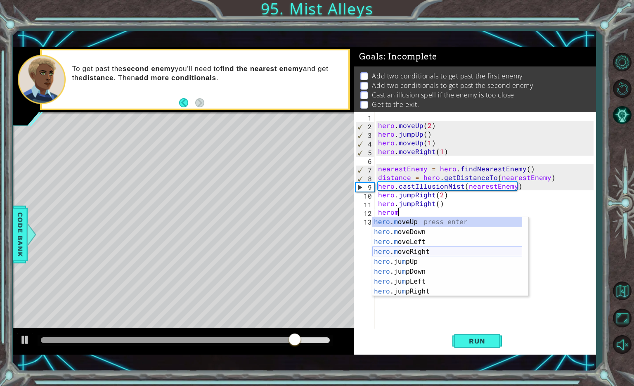
click at [413, 250] on div "hero . m oveUp press enter hero . m oveDown press enter hero . m oveLeft press …" at bounding box center [448, 266] width 150 height 99
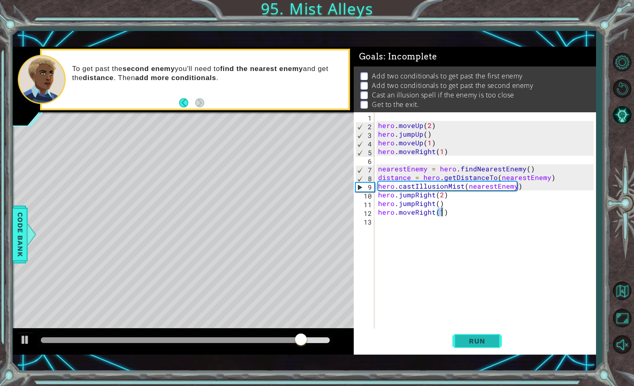
click at [473, 342] on span "Run" at bounding box center [477, 341] width 33 height 8
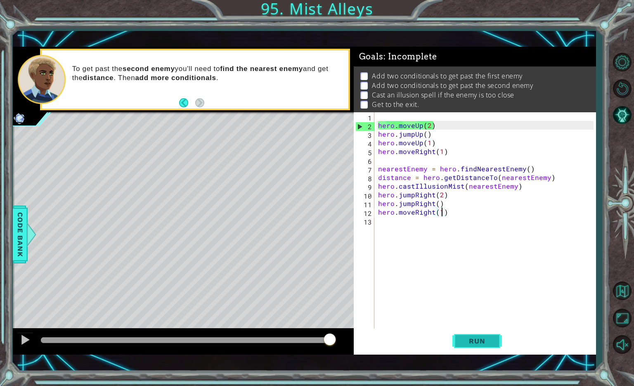
drag, startPoint x: 473, startPoint y: 342, endPoint x: 463, endPoint y: 342, distance: 10.3
click at [463, 342] on span "Run" at bounding box center [477, 341] width 33 height 8
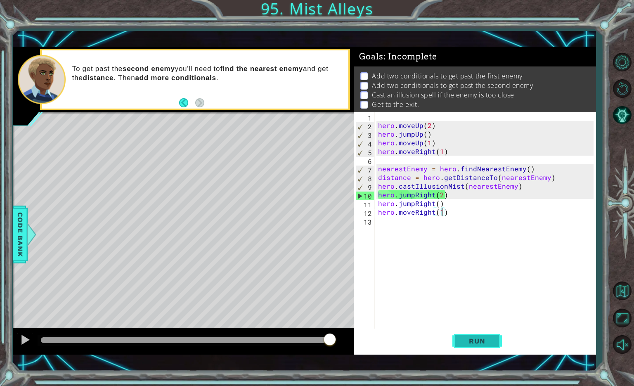
click at [467, 342] on span "Run" at bounding box center [477, 341] width 33 height 8
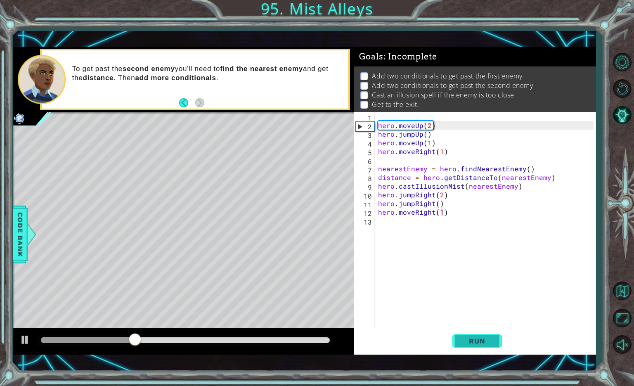
click at [467, 342] on span "Run" at bounding box center [477, 341] width 33 height 8
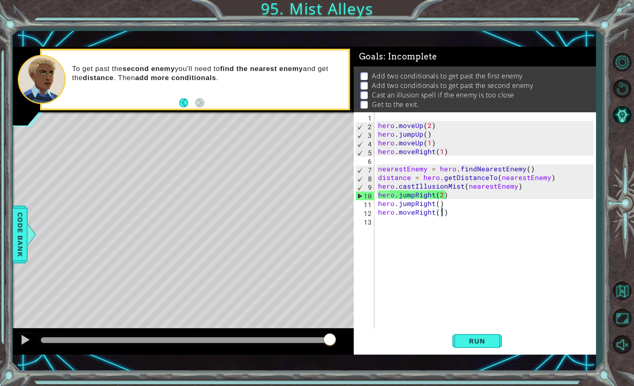
click at [415, 197] on div "hero . moveUp ( 2 ) hero . jumpUp ( ) hero . moveUp ( 1 ) hero . moveRight ( 1 …" at bounding box center [487, 229] width 221 height 234
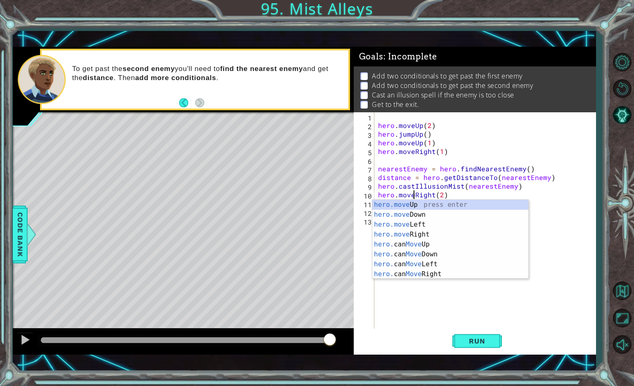
scroll to position [0, 2]
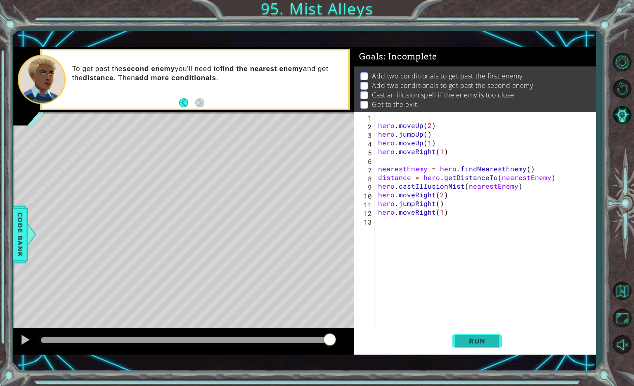
click at [477, 341] on span "Run" at bounding box center [477, 341] width 33 height 8
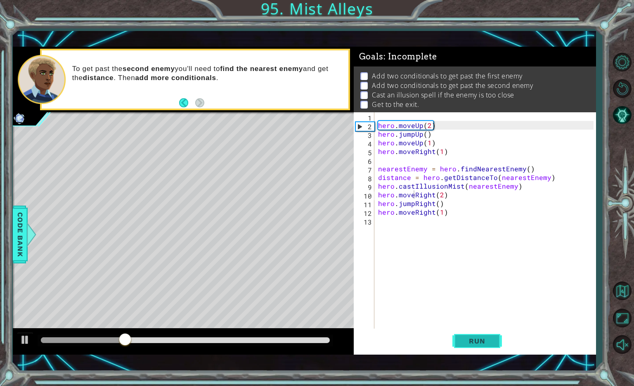
click at [477, 341] on span "Run" at bounding box center [477, 341] width 33 height 8
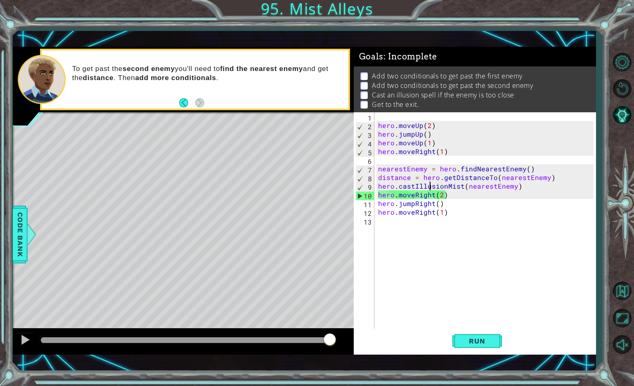
click at [428, 190] on div "hero . moveUp ( 2 ) hero . jumpUp ( ) hero . moveUp ( 1 ) hero . moveRight ( 1 …" at bounding box center [487, 229] width 221 height 234
click at [411, 195] on div "hero . moveUp ( 2 ) hero . jumpUp ( ) hero . moveUp ( 1 ) hero . moveRight ( 1 …" at bounding box center [487, 229] width 221 height 234
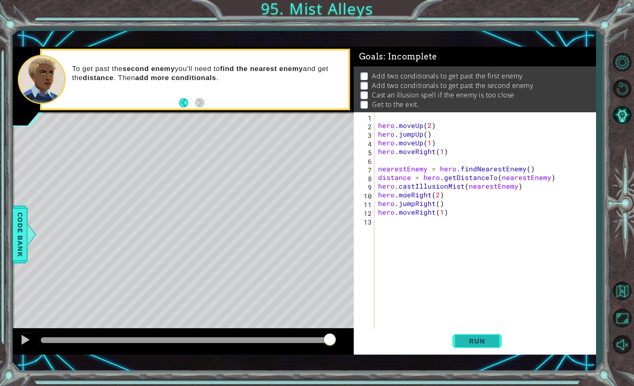
click at [470, 343] on span "Run" at bounding box center [477, 341] width 33 height 8
click at [469, 342] on span "Run" at bounding box center [477, 341] width 33 height 8
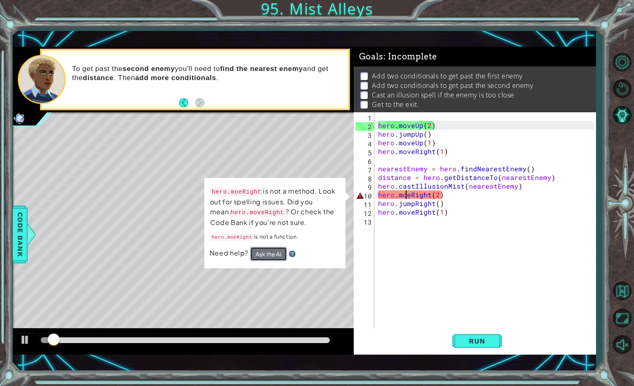
click at [261, 253] on button "Ask the AI" at bounding box center [268, 254] width 37 height 14
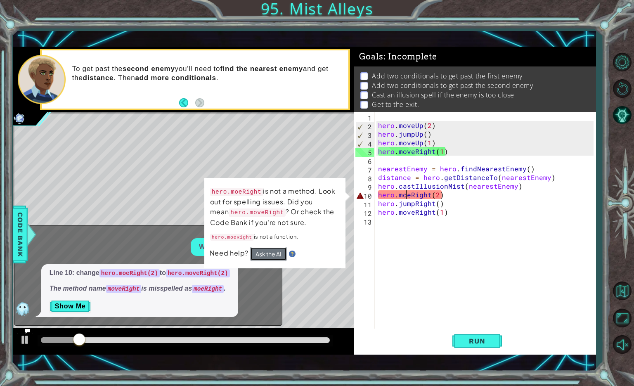
click at [258, 252] on button "Ask the AI" at bounding box center [268, 254] width 37 height 14
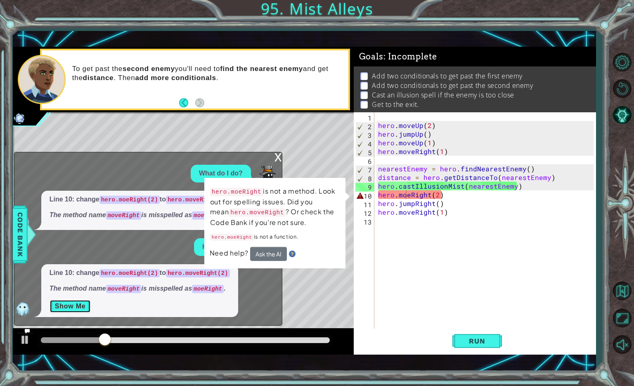
click at [83, 305] on button "Show Me" at bounding box center [71, 306] width 42 height 13
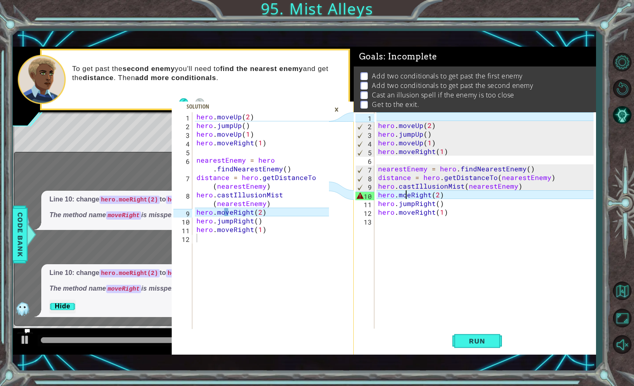
type textarea "hero.moveRight(2)"
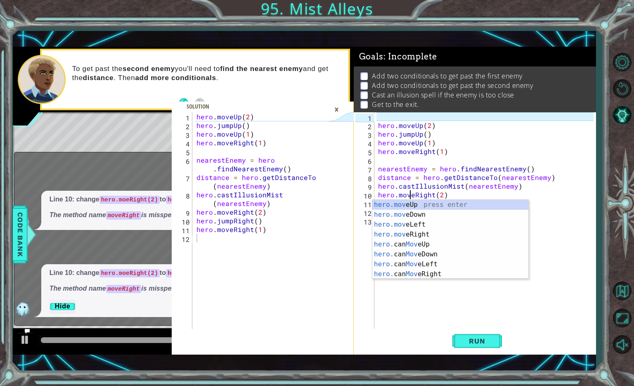
scroll to position [0, 2]
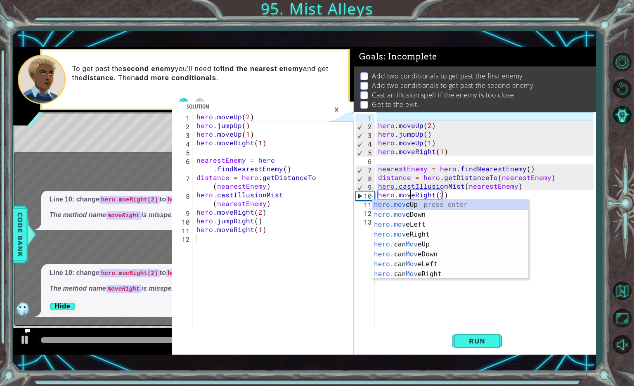
click at [551, 233] on div "hero . moveUp ( 2 ) hero . jumpUp ( ) hero . moveUp ( 1 ) hero . moveRight ( 1 …" at bounding box center [487, 229] width 221 height 234
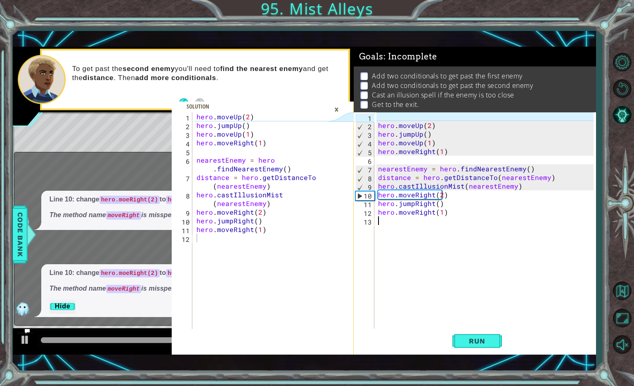
scroll to position [0, 0]
click at [466, 344] on span "Run" at bounding box center [477, 341] width 33 height 8
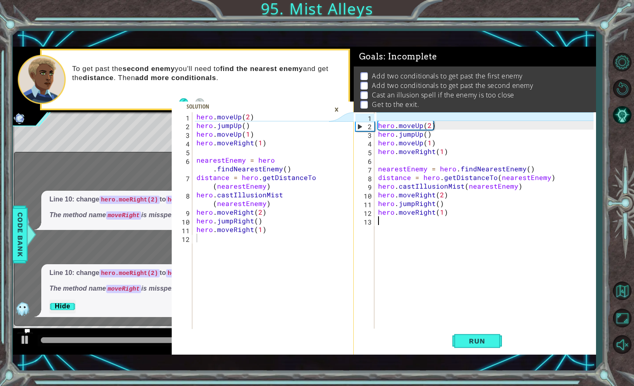
click at [333, 106] on div "×" at bounding box center [336, 109] width 13 height 14
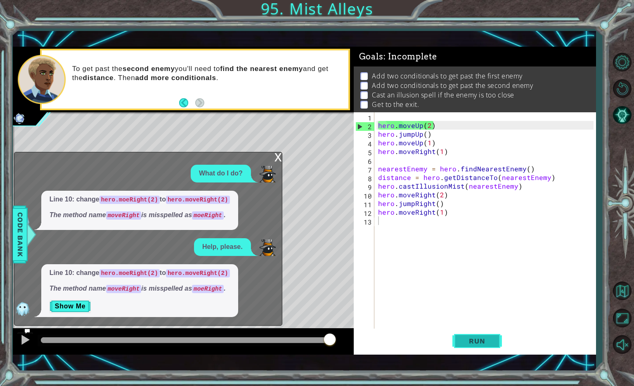
click at [453, 342] on button "Run" at bounding box center [478, 341] width 50 height 24
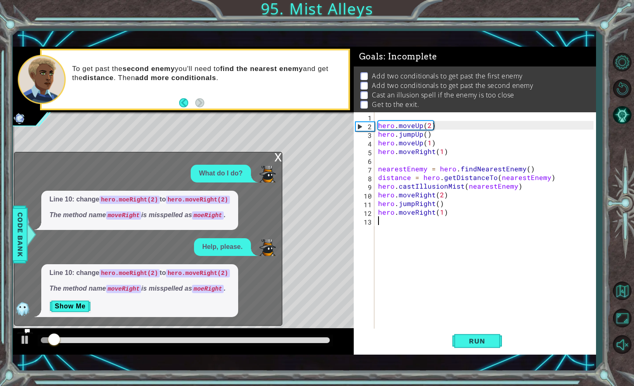
click at [274, 159] on div "x What do I do? Line 10: change hero.moeRight(2) to hero.moveRight(2) The metho…" at bounding box center [148, 239] width 268 height 174
click at [275, 161] on div "x" at bounding box center [278, 156] width 7 height 8
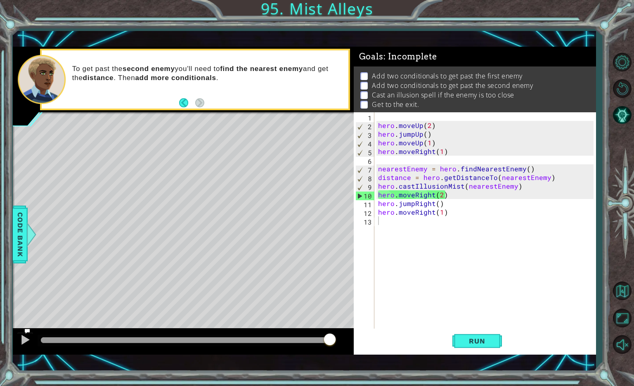
click at [287, 173] on div "Level Map" at bounding box center [204, 233] width 382 height 243
click at [469, 339] on span "Run" at bounding box center [477, 341] width 33 height 8
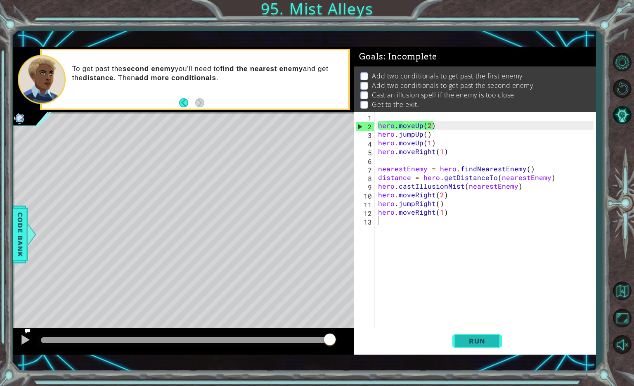
click at [469, 339] on span "Run" at bounding box center [477, 341] width 33 height 8
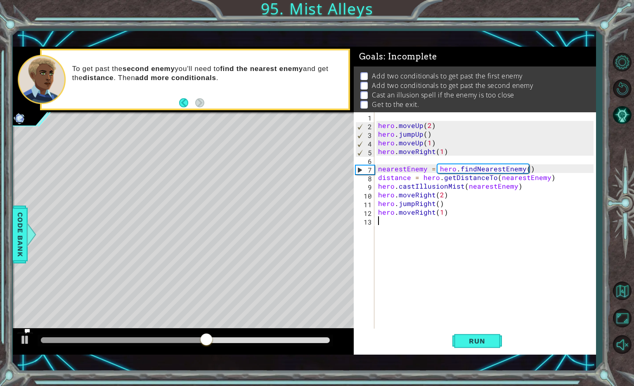
click at [413, 198] on div "hero . moveUp ( 2 ) hero . jumpUp ( ) hero . moveUp ( 1 ) hero . moveRight ( 1 …" at bounding box center [487, 229] width 221 height 234
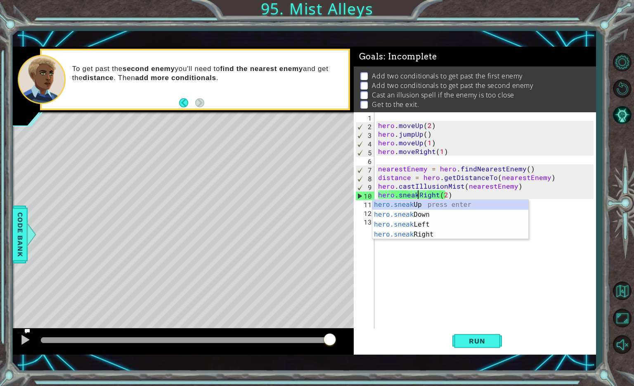
scroll to position [0, 2]
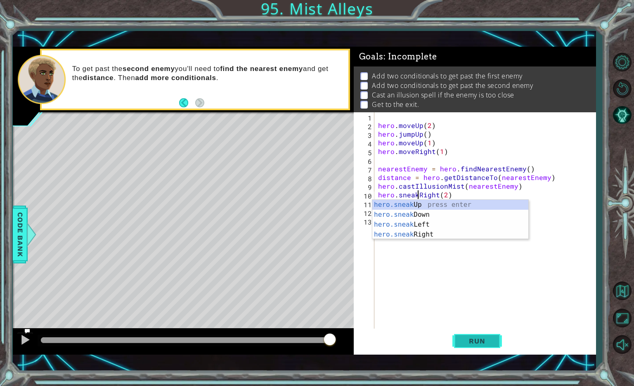
type textarea "hero.sneakRight(2)"
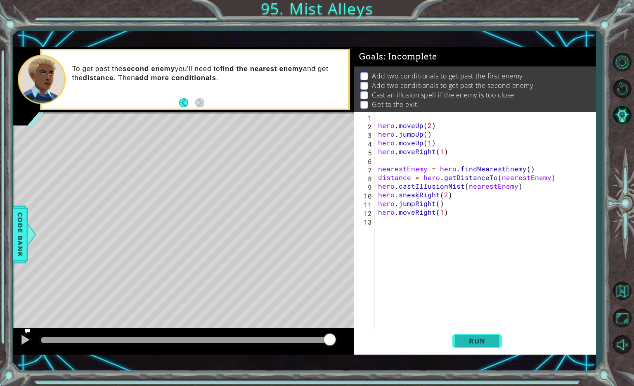
click at [475, 338] on span "Run" at bounding box center [477, 341] width 33 height 8
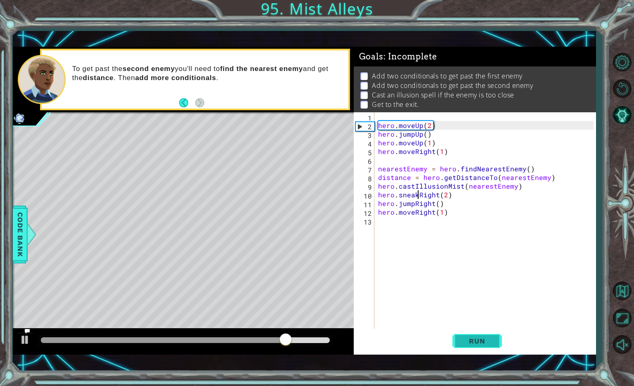
drag, startPoint x: 475, startPoint y: 338, endPoint x: 464, endPoint y: 341, distance: 11.9
click at [464, 341] on span "Run" at bounding box center [477, 341] width 33 height 8
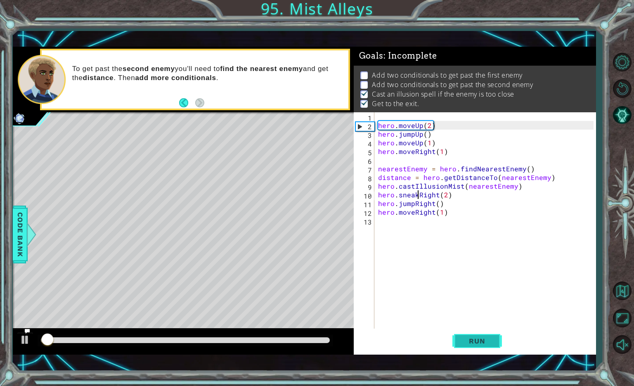
scroll to position [6, 0]
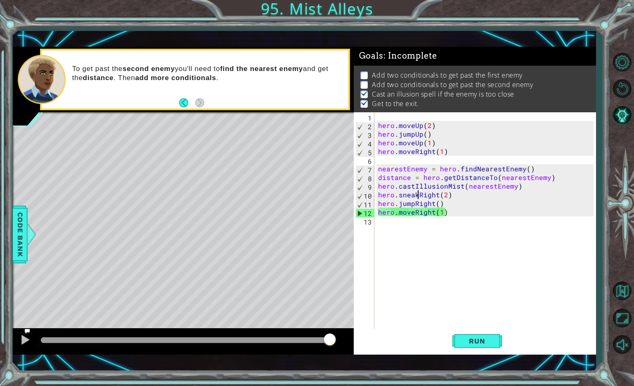
click at [170, 136] on div "Level Map" at bounding box center [204, 233] width 382 height 243
click at [258, 160] on div "Level Map" at bounding box center [204, 233] width 382 height 243
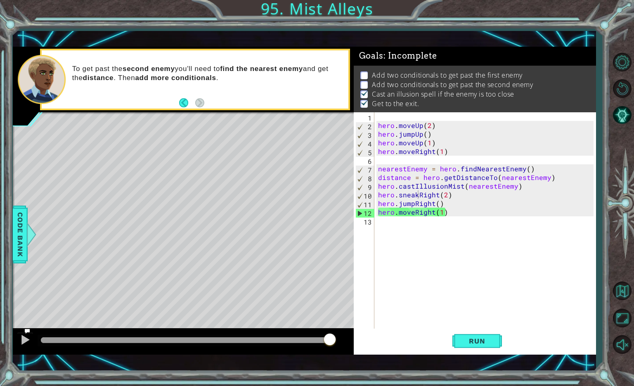
click at [258, 160] on div "Level Map" at bounding box center [204, 233] width 382 height 243
click at [479, 99] on li "Get to the exit." at bounding box center [476, 103] width 231 height 9
click at [459, 99] on li "Get to the exit." at bounding box center [476, 103] width 231 height 9
click at [456, 99] on li "Get to the exit." at bounding box center [476, 103] width 231 height 9
click at [25, 228] on span "Code Bank" at bounding box center [20, 234] width 13 height 50
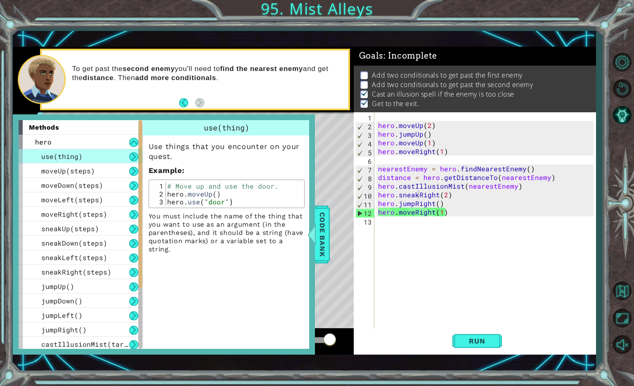
click at [366, 71] on p at bounding box center [364, 75] width 7 height 8
click at [363, 81] on p at bounding box center [364, 85] width 7 height 8
click at [359, 74] on ul "Add two conditionals to get past the first enemy Add two conditionals to get pa…" at bounding box center [475, 90] width 233 height 38
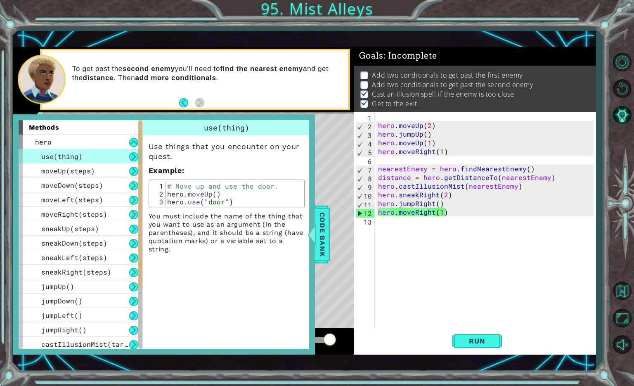
click at [359, 74] on ul "Add two conditionals to get past the first enemy Add two conditionals to get pa…" at bounding box center [475, 90] width 233 height 38
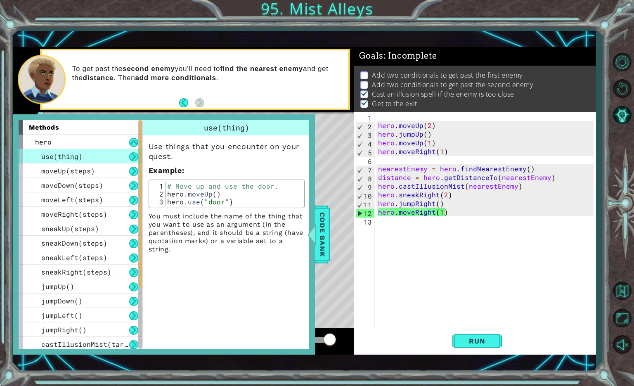
click at [359, 74] on ul "Add two conditionals to get past the first enemy Add two conditionals to get pa…" at bounding box center [475, 90] width 233 height 38
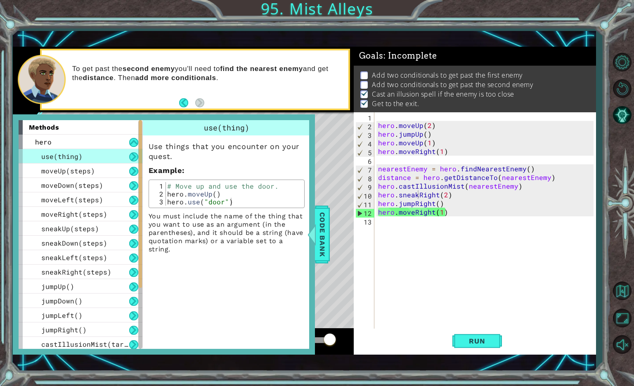
click at [359, 74] on ul "Add two conditionals to get past the first enemy Add two conditionals to get pa…" at bounding box center [475, 90] width 233 height 38
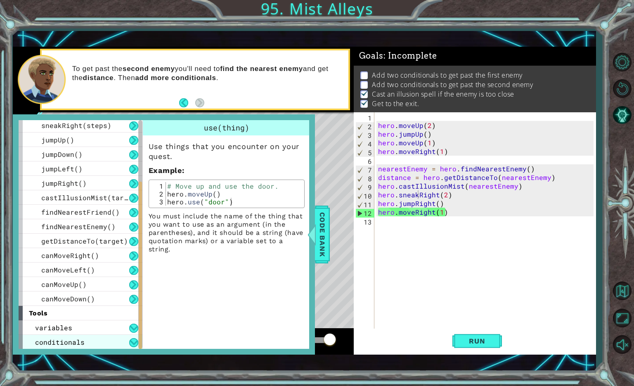
click at [69, 344] on span "conditionals" at bounding box center [60, 342] width 50 height 9
click at [104, 343] on div "conditionals" at bounding box center [81, 342] width 124 height 14
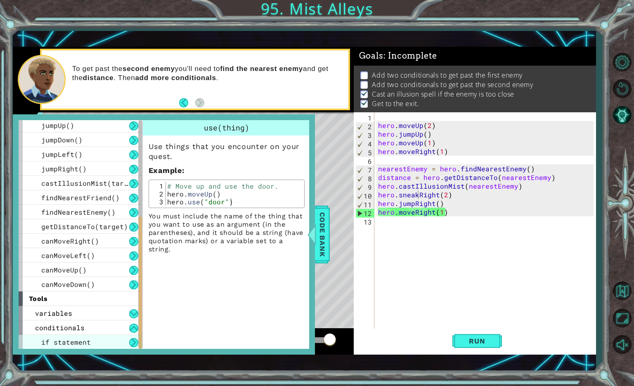
click at [98, 340] on div "if statement" at bounding box center [81, 342] width 124 height 14
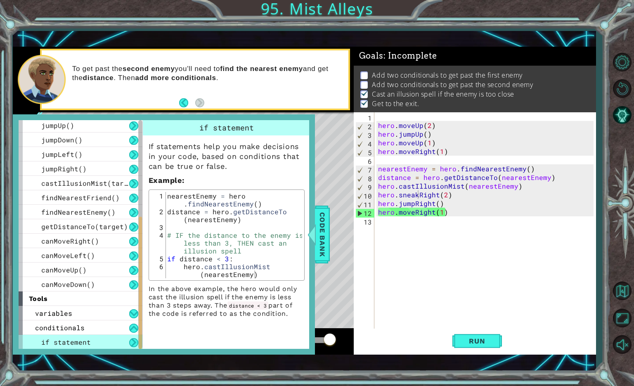
scroll to position [0, 0]
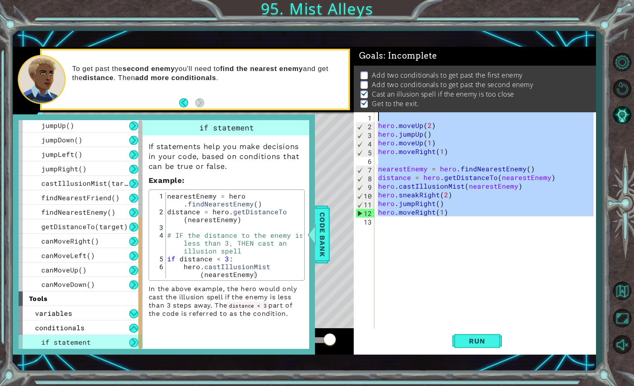
drag, startPoint x: 470, startPoint y: 226, endPoint x: 374, endPoint y: 107, distance: 152.7
click at [374, 107] on div "Goals : Incomplete Add two conditionals to get past the first enemy Add two con…" at bounding box center [475, 201] width 242 height 308
paste textarea "hero.moveXY(16, 64"
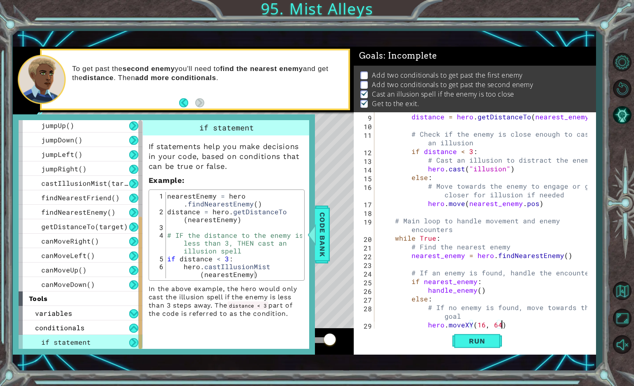
scroll to position [78, 0]
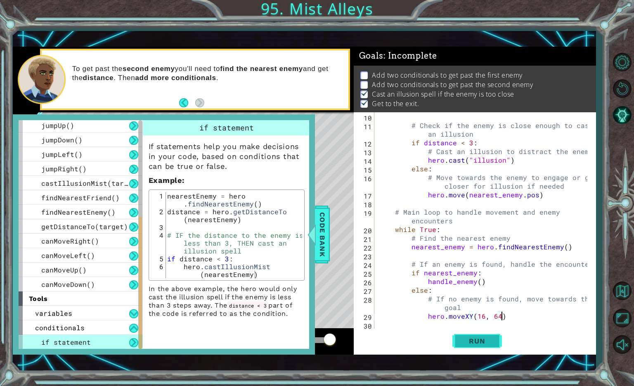
click at [481, 342] on span "Run" at bounding box center [477, 341] width 33 height 8
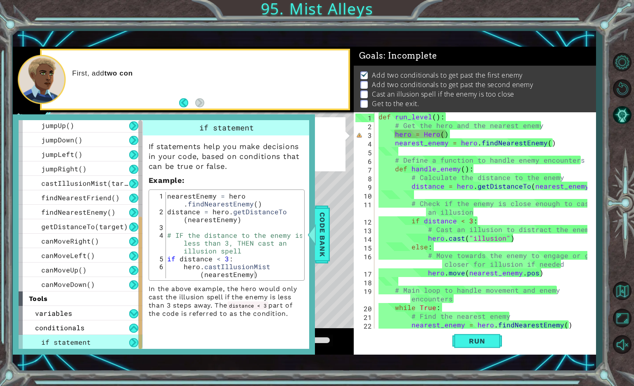
scroll to position [0, 0]
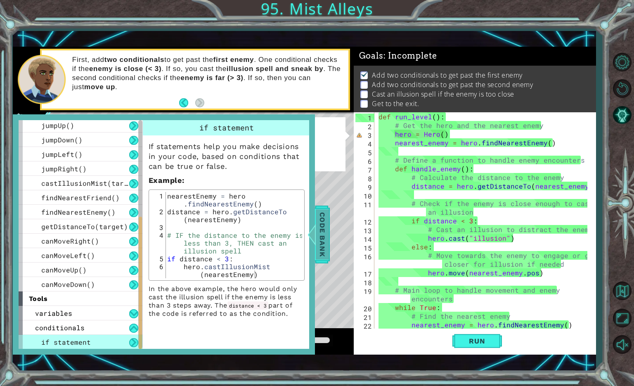
click at [314, 235] on div at bounding box center [311, 234] width 10 height 25
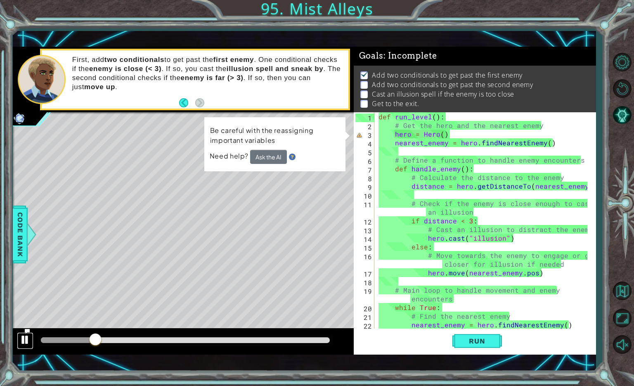
click at [26, 349] on button at bounding box center [25, 340] width 17 height 17
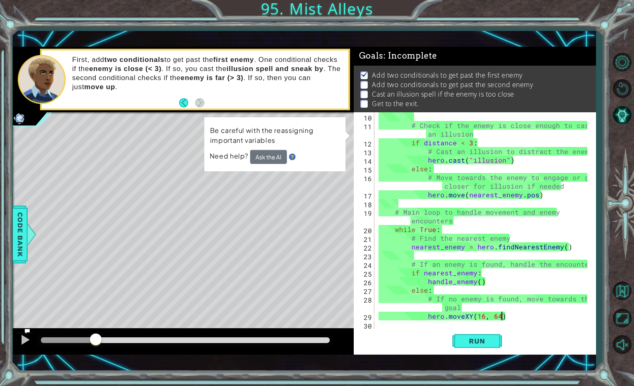
scroll to position [78, 0]
click at [353, 124] on div "Level Map" at bounding box center [204, 233] width 382 height 243
click at [269, 159] on button "Ask the AI" at bounding box center [268, 157] width 37 height 15
click at [466, 344] on span "Run" at bounding box center [477, 341] width 33 height 8
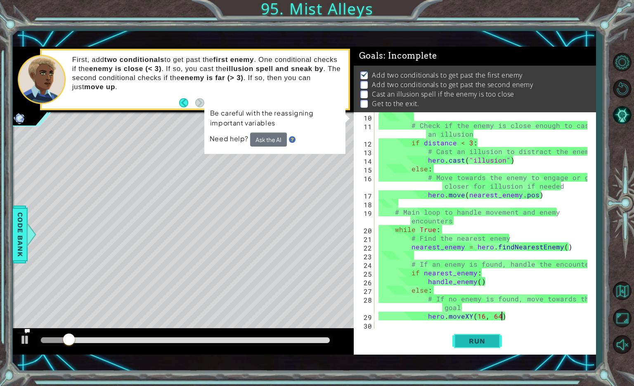
click at [462, 344] on span "Run" at bounding box center [477, 341] width 33 height 8
click at [454, 170] on div "# Check if the enemy is close enough to cast an illusion if distance < 3 : # Ca…" at bounding box center [484, 229] width 215 height 234
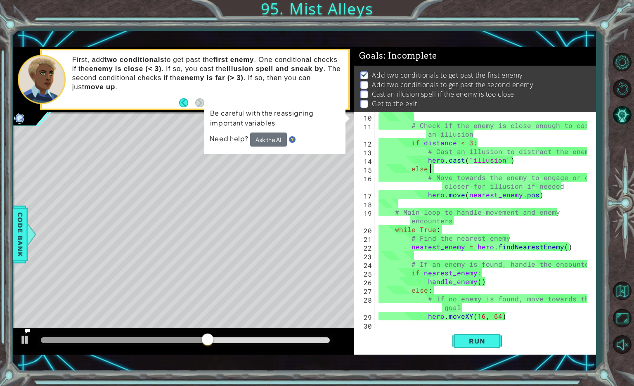
scroll to position [0, 3]
click at [416, 125] on div "# Check if the enemy is close enough to cast an illusion if distance < 3 : # Ca…" at bounding box center [484, 229] width 215 height 234
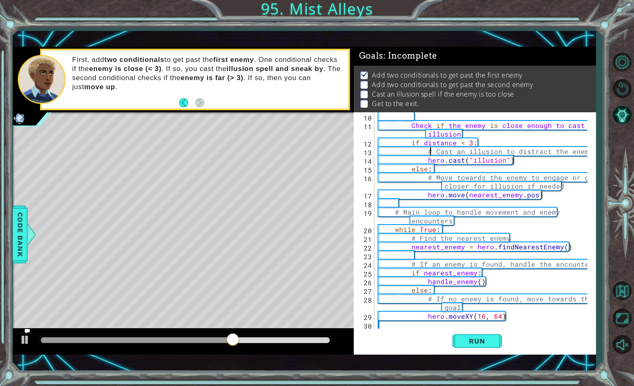
click at [430, 150] on div "Check if the enemy is close enough to cast an illusion if distance < 3 : # Cast…" at bounding box center [484, 229] width 215 height 234
click at [431, 180] on div "Check if the enemy is close enough to cast an illusion if distance < 3 : Cast a…" at bounding box center [484, 229] width 215 height 234
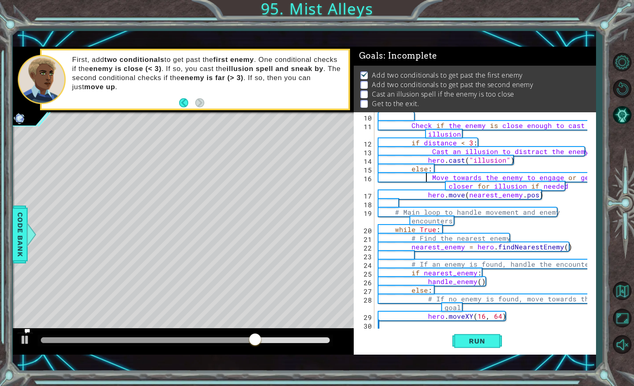
click at [401, 215] on div "Check if the enemy is close enough to cast an illusion if distance < 3 : Cast a…" at bounding box center [484, 229] width 215 height 234
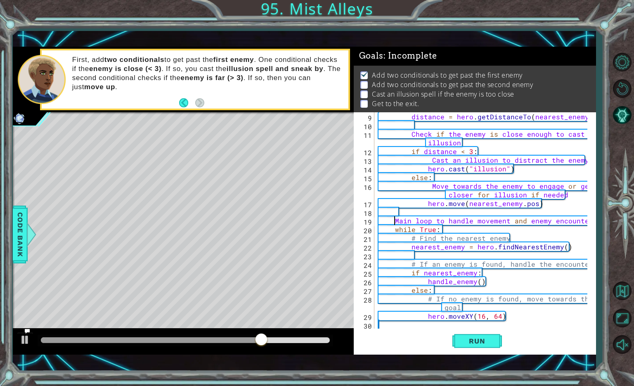
scroll to position [69, 0]
click at [416, 238] on div "distance = hero . getDistanceTo ( nearest_enemy ) Check if the enemy is close e…" at bounding box center [484, 229] width 215 height 234
click at [414, 270] on div "distance = hero . getDistanceTo ( nearest_enemy ) Check if the enemy is close e…" at bounding box center [484, 229] width 215 height 234
click at [432, 299] on div "distance = hero . getDistanceTo ( nearest_enemy ) Check if the enemy is close e…" at bounding box center [484, 229] width 215 height 234
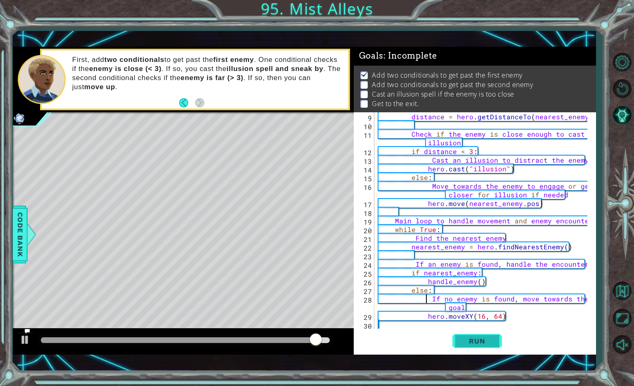
click at [466, 343] on span "Run" at bounding box center [477, 341] width 33 height 8
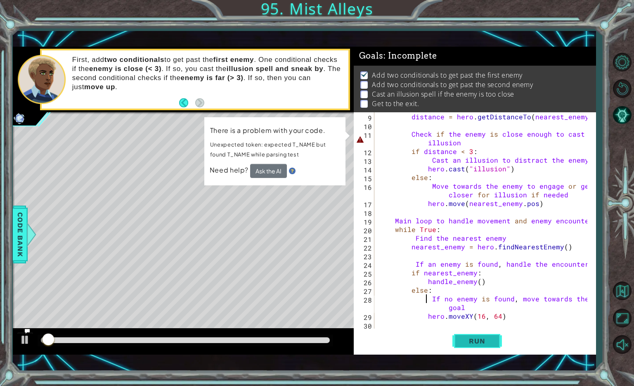
click at [466, 343] on span "Run" at bounding box center [477, 341] width 33 height 8
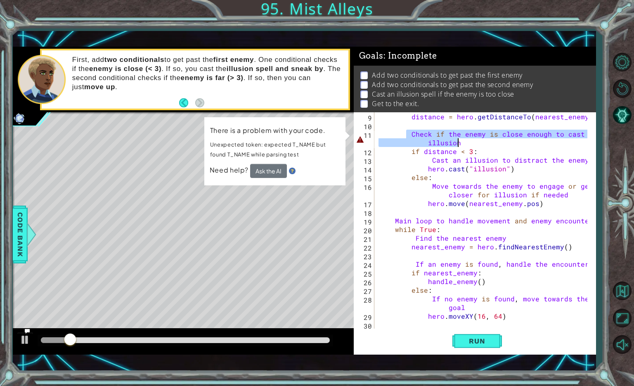
drag, startPoint x: 406, startPoint y: 132, endPoint x: 462, endPoint y: 142, distance: 56.6
click at [462, 142] on div "distance = hero . getDistanceTo ( nearest_enemy ) Check if the enemy is close e…" at bounding box center [484, 229] width 215 height 234
type textarea "Check if the enemy is close enough to cast an illusion"
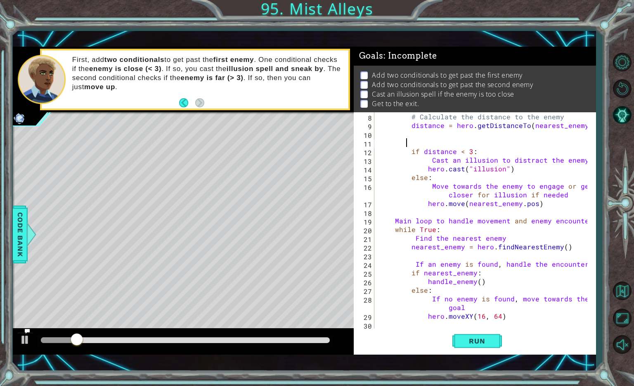
scroll to position [61, 0]
click at [471, 339] on span "Run" at bounding box center [477, 341] width 33 height 8
